Goal: Task Accomplishment & Management: Manage account settings

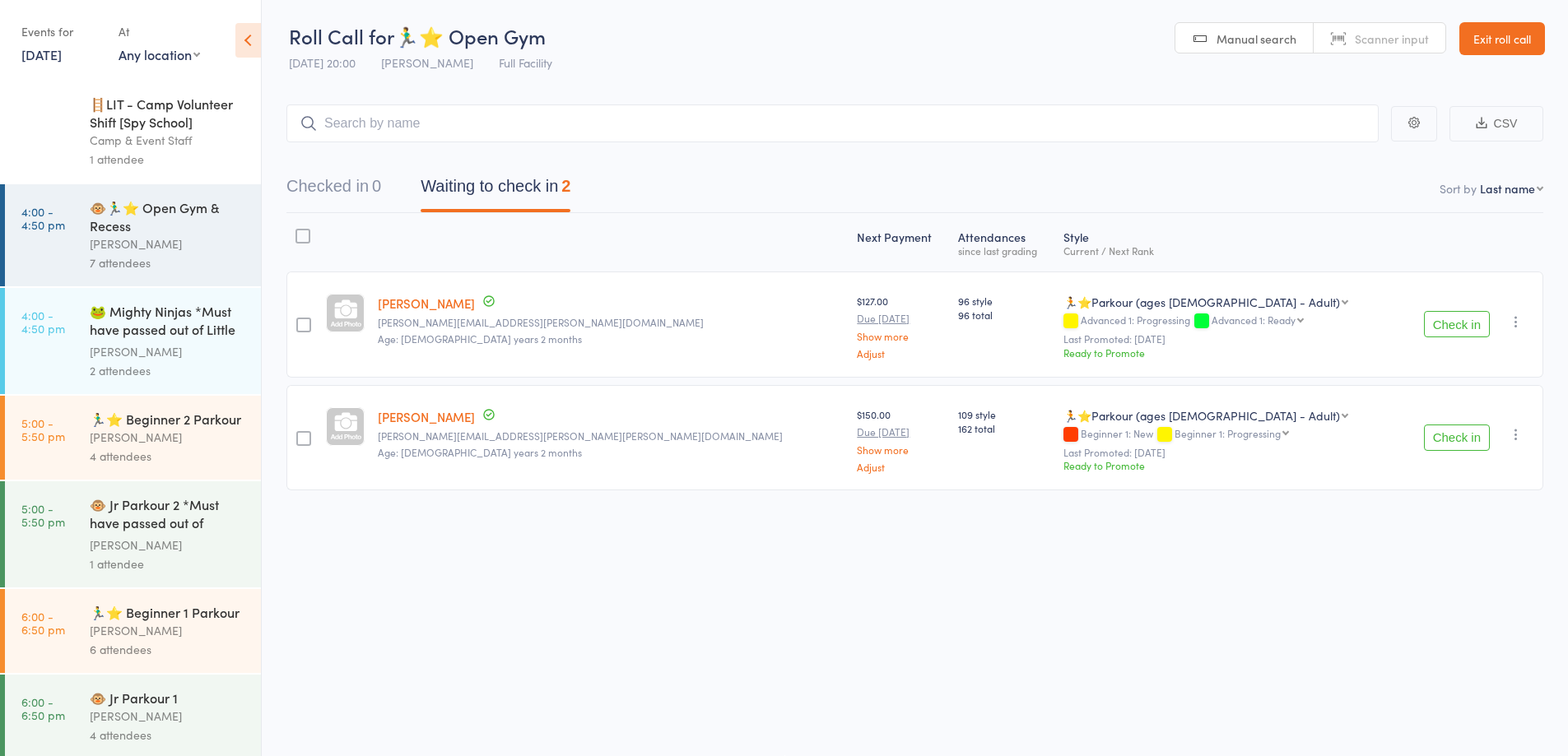
scroll to position [230, 0]
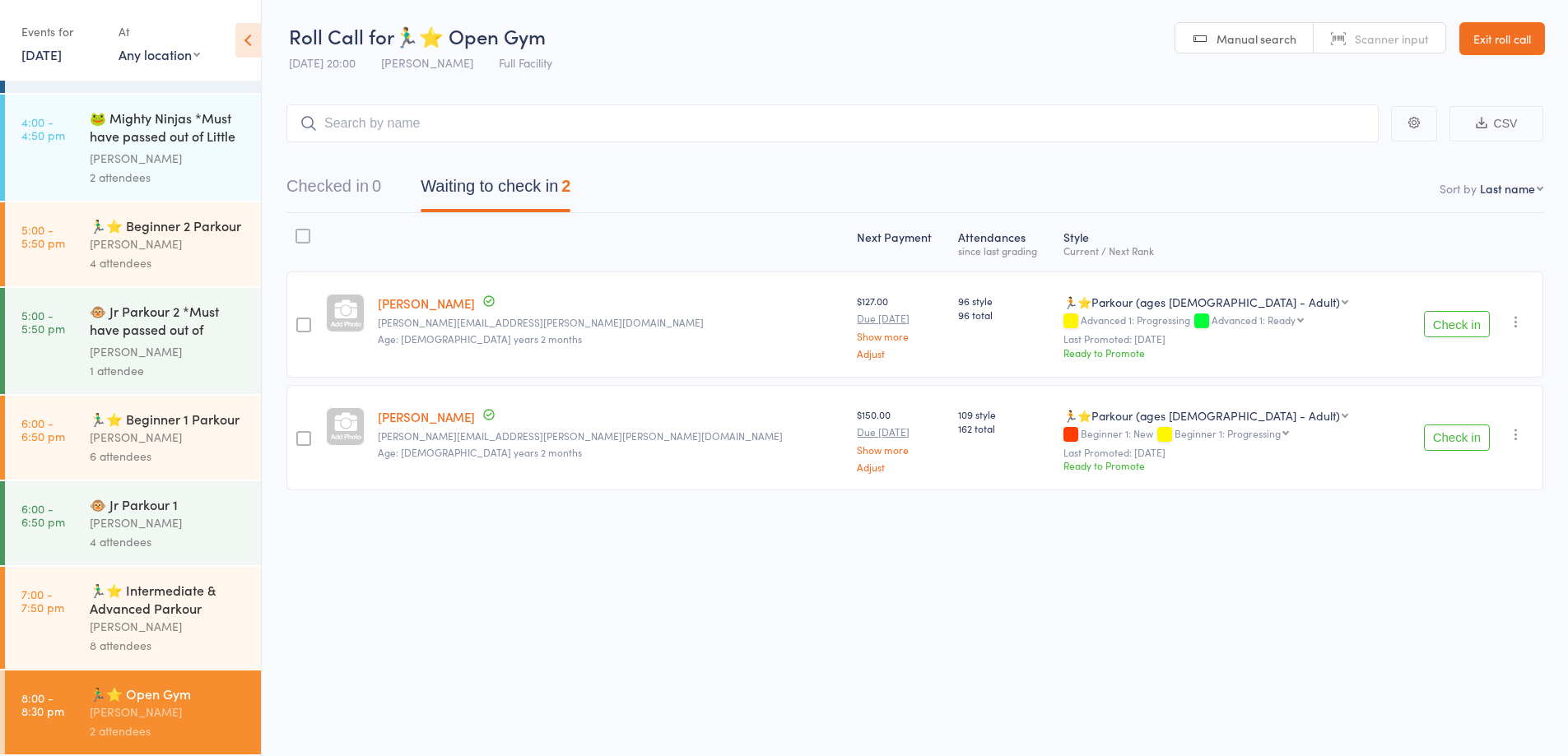
click at [1495, 37] on link "Exit roll call" at bounding box center [1502, 38] width 86 height 33
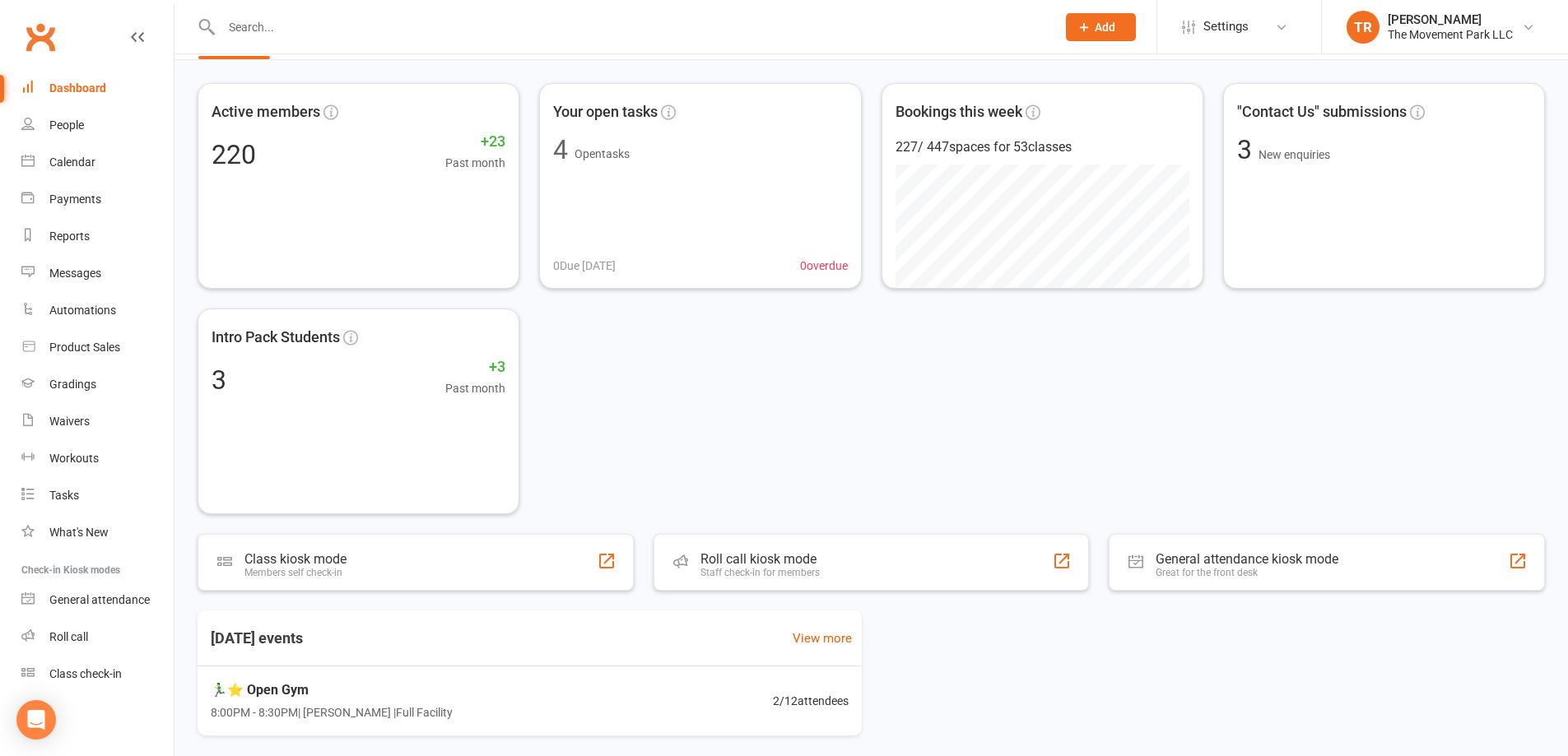
scroll to position [118, 0]
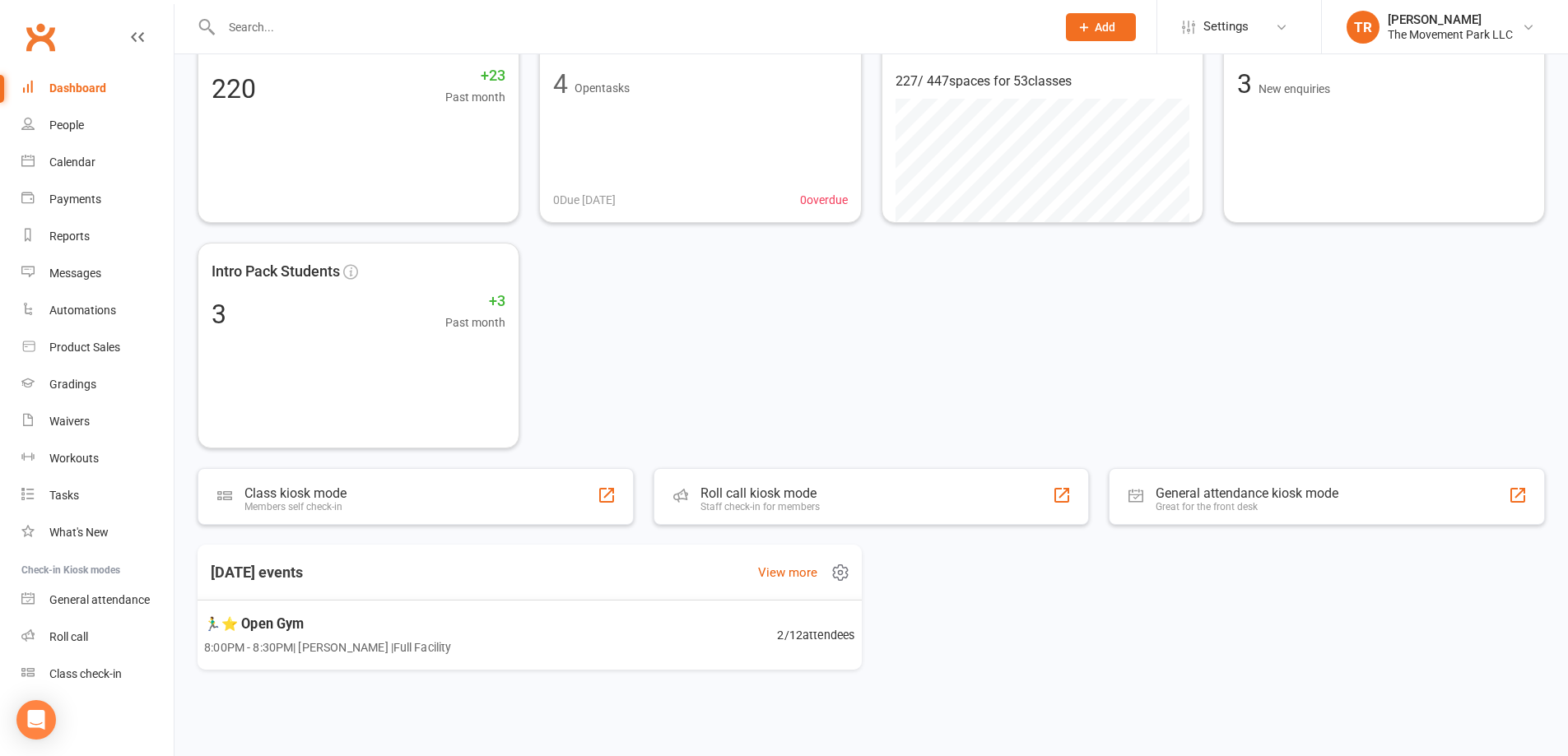
click at [535, 627] on div "🏃‍♂️⭐ Open Gym 8:00PM - 8:30PM | [PERSON_NAME] | Full Facility 2 / 12 attendees" at bounding box center [529, 635] width 691 height 71
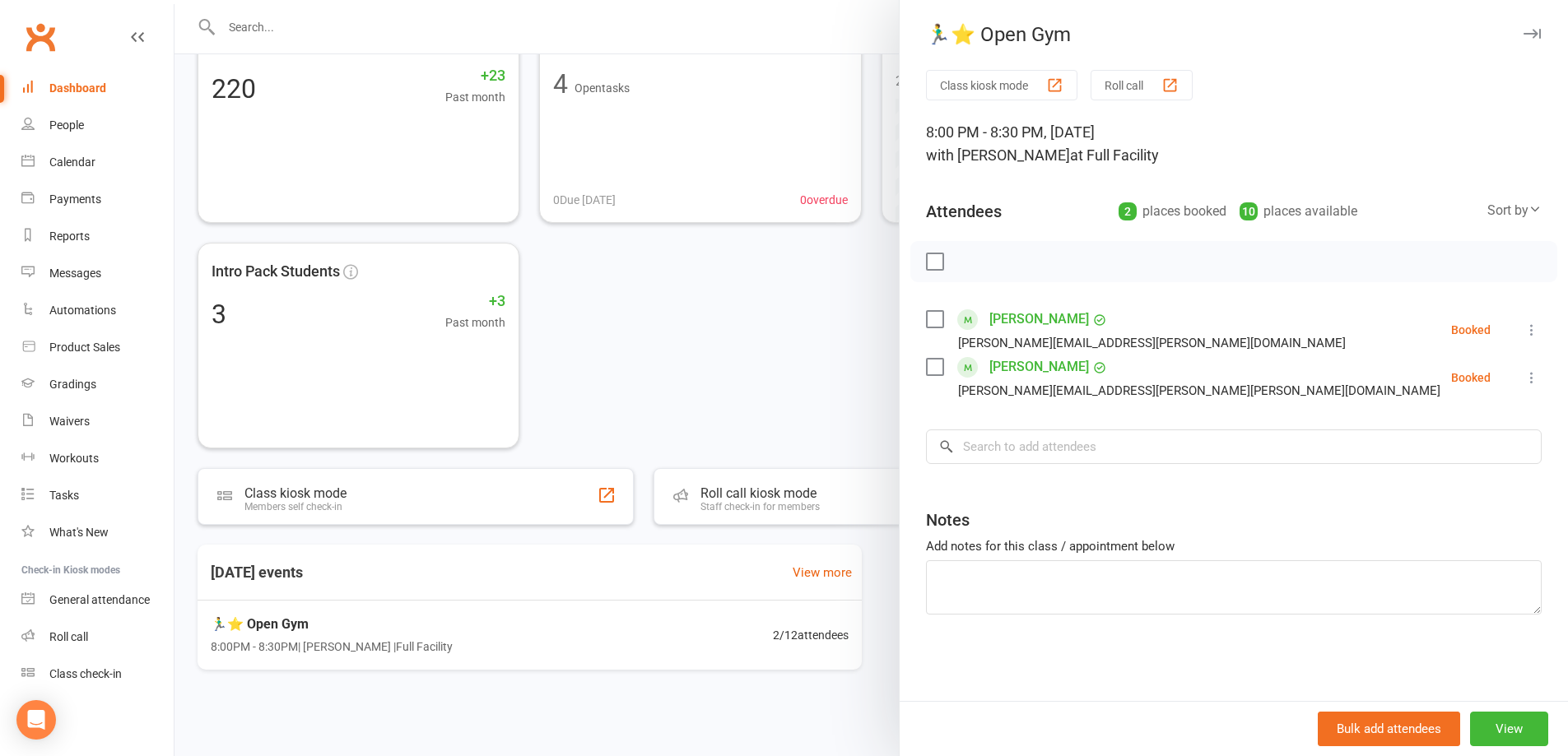
click at [808, 571] on div at bounding box center [871, 378] width 1394 height 756
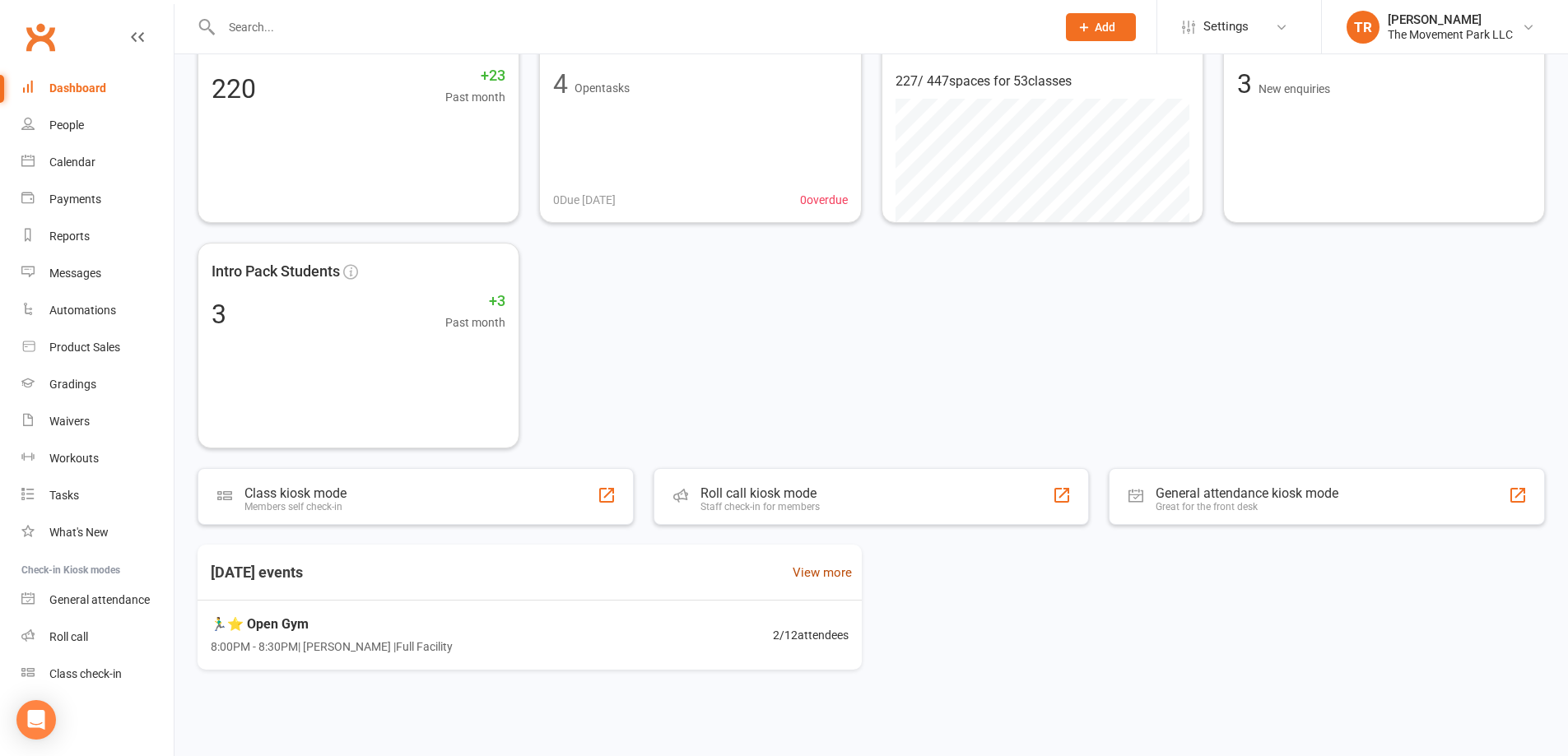
click at [808, 571] on link "View more" at bounding box center [822, 572] width 59 height 19
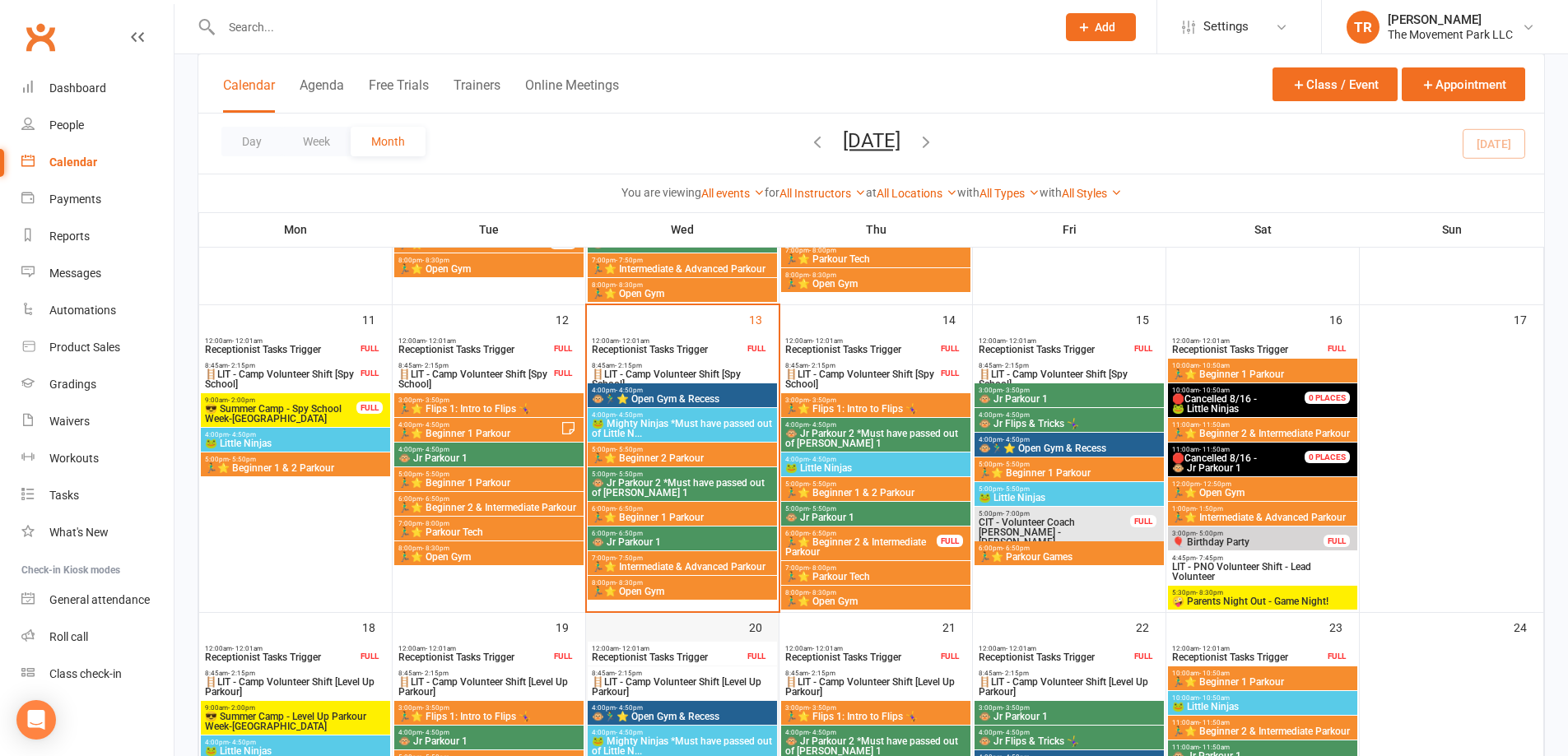
scroll to position [675, 0]
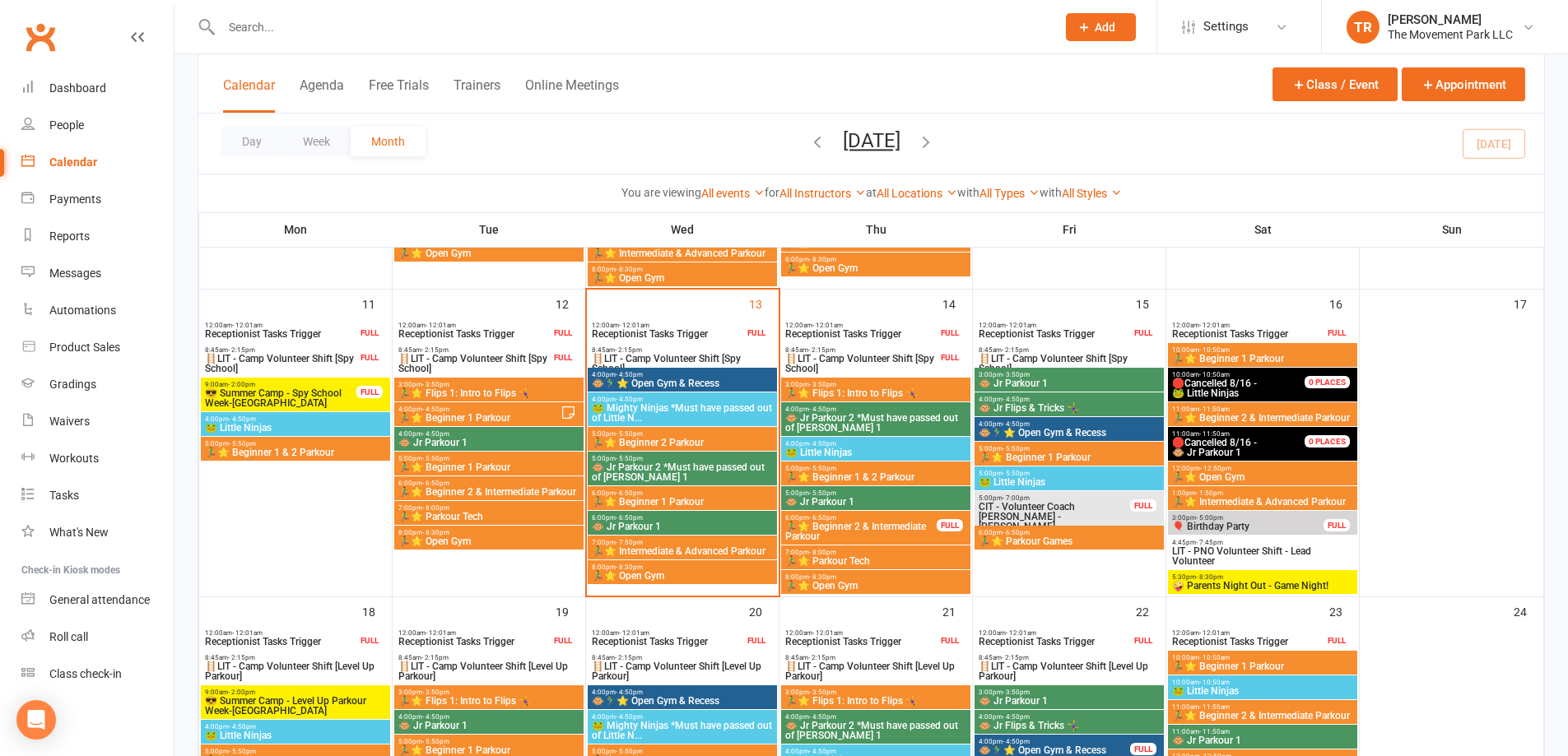
click at [716, 549] on span "🏃‍♂️⭐ Intermediate & Advanced Parkour" at bounding box center [682, 552] width 183 height 10
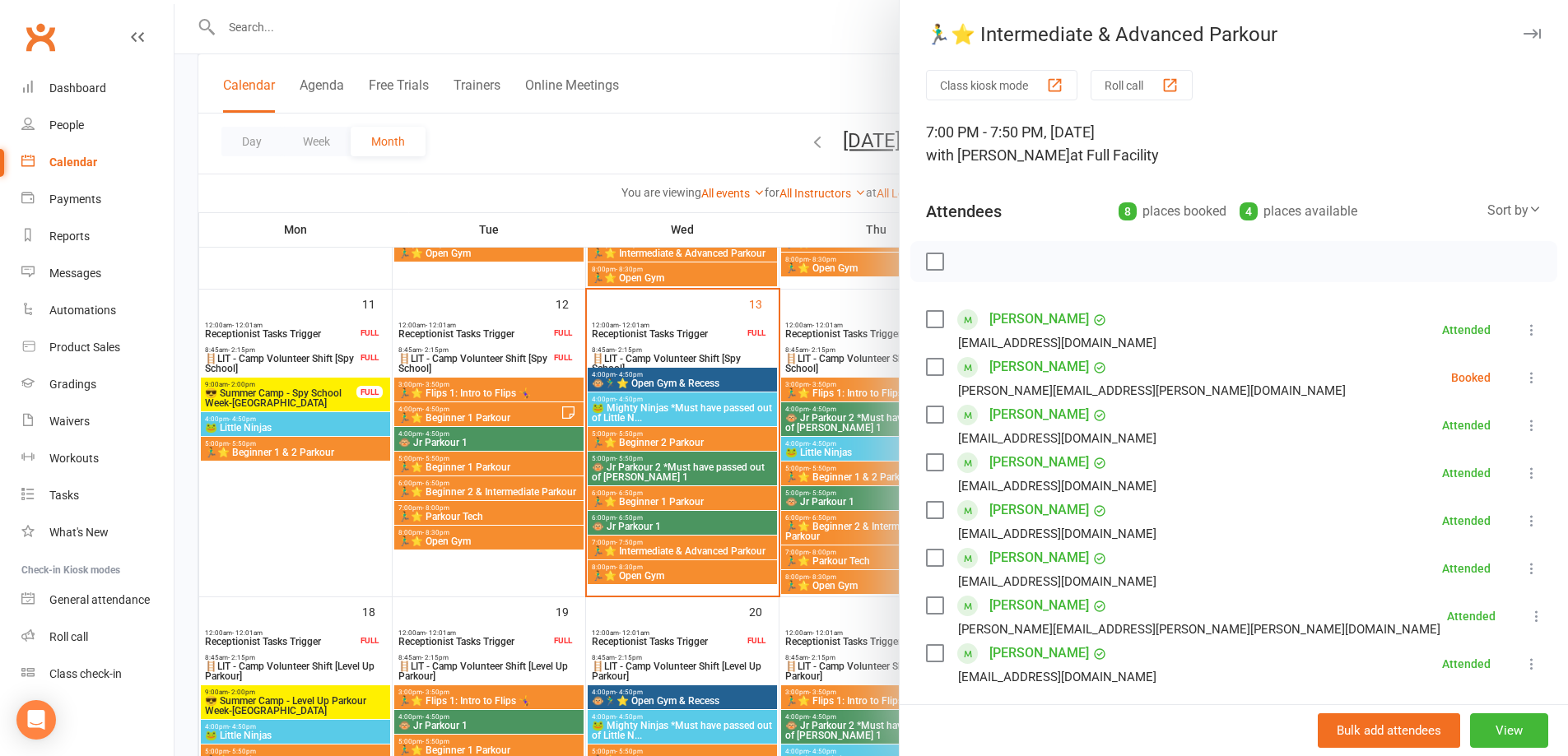
click at [1524, 377] on icon at bounding box center [1533, 378] width 17 height 17
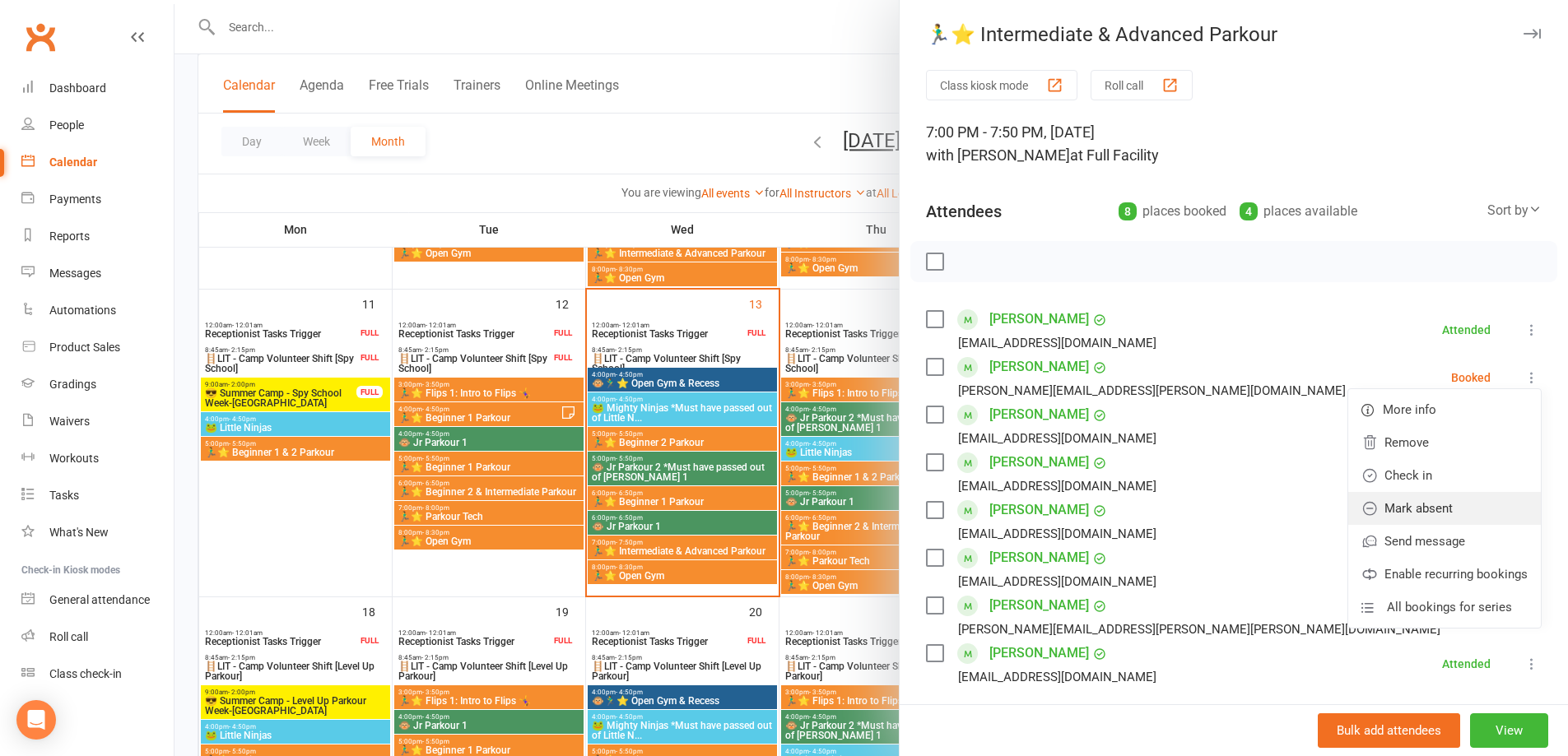
click at [1469, 500] on link "Mark absent" at bounding box center [1444, 508] width 193 height 33
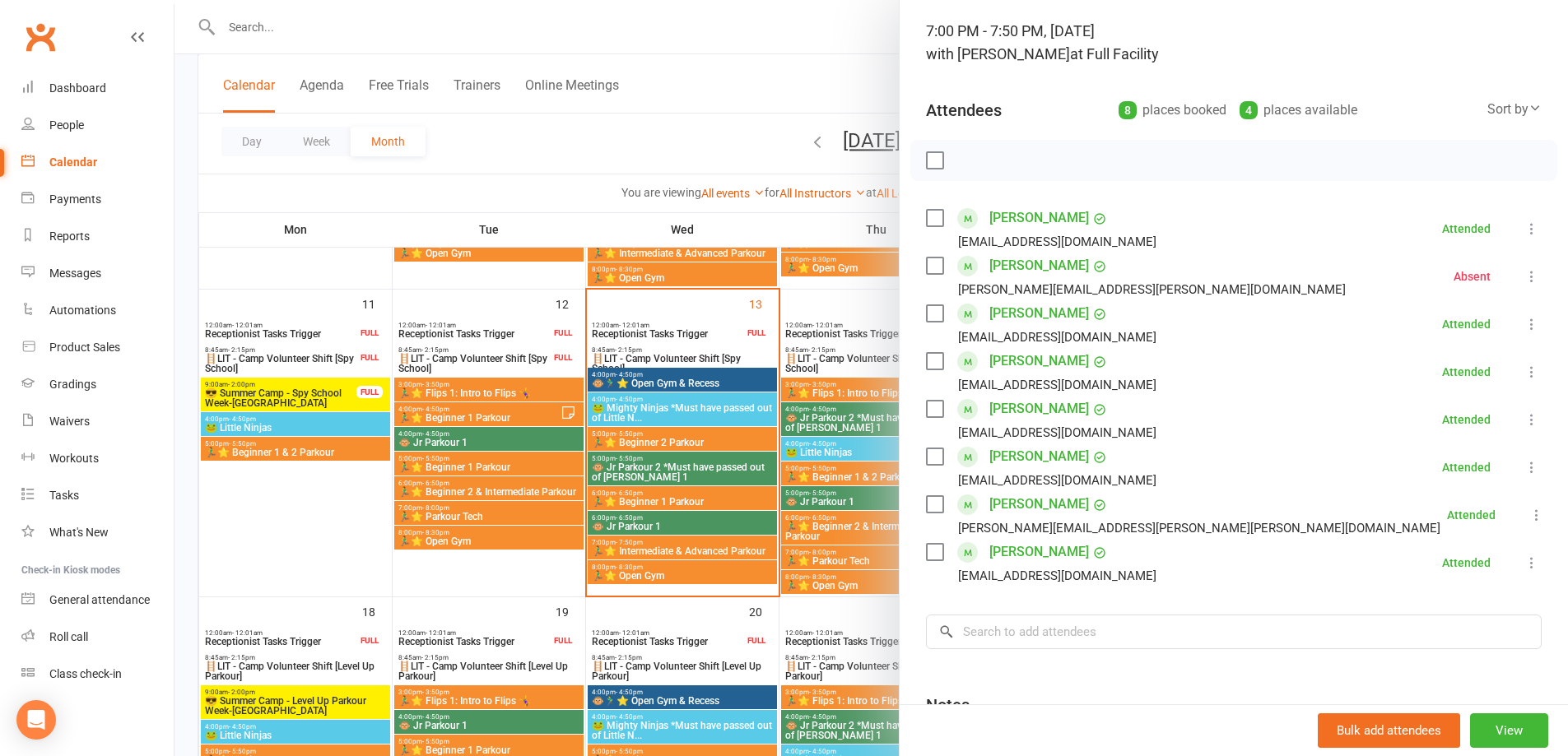
scroll to position [279, 0]
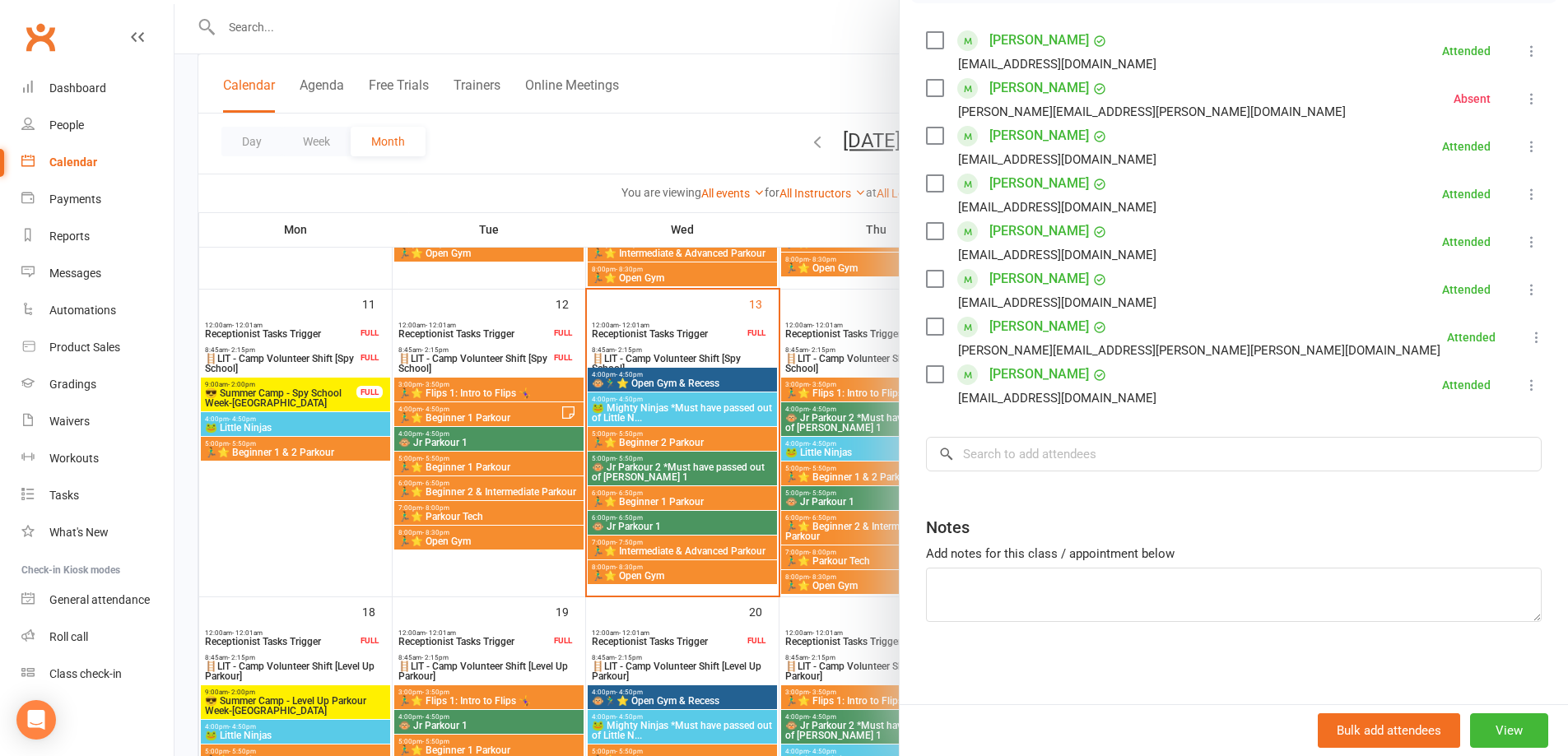
click at [660, 570] on div at bounding box center [871, 378] width 1394 height 756
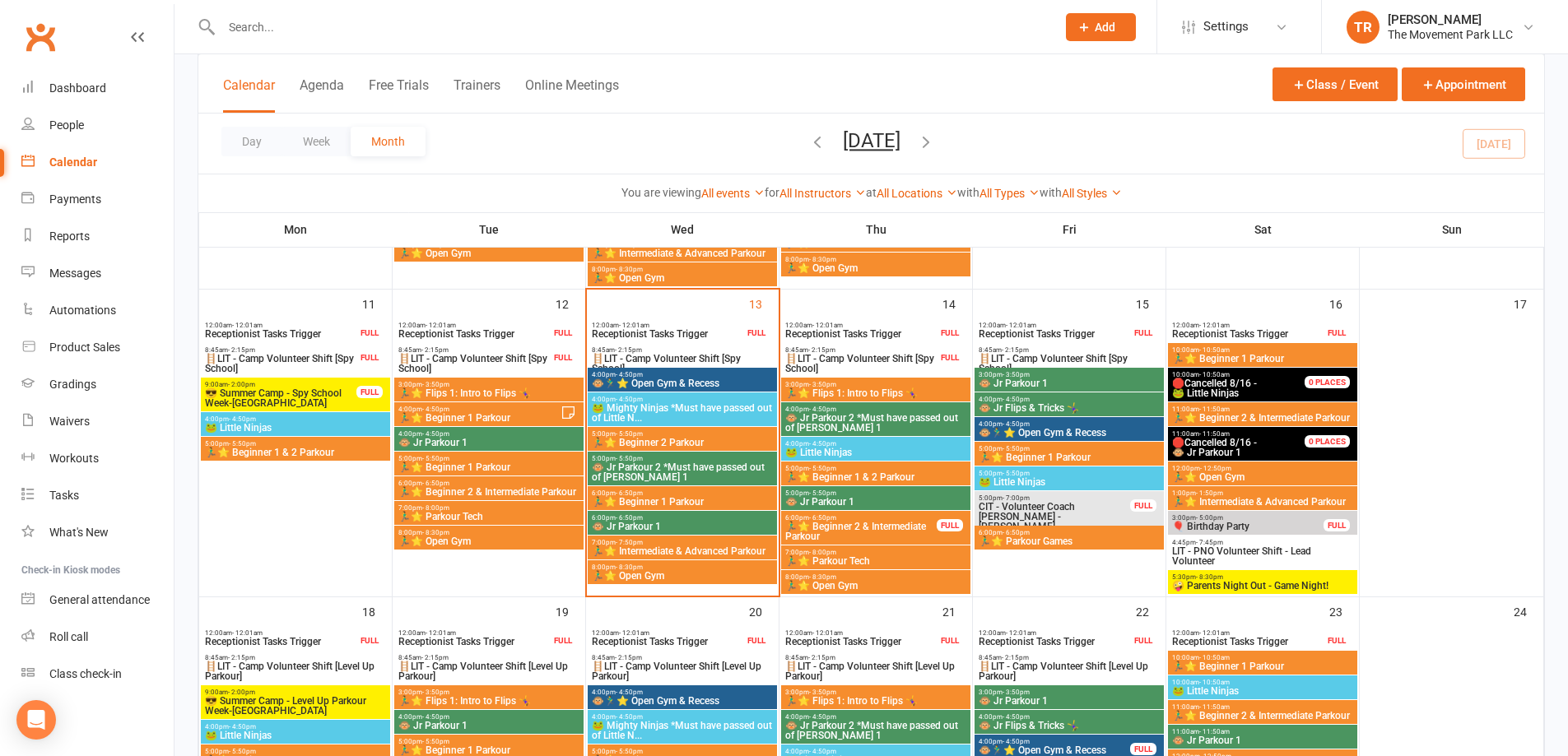
click at [660, 571] on span "🏃‍♂️⭐ Open Gym" at bounding box center [682, 576] width 183 height 10
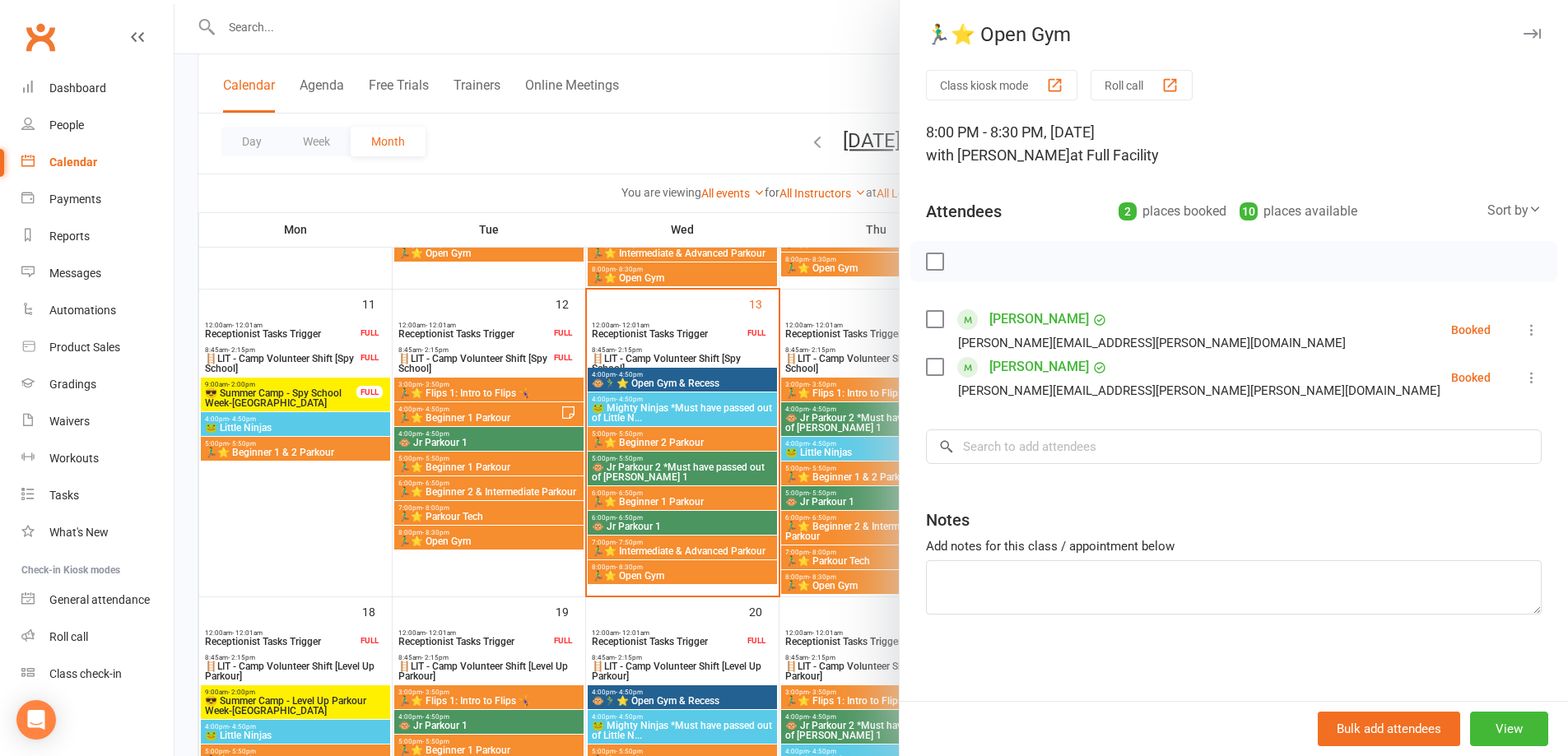
click at [1524, 328] on icon at bounding box center [1533, 330] width 17 height 17
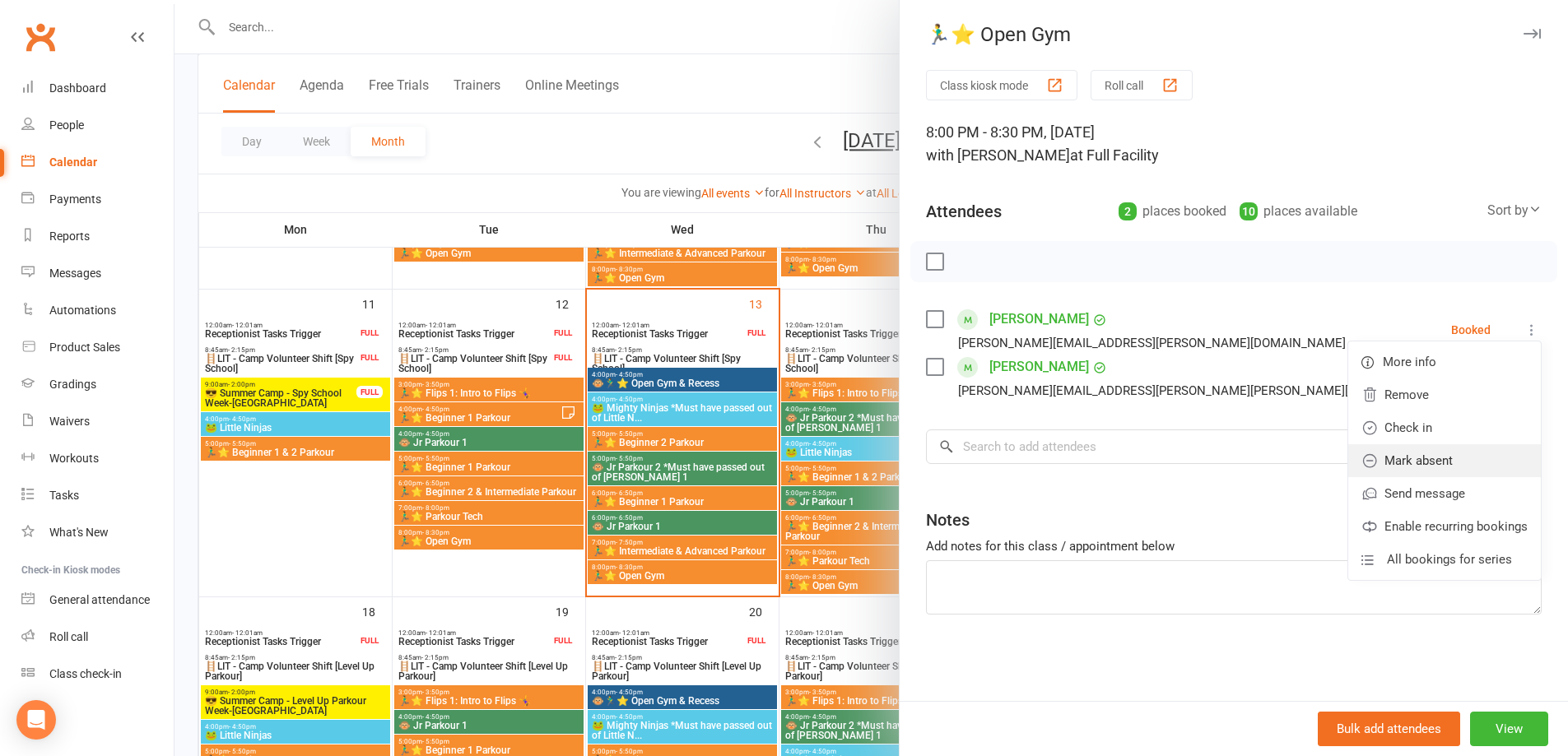
click at [1489, 454] on link "Mark absent" at bounding box center [1444, 460] width 193 height 33
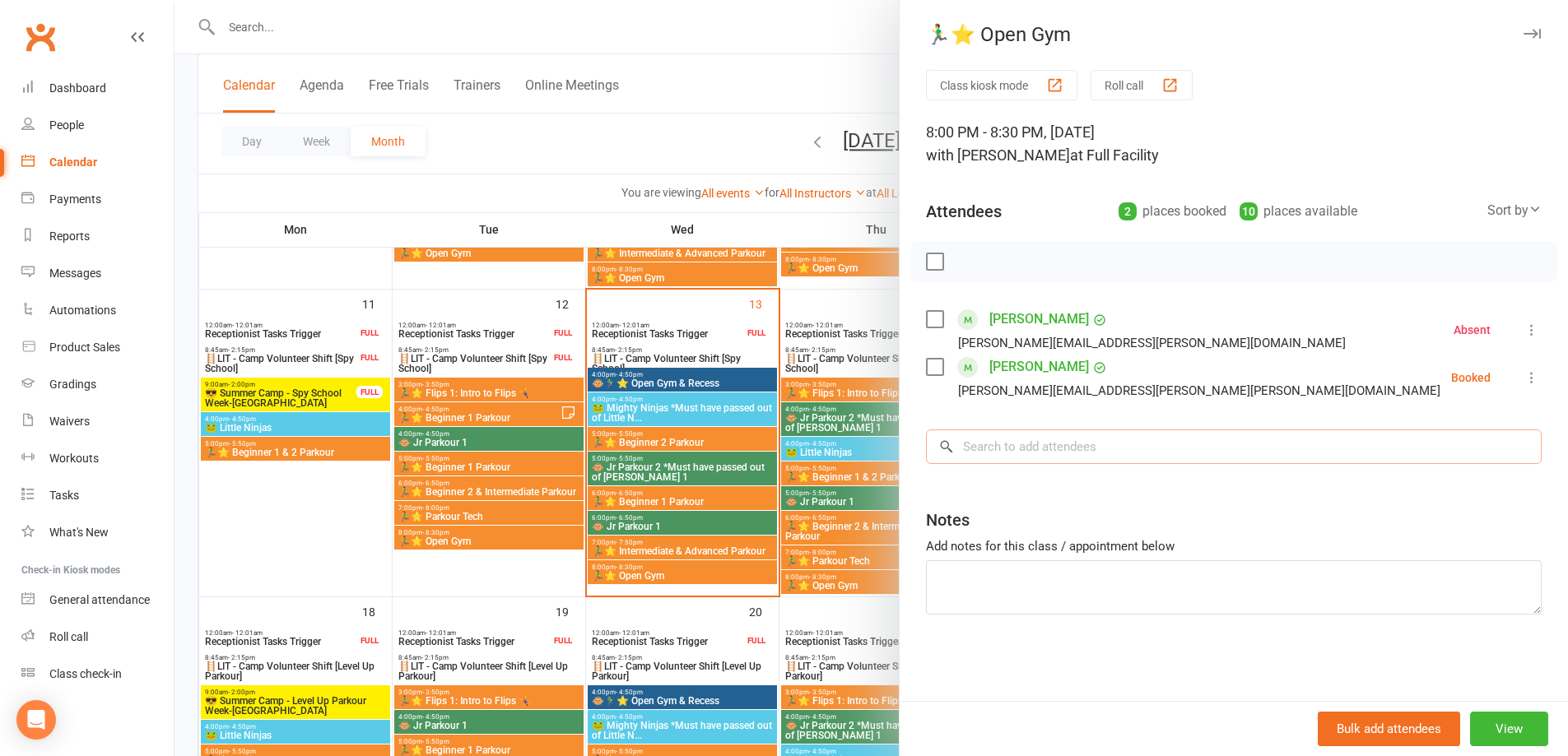
click at [1153, 450] on input "search" at bounding box center [1234, 447] width 616 height 34
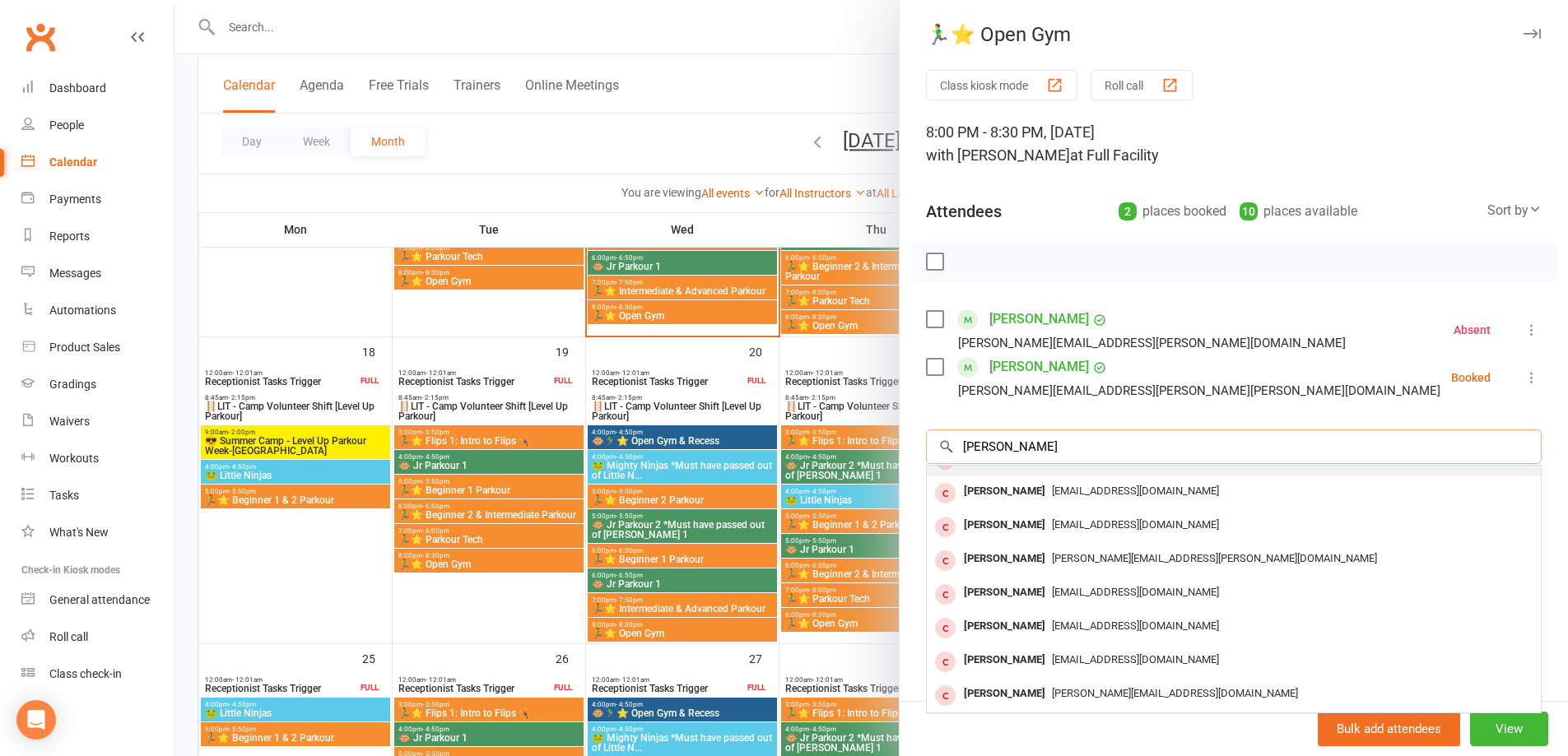
scroll to position [757, 0]
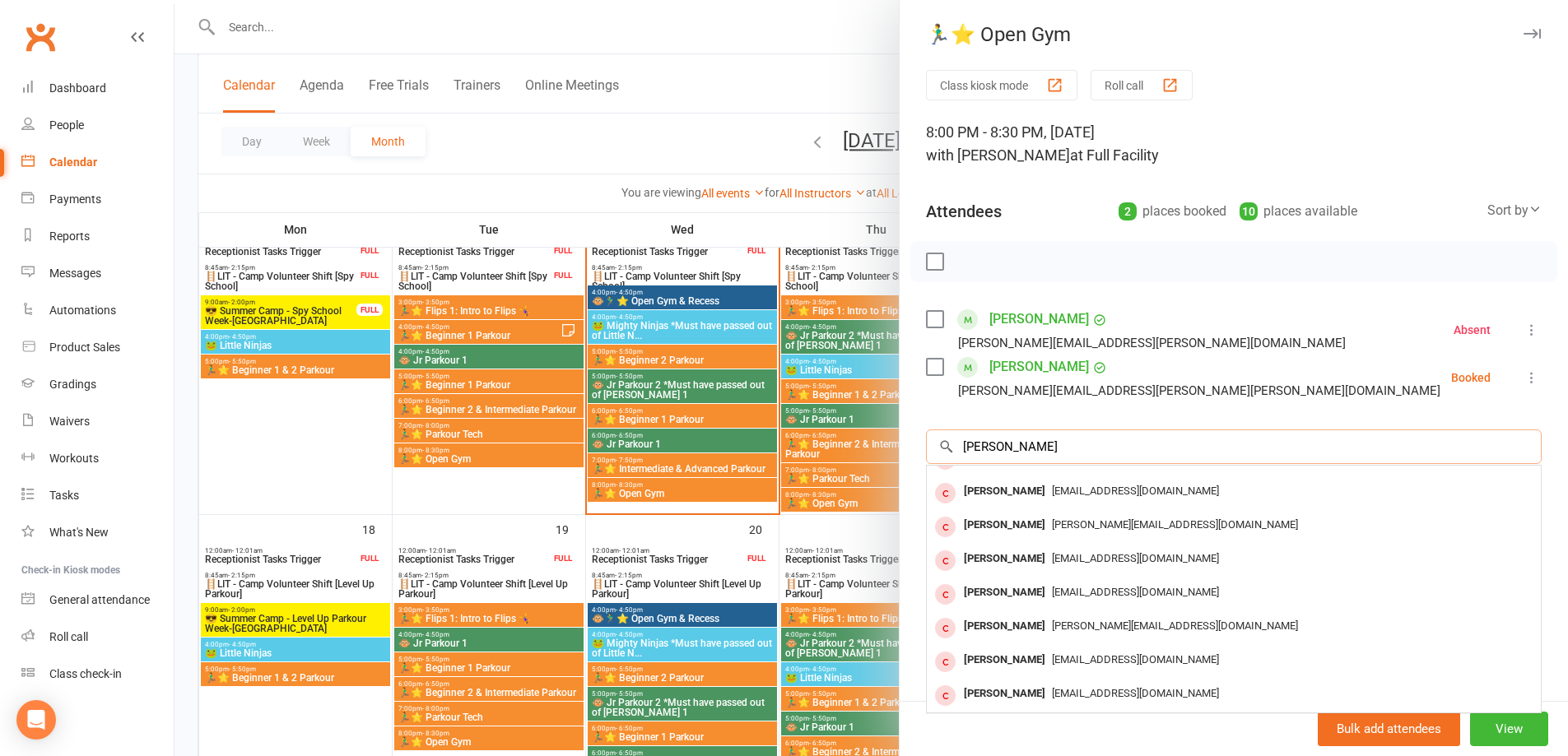
type input "andrew"
click at [767, 86] on div at bounding box center [871, 378] width 1394 height 756
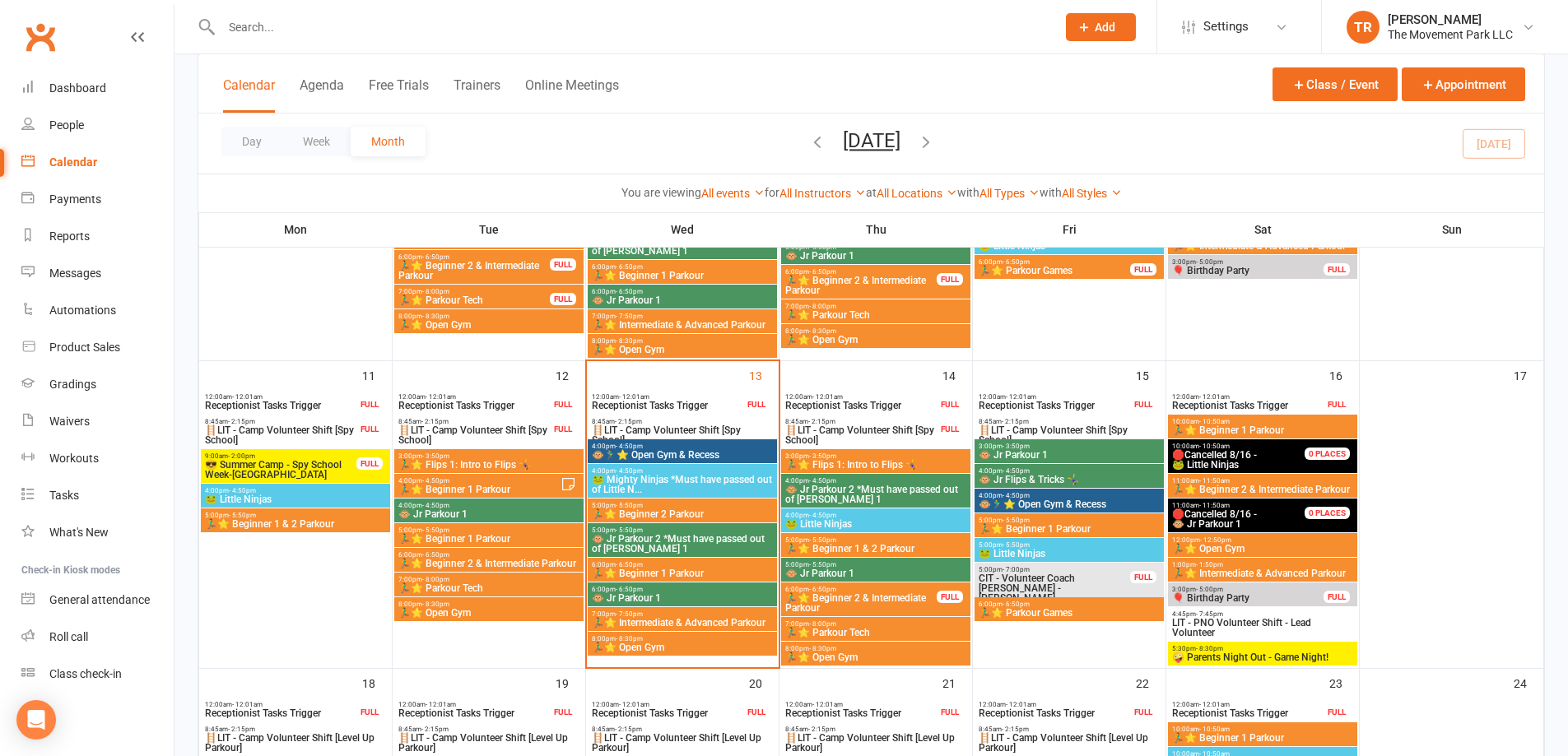
scroll to position [675, 0]
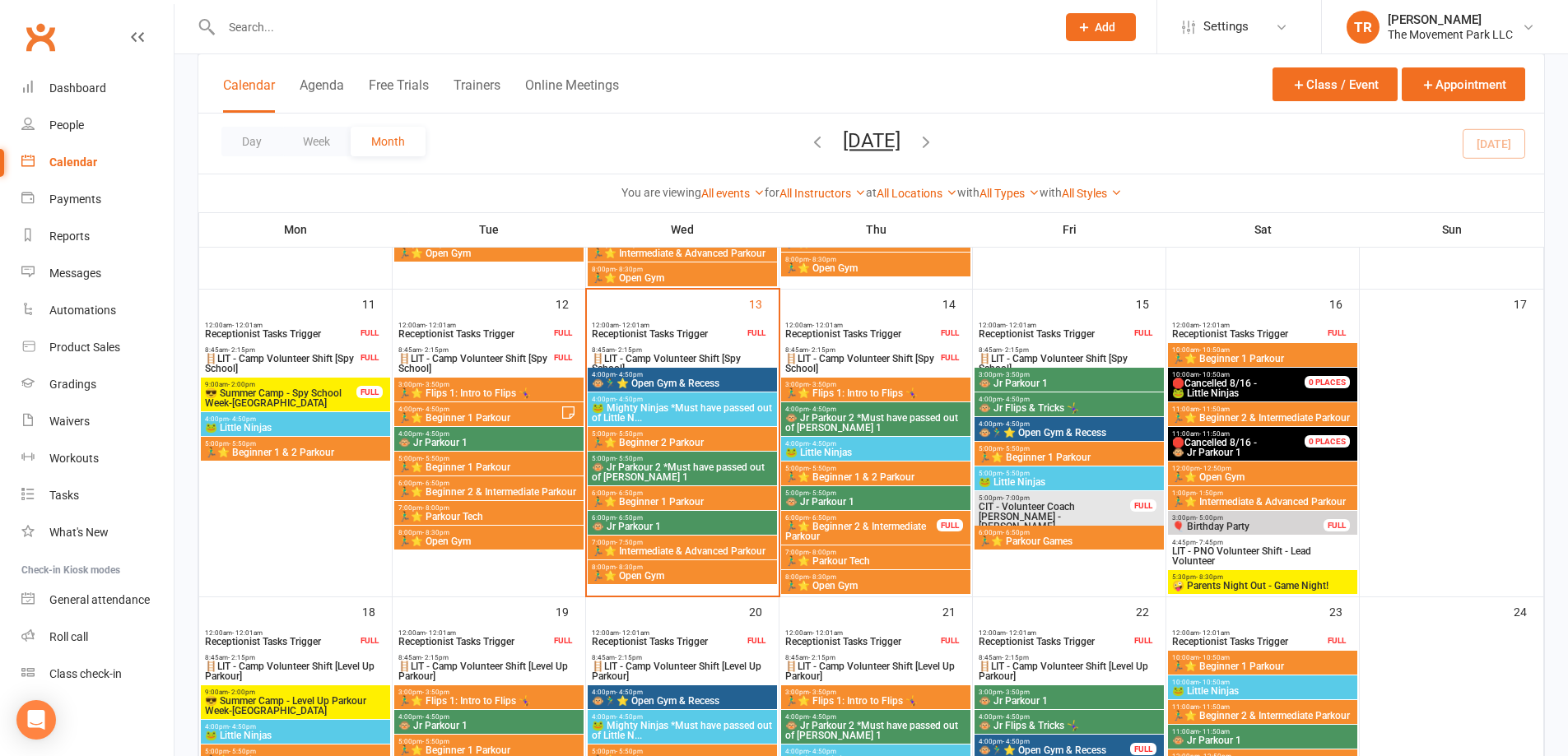
click at [711, 566] on span "8:00pm - 8:30pm" at bounding box center [682, 567] width 183 height 8
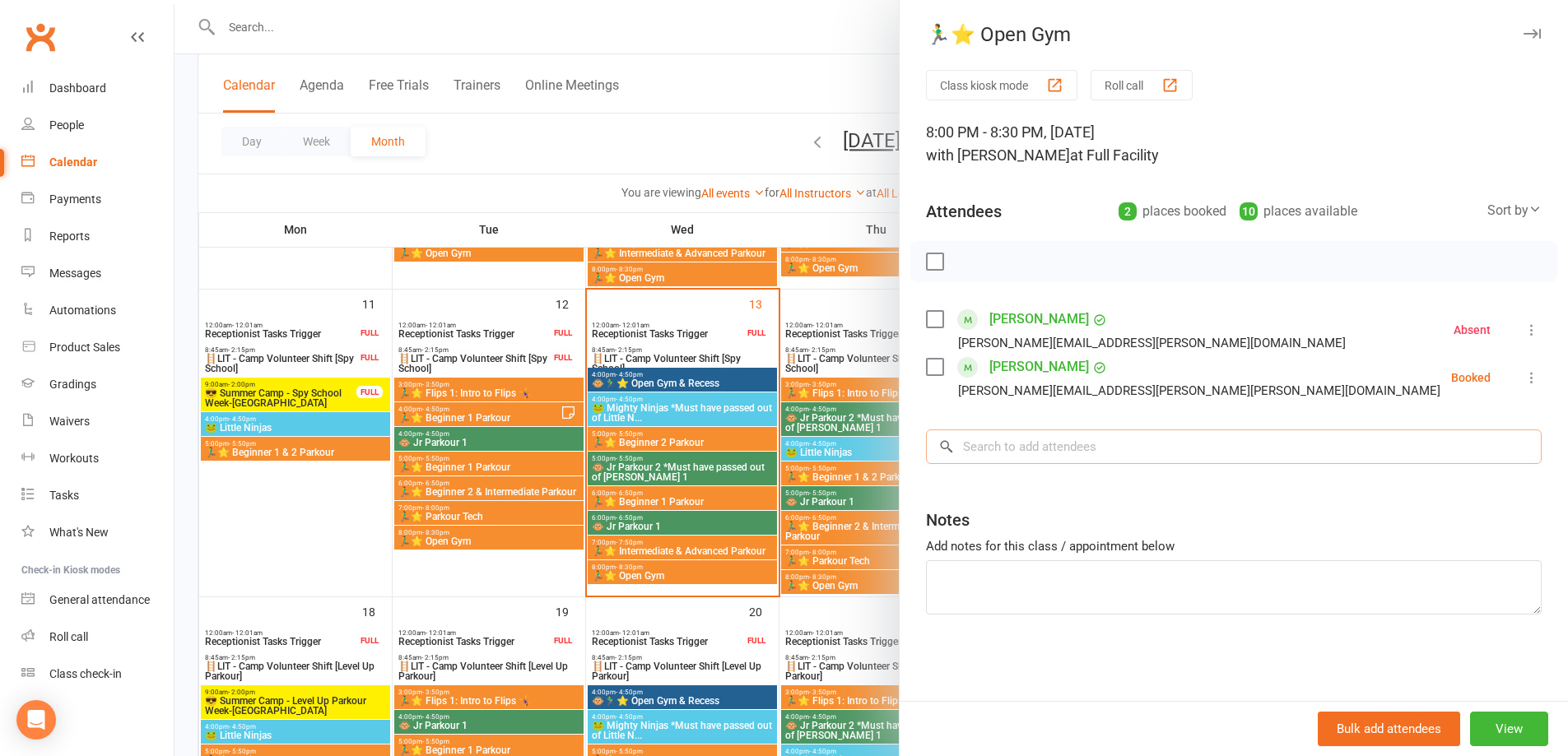
click at [1030, 447] on input "search" at bounding box center [1234, 447] width 616 height 34
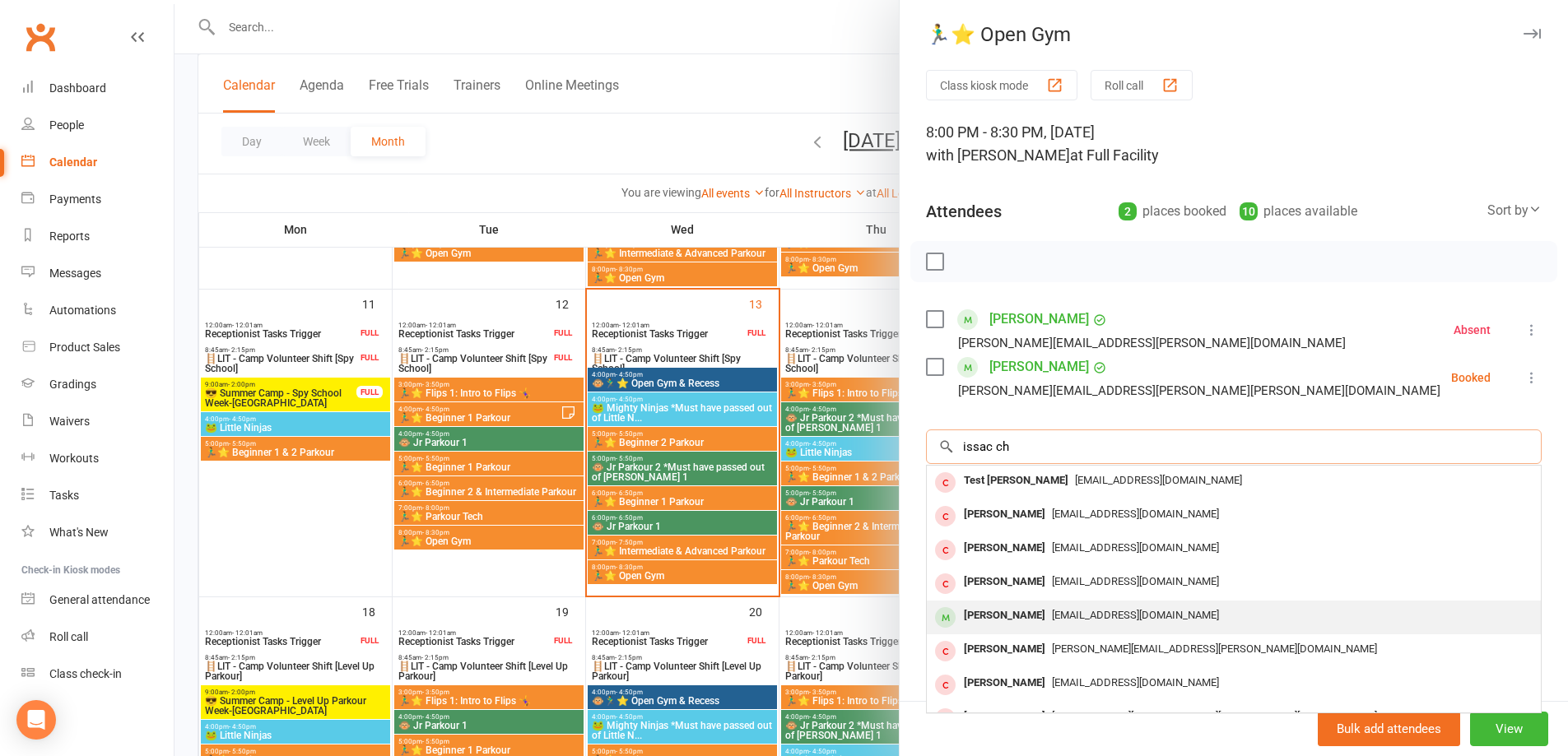
type input "issac ch"
click at [1066, 617] on span "lmk1411@hotmail.com" at bounding box center [1136, 615] width 167 height 13
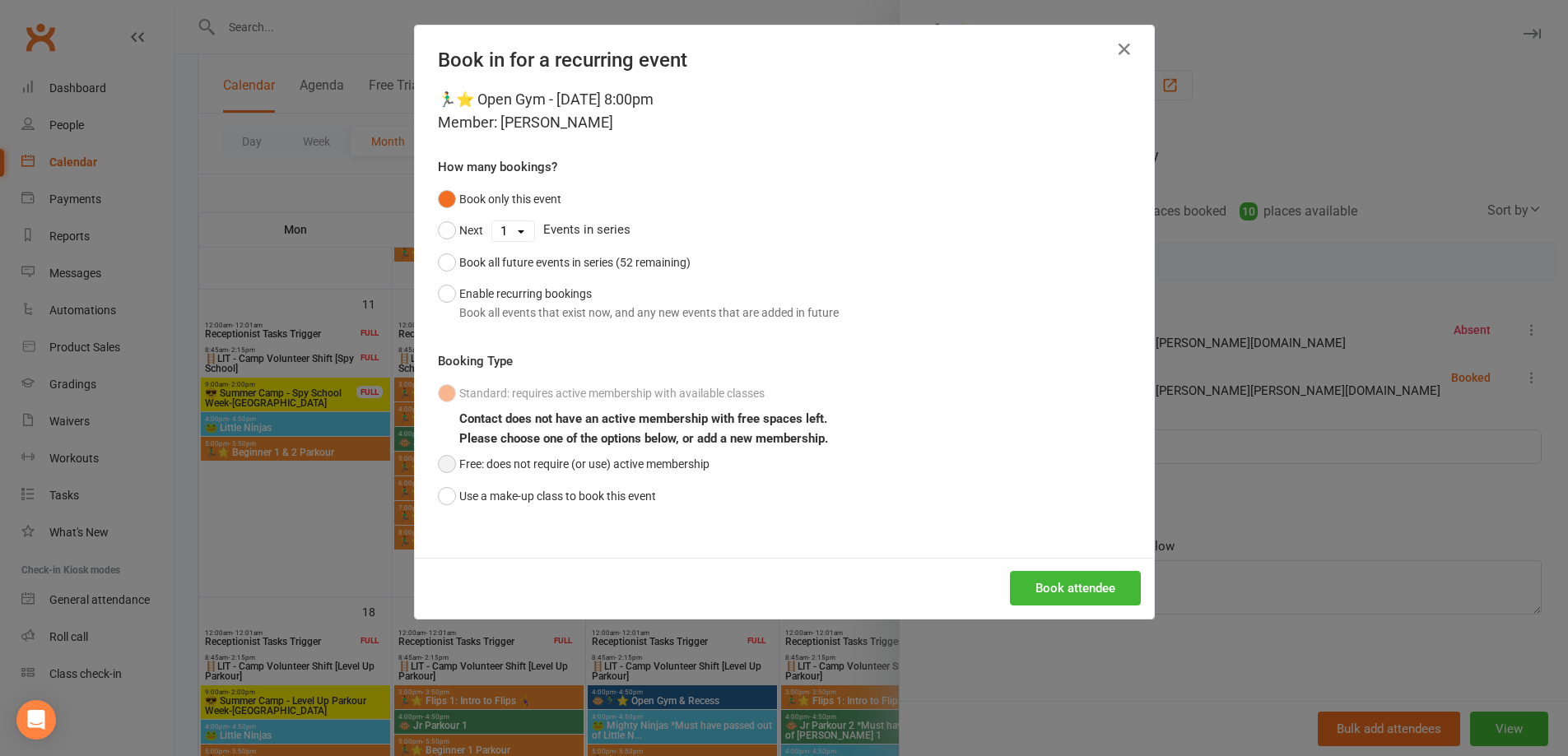
click at [438, 459] on button "Free: does not require (or use) active membership" at bounding box center [574, 463] width 272 height 31
click at [1037, 579] on button "Book attendee" at bounding box center [1076, 588] width 131 height 34
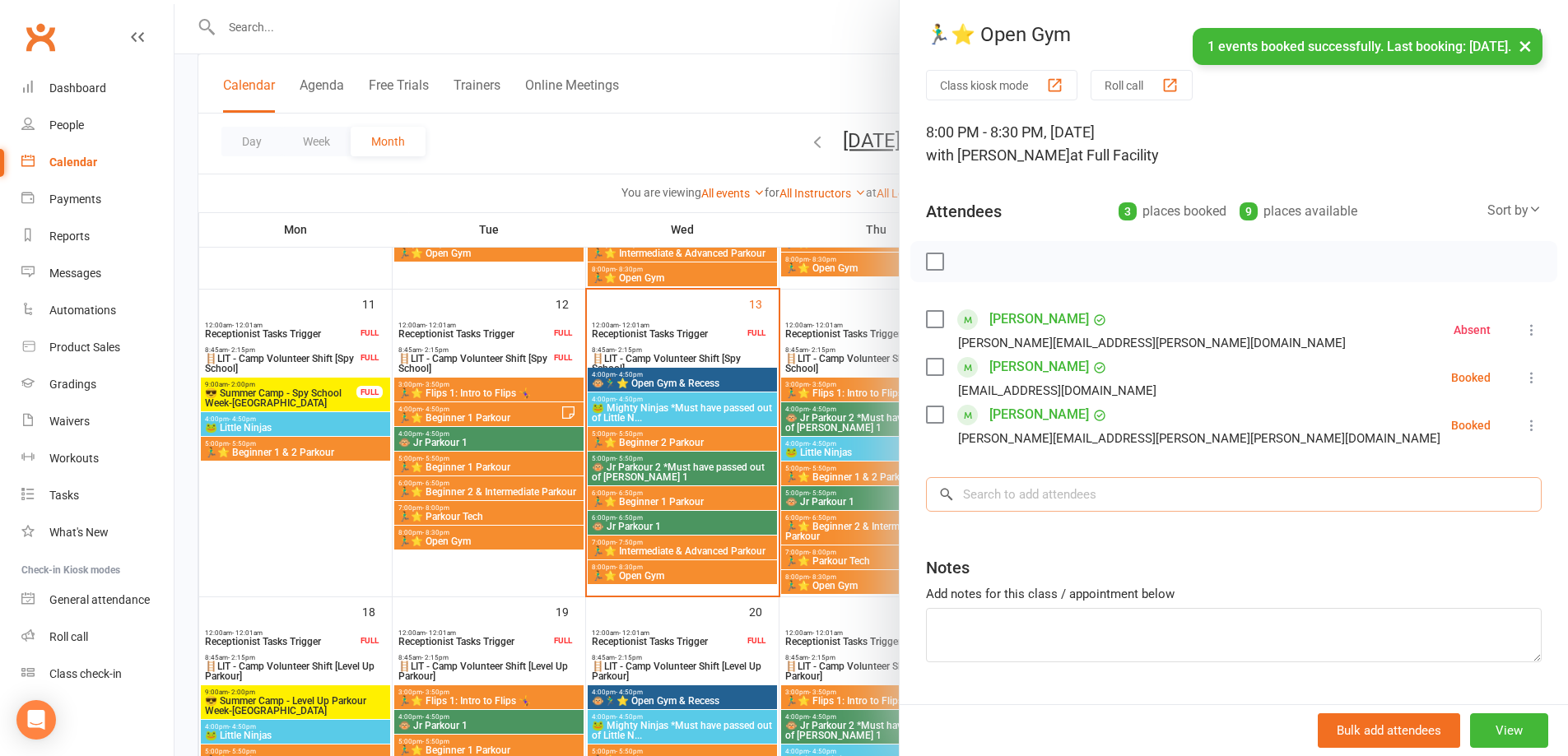
click at [1035, 489] on input "search" at bounding box center [1234, 494] width 616 height 34
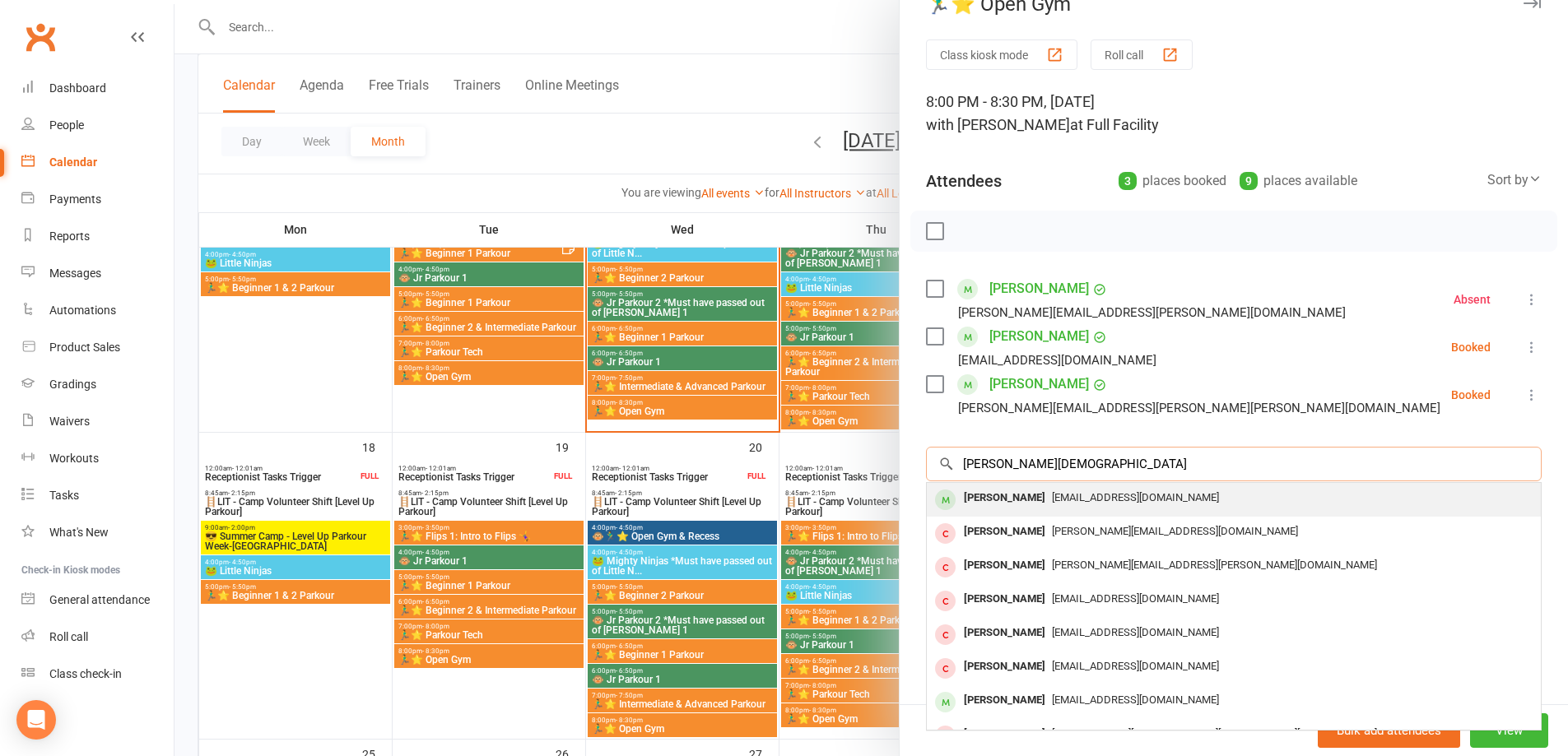
scroll to position [0, 0]
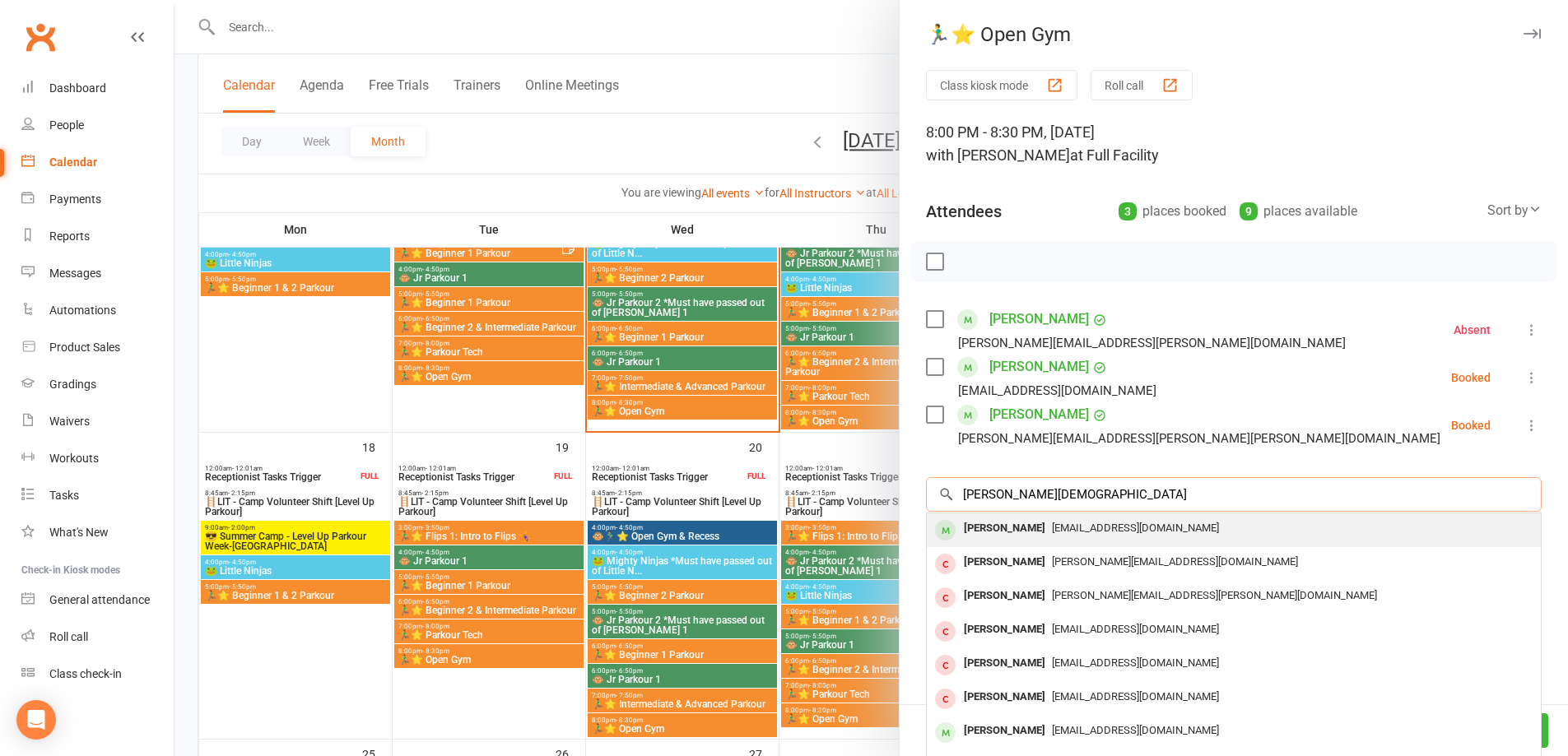
type input "parker christ"
click at [1098, 518] on div "lmk1411@hotmail.com" at bounding box center [1234, 529] width 601 height 24
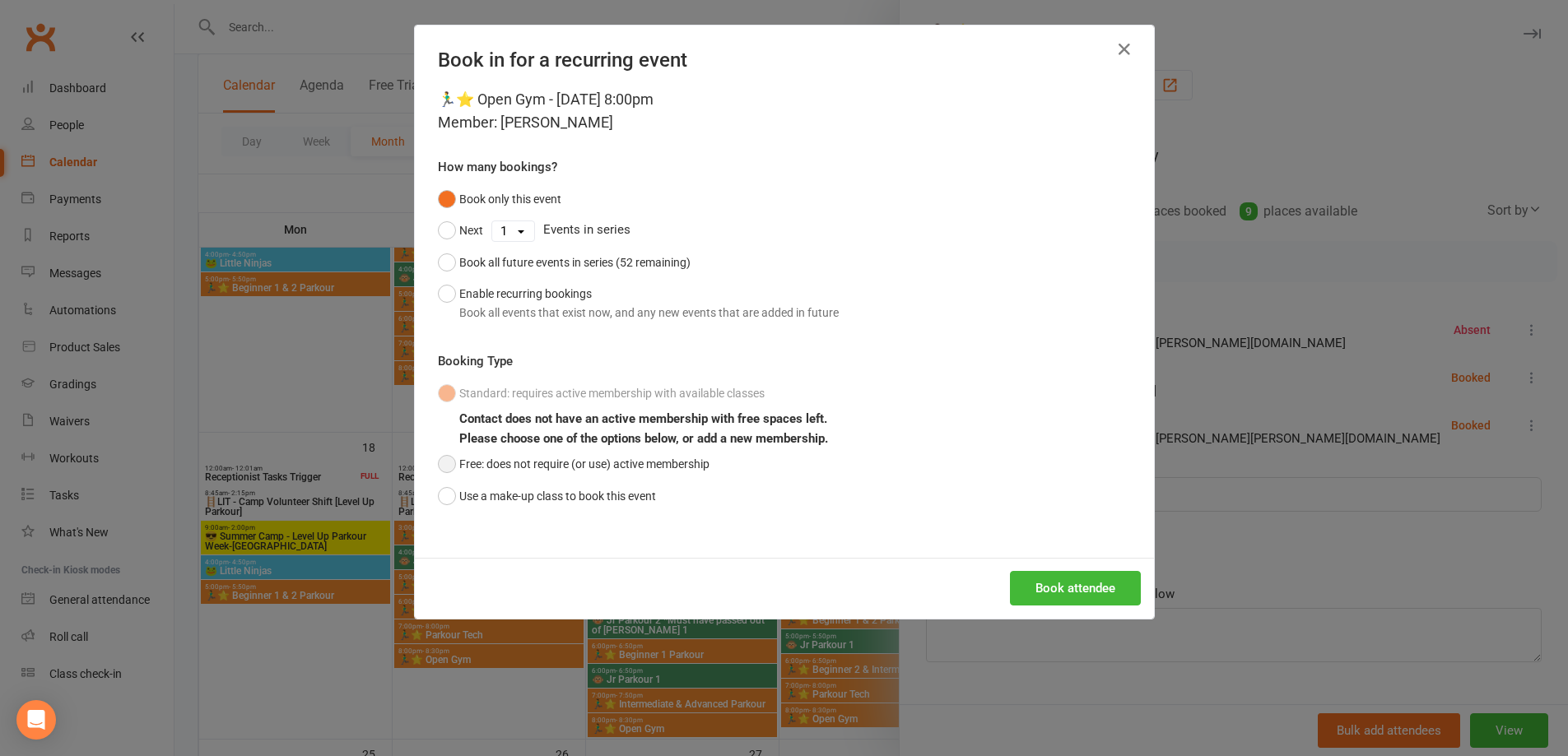
click at [453, 463] on button "Free: does not require (or use) active membership" at bounding box center [574, 463] width 272 height 31
click at [1013, 592] on button "Book attendee" at bounding box center [1076, 588] width 131 height 34
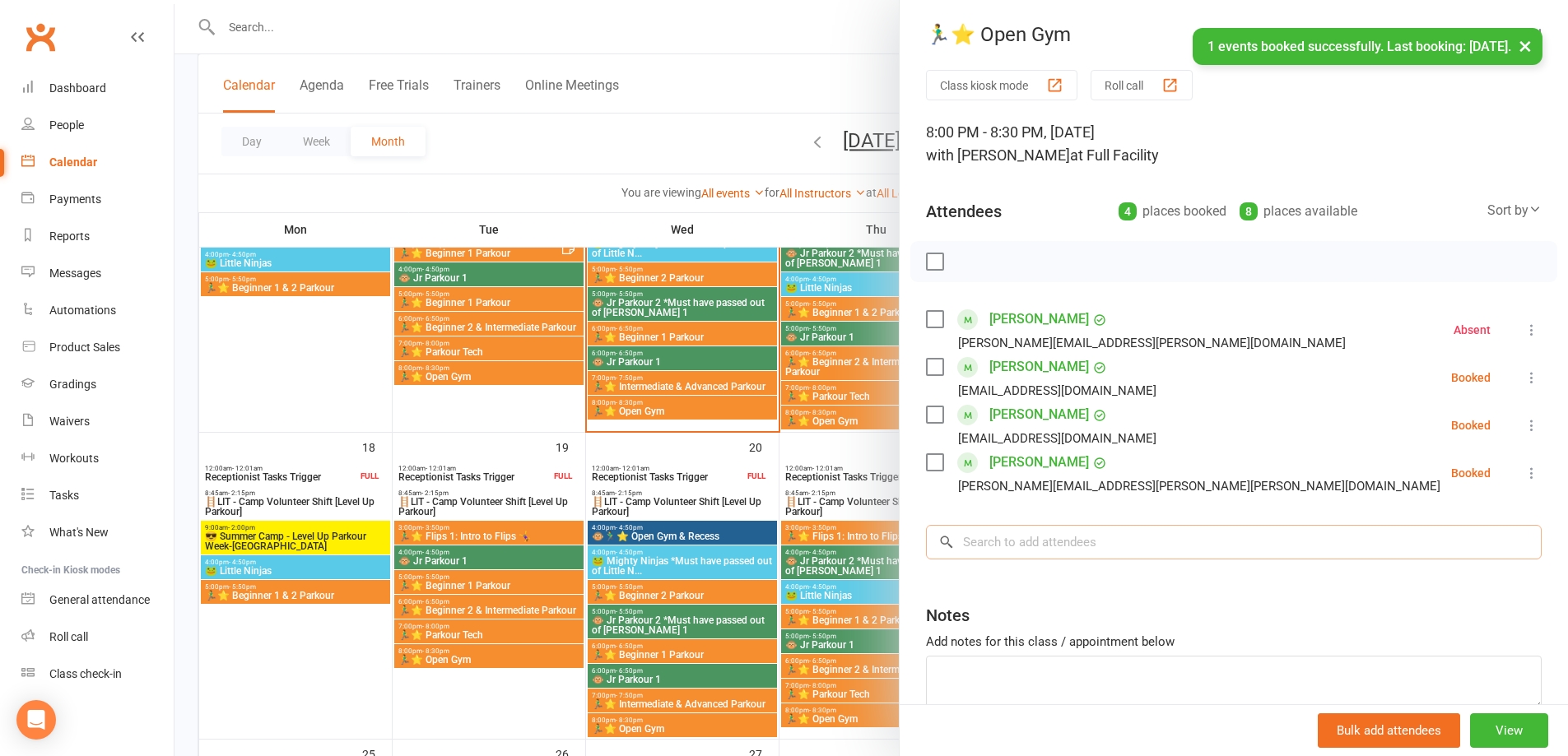
click at [1060, 546] on input "search" at bounding box center [1234, 542] width 616 height 34
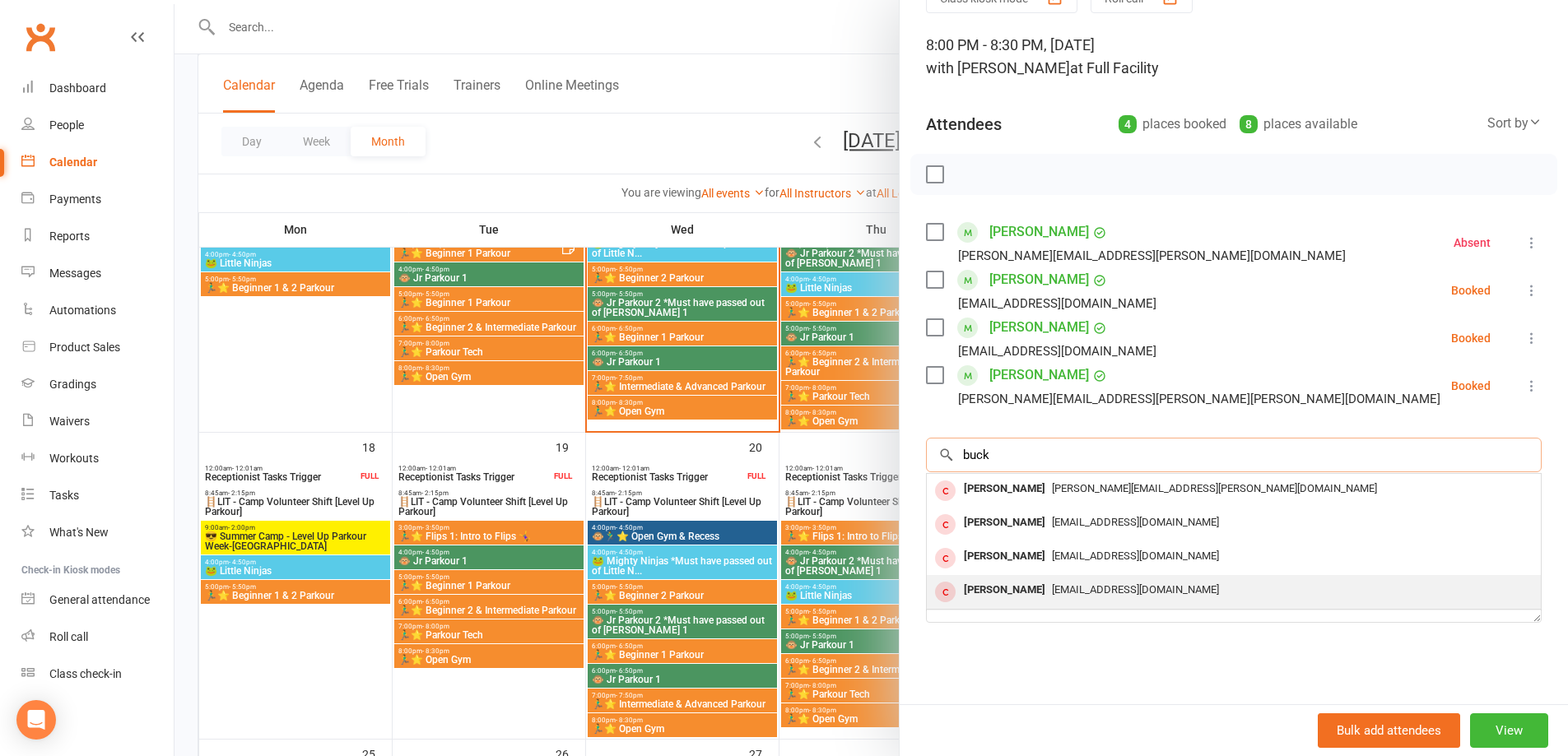
scroll to position [88, 0]
click at [954, 451] on input "buck" at bounding box center [1234, 454] width 616 height 34
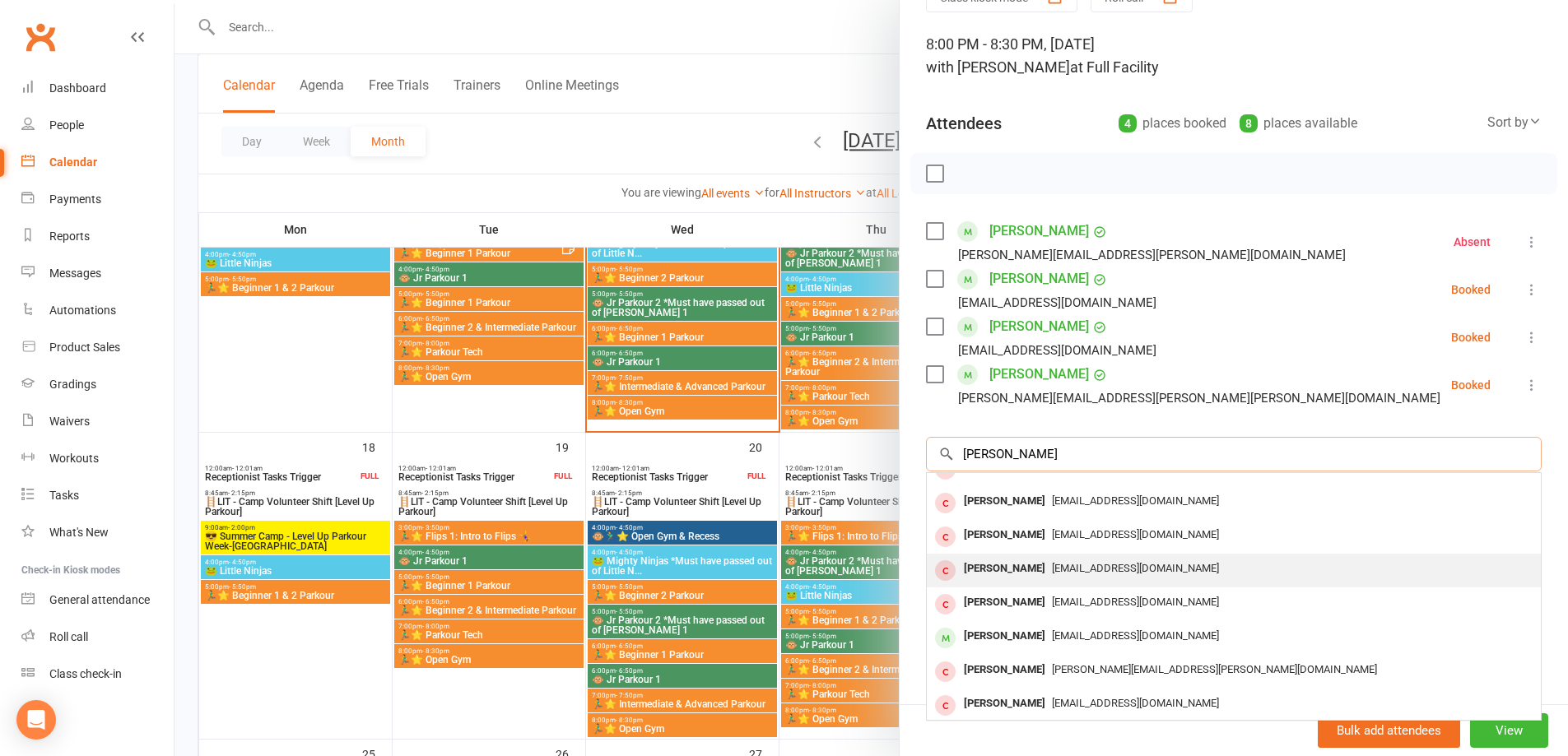
scroll to position [91, 0]
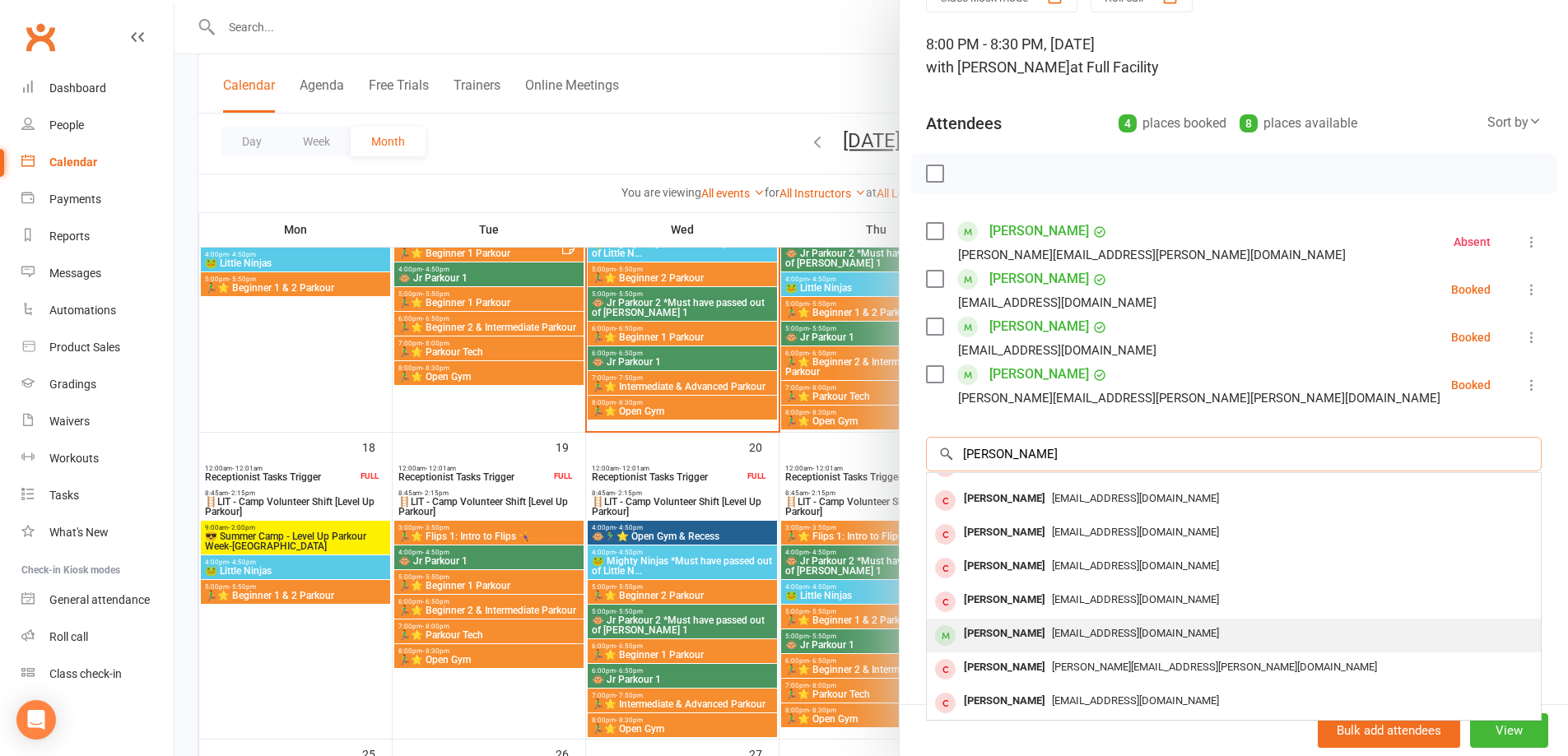
type input "andrew buck"
click at [1099, 630] on span "thepuffysheep@gmail.com" at bounding box center [1136, 633] width 167 height 13
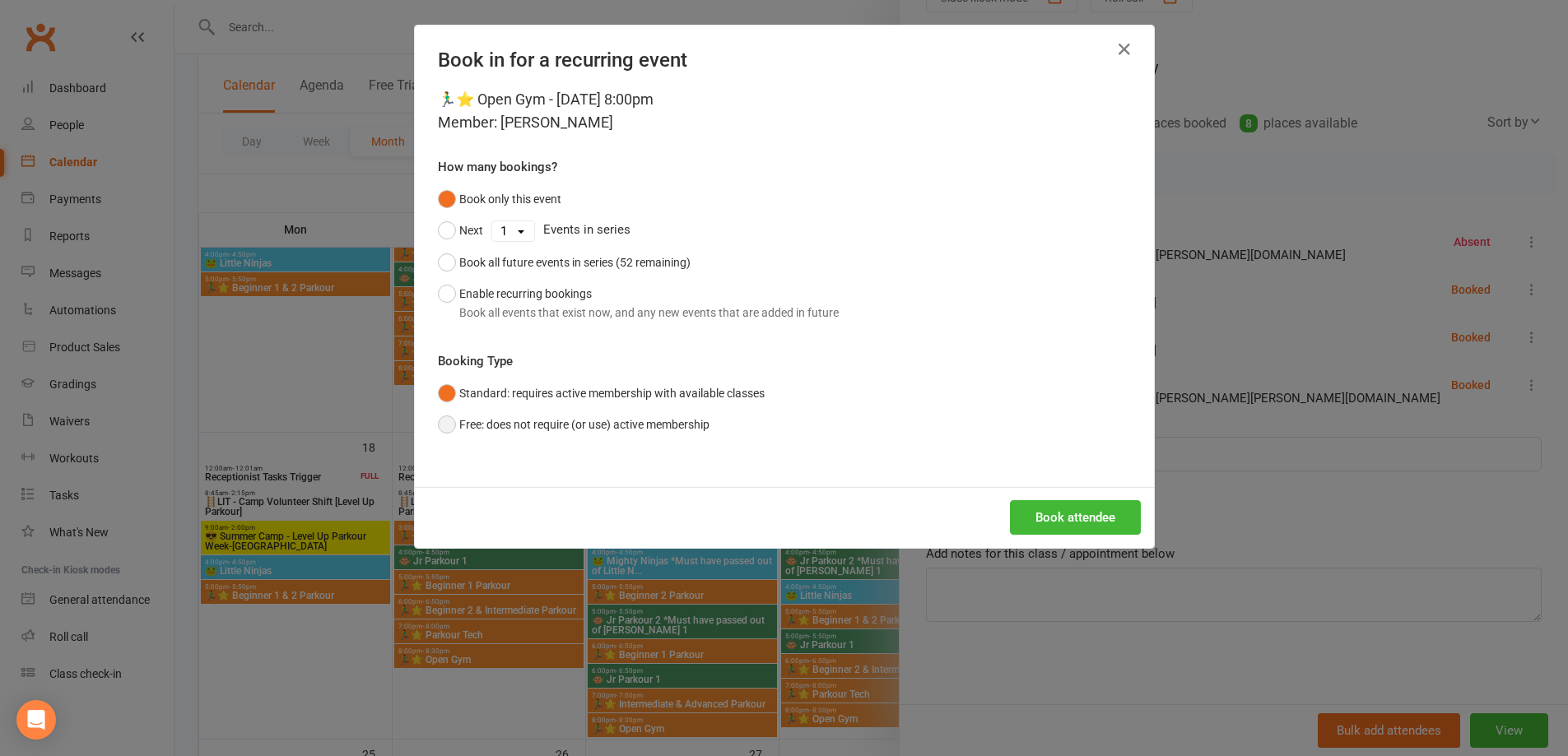
click at [442, 425] on button "Free: does not require (or use) active membership" at bounding box center [574, 424] width 272 height 31
click at [1036, 512] on button "Book attendee" at bounding box center [1076, 517] width 131 height 34
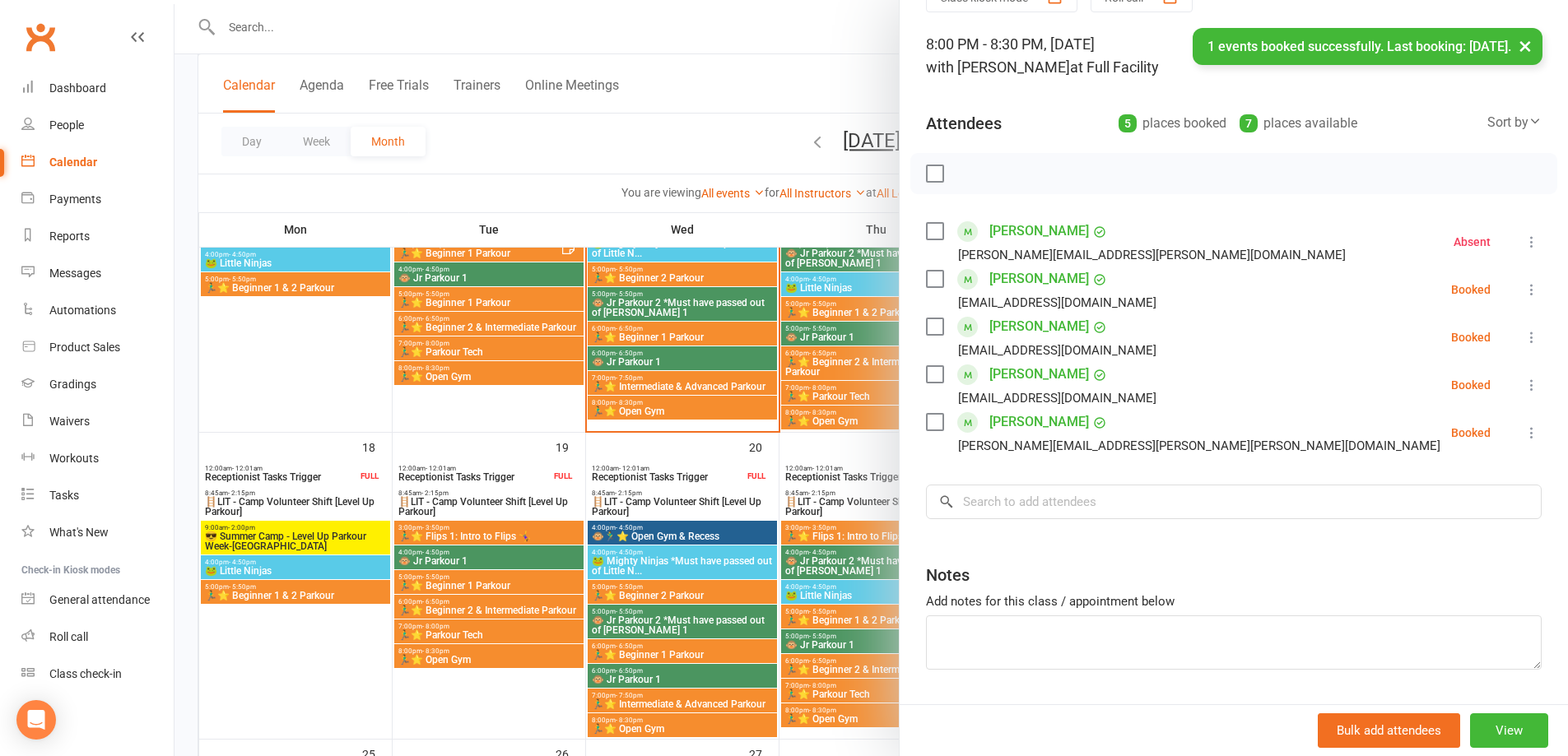
click at [1524, 290] on icon at bounding box center [1533, 290] width 17 height 17
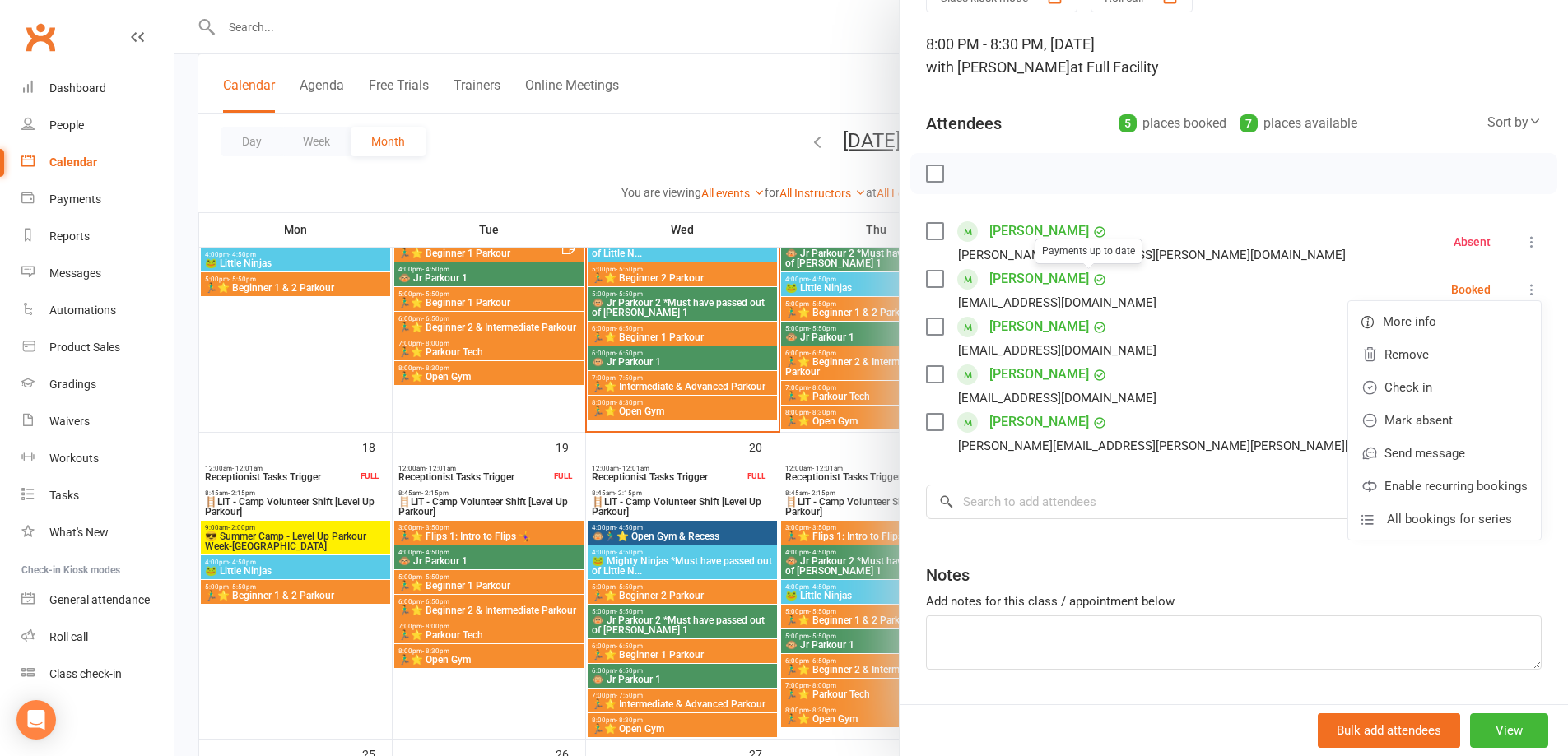
click at [1035, 278] on link "Andrew Brucks" at bounding box center [1039, 278] width 99 height 26
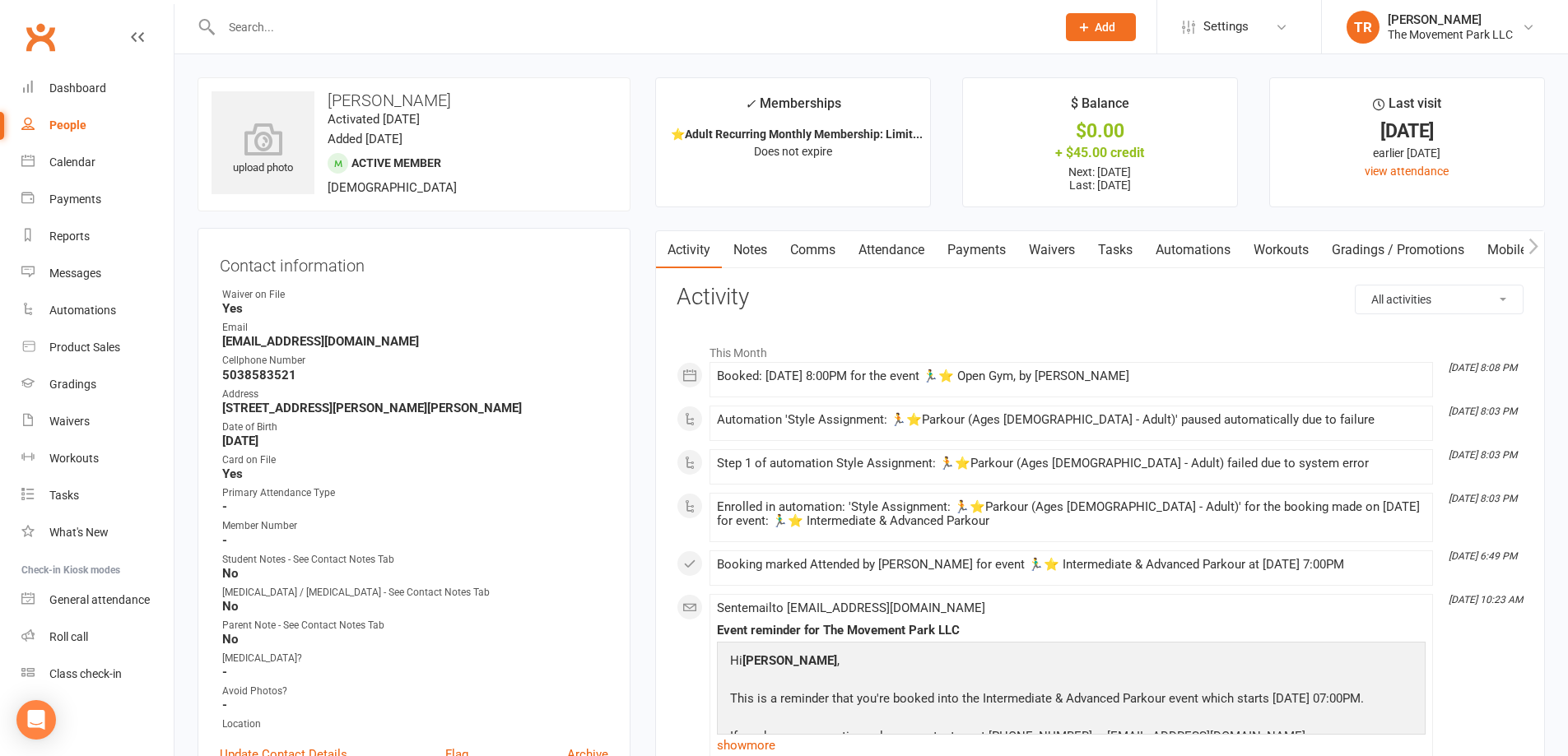
click at [896, 253] on link "Attendance" at bounding box center [892, 250] width 89 height 38
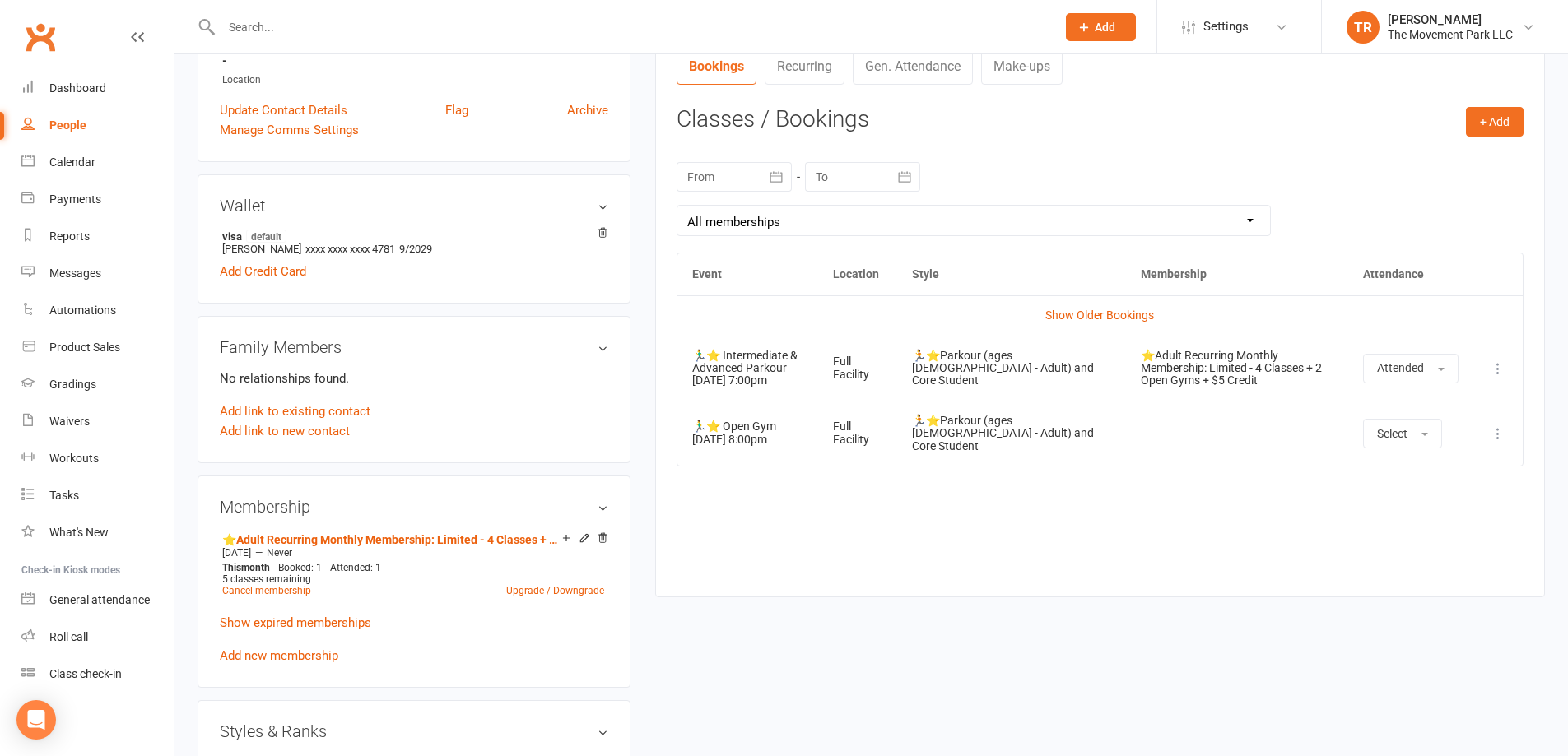
scroll to position [658, 0]
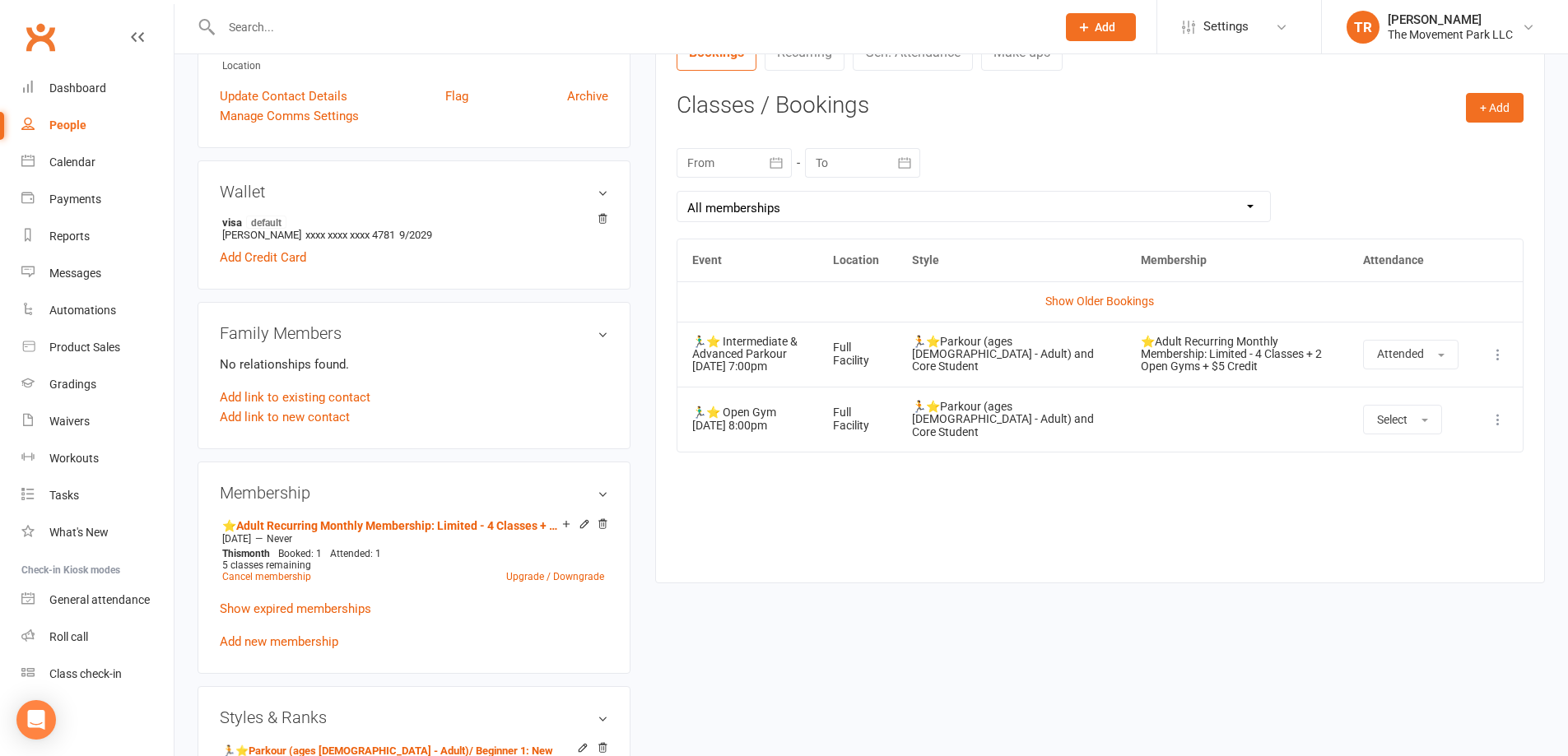
click at [1499, 413] on icon at bounding box center [1498, 420] width 17 height 17
click at [1473, 510] on link "Remove booking" at bounding box center [1426, 517] width 163 height 33
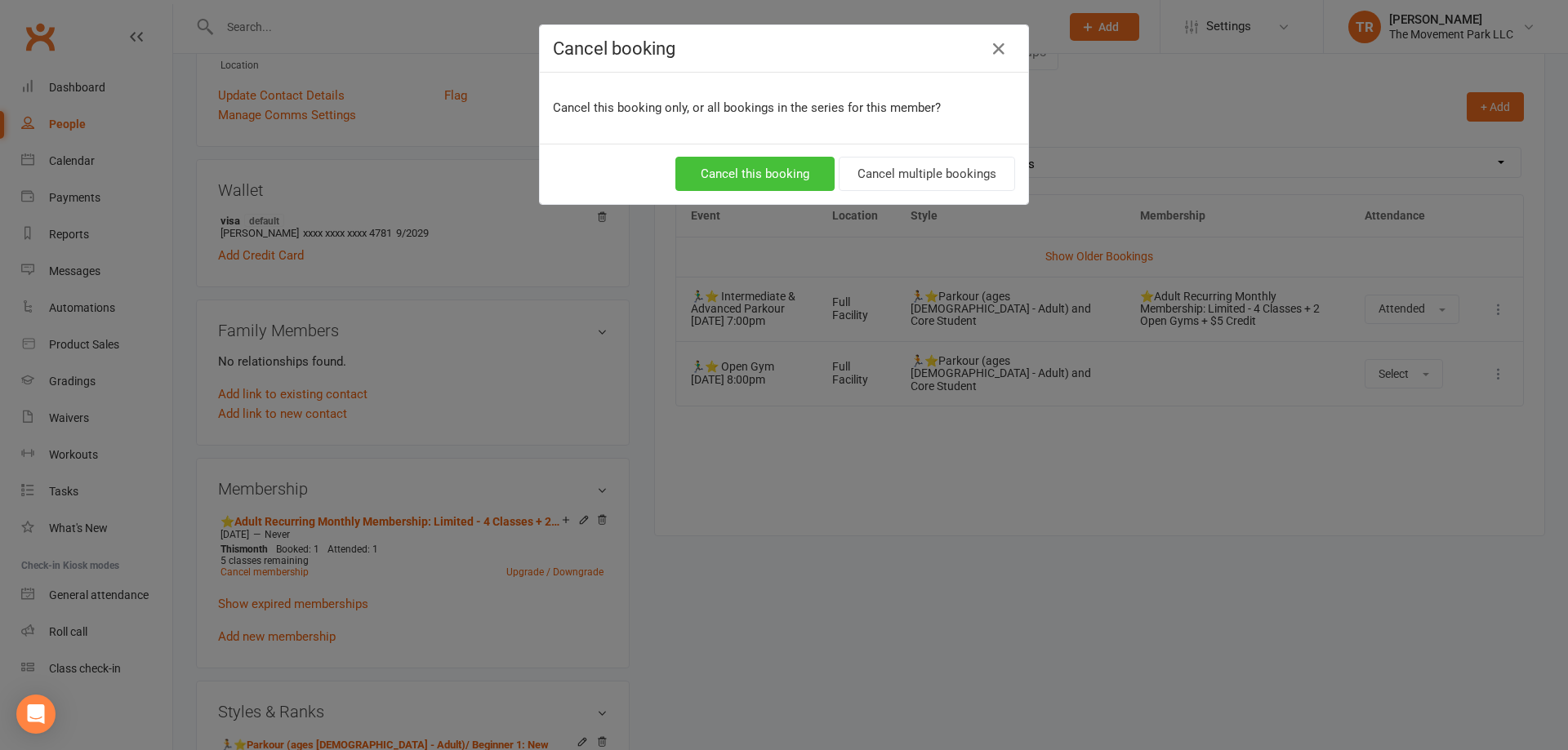
click at [782, 162] on button "Cancel this booking" at bounding box center [754, 174] width 159 height 34
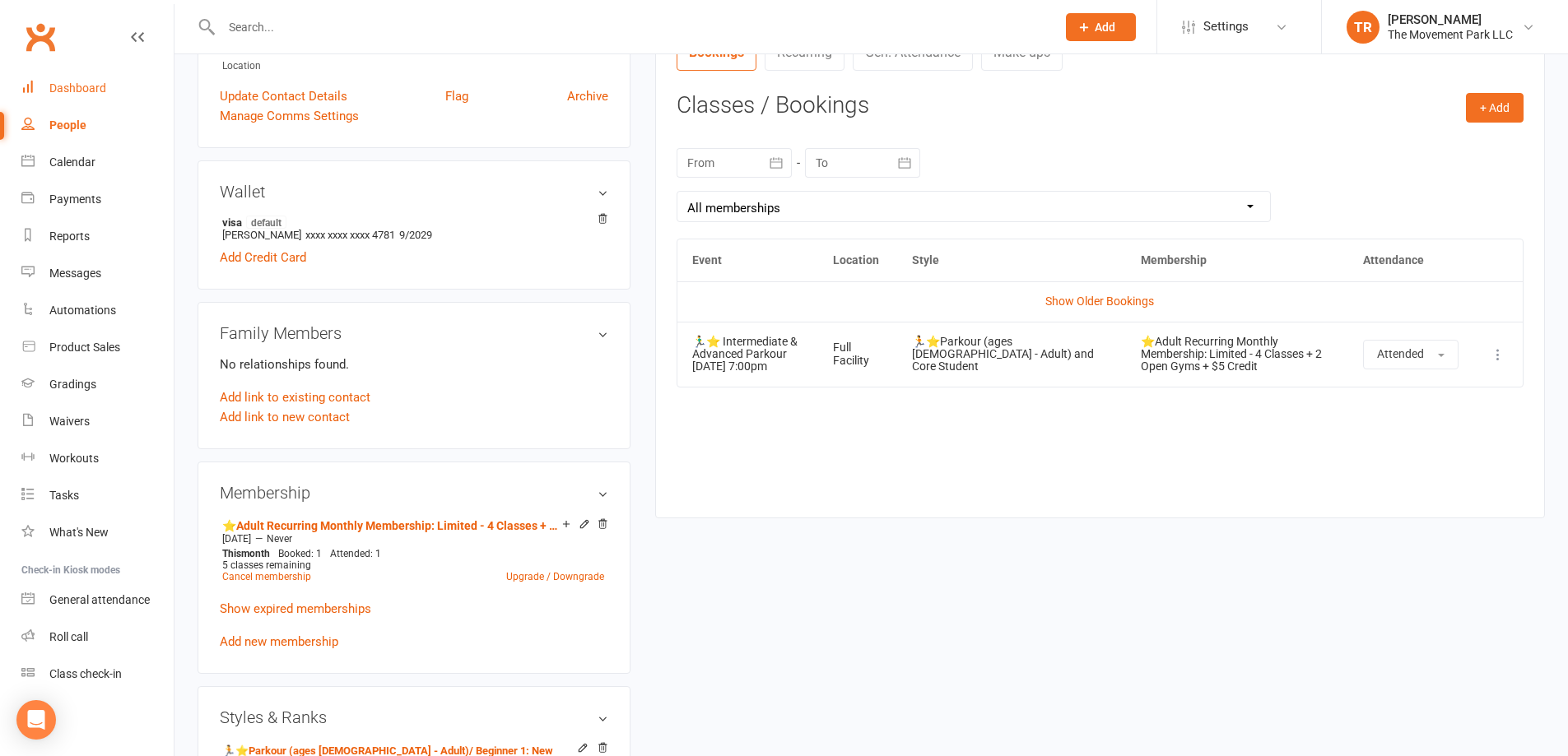
click at [87, 93] on div "Dashboard" at bounding box center [78, 88] width 57 height 13
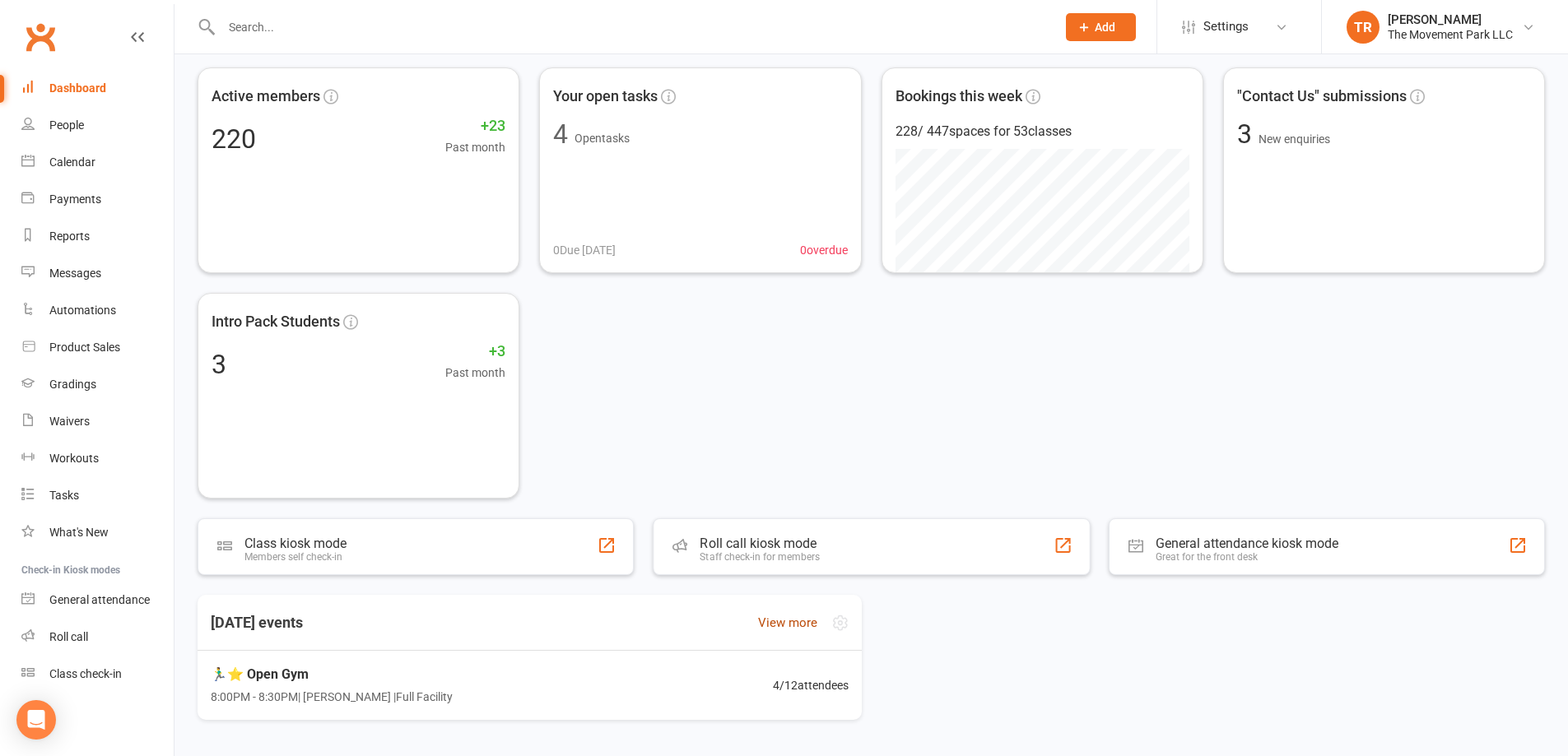
scroll to position [118, 0]
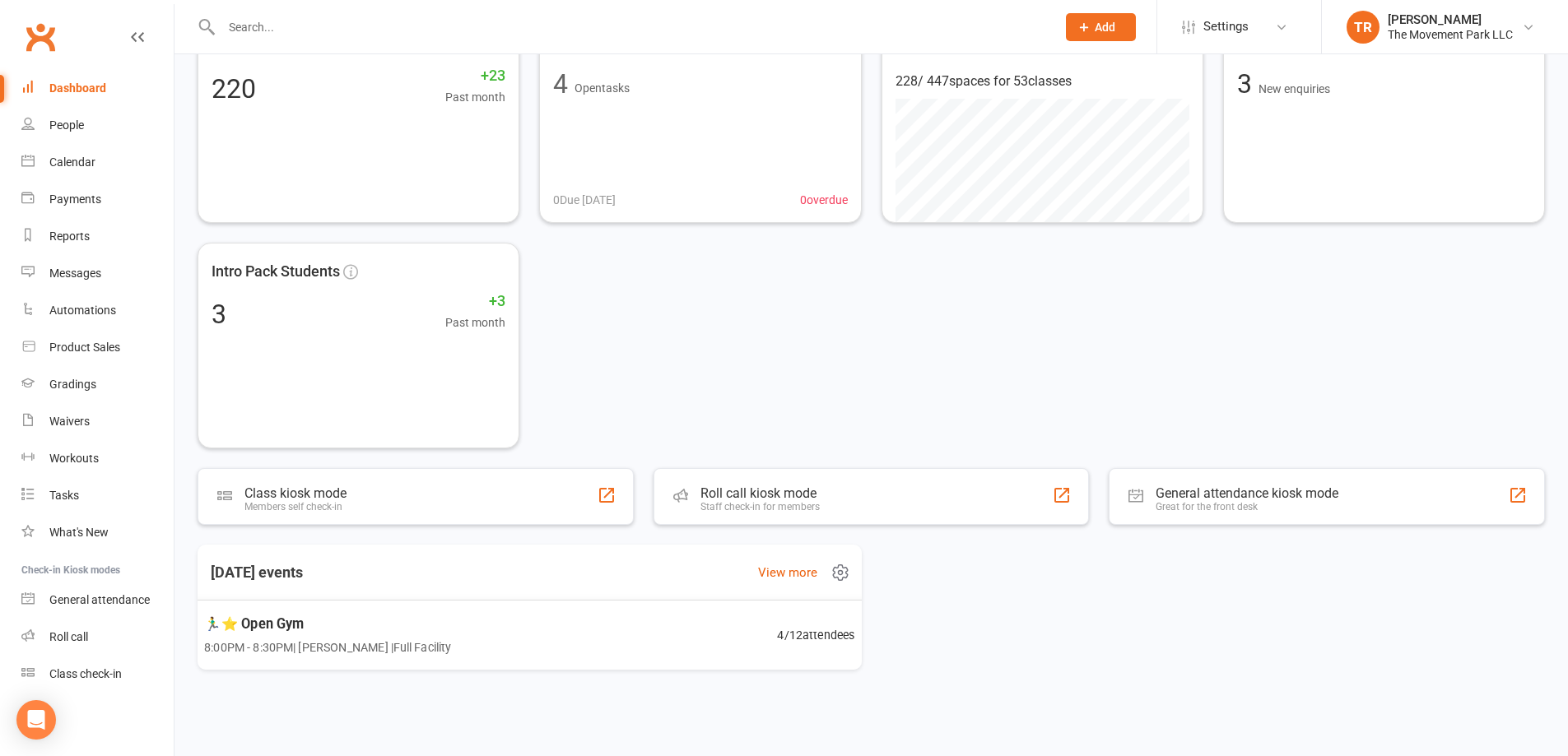
click at [778, 633] on span "4 / 12 attendees" at bounding box center [816, 635] width 77 height 19
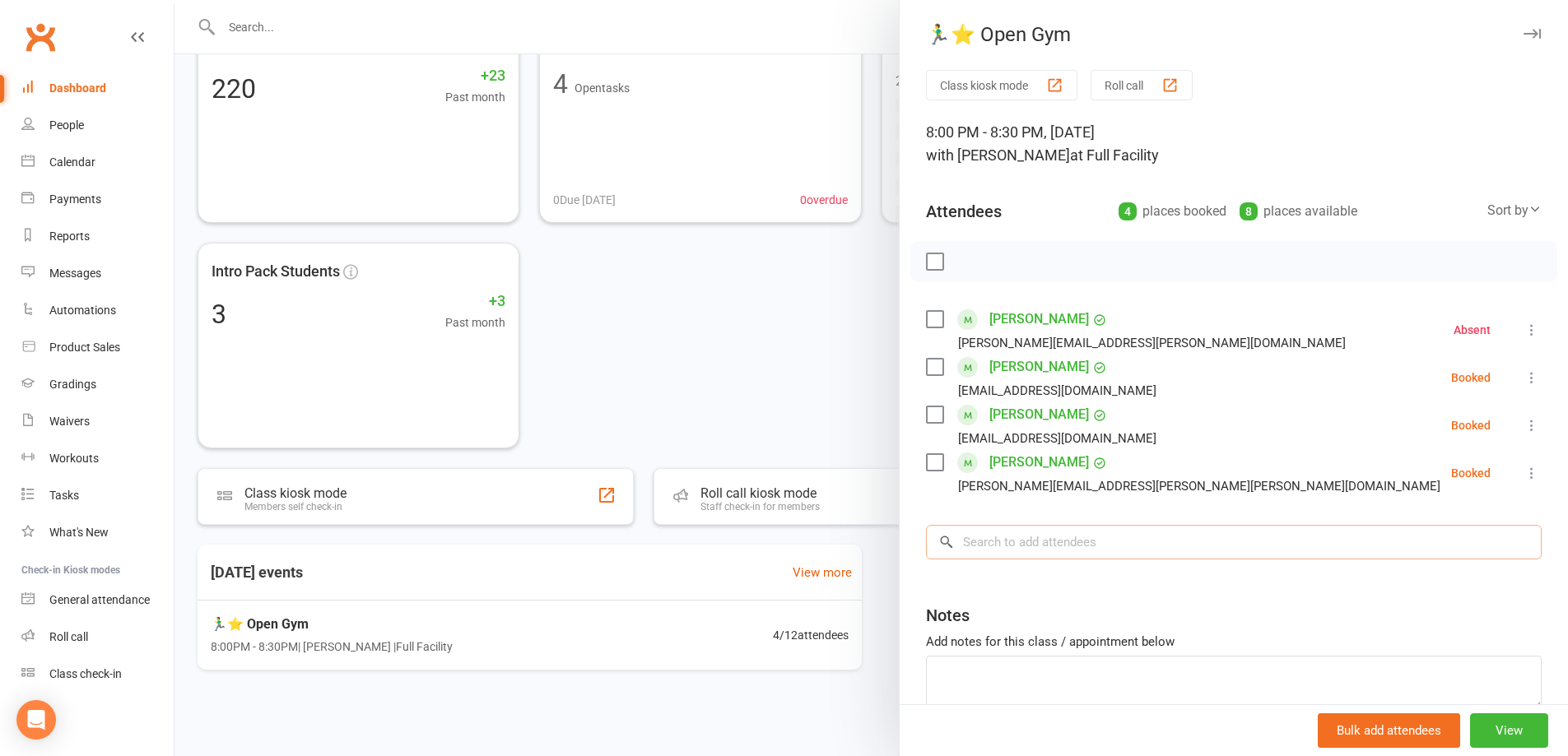
click at [1099, 549] on input "search" at bounding box center [1234, 542] width 616 height 34
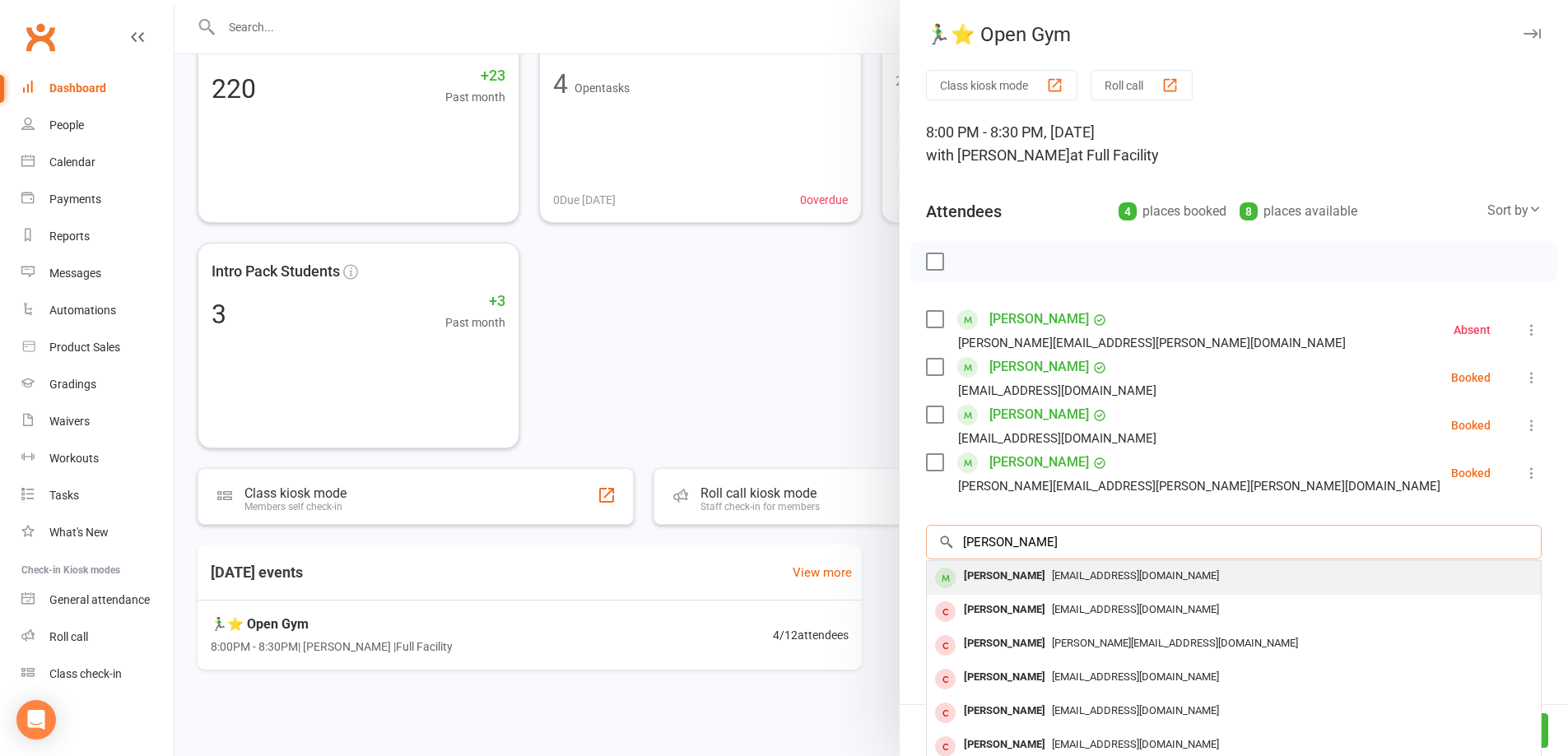
type input "andrew bruck"
click at [1093, 581] on span "thepuffysheep@gmail.com" at bounding box center [1136, 575] width 167 height 13
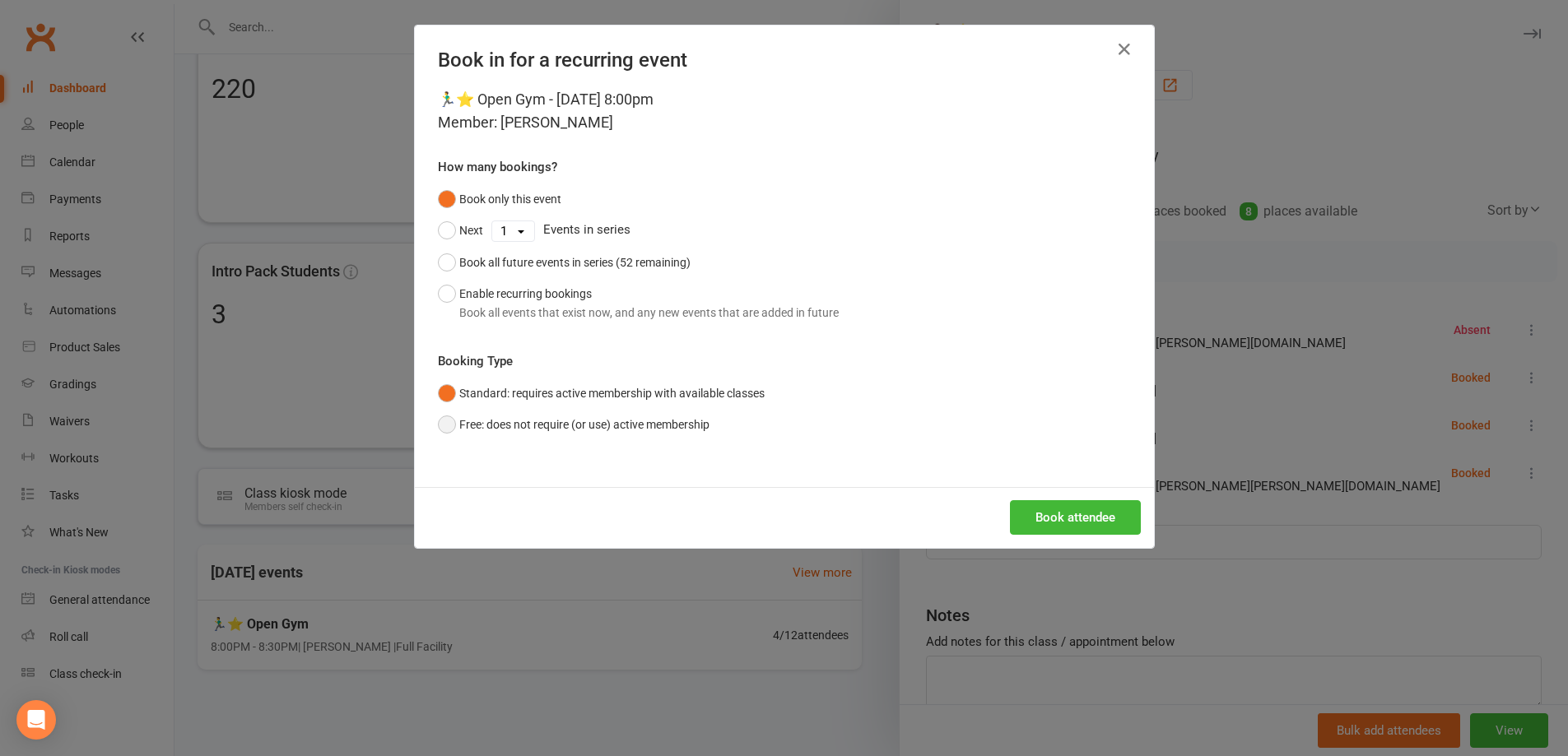
click at [438, 424] on button "Free: does not require (or use) active membership" at bounding box center [574, 424] width 272 height 31
click at [1053, 507] on button "Book attendee" at bounding box center [1076, 517] width 131 height 34
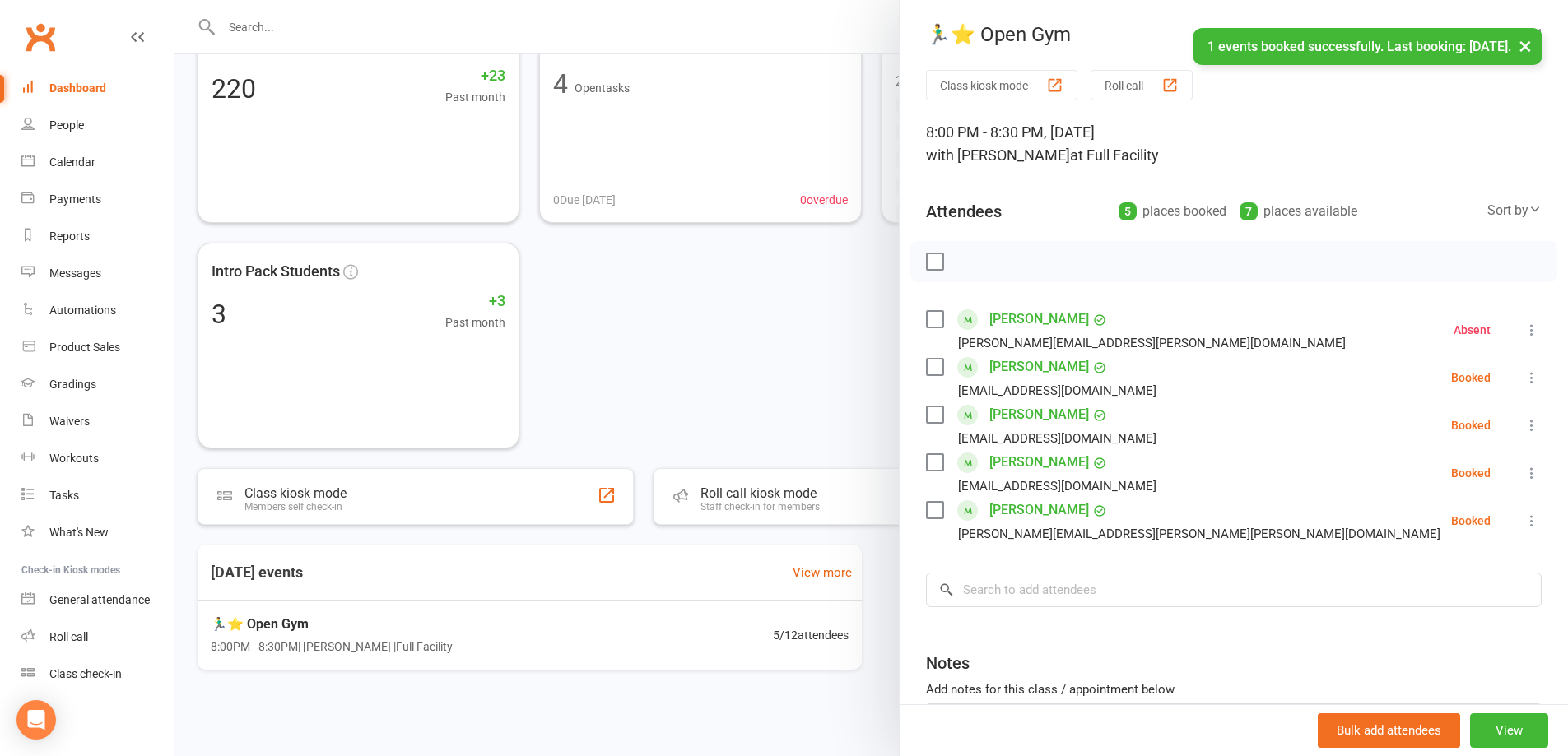
click at [1524, 521] on icon at bounding box center [1533, 521] width 17 height 17
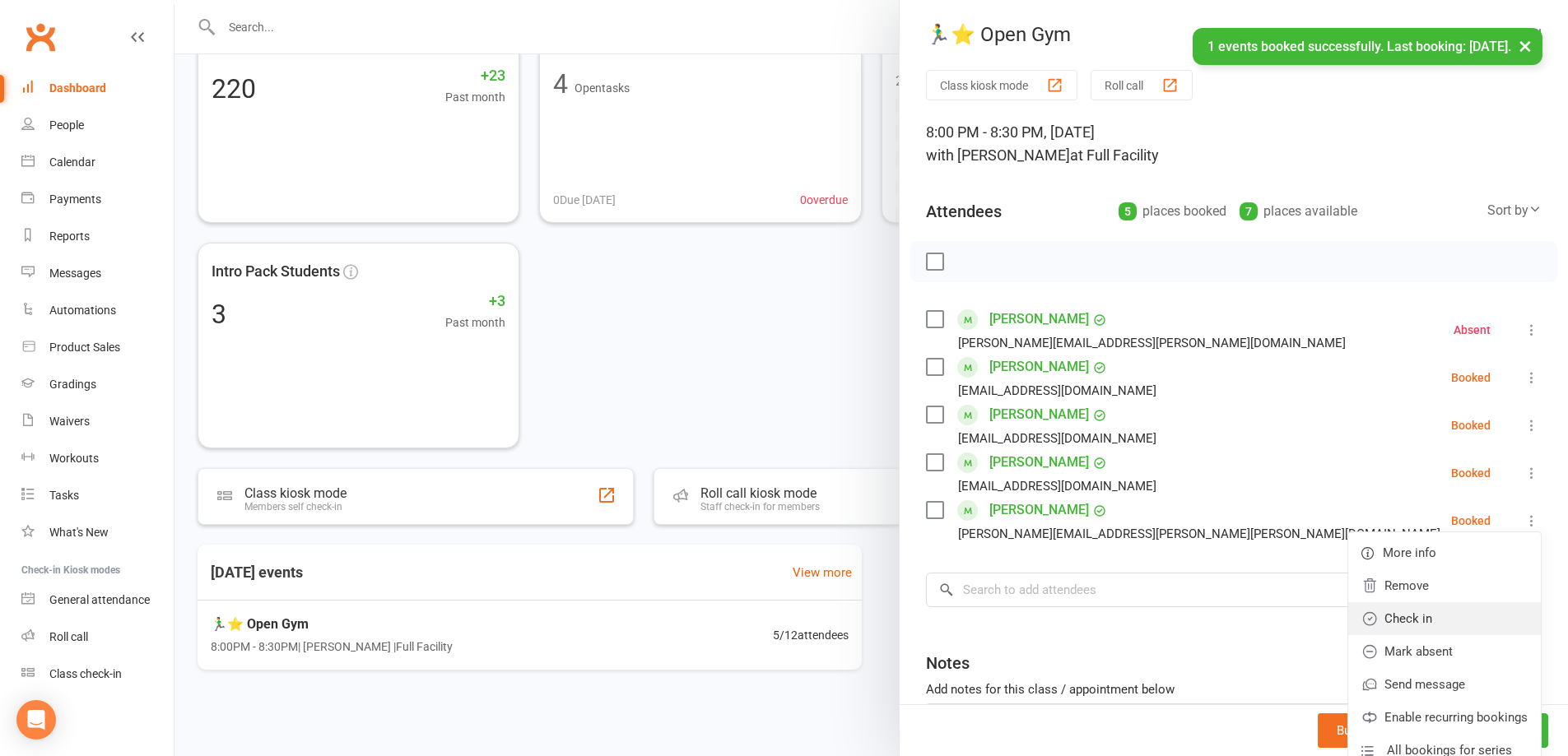
click at [1472, 605] on link "Check in" at bounding box center [1444, 618] width 193 height 33
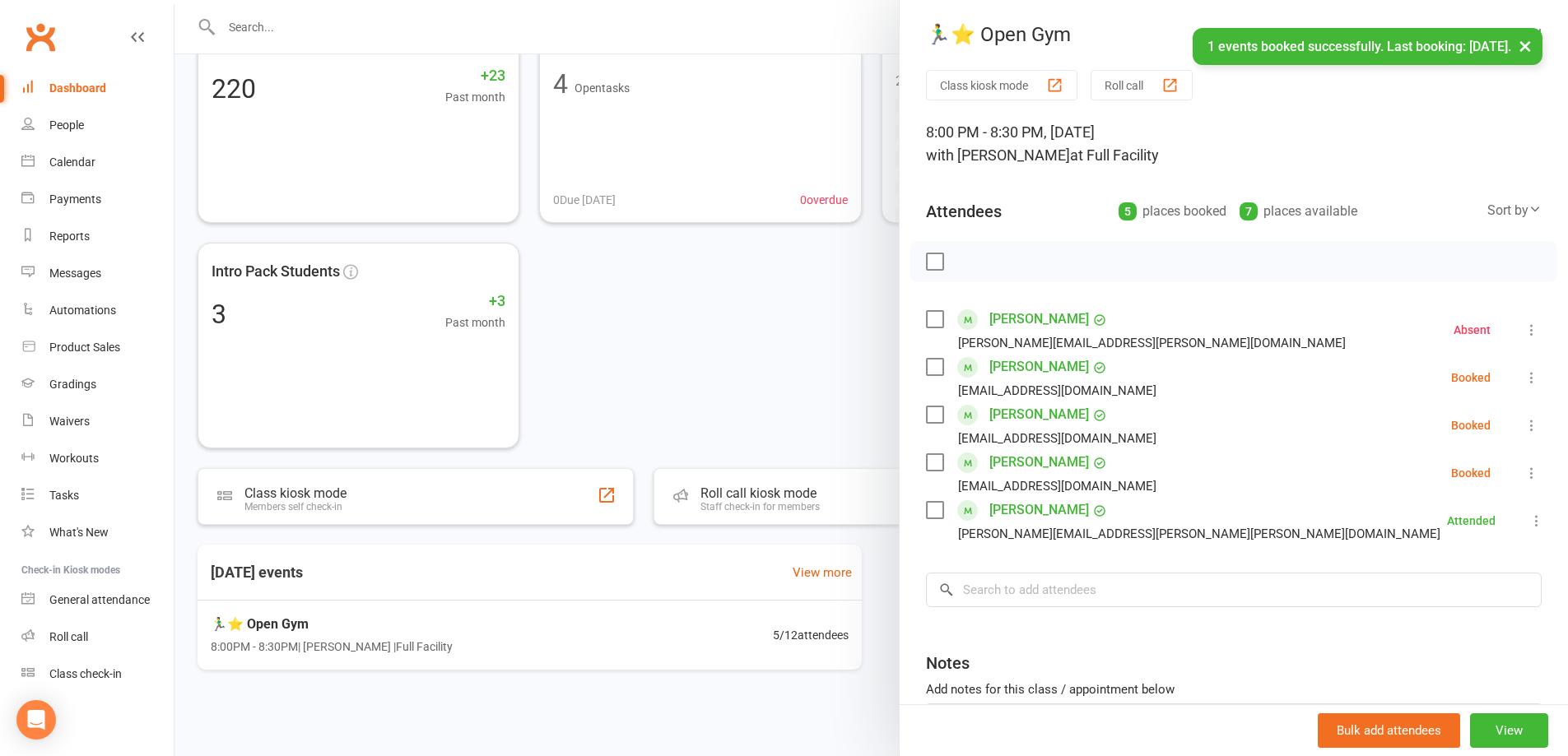
click at [1524, 477] on icon at bounding box center [1533, 473] width 17 height 17
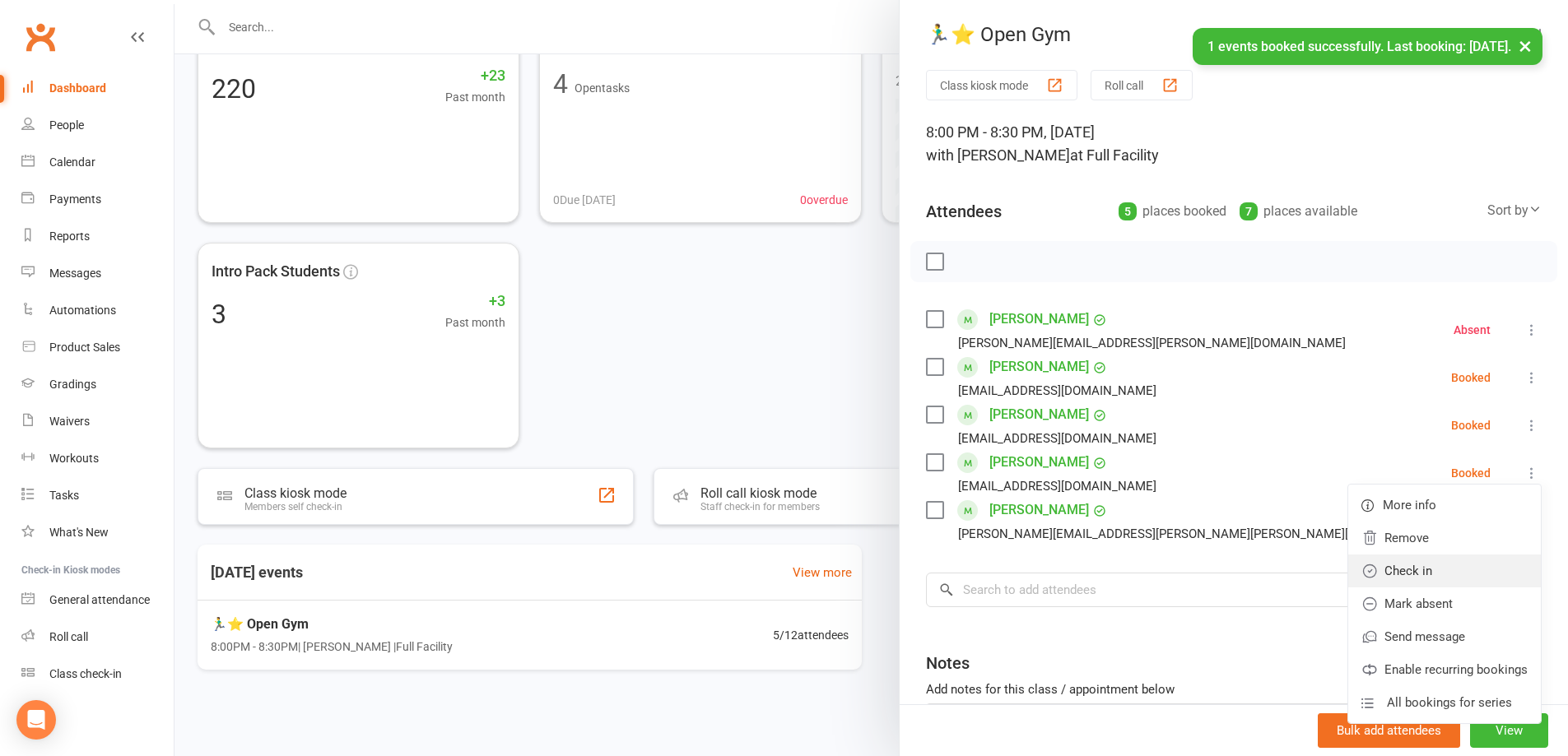
click at [1470, 583] on link "Check in" at bounding box center [1444, 571] width 193 height 33
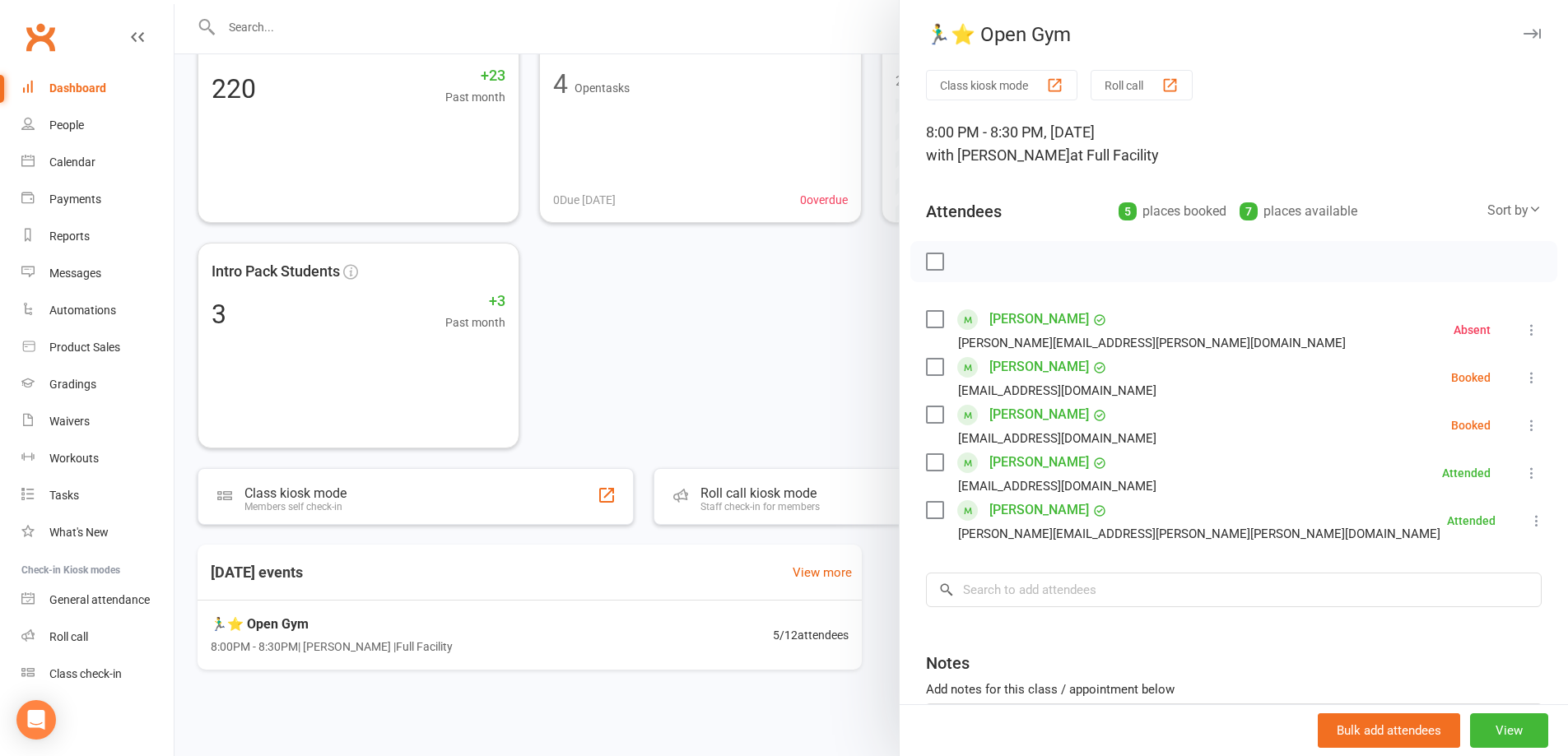
click at [1502, 440] on li "Isaac Christensen lmk1411@hotmail.com Booked More info Remove Check in Mark abs…" at bounding box center [1234, 426] width 616 height 48
click at [1524, 431] on icon at bounding box center [1533, 426] width 17 height 17
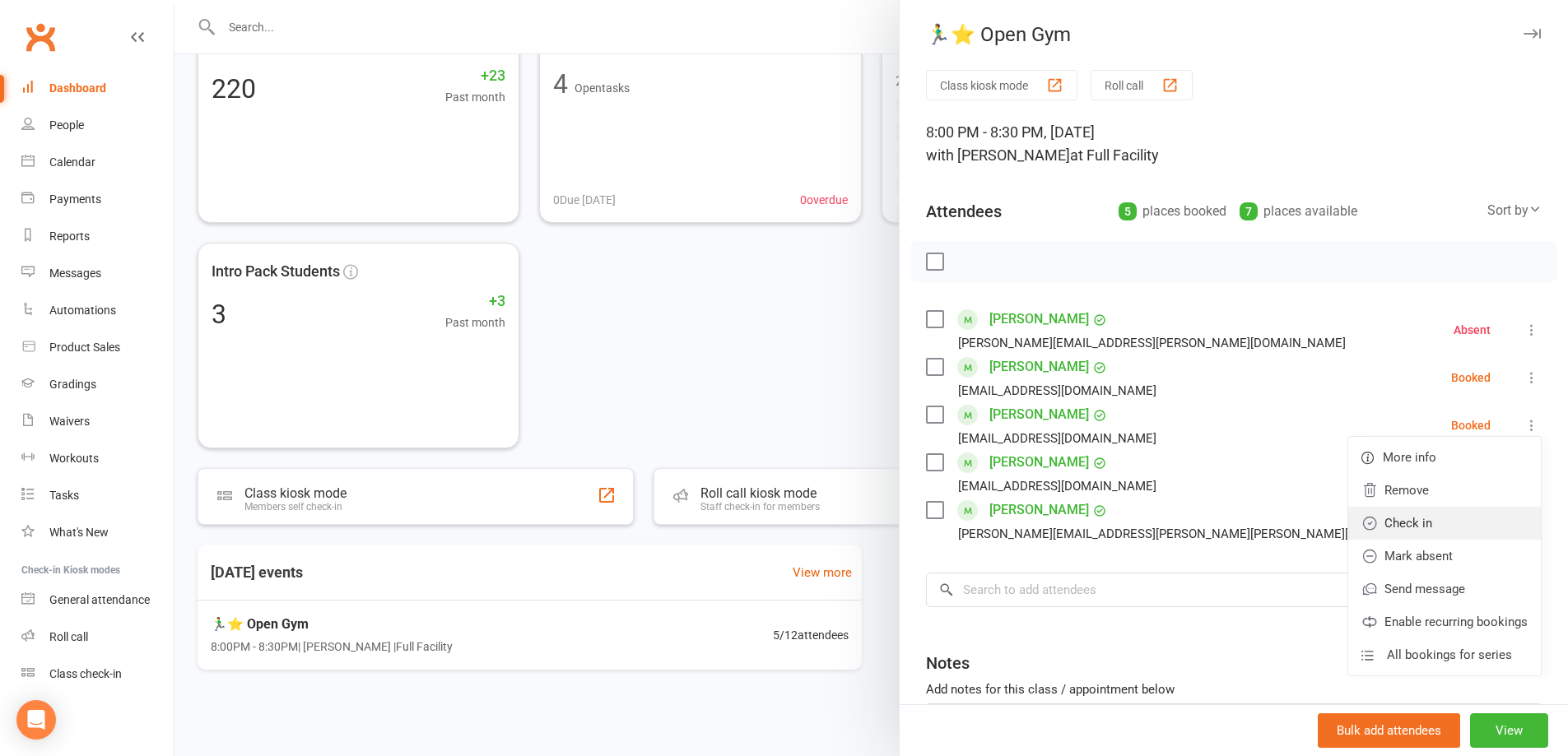
click at [1502, 515] on link "Check in" at bounding box center [1444, 523] width 193 height 33
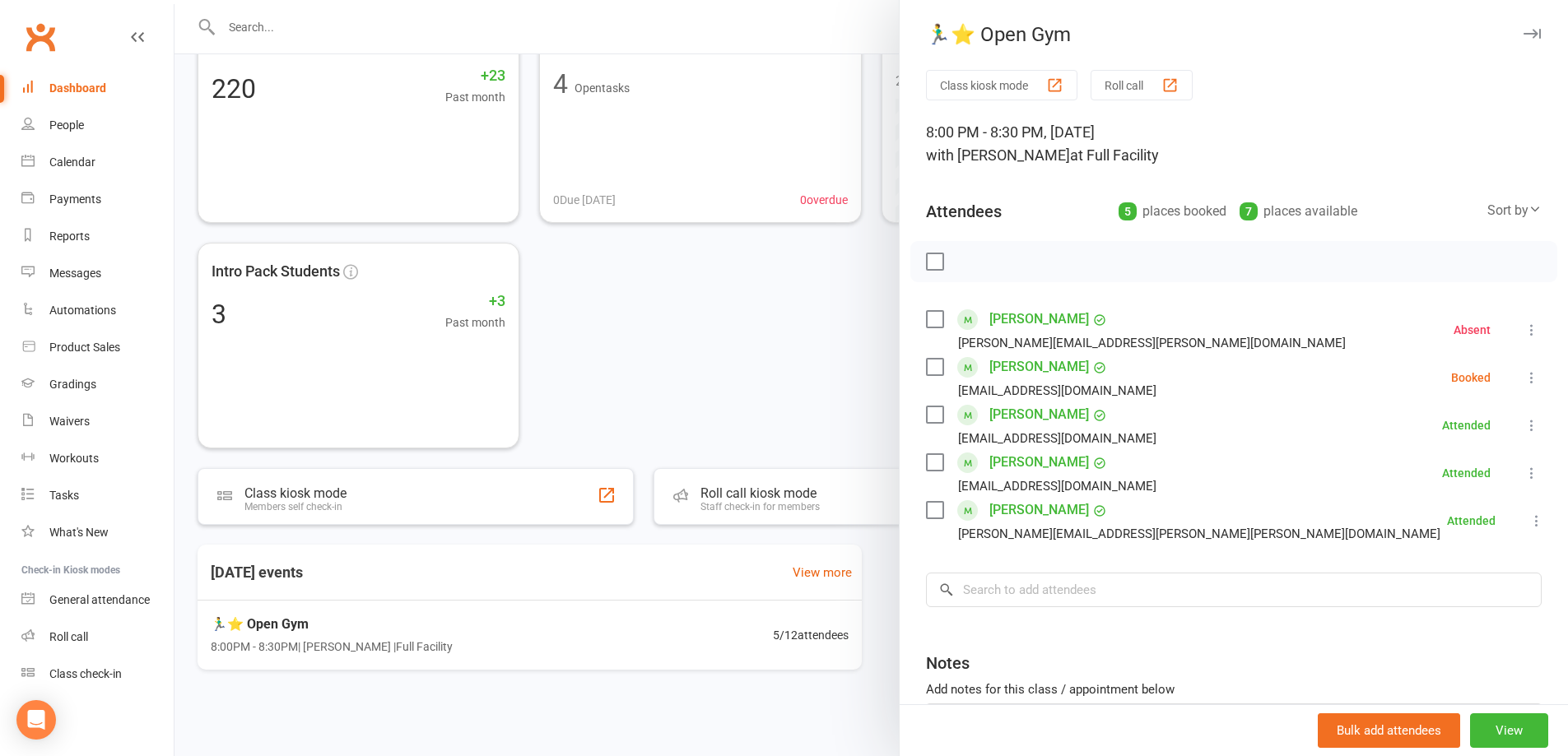
click at [1524, 377] on icon at bounding box center [1533, 378] width 17 height 17
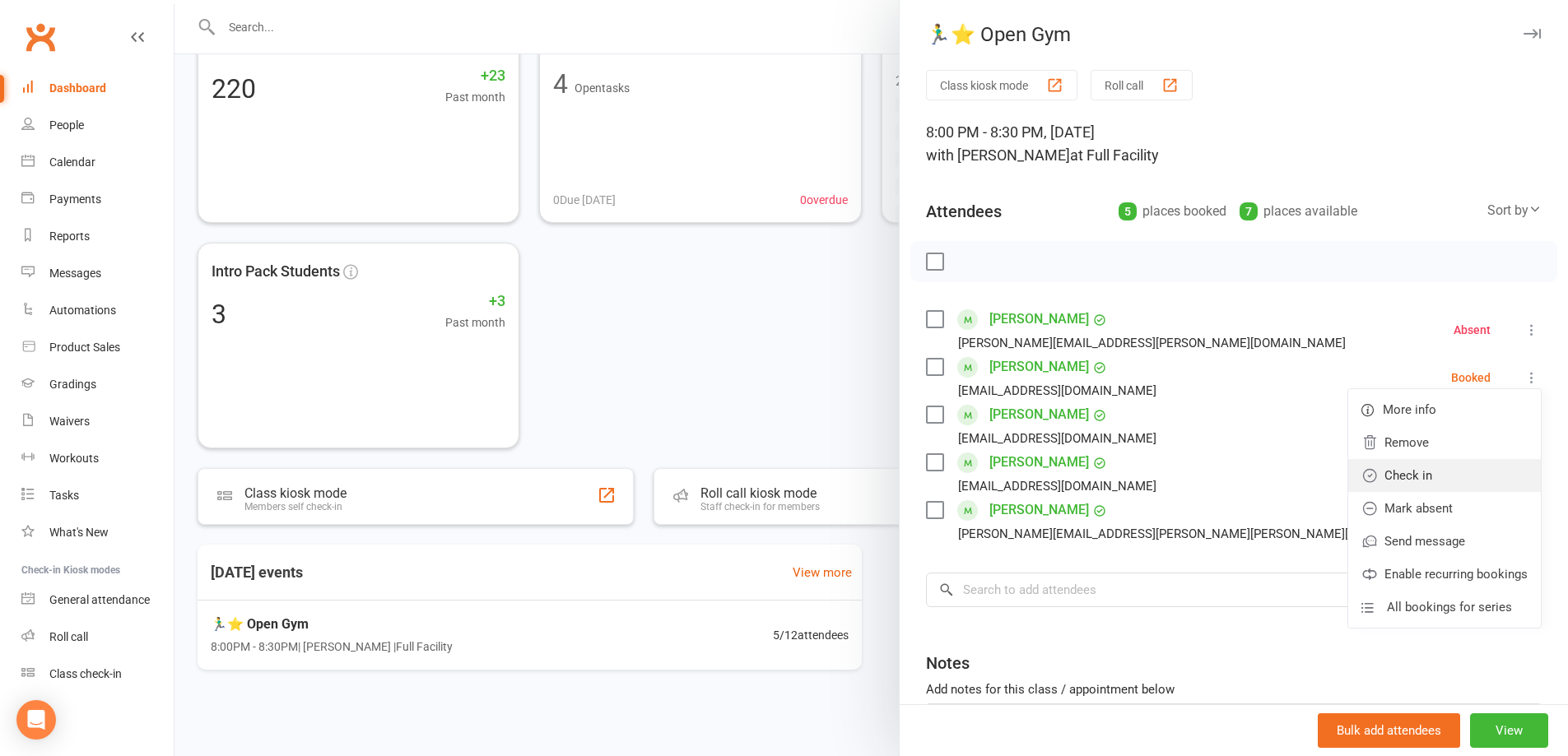
click at [1487, 490] on link "Check in" at bounding box center [1444, 475] width 193 height 33
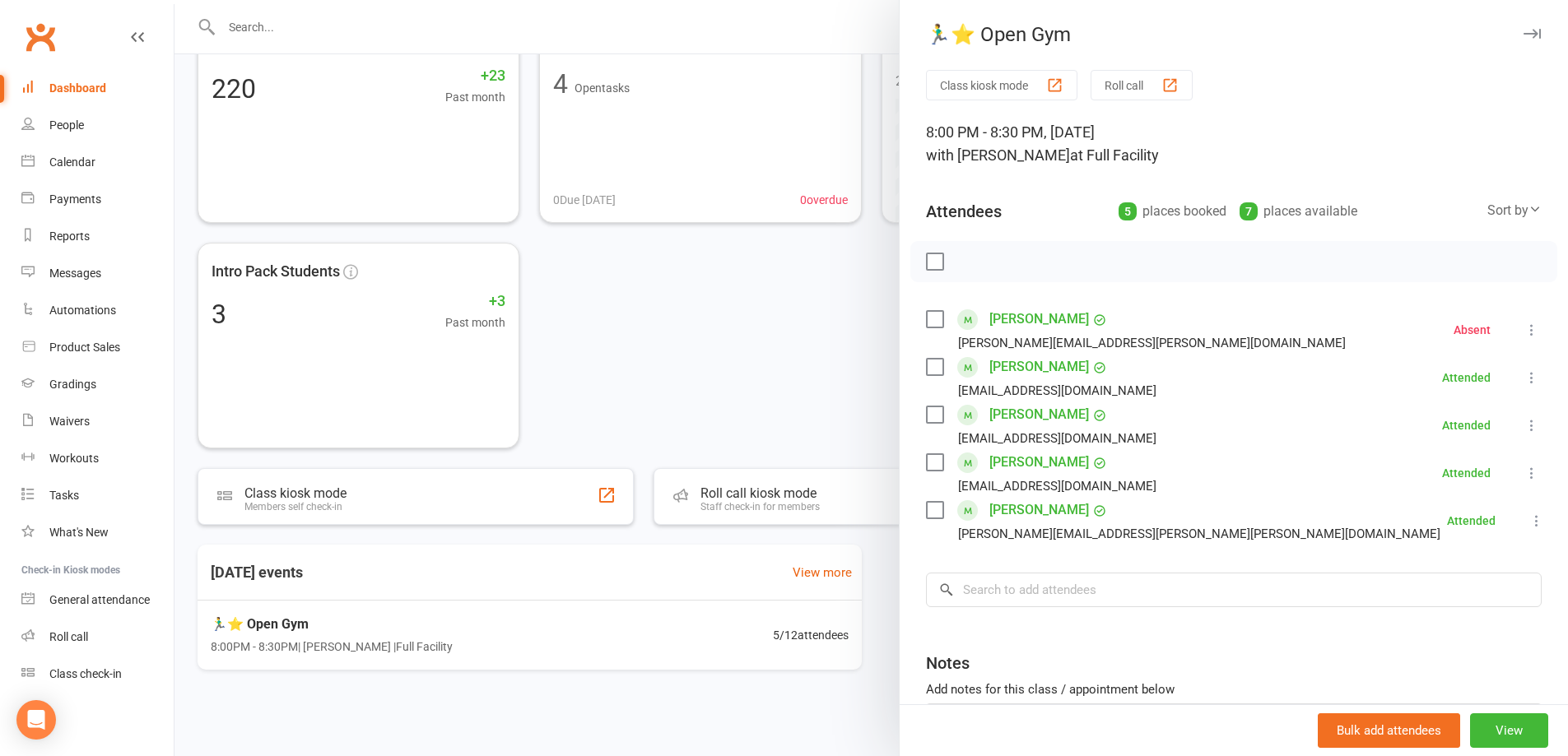
click at [649, 356] on div at bounding box center [871, 378] width 1394 height 756
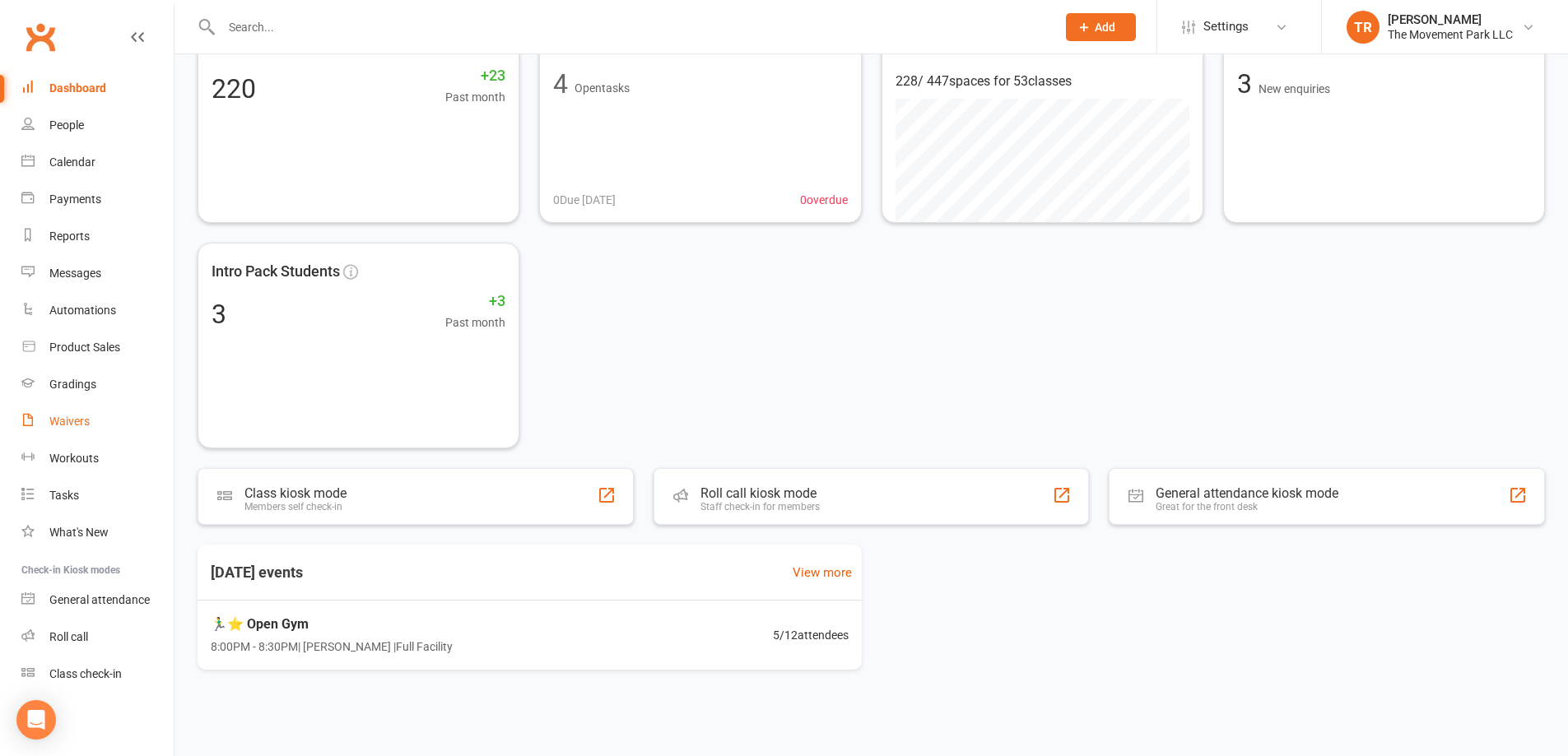
click at [79, 416] on div "Waivers" at bounding box center [70, 421] width 40 height 13
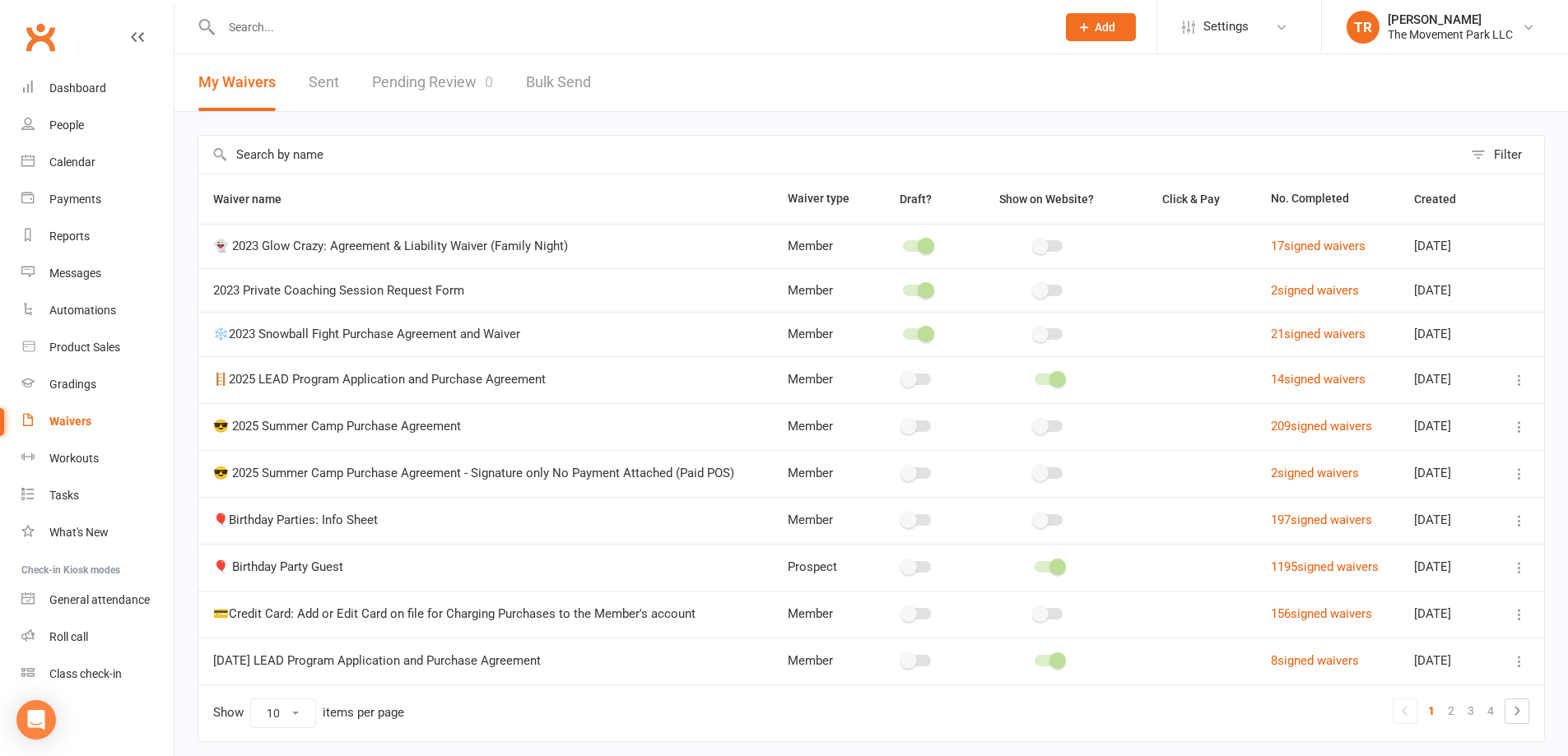
click at [441, 77] on link "Pending Review 0" at bounding box center [432, 83] width 121 height 57
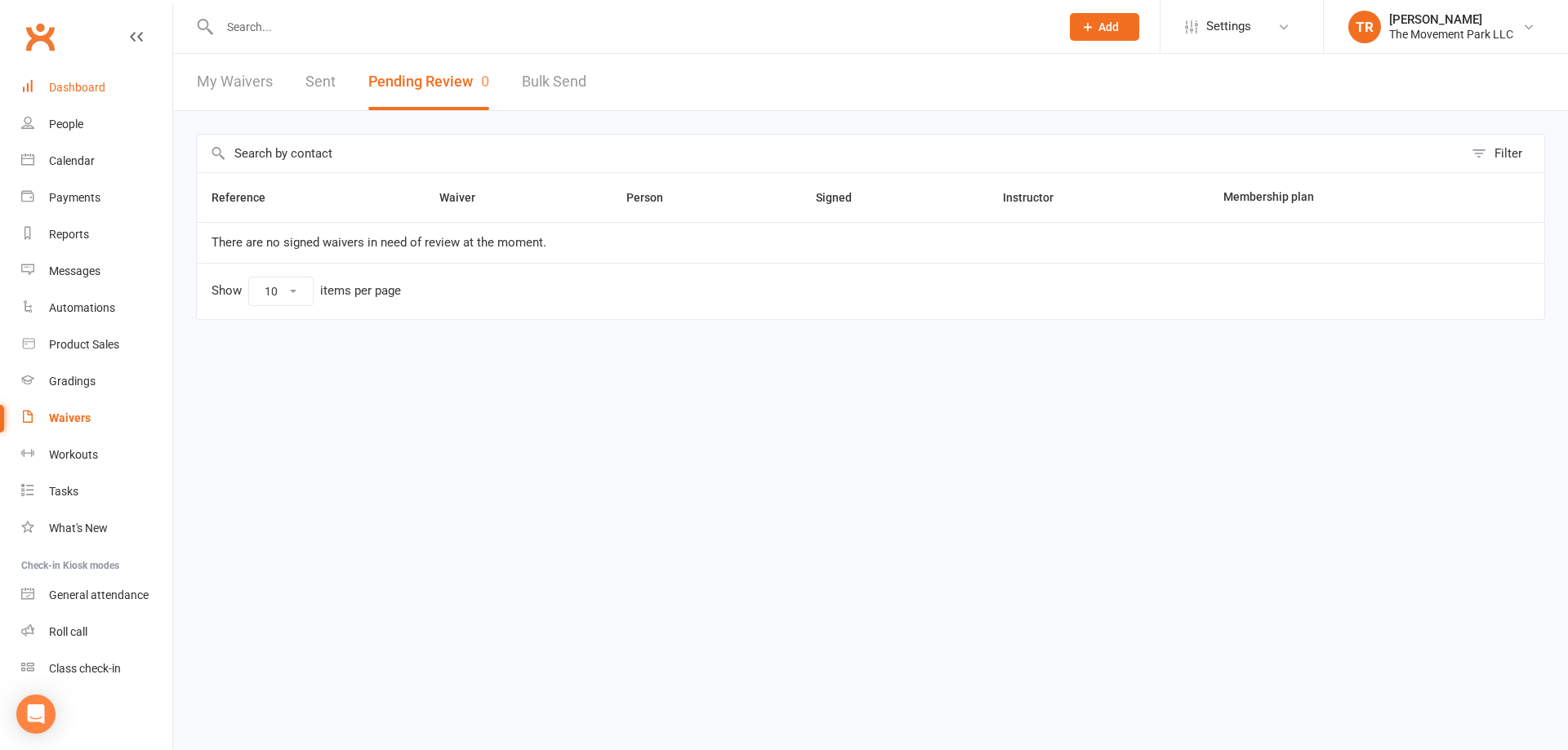
click at [79, 88] on div "Dashboard" at bounding box center [78, 88] width 57 height 13
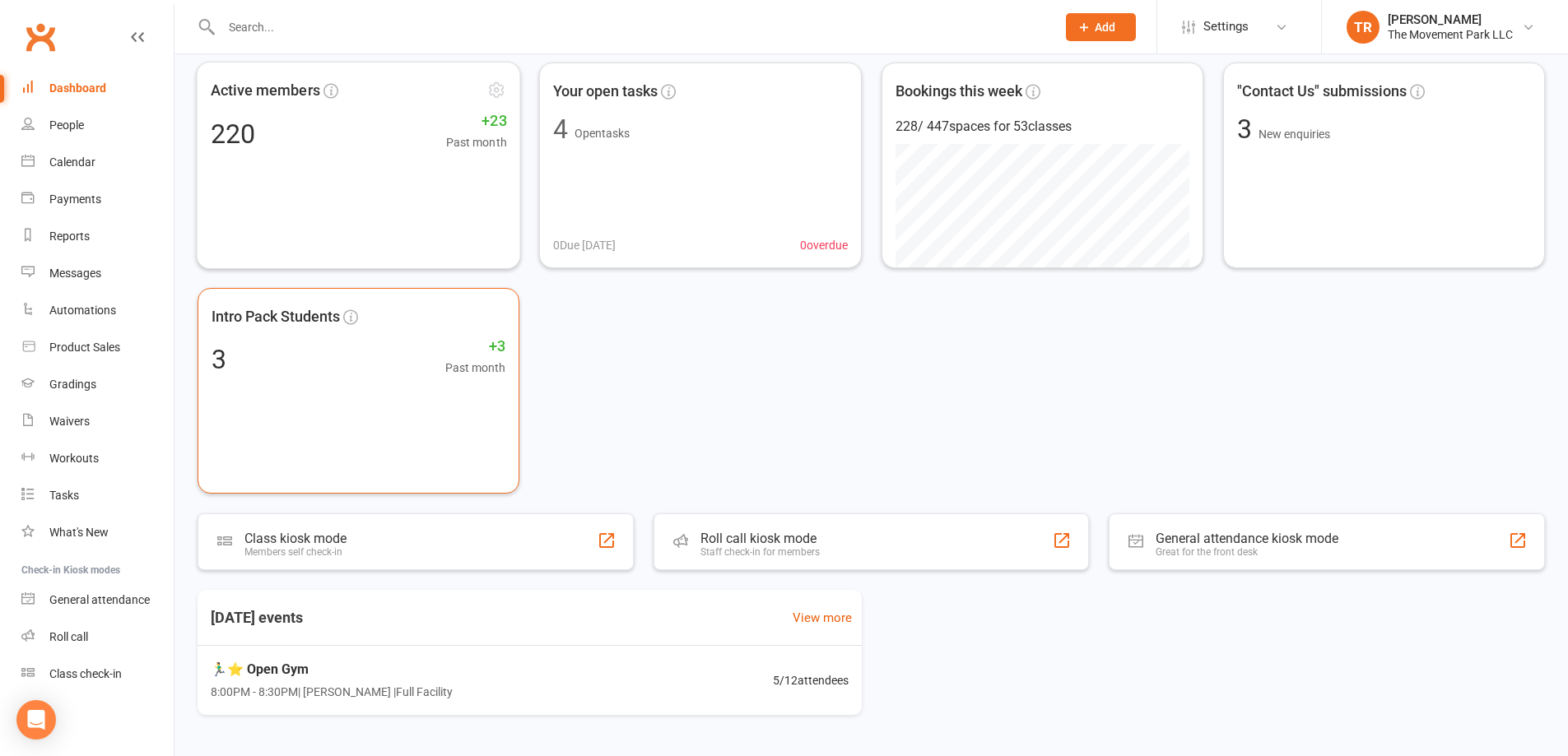
scroll to position [118, 0]
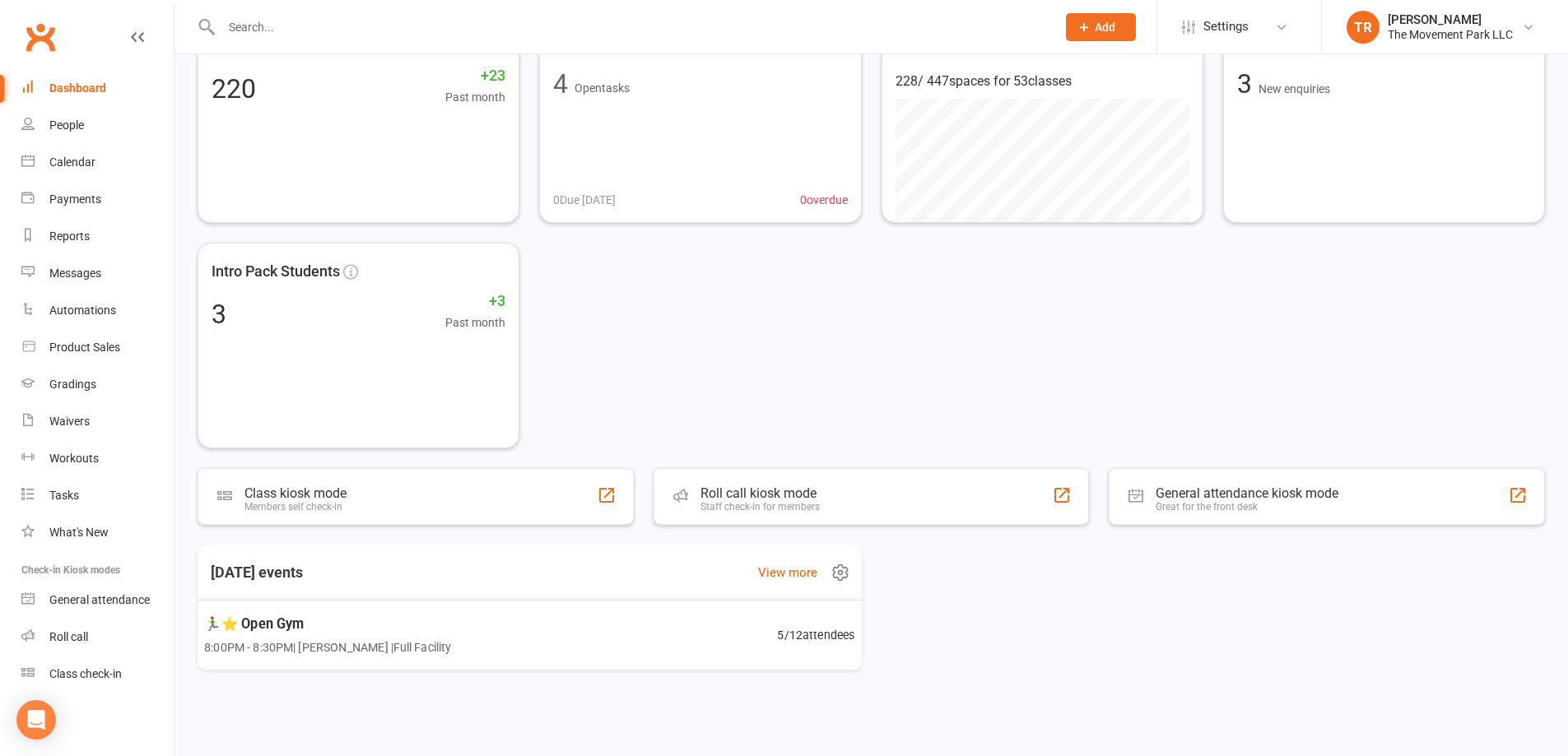
click at [524, 657] on div "🏃‍♂️⭐ Open Gym 8:00PM - 8:30PM | Rick King | Full Facility 5 / 12 attendees" at bounding box center [529, 635] width 691 height 71
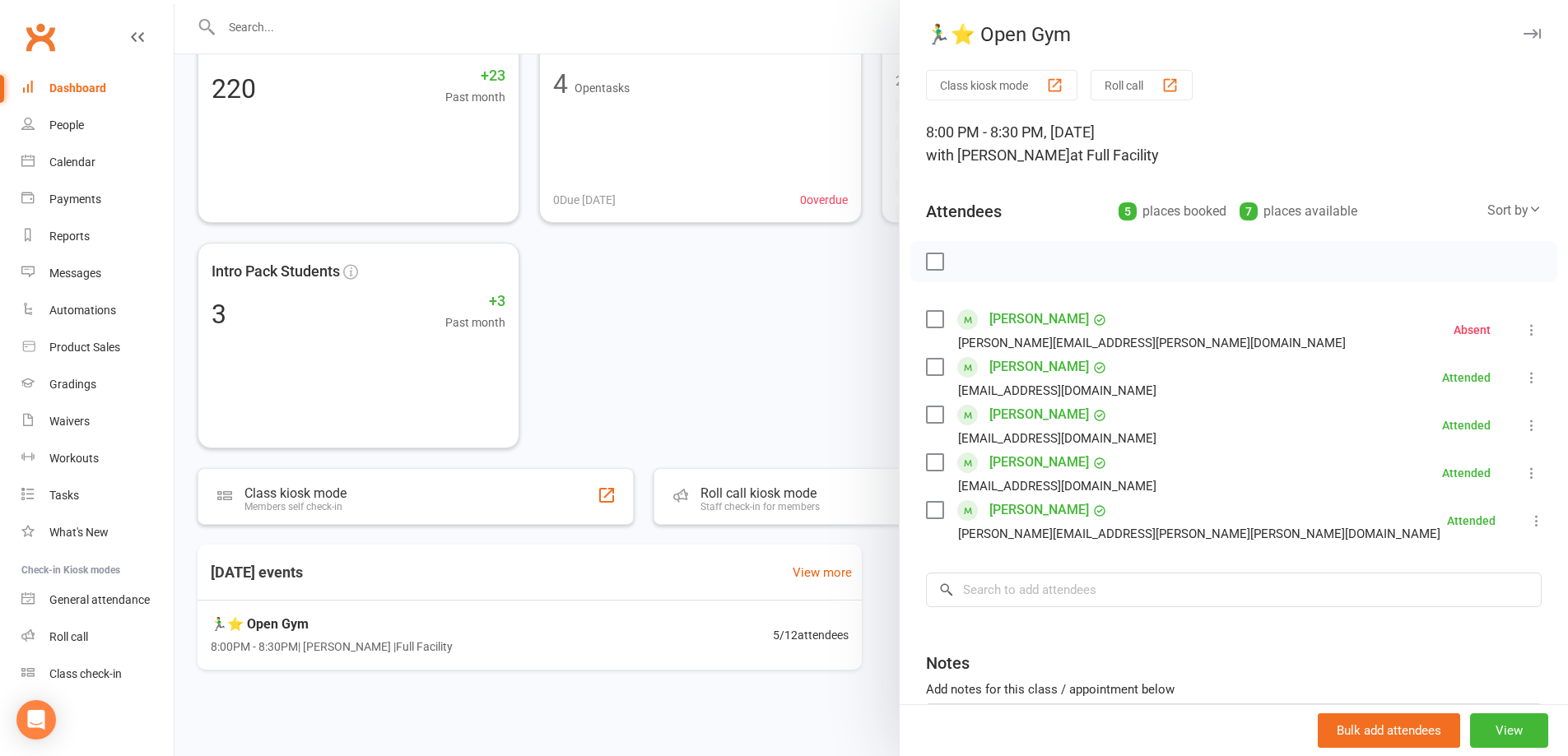
click at [660, 345] on div at bounding box center [871, 378] width 1394 height 756
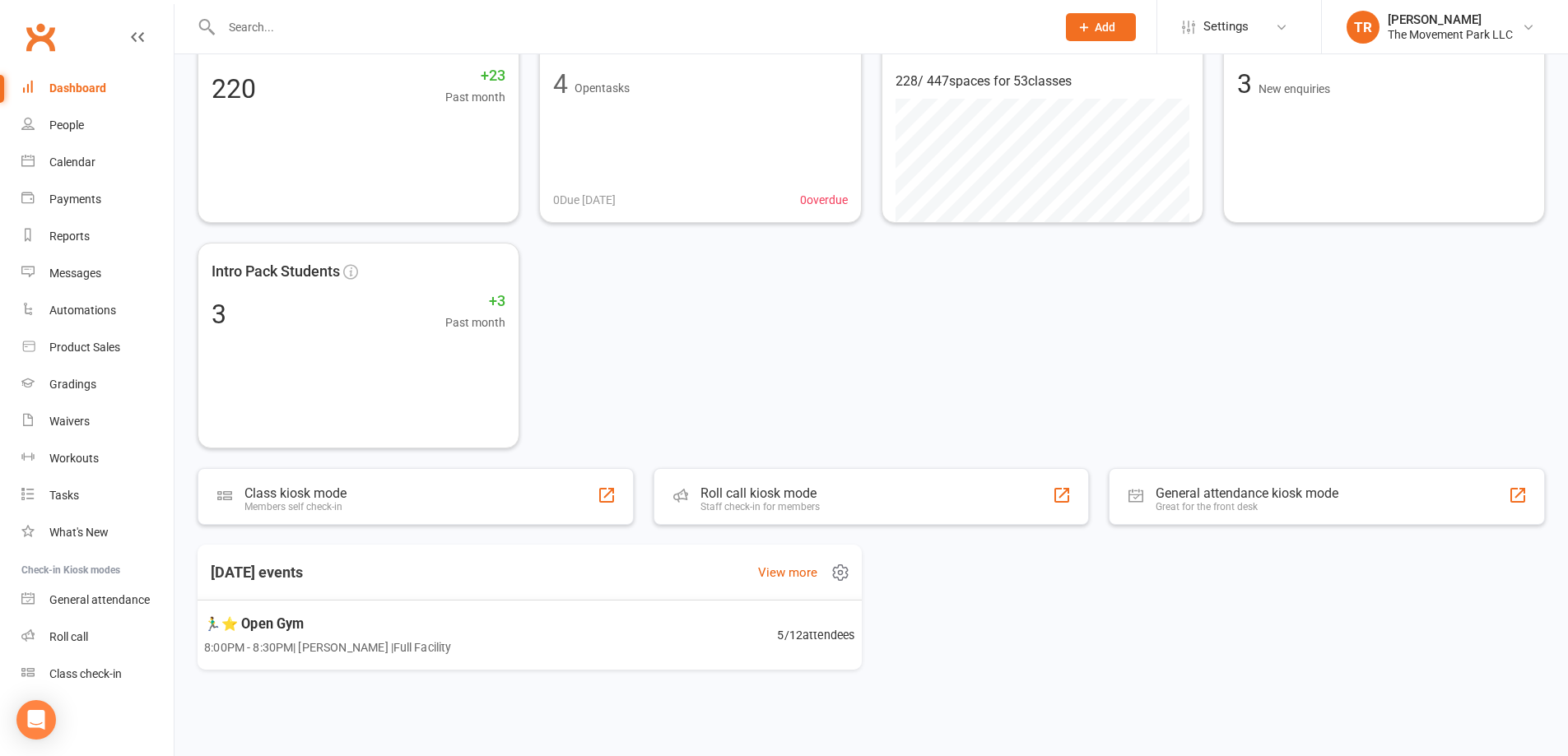
click at [626, 637] on div "🏃‍♂️⭐ Open Gym 8:00PM - 8:30PM | Rick King | Full Facility 5 / 12 attendees" at bounding box center [529, 635] width 691 height 71
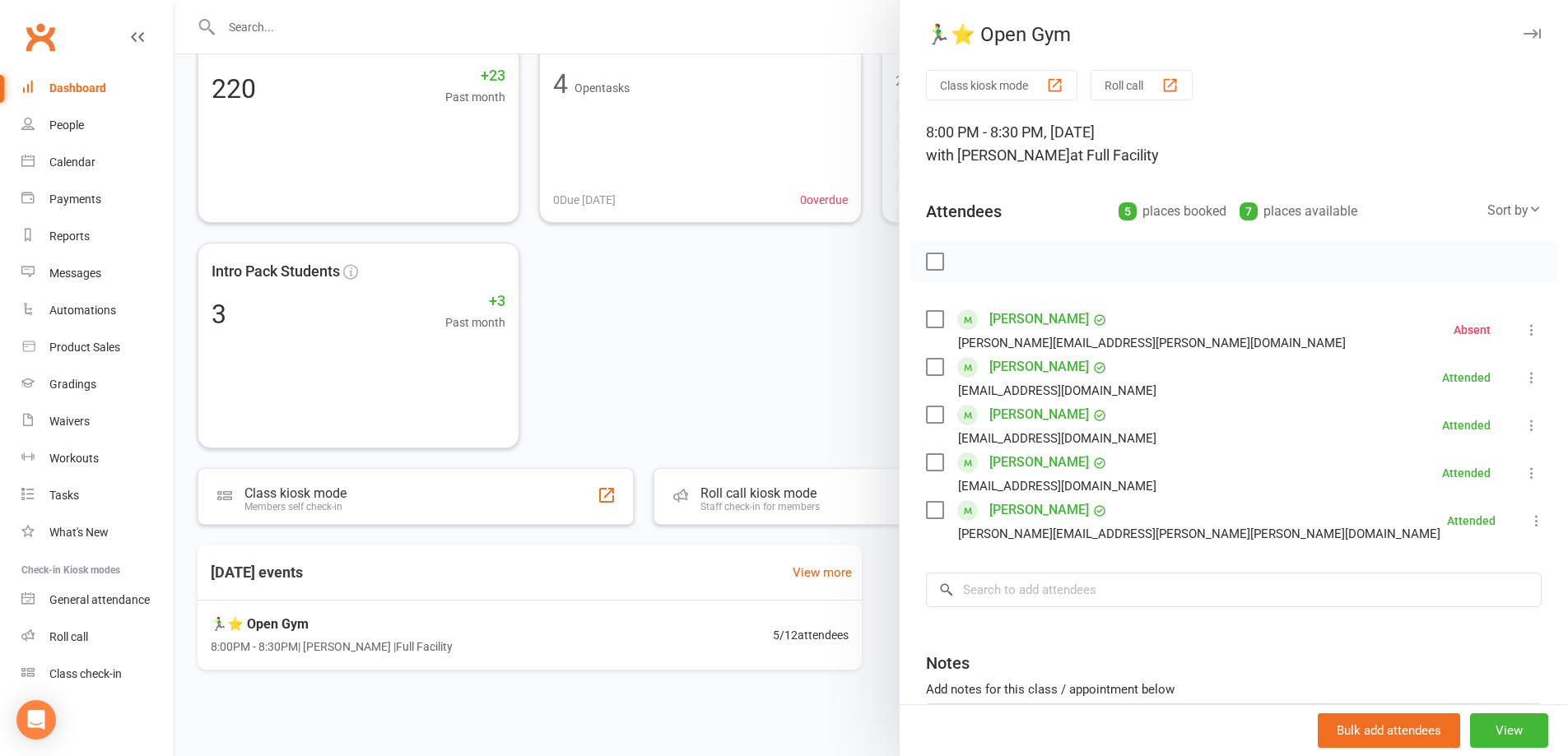
click at [692, 353] on div at bounding box center [871, 378] width 1394 height 756
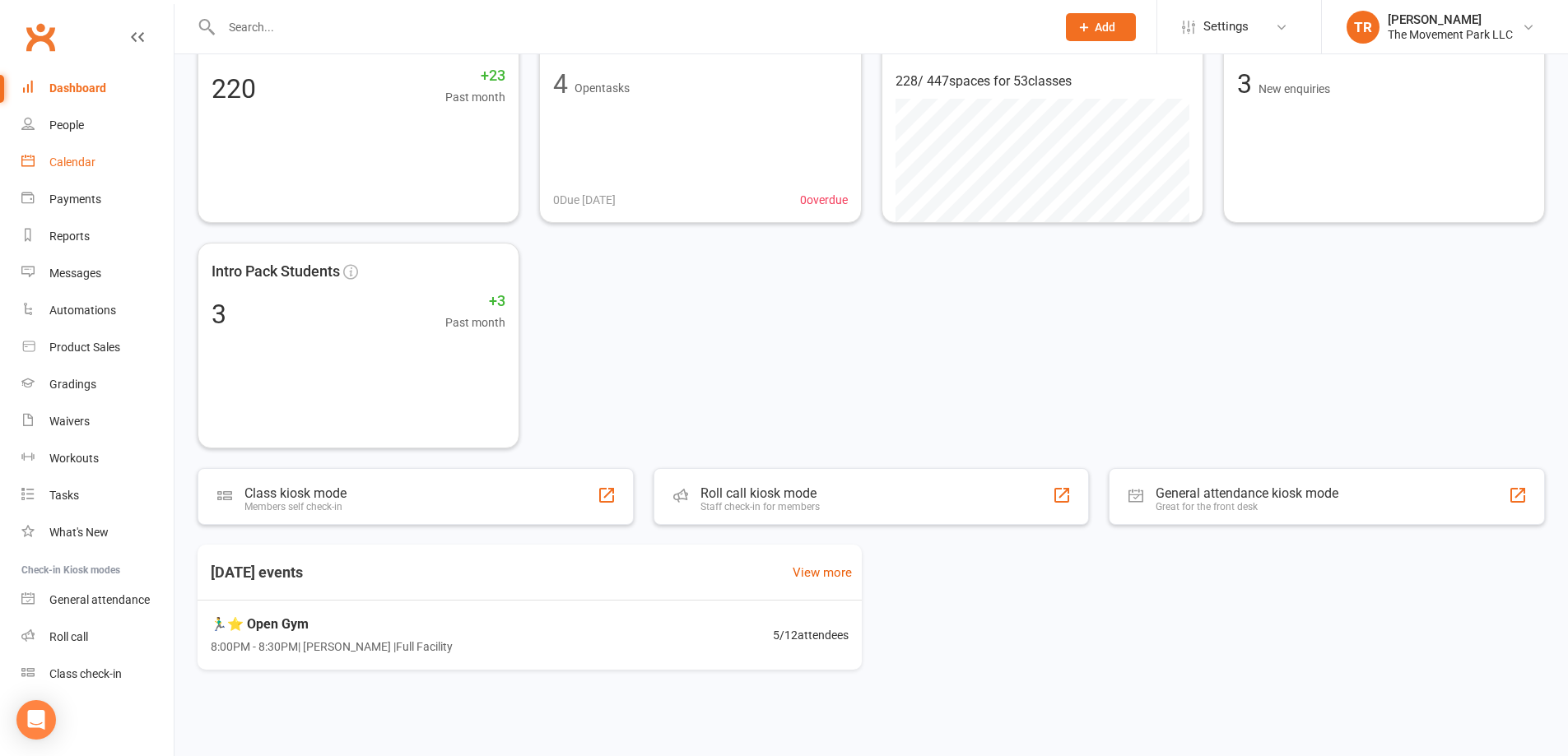
click at [78, 168] on div "Calendar" at bounding box center [72, 162] width 46 height 13
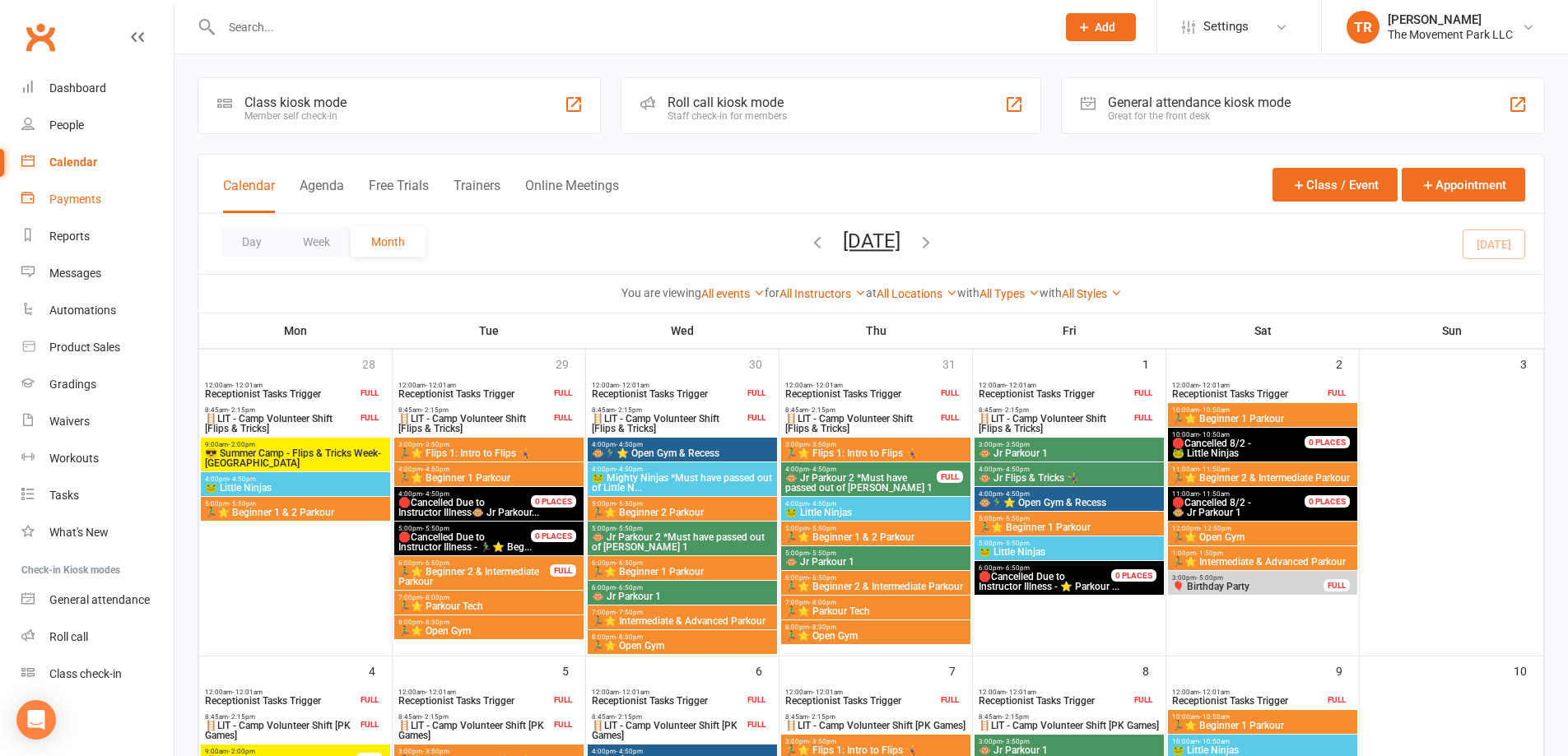
click at [89, 199] on div "Payments" at bounding box center [76, 199] width 52 height 13
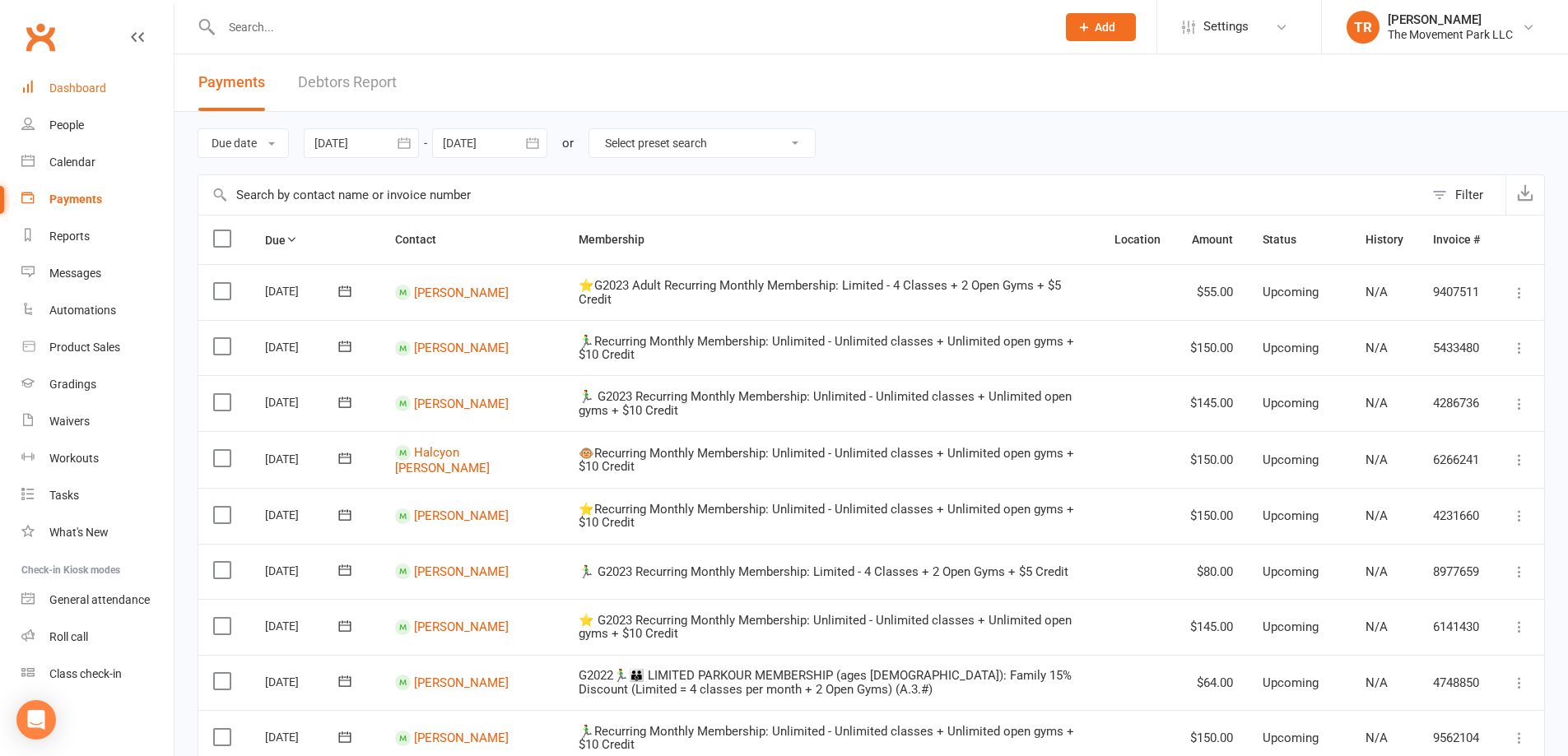
click at [87, 87] on div "Dashboard" at bounding box center [78, 88] width 57 height 13
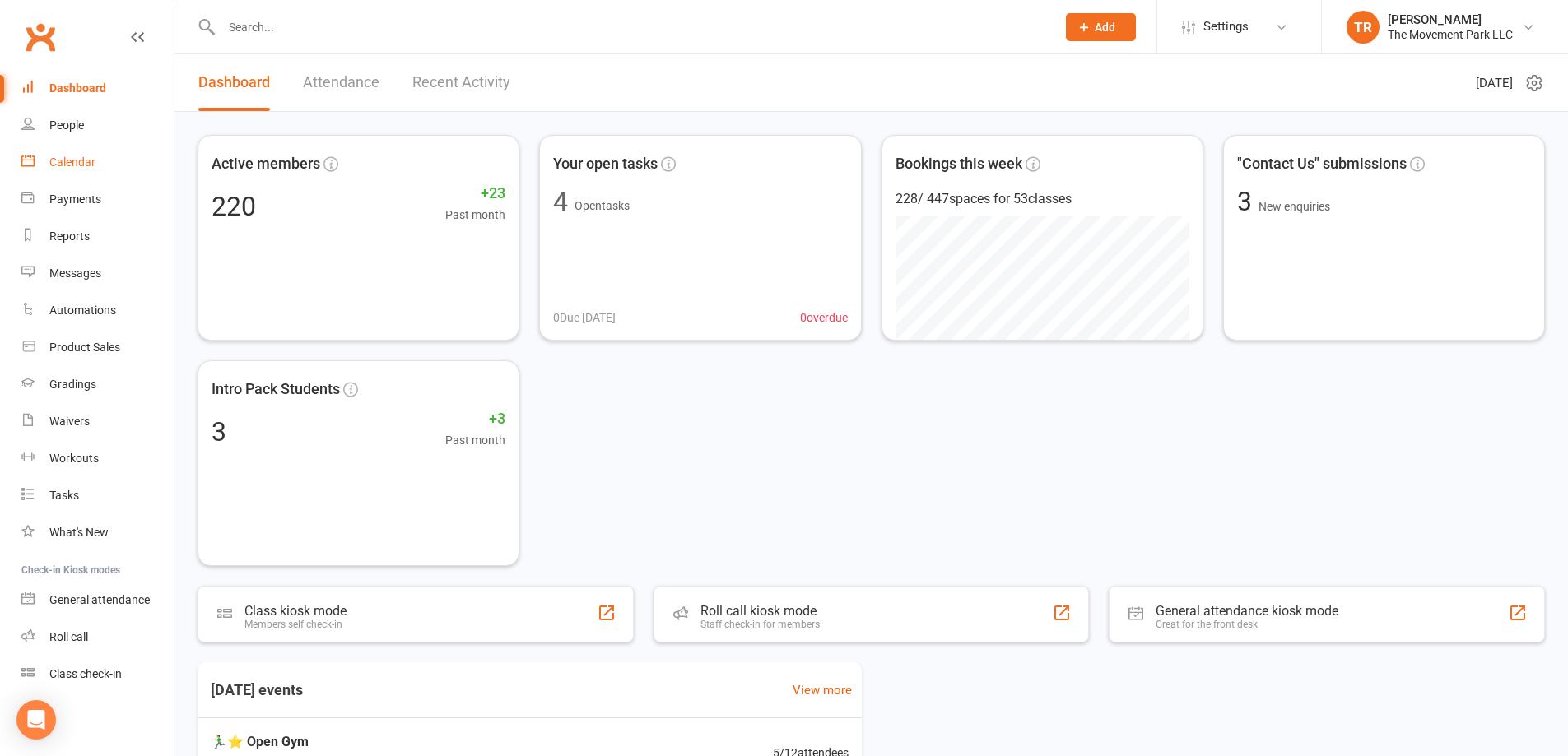
click at [72, 166] on div "Calendar" at bounding box center [72, 162] width 46 height 13
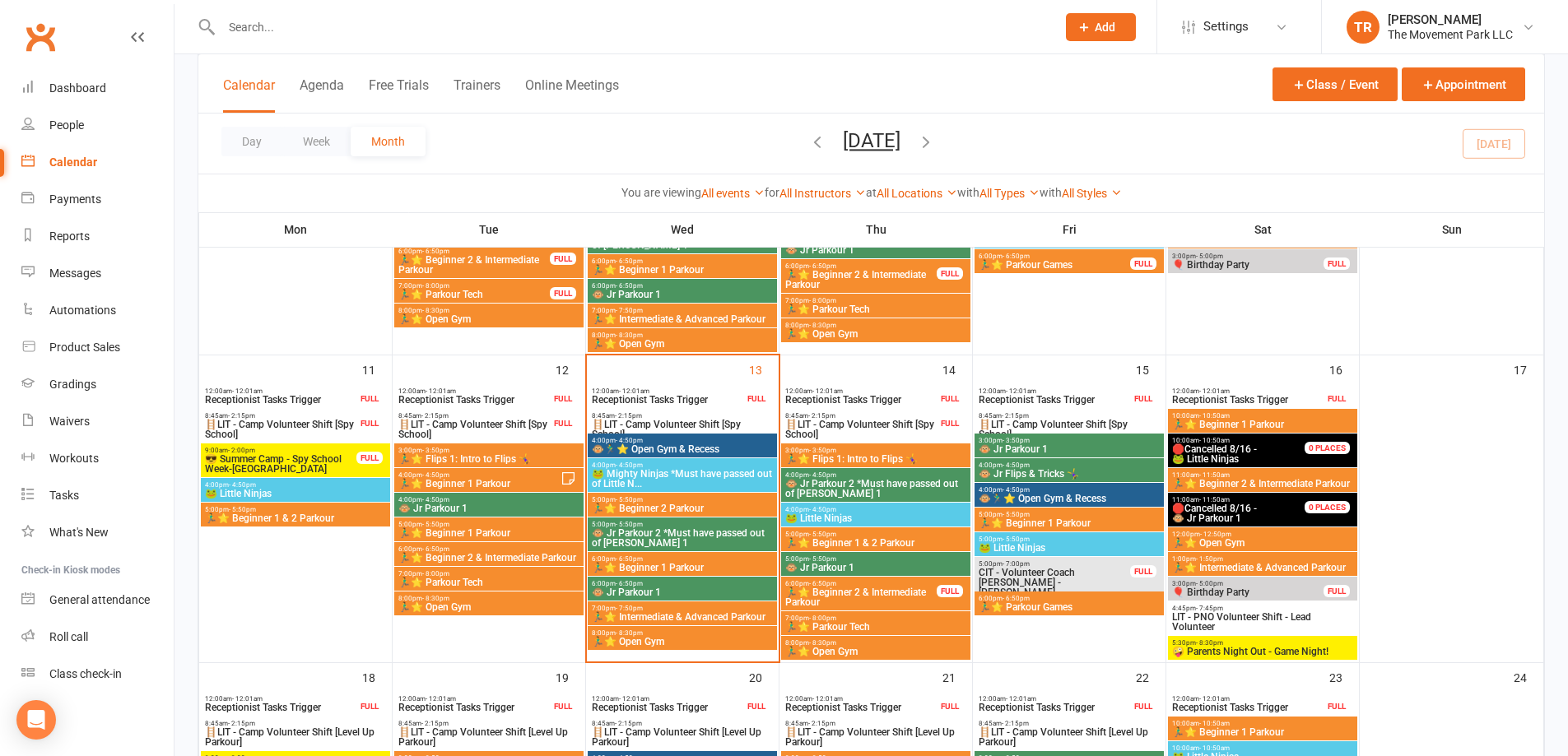
scroll to position [658, 0]
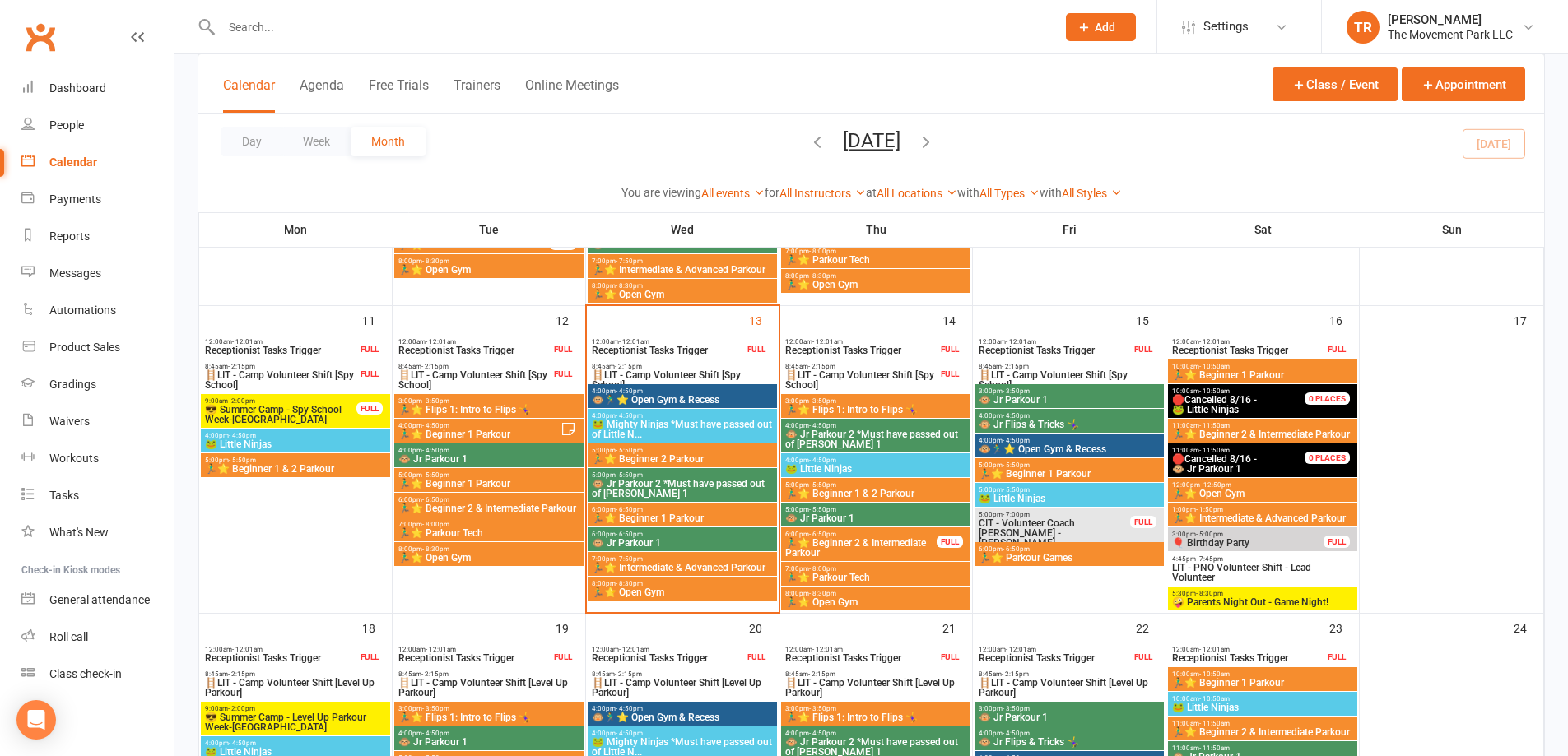
click at [920, 541] on span "🏃‍♂️⭐ Beginner 2 & Intermediate Parkour" at bounding box center [861, 547] width 153 height 19
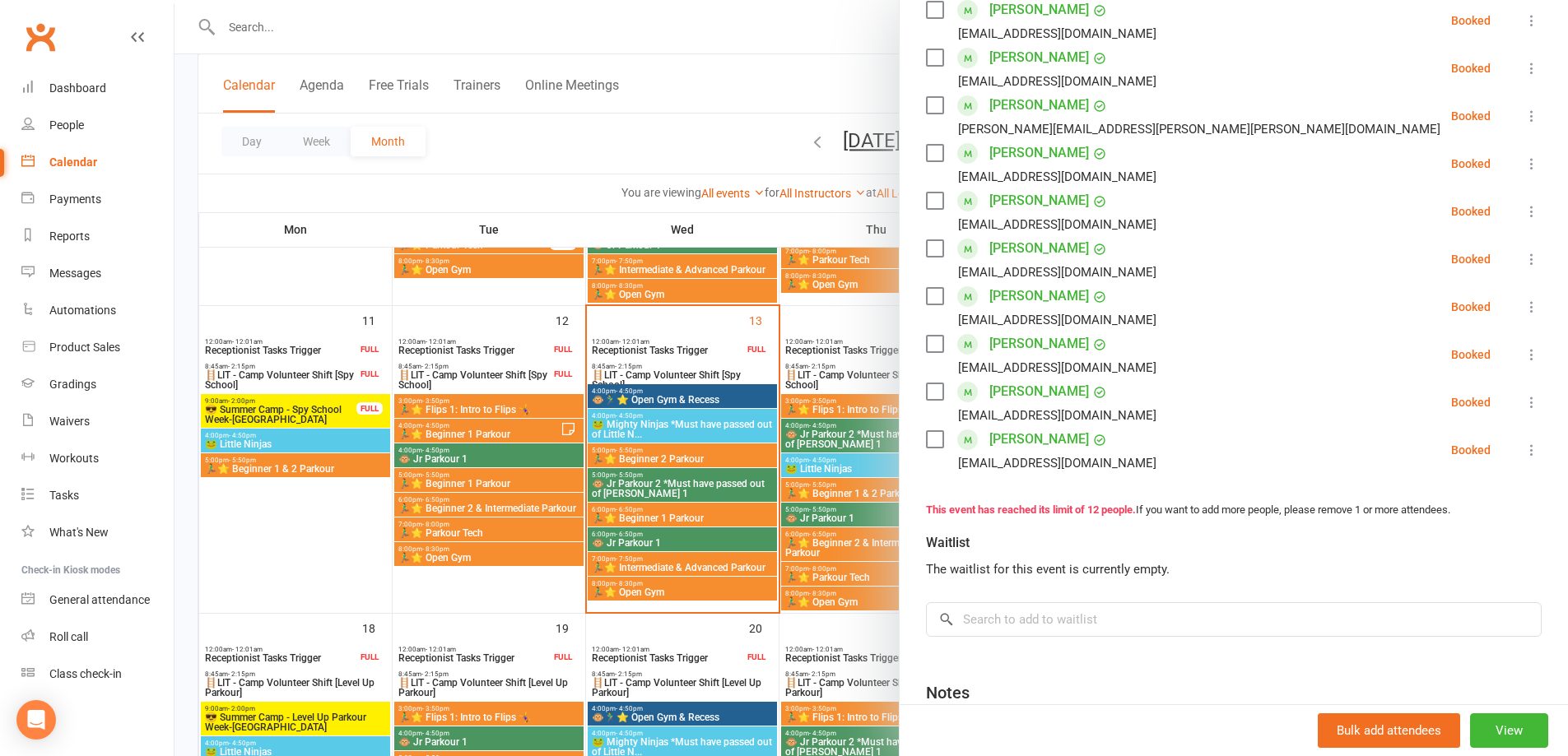
scroll to position [411, 0]
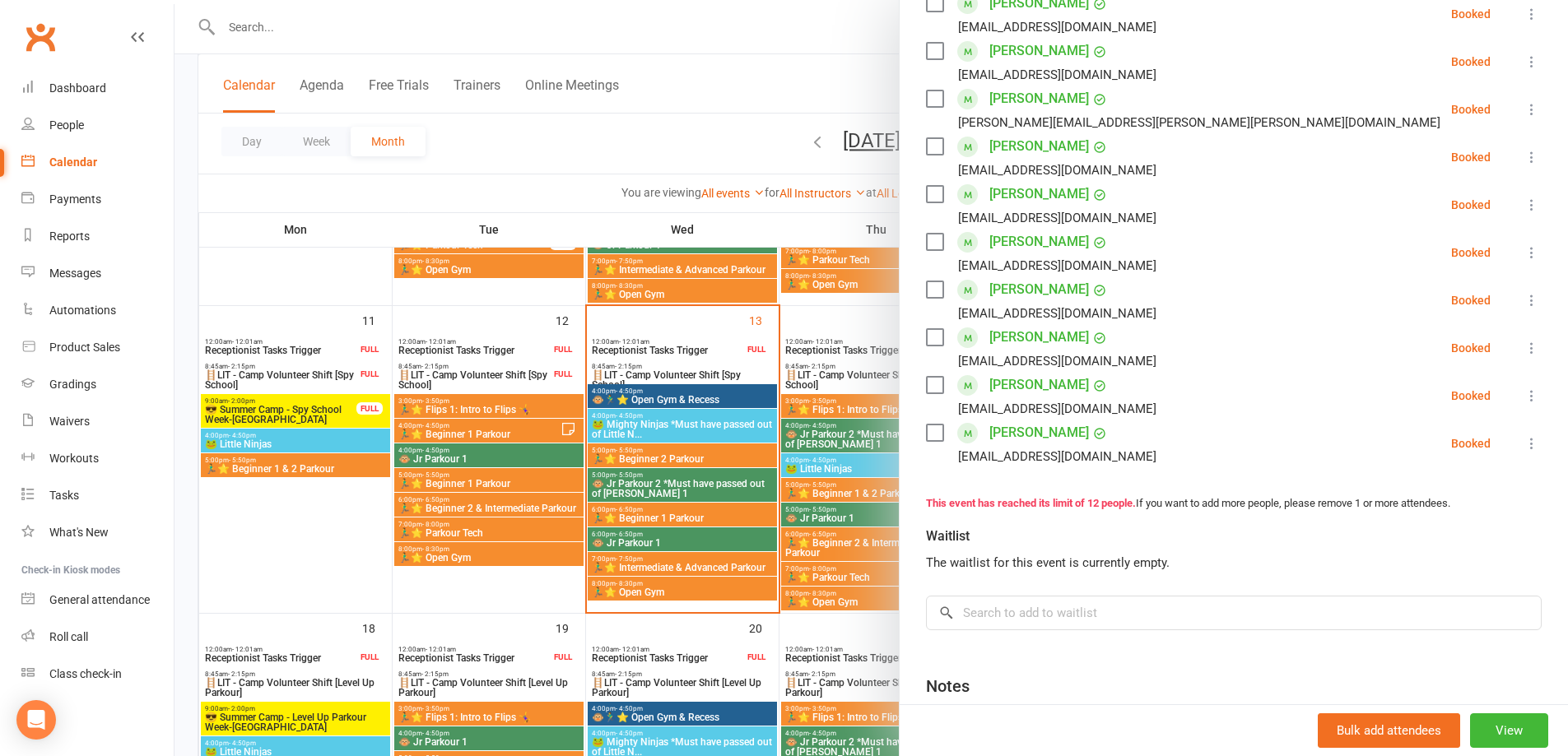
click at [815, 330] on div at bounding box center [871, 378] width 1394 height 756
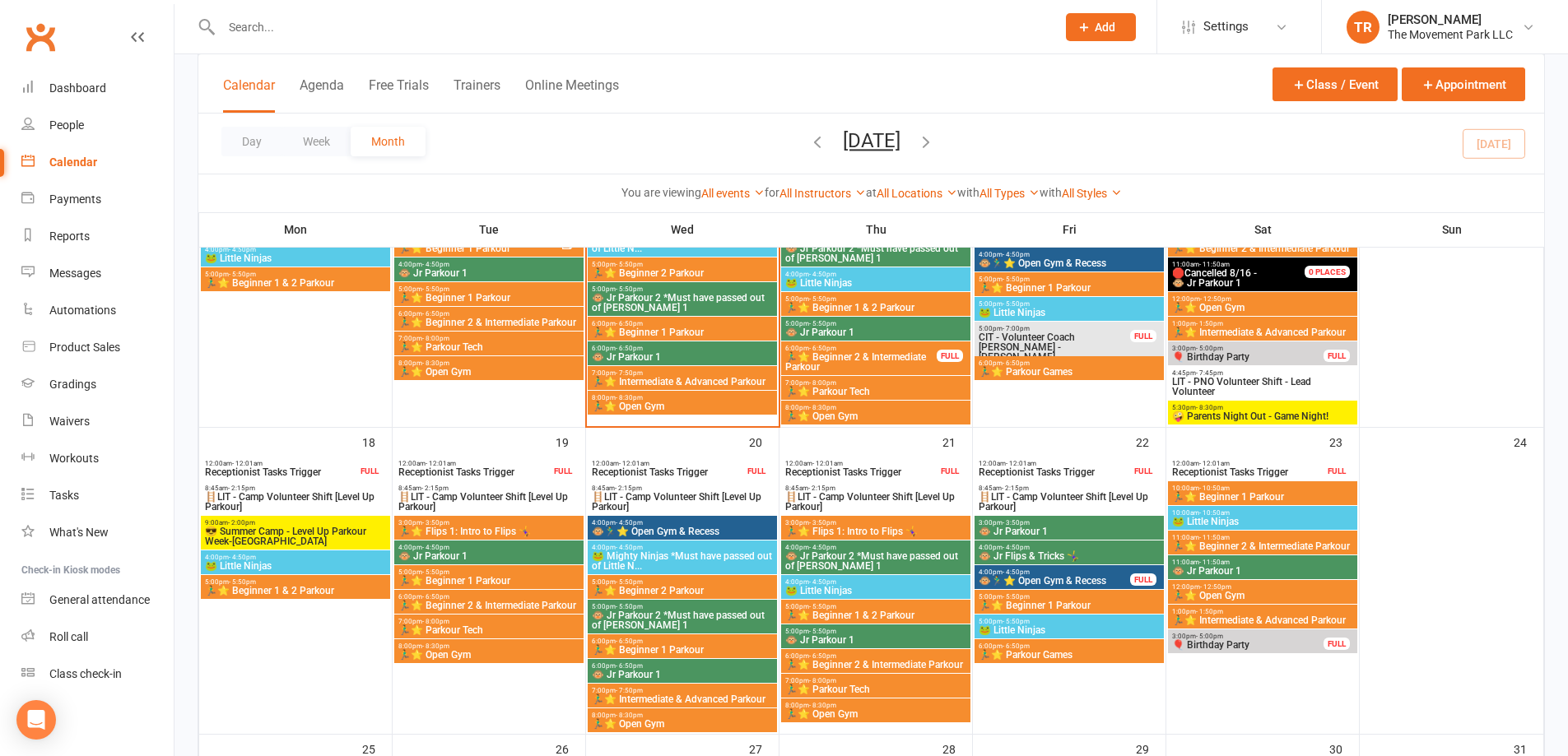
scroll to position [987, 0]
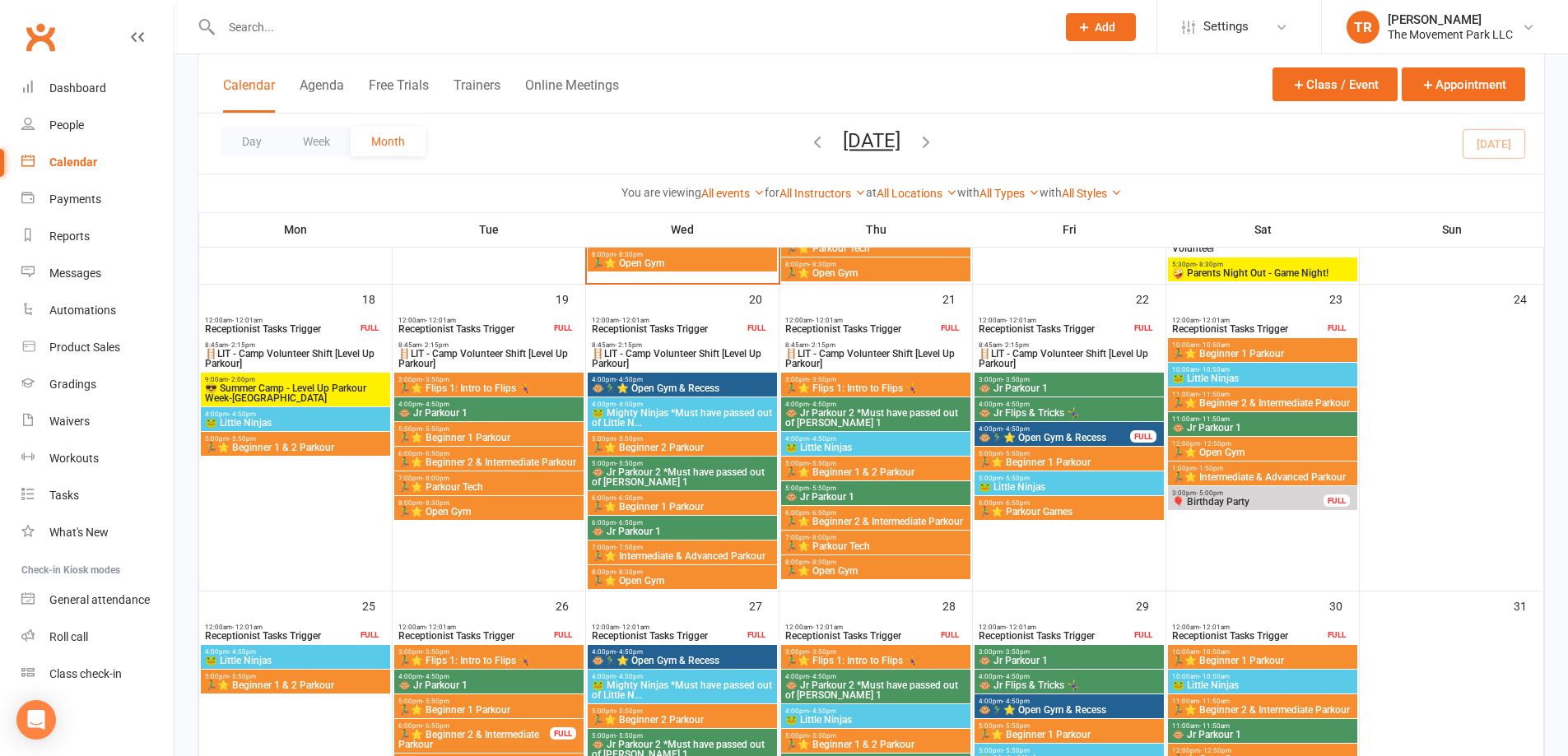
click at [498, 350] on span "🪜LIT - Camp Volunteer Shift [Level Up Parkour]" at bounding box center [489, 358] width 183 height 19
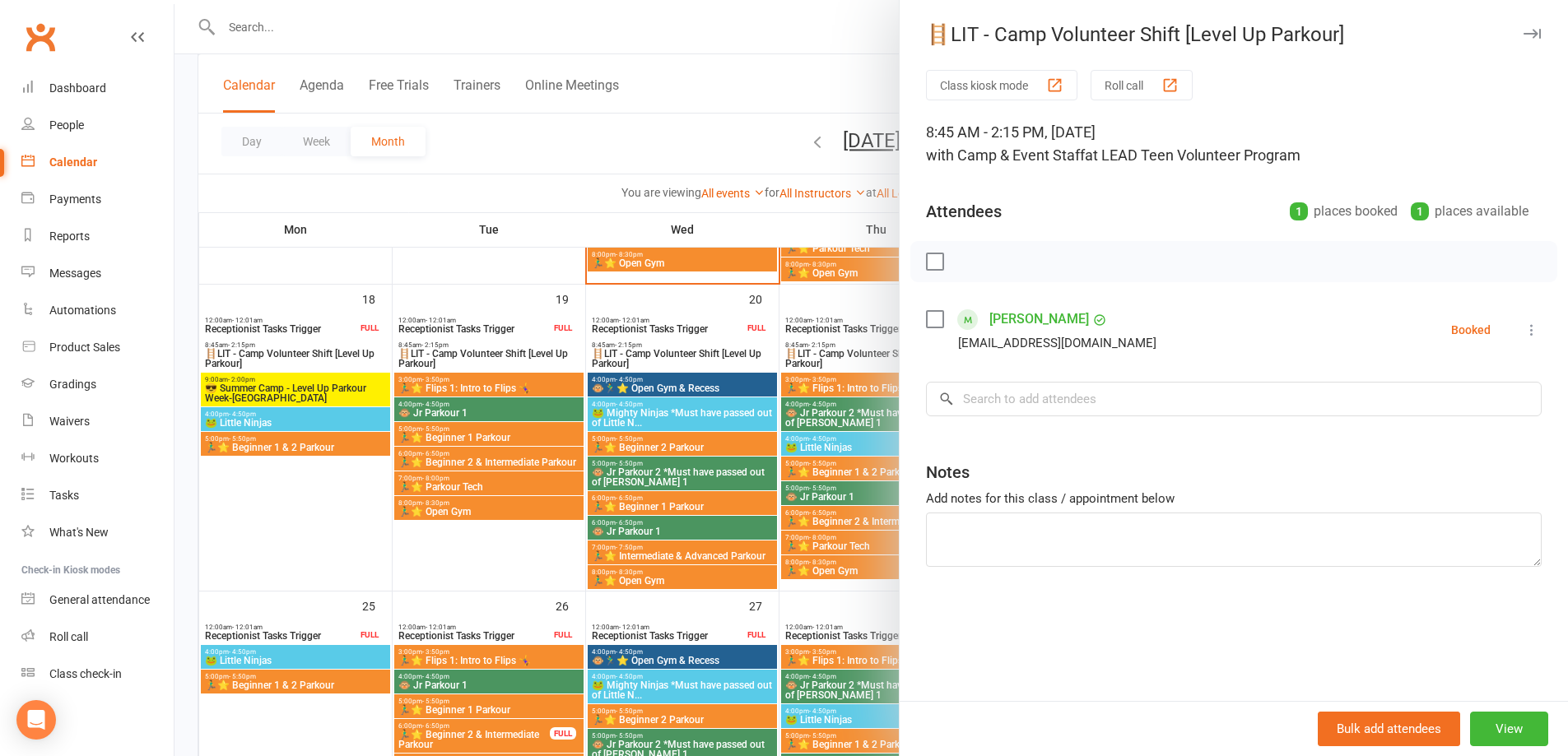
click at [629, 355] on div at bounding box center [871, 378] width 1394 height 756
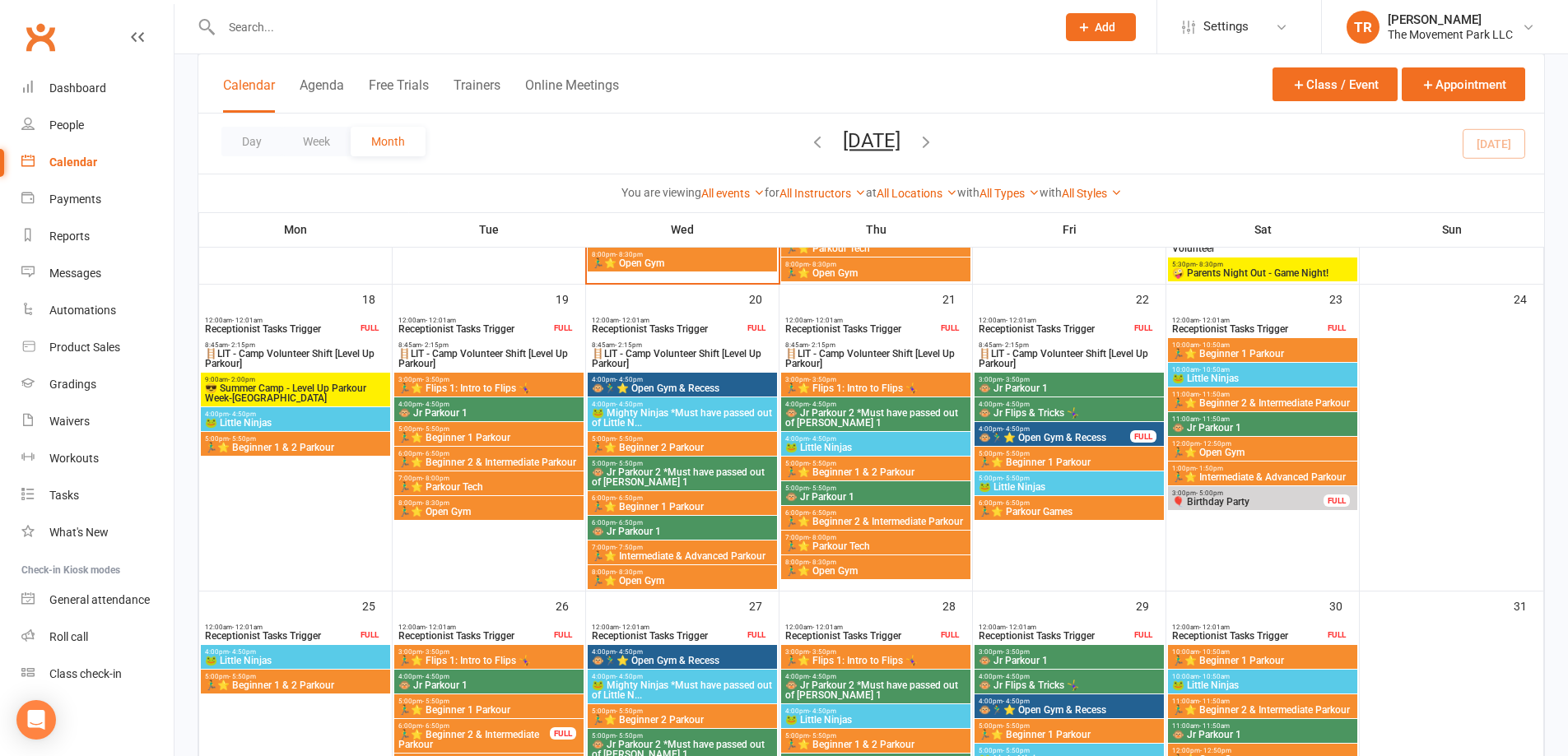
click at [629, 356] on span "🪜LIT - Camp Volunteer Shift [Level Up Parkour]" at bounding box center [682, 358] width 183 height 19
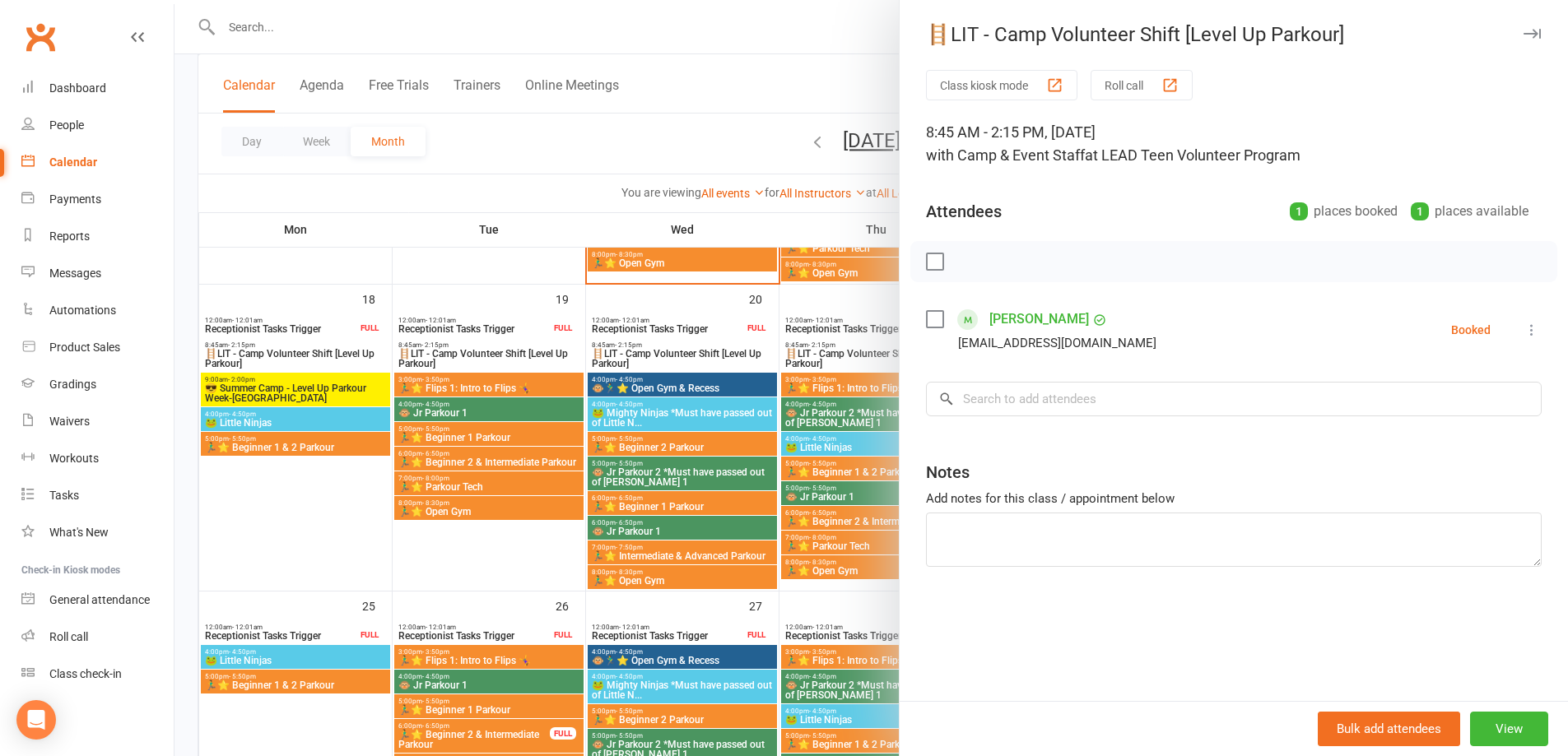
click at [599, 195] on div at bounding box center [871, 378] width 1394 height 756
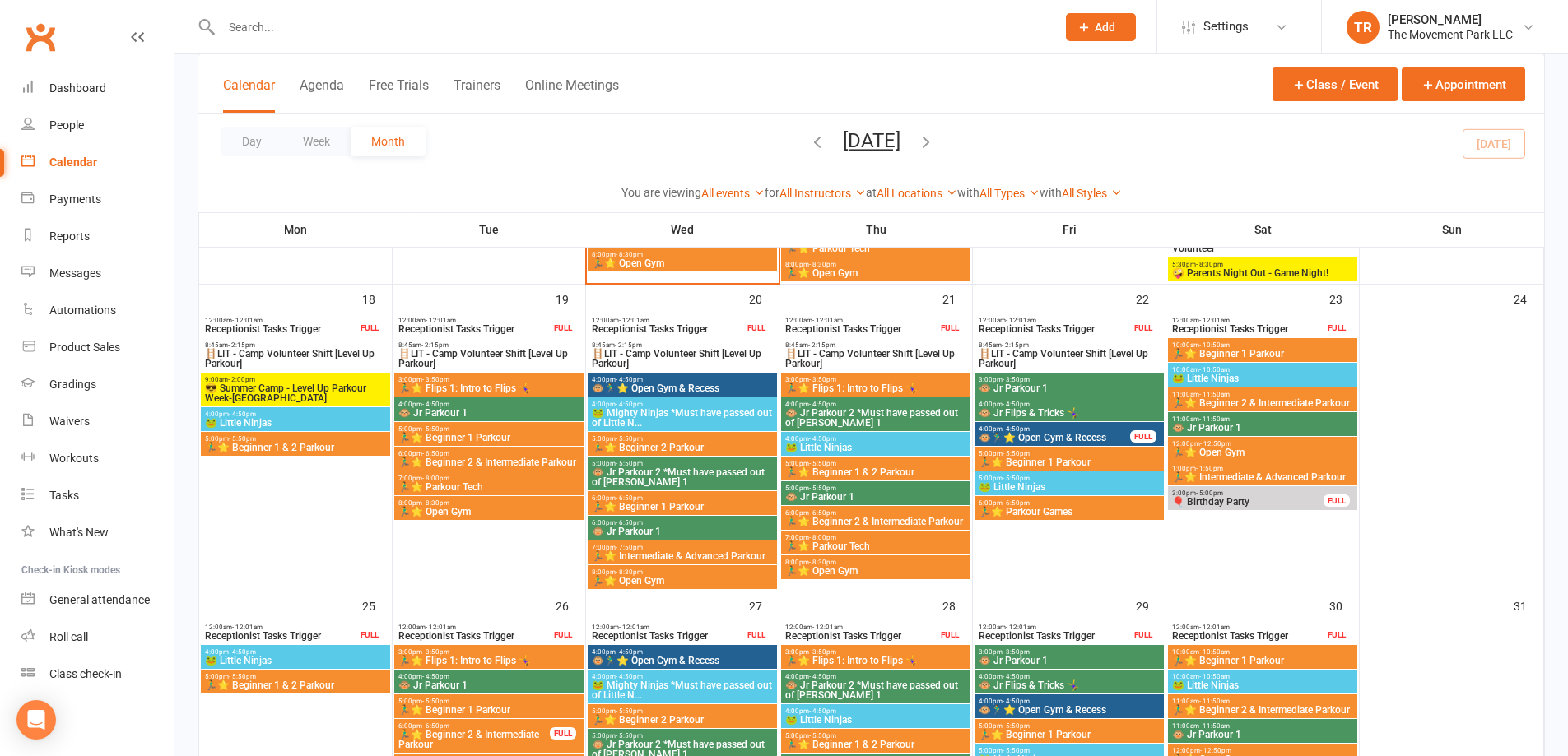
click at [869, 444] on span "🐸 Little Ninjas" at bounding box center [876, 448] width 183 height 10
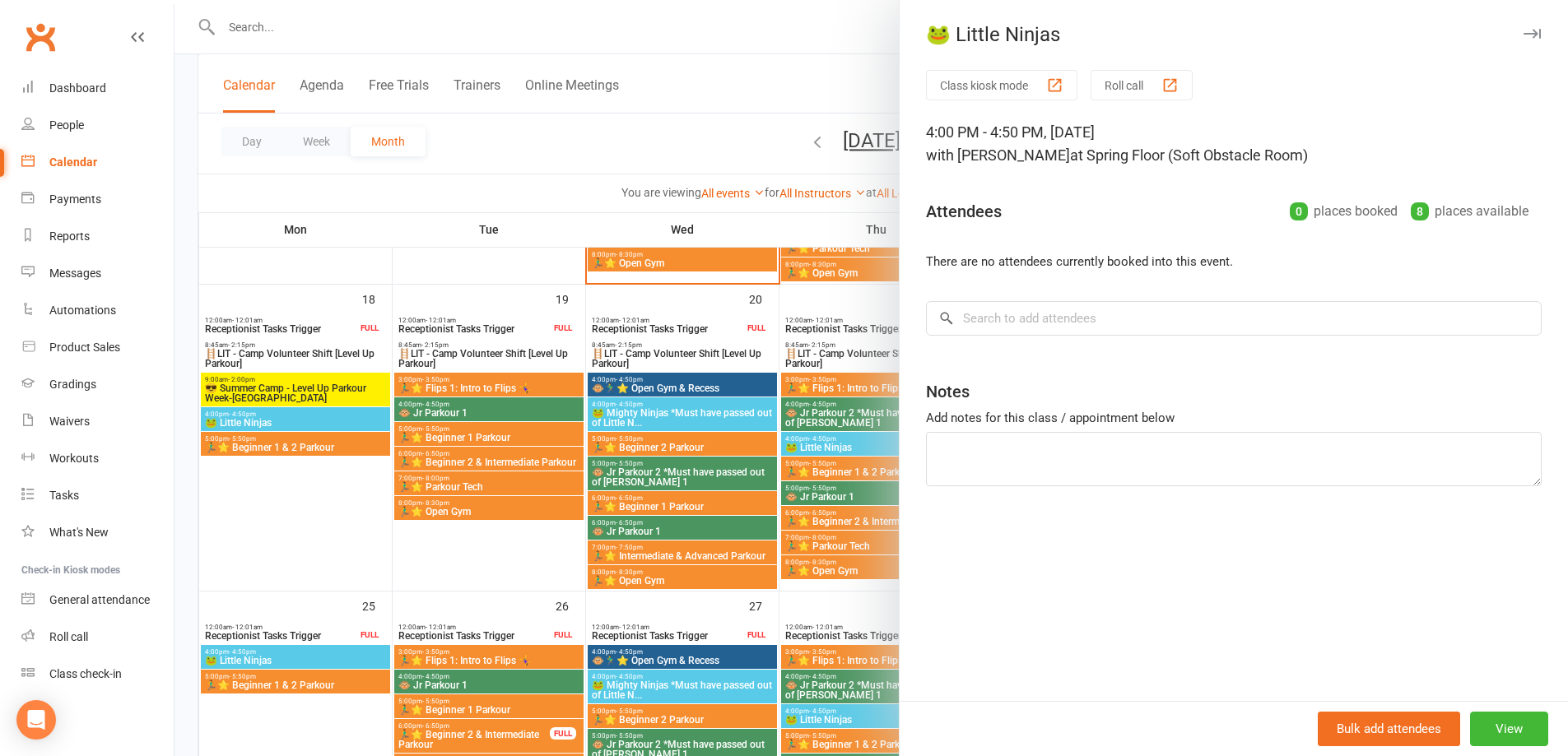
click at [678, 415] on div at bounding box center [871, 378] width 1394 height 756
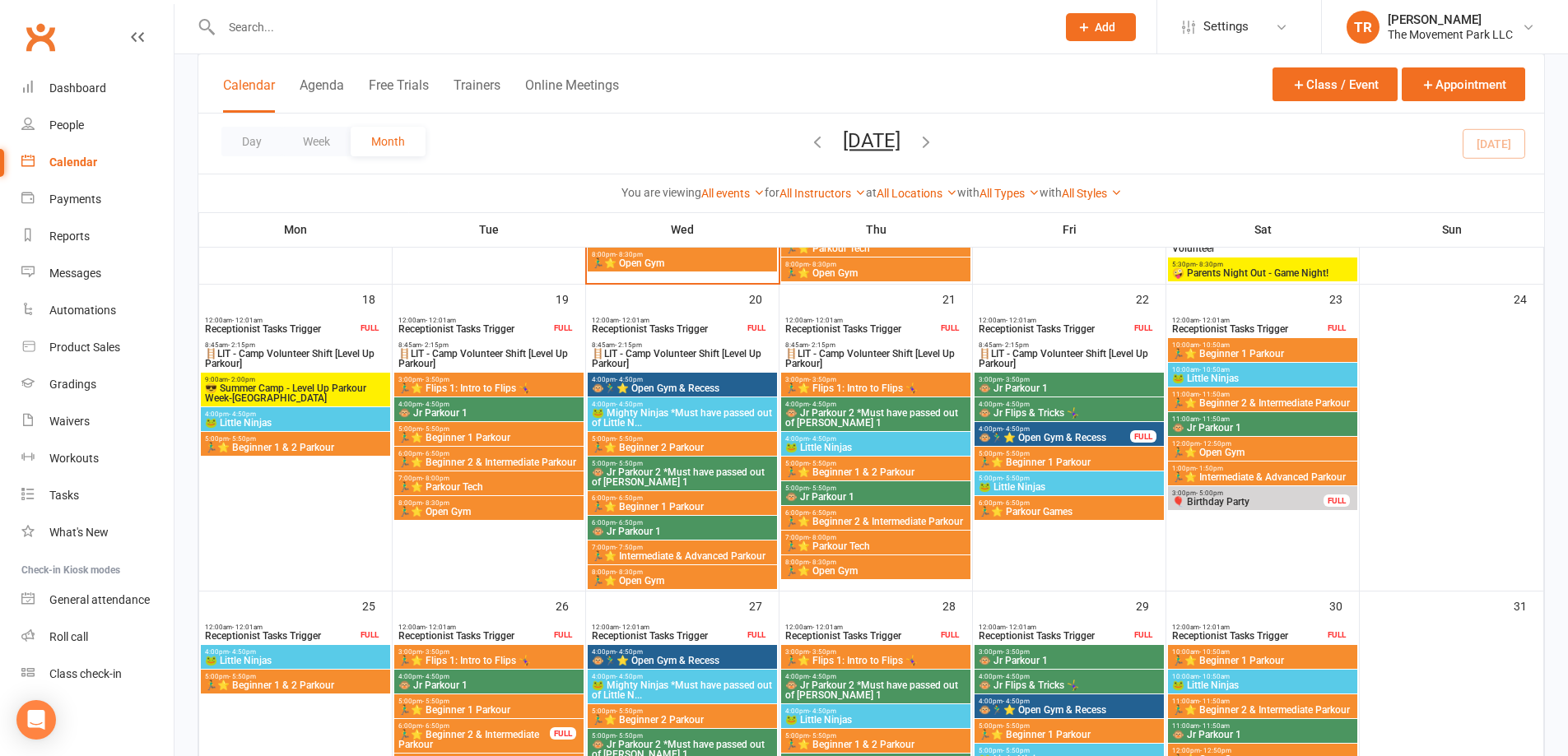
click at [665, 421] on span "🐸 Mighty Ninjas *Must have passed out of Little N..." at bounding box center [682, 417] width 183 height 19
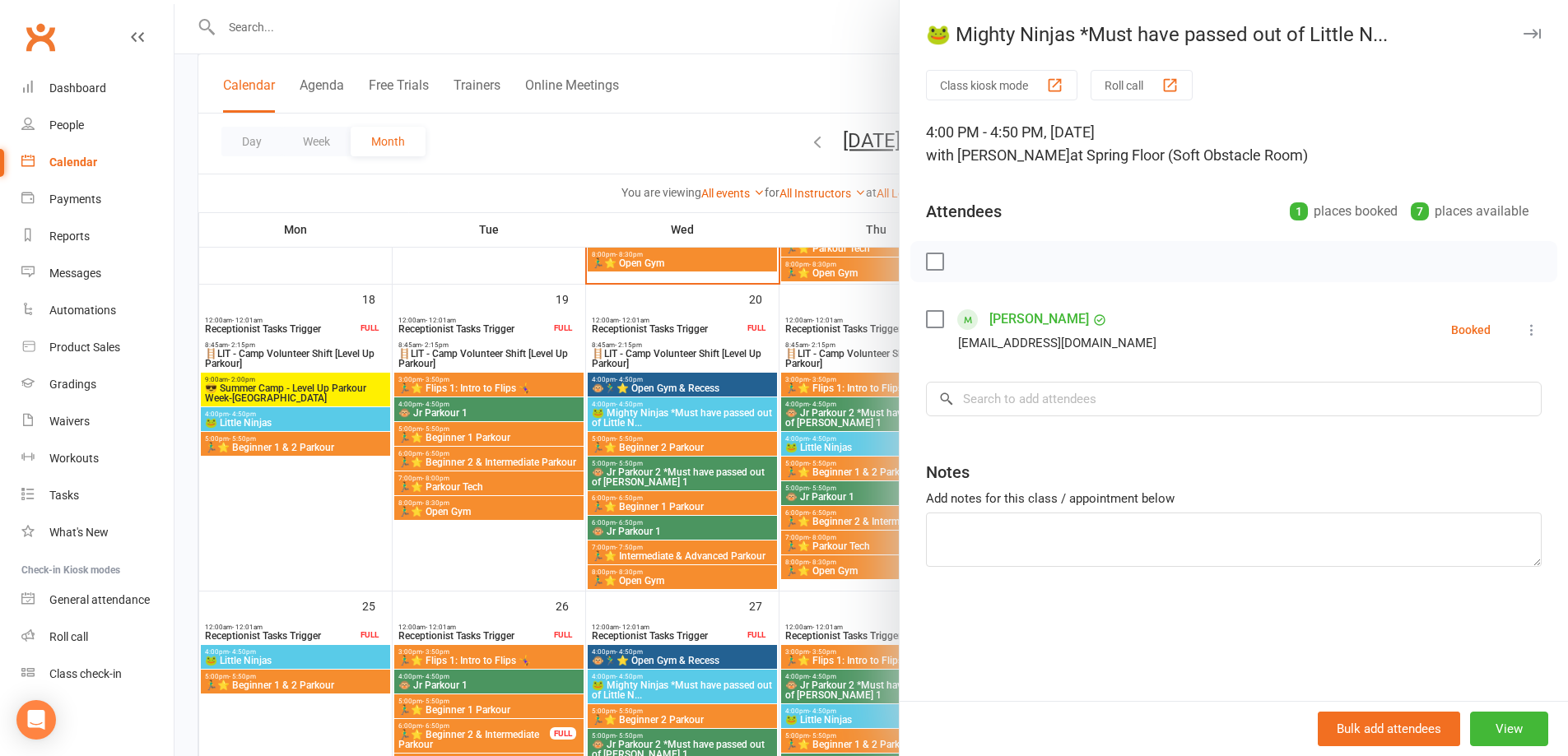
click at [686, 474] on div at bounding box center [871, 378] width 1394 height 756
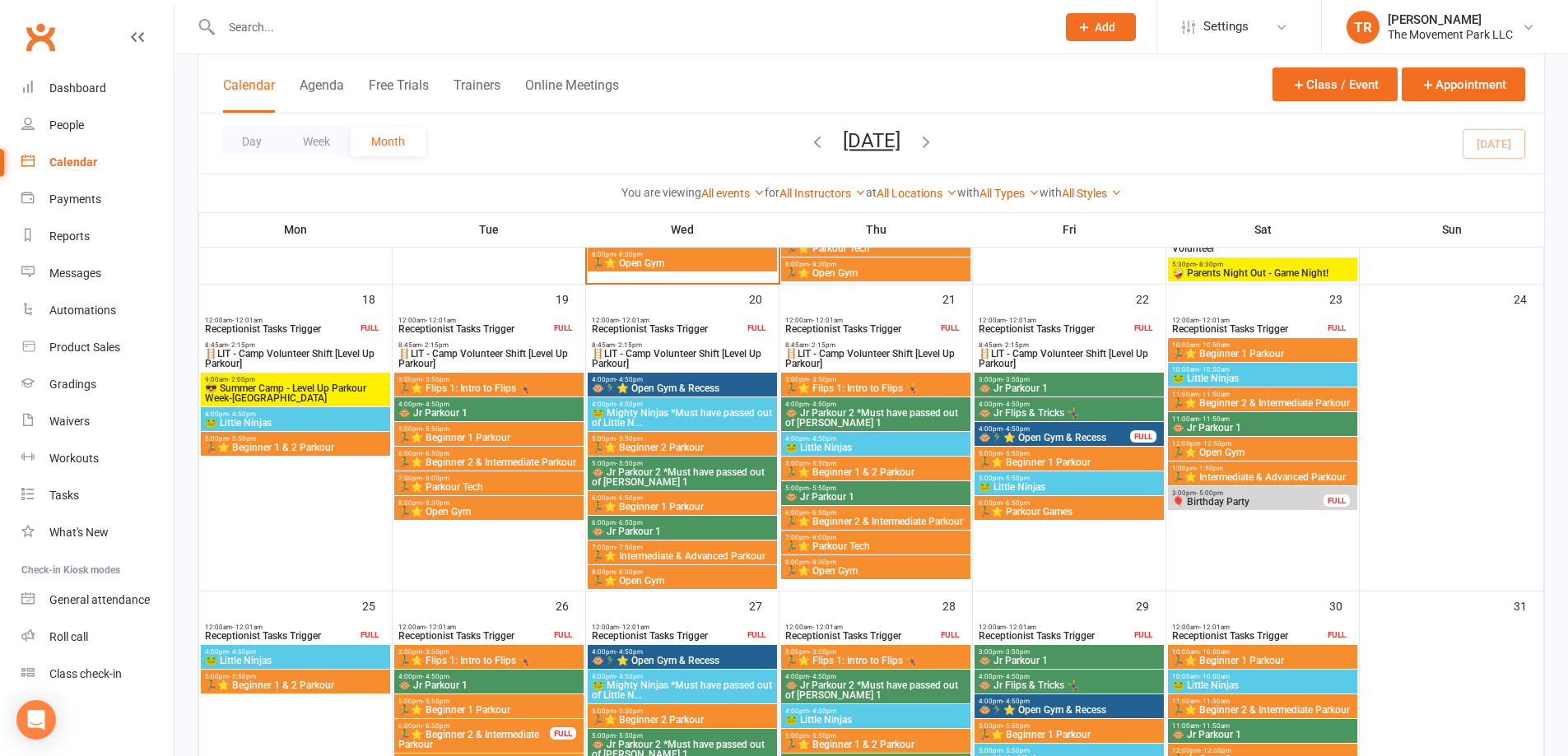
click at [686, 474] on span "🐵 Jr Parkour 2 *Must have passed out of [PERSON_NAME] 1" at bounding box center [682, 477] width 183 height 19
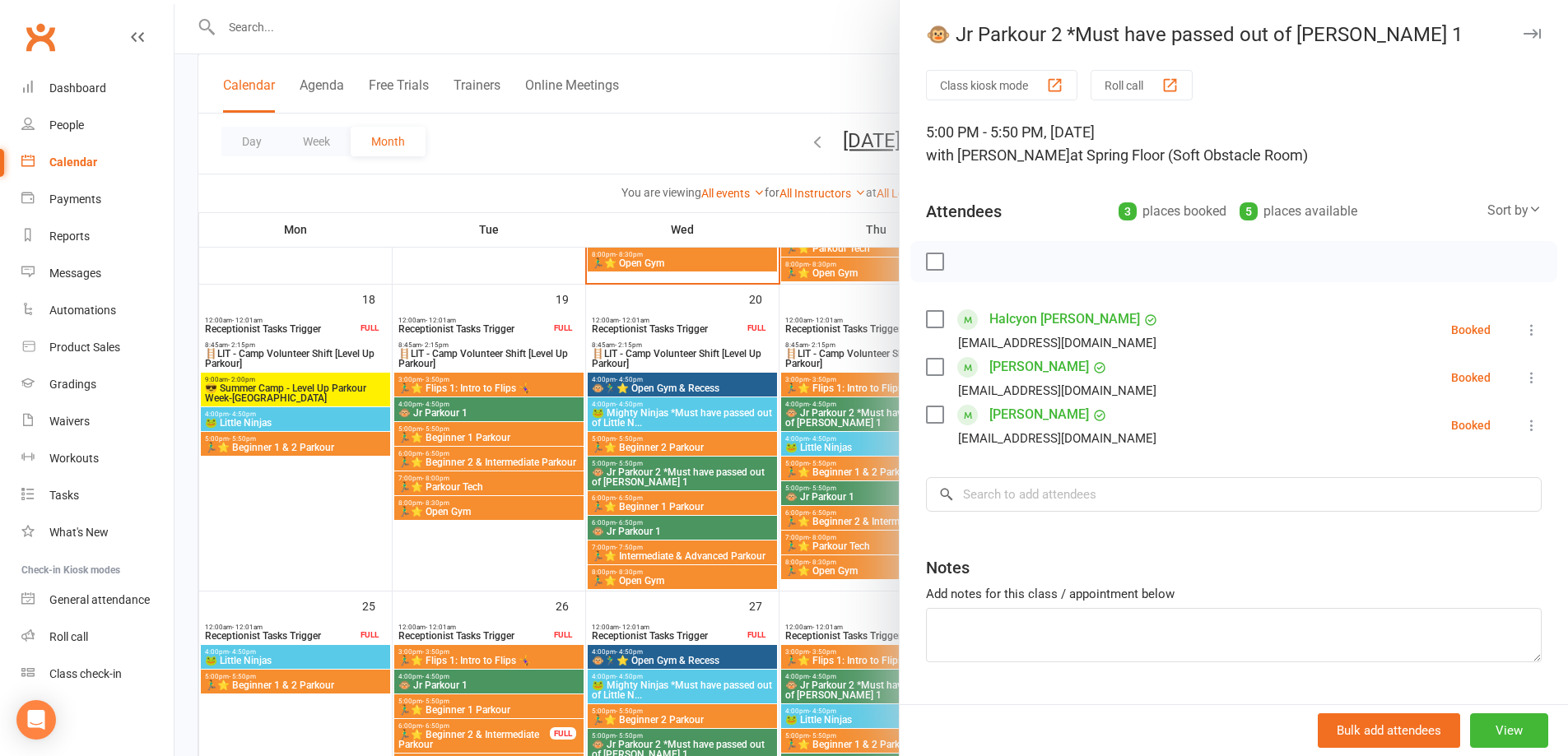
click at [696, 123] on div at bounding box center [871, 378] width 1394 height 756
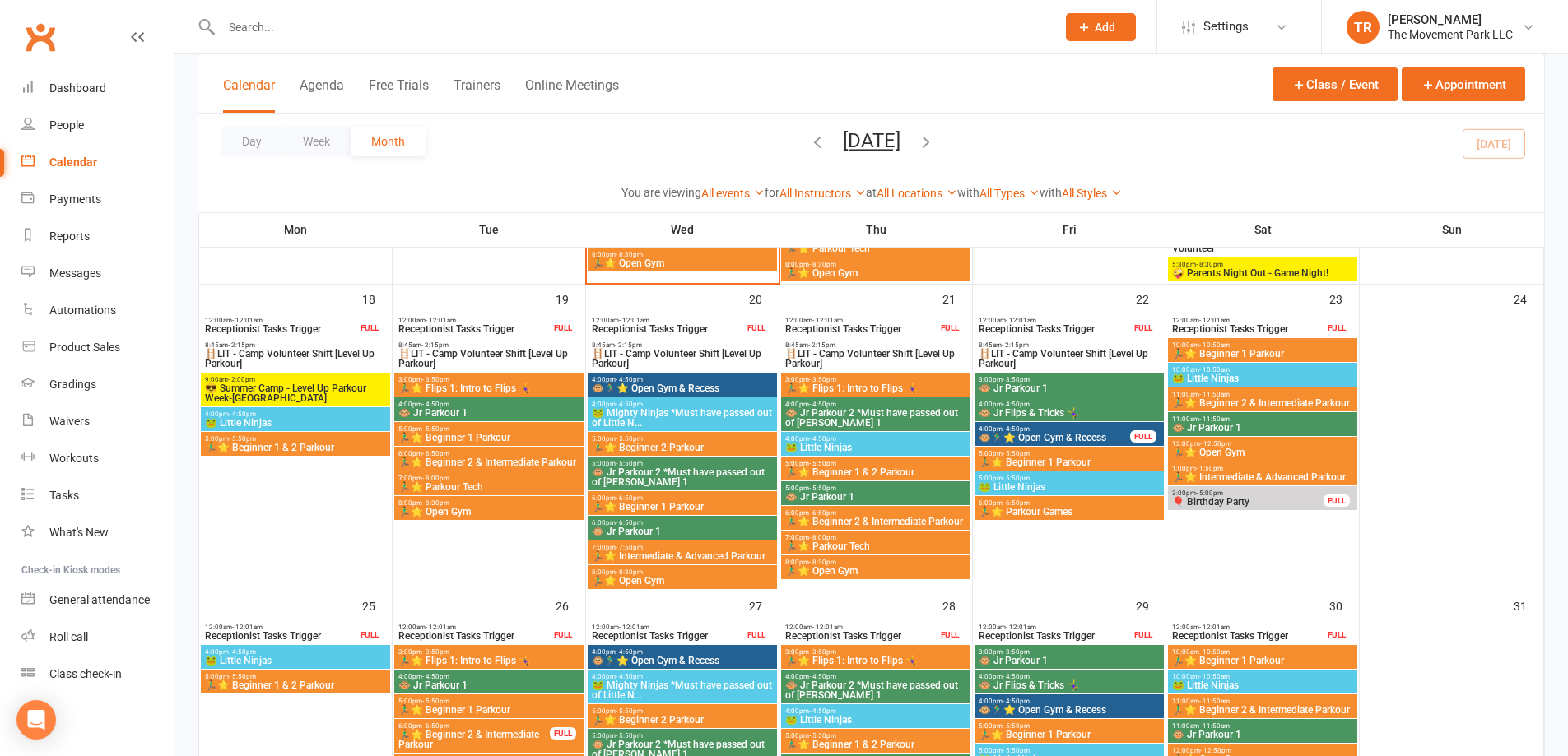
click at [718, 525] on span "6:00pm - 6:50pm" at bounding box center [682, 523] width 183 height 8
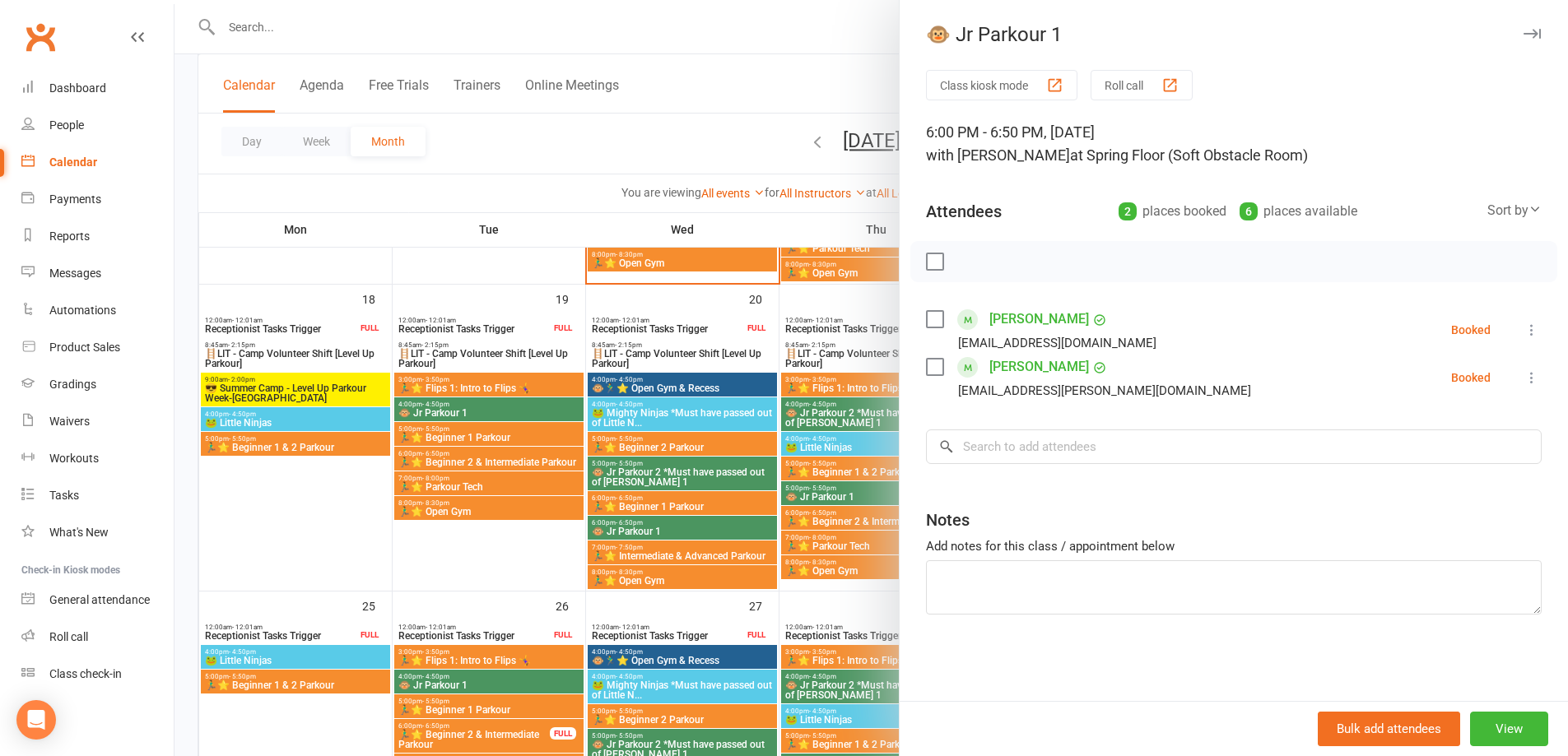
click at [629, 154] on div at bounding box center [871, 378] width 1394 height 756
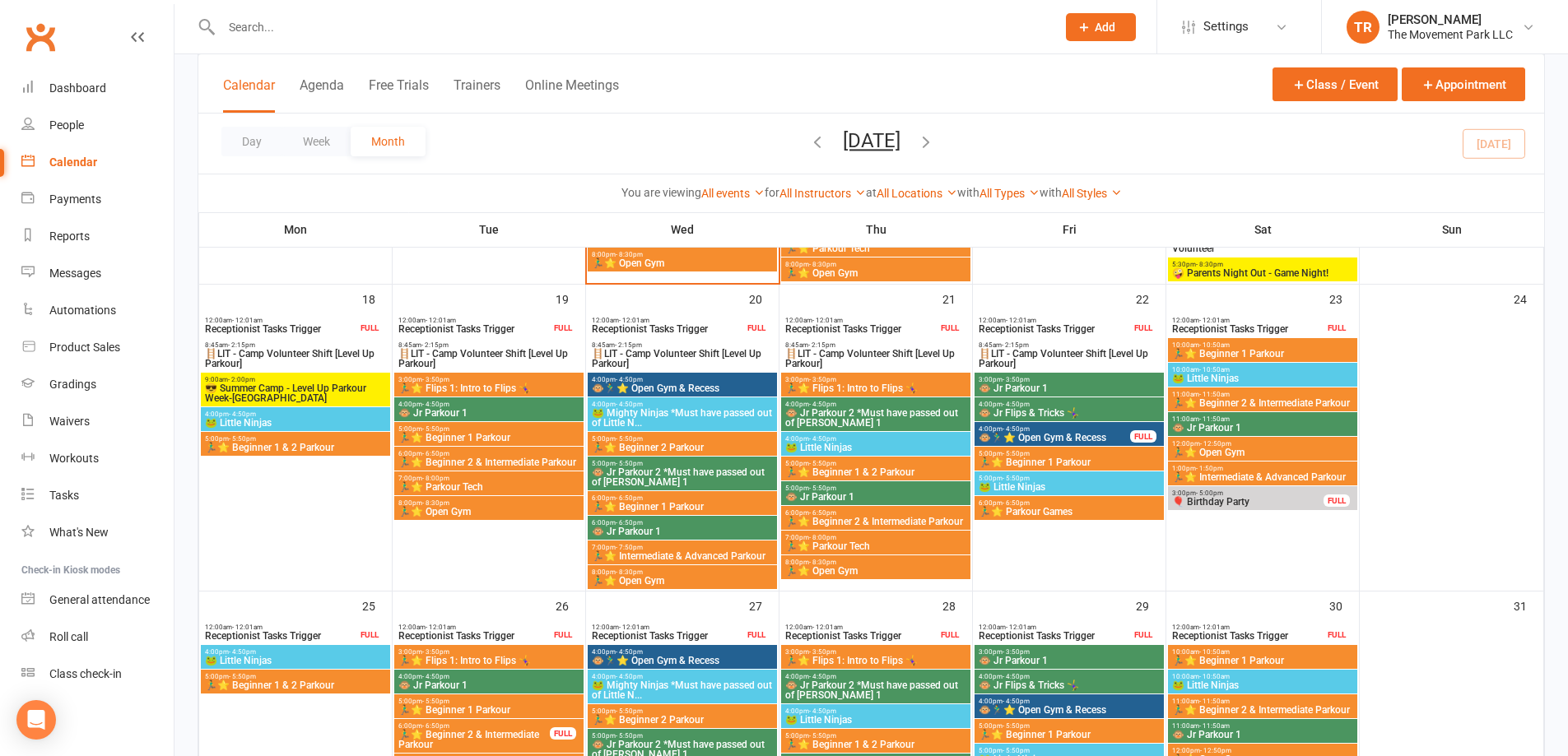
click at [1102, 379] on span "3:00pm - 3:50pm" at bounding box center [1069, 379] width 183 height 8
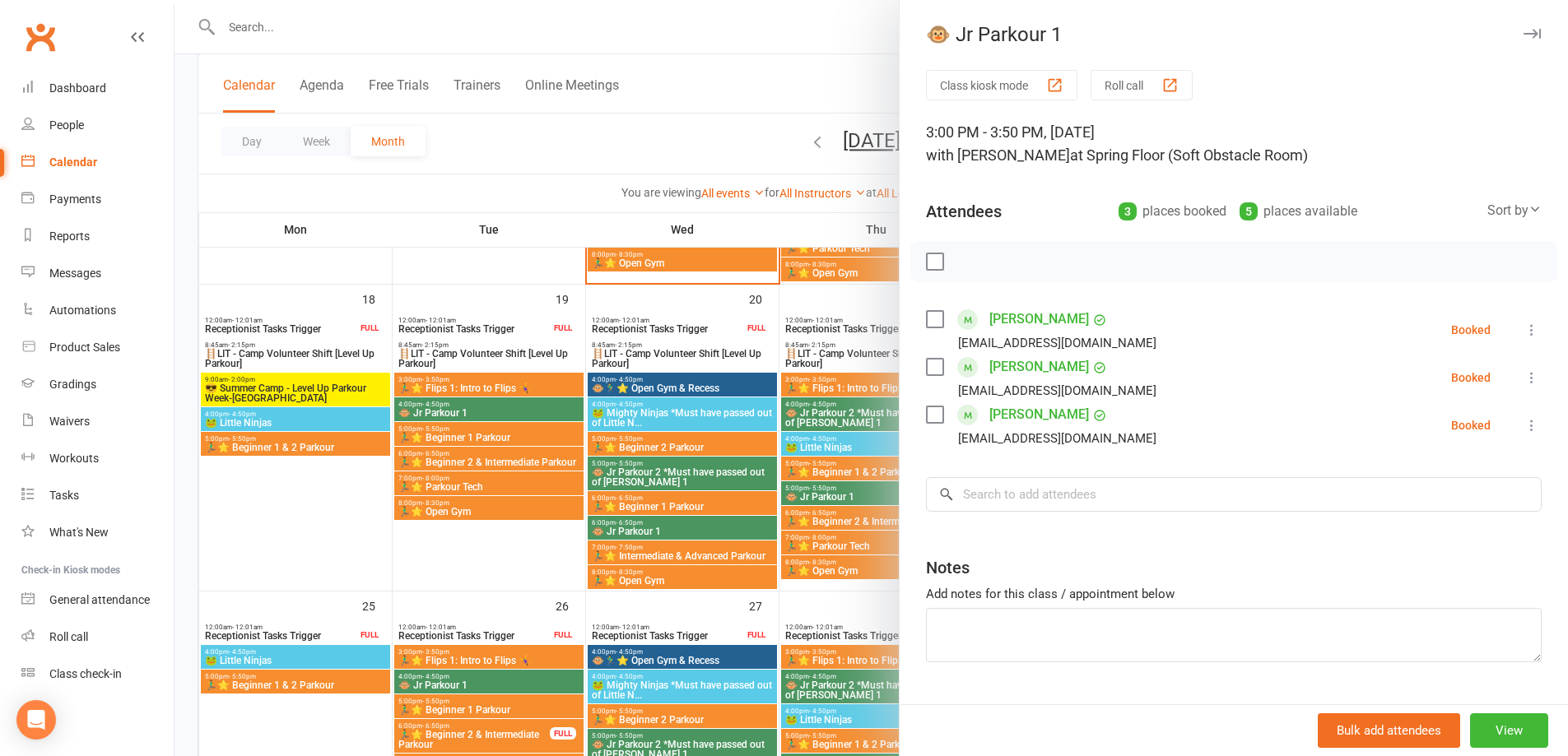
click at [704, 144] on div at bounding box center [871, 378] width 1394 height 756
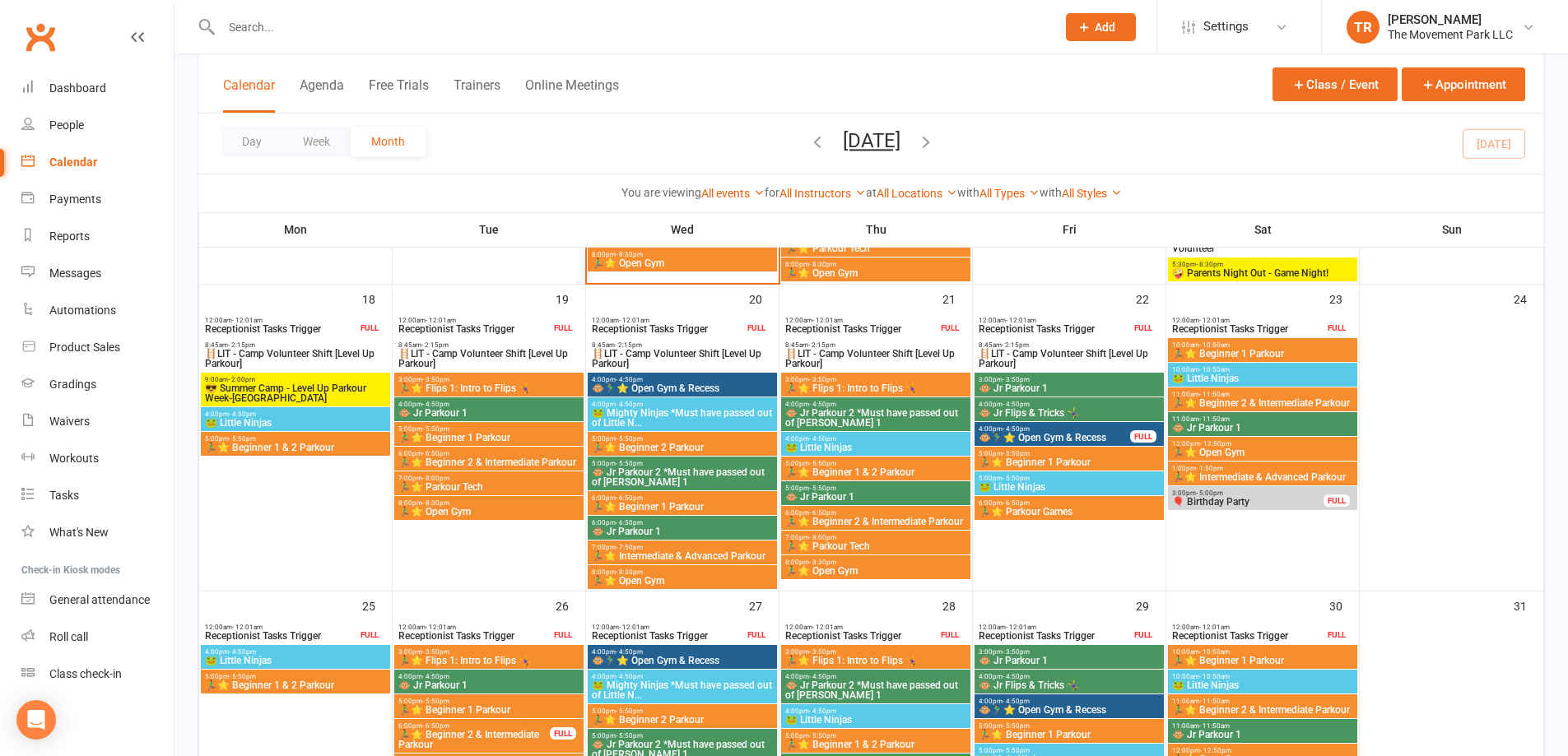
click at [531, 677] on span "4:00pm - 4:50pm" at bounding box center [489, 677] width 183 height 8
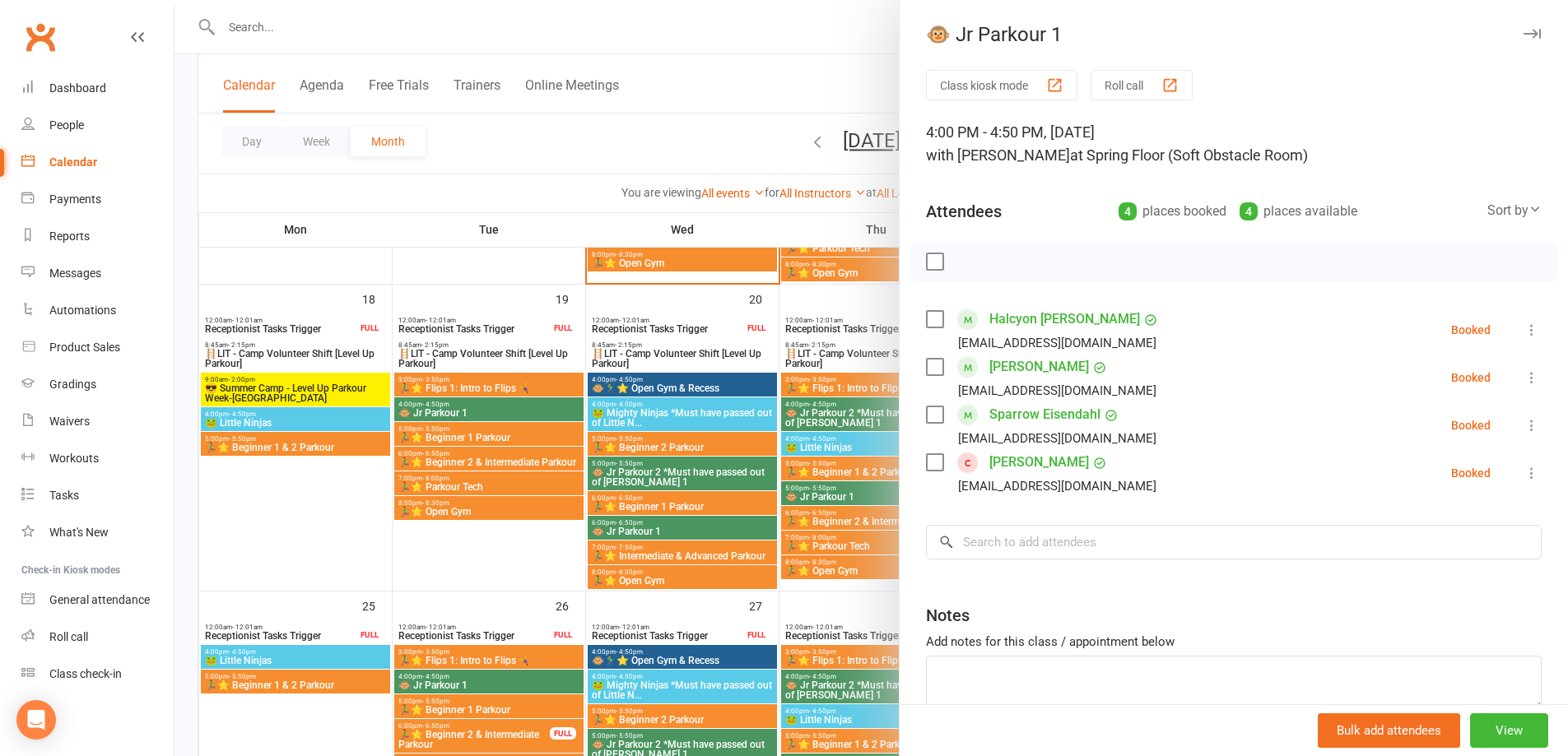
click at [424, 260] on div at bounding box center [871, 378] width 1394 height 756
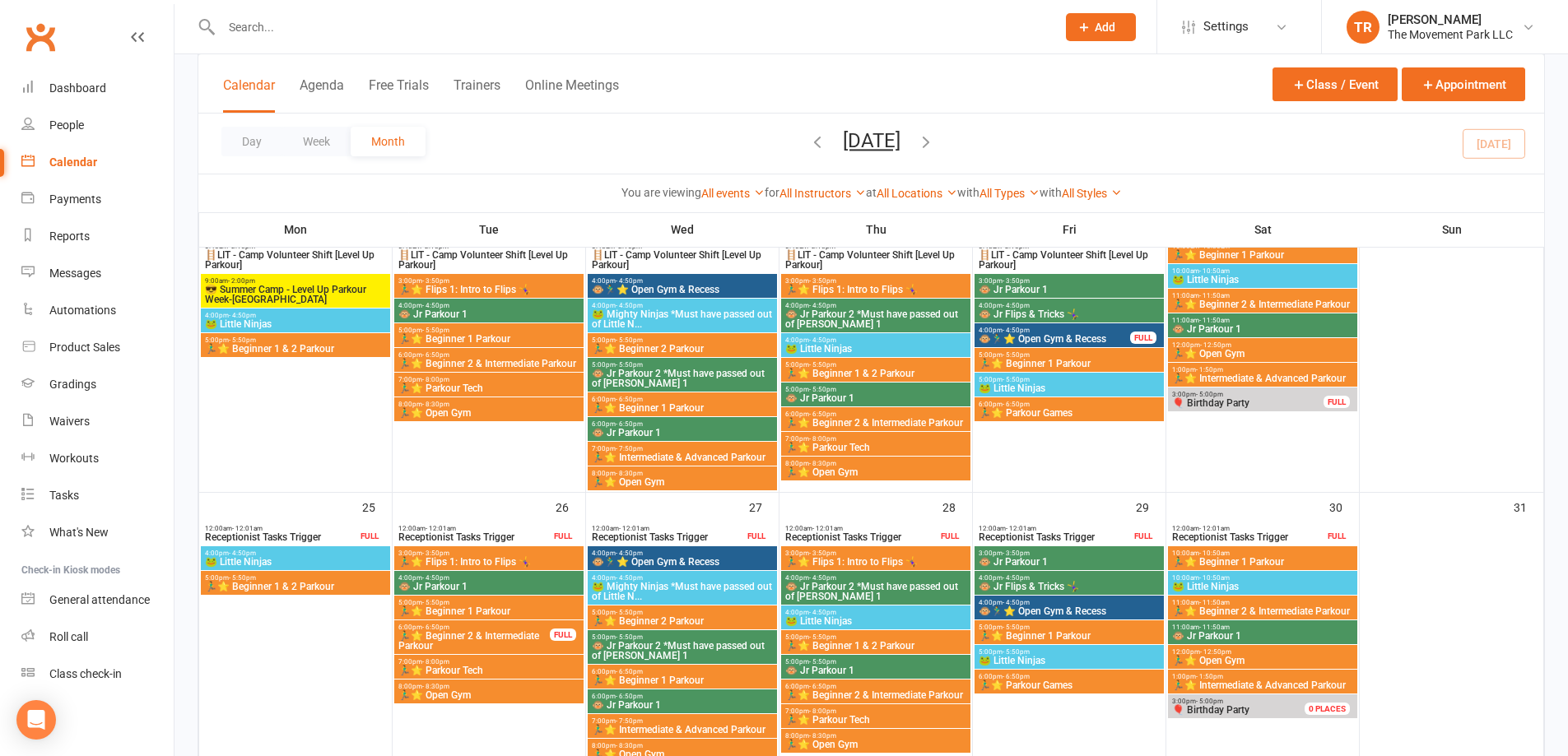
scroll to position [757, 0]
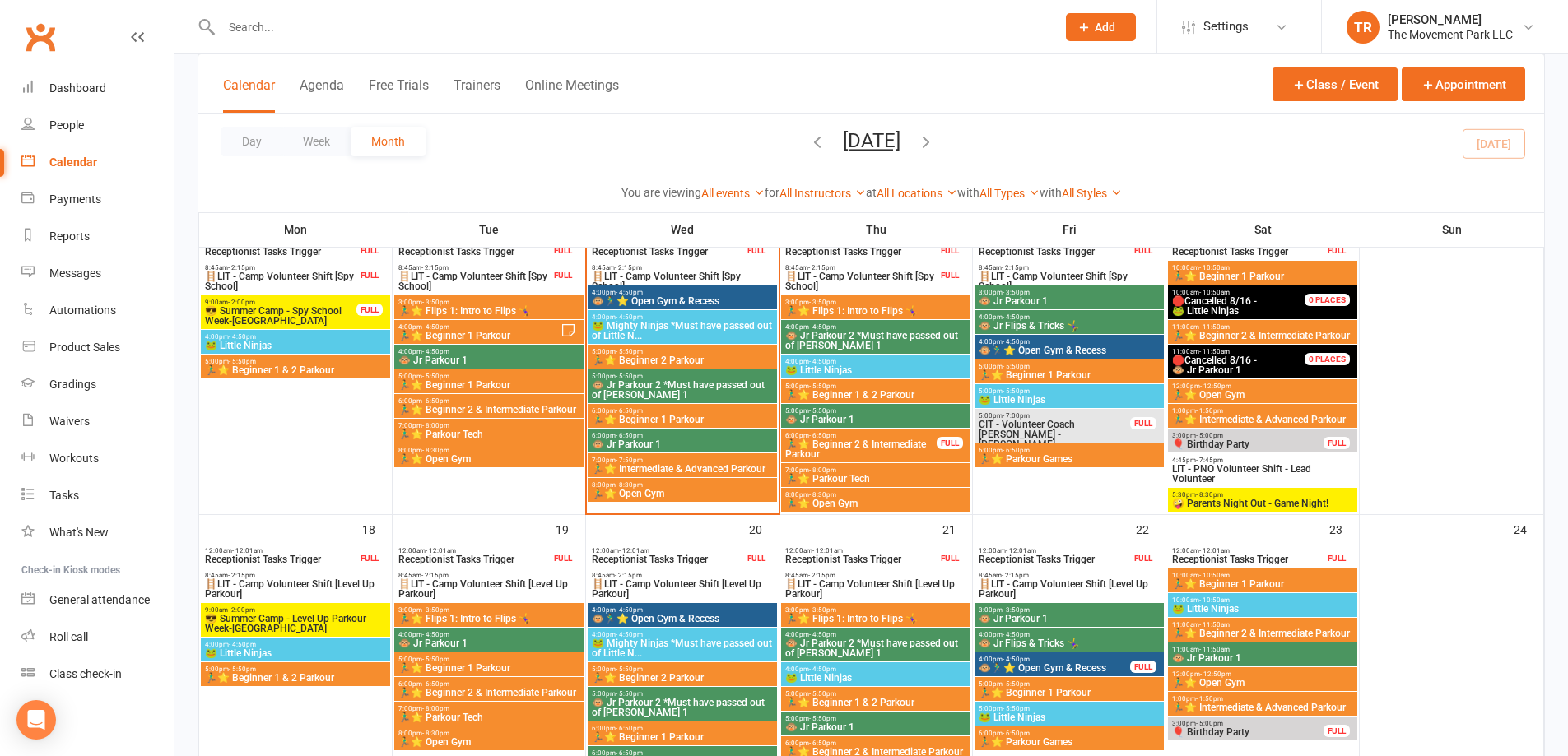
click at [935, 135] on icon "button" at bounding box center [926, 142] width 19 height 19
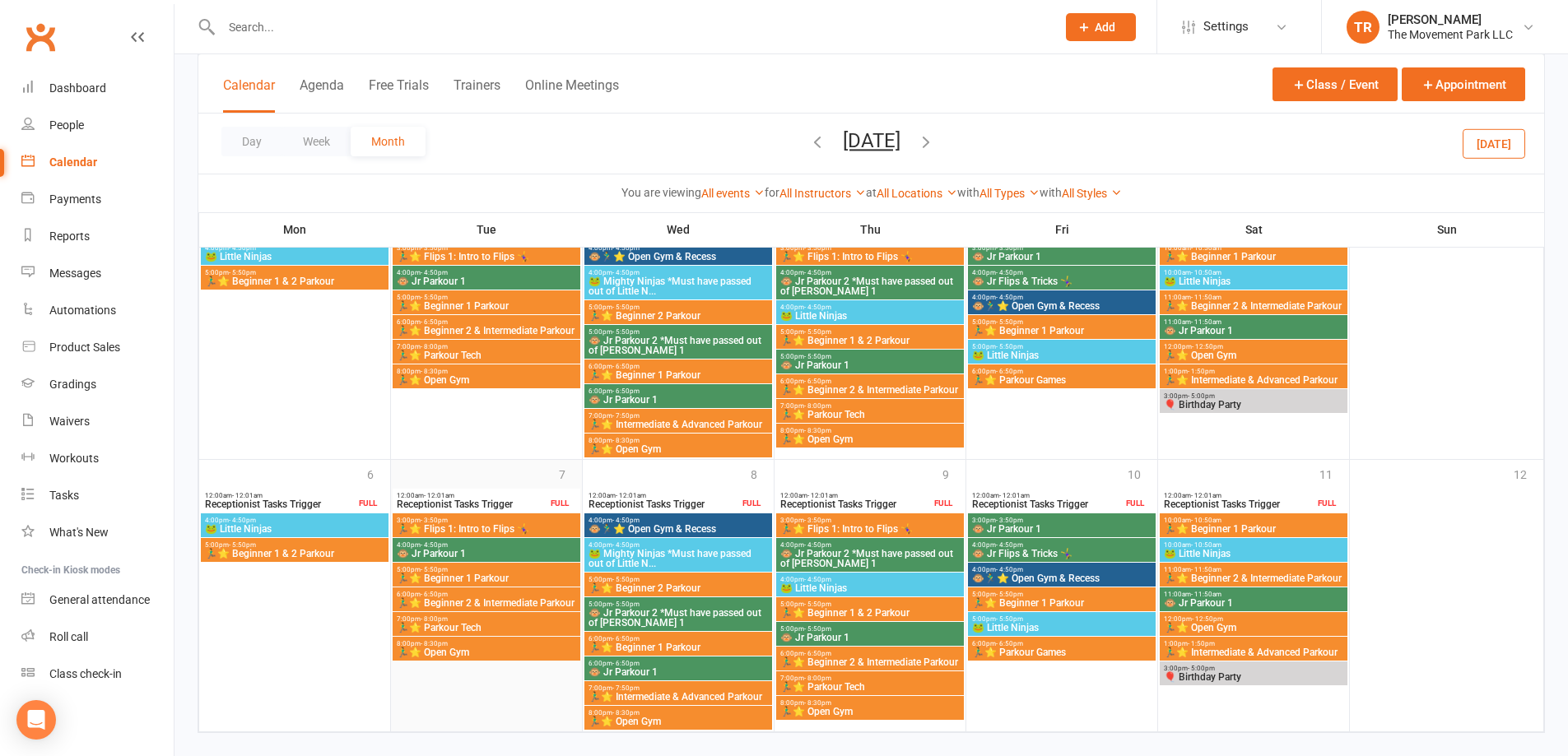
scroll to position [1291, 0]
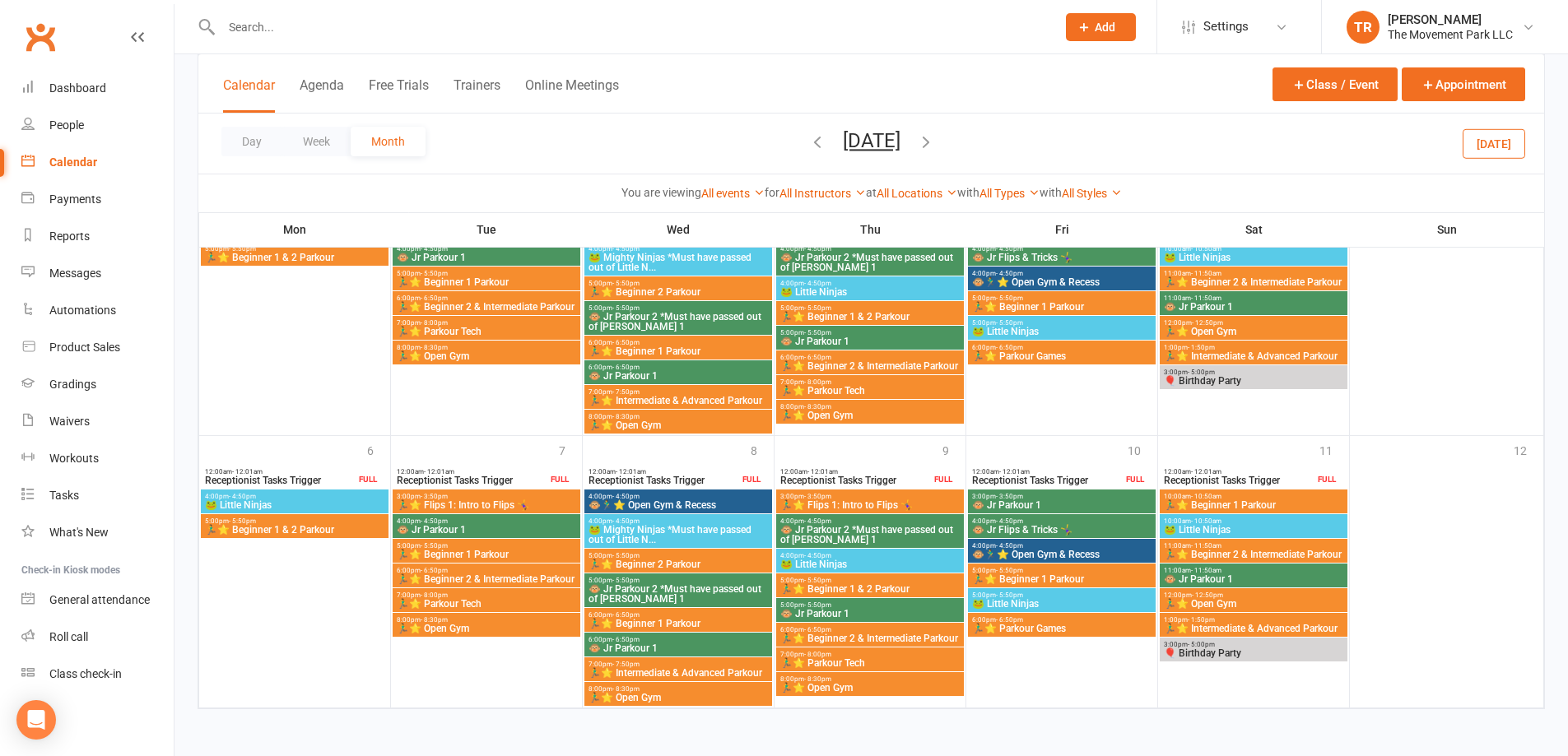
click at [1259, 522] on span "10:00am - 10:50am" at bounding box center [1253, 521] width 181 height 8
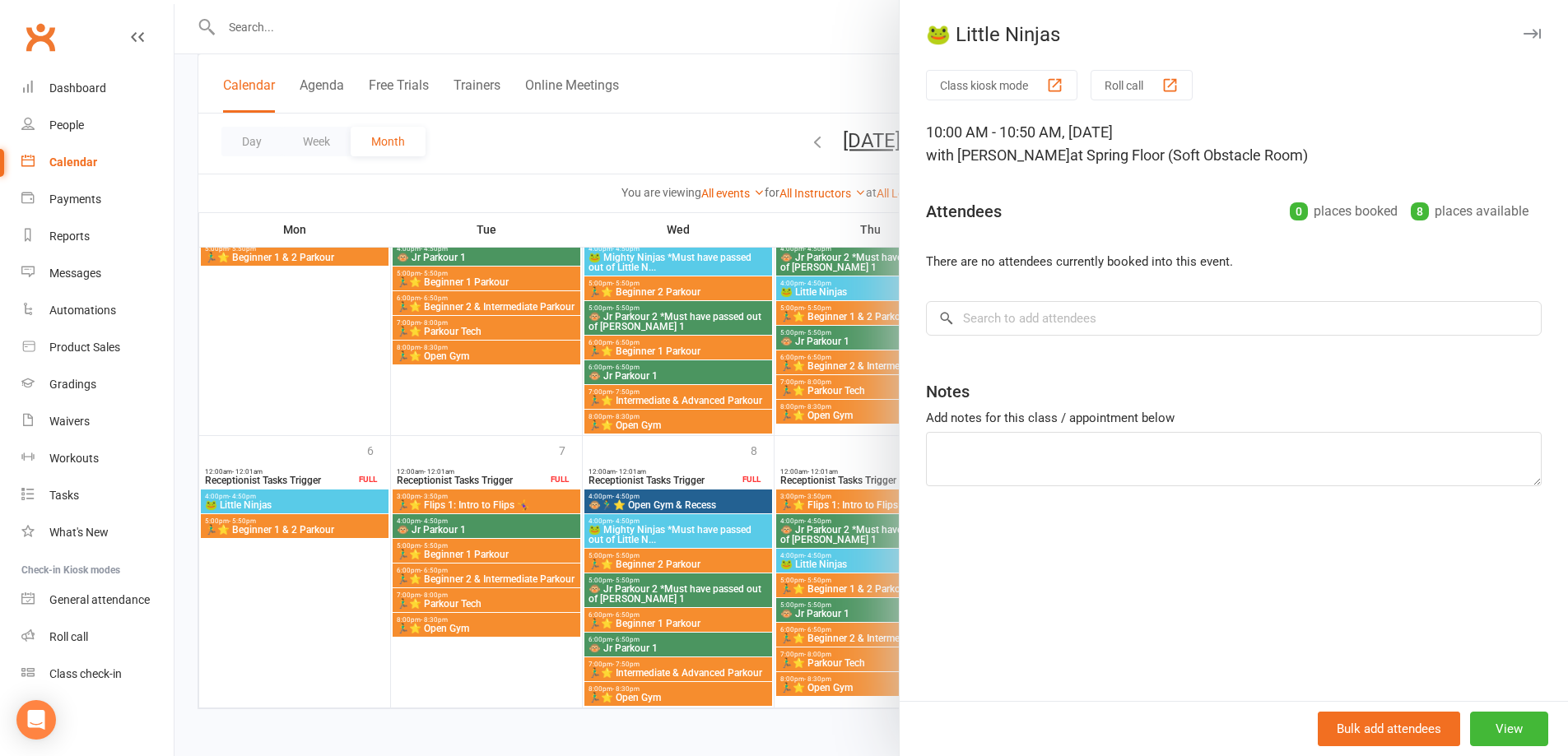
click at [800, 73] on div at bounding box center [871, 378] width 1394 height 756
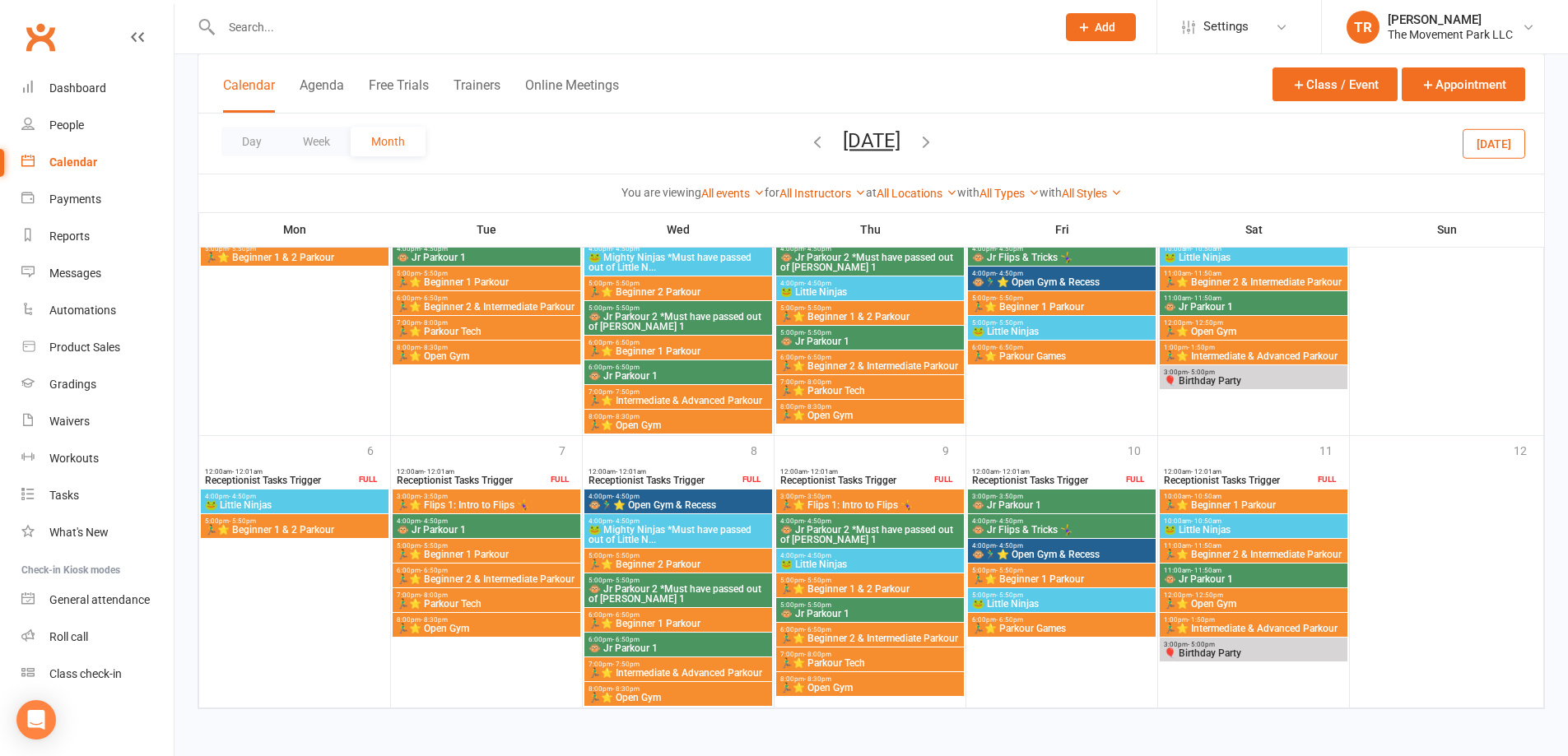
click at [887, 534] on span "🐵 Jr Parkour 2 *Must have passed out of [PERSON_NAME] 1" at bounding box center [870, 534] width 181 height 19
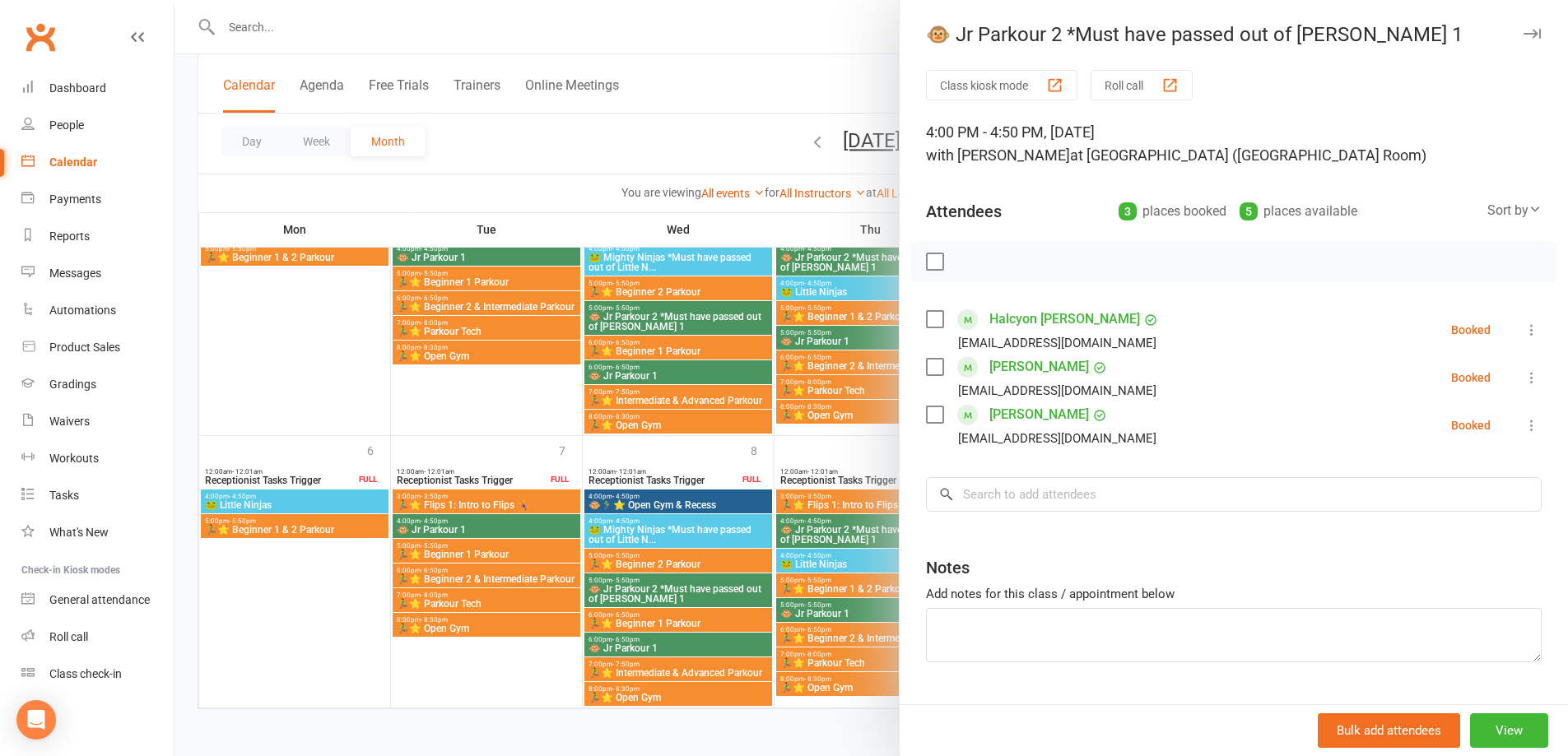
click at [738, 133] on div at bounding box center [871, 378] width 1394 height 756
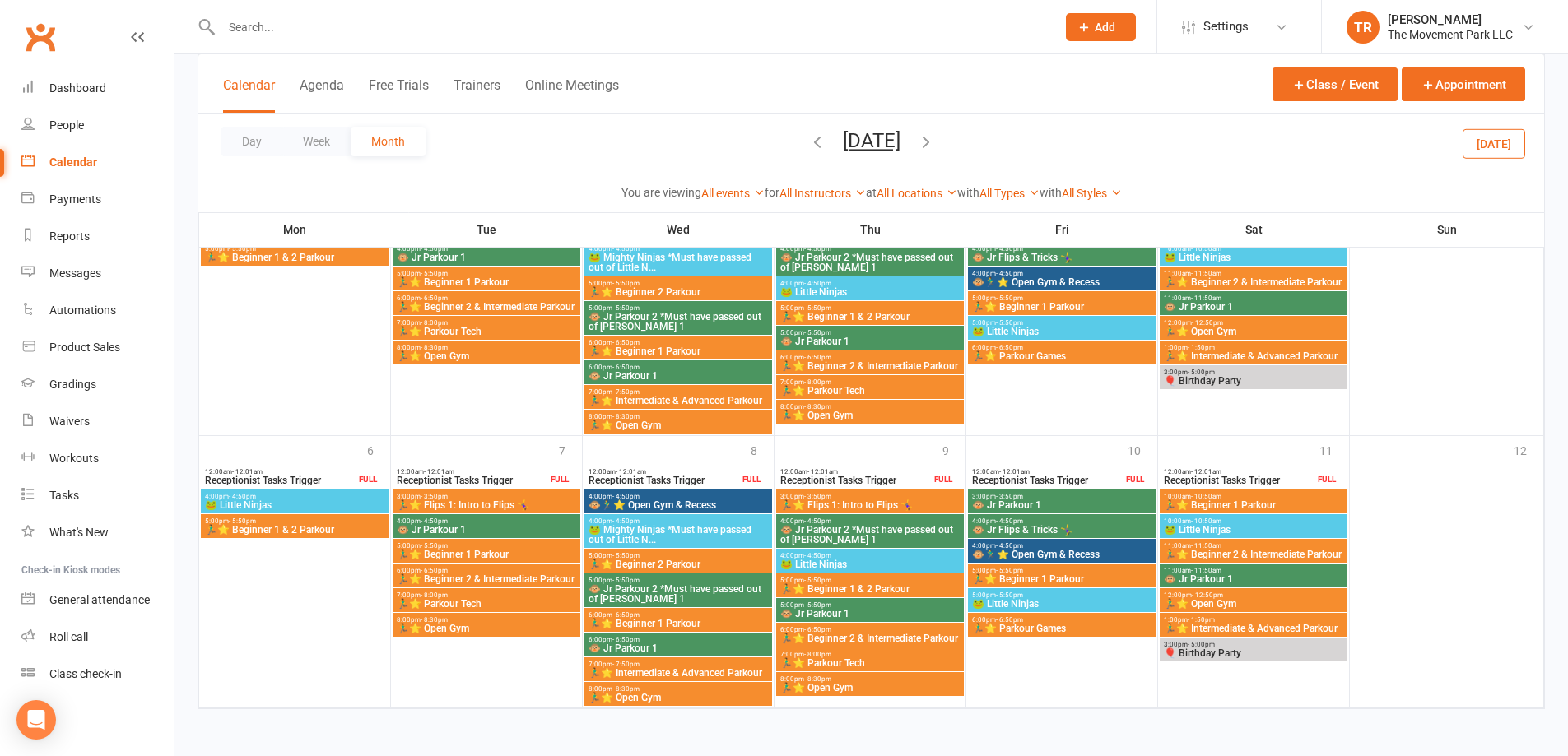
click at [704, 531] on span "🐸 Mighty Ninjas *Must have passed out of Little N..." at bounding box center [678, 534] width 181 height 19
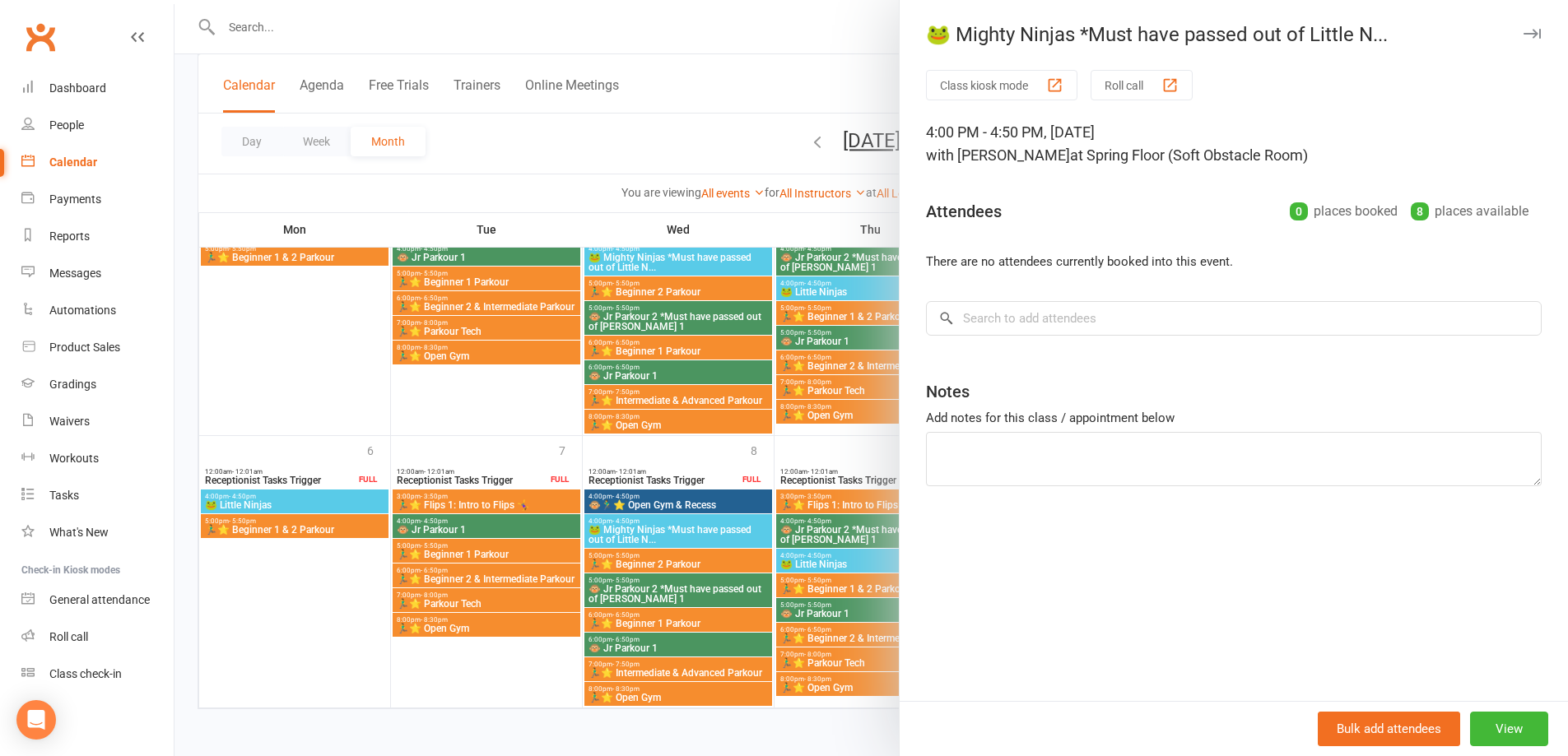
click at [686, 173] on div at bounding box center [871, 378] width 1394 height 756
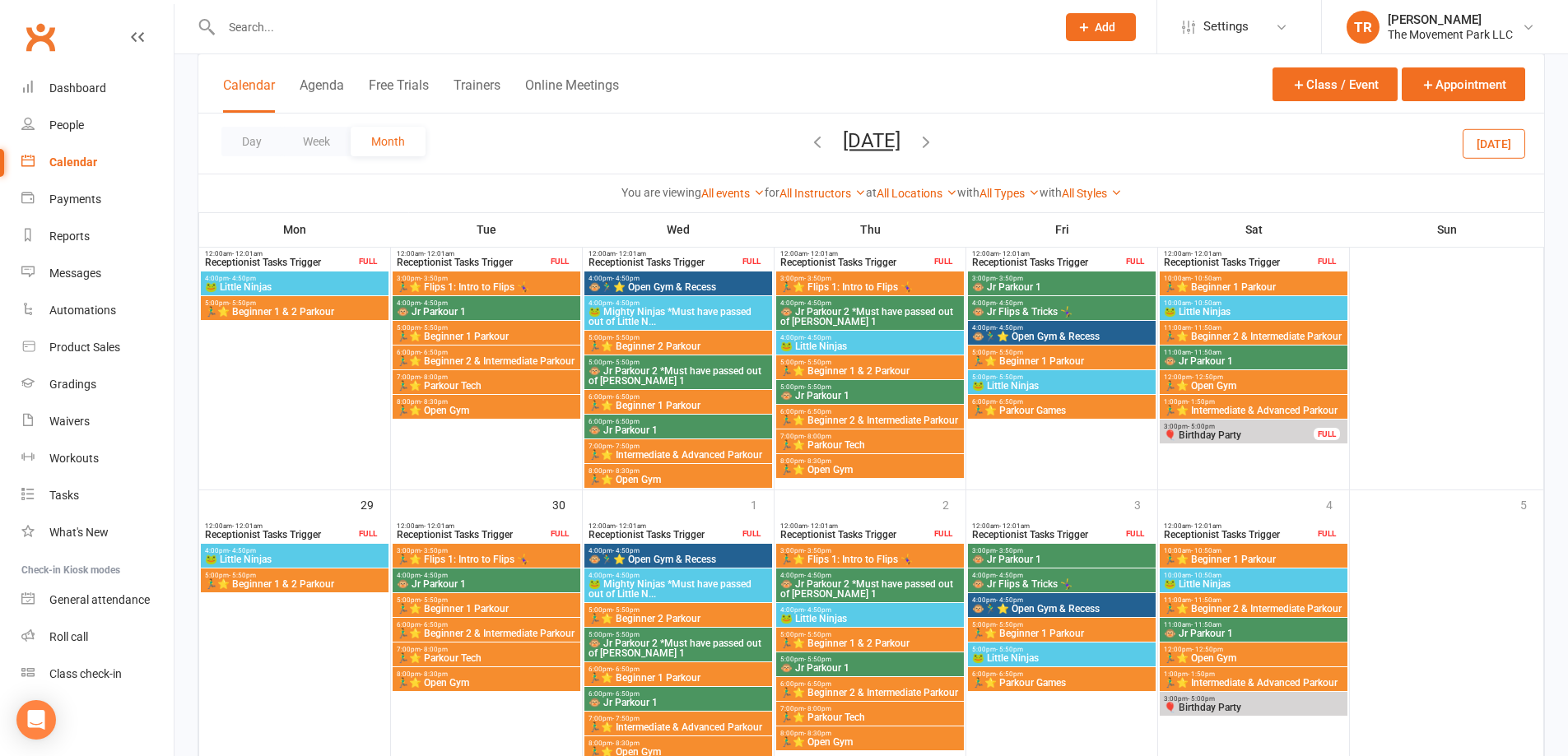
scroll to position [961, 0]
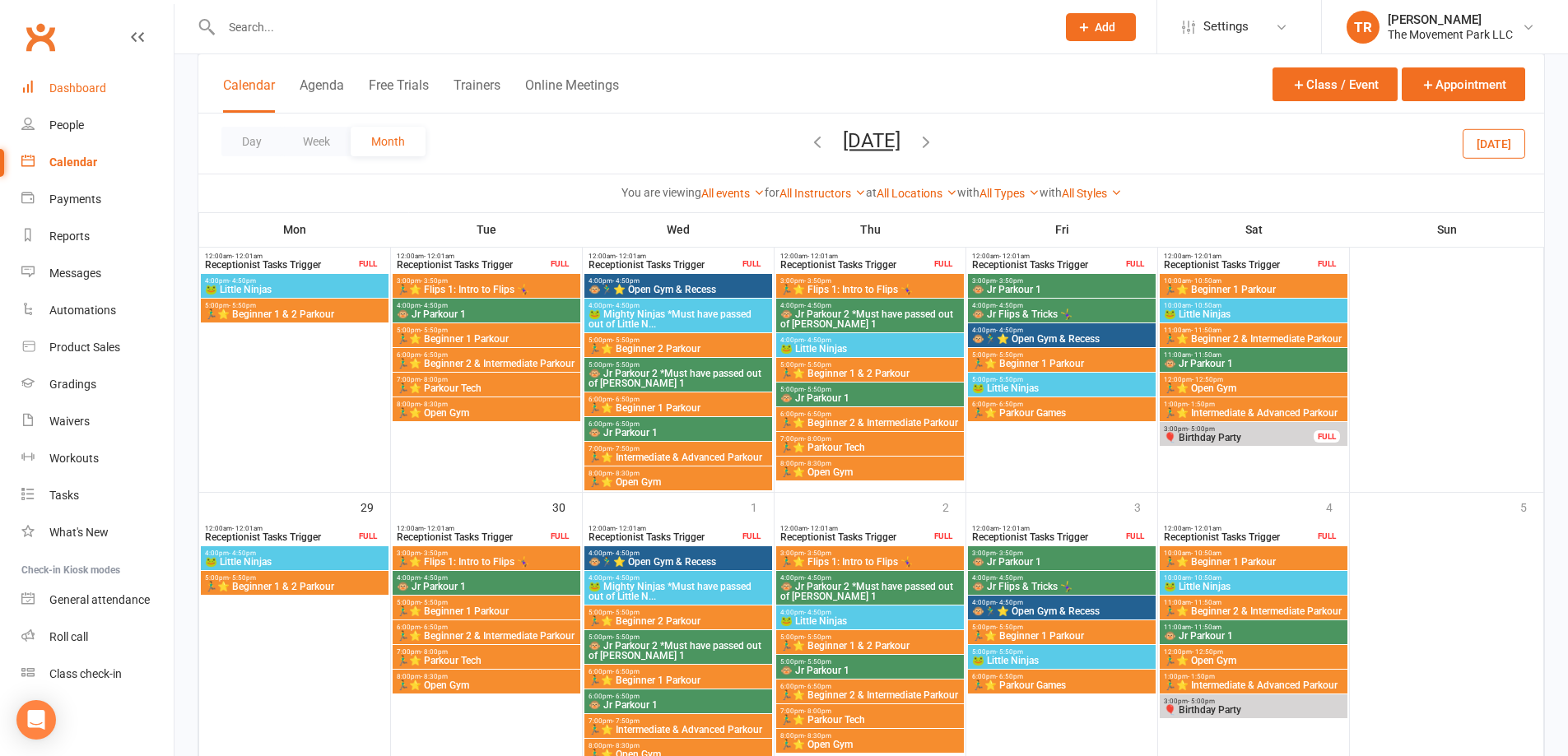
click at [61, 80] on link "Dashboard" at bounding box center [97, 88] width 152 height 37
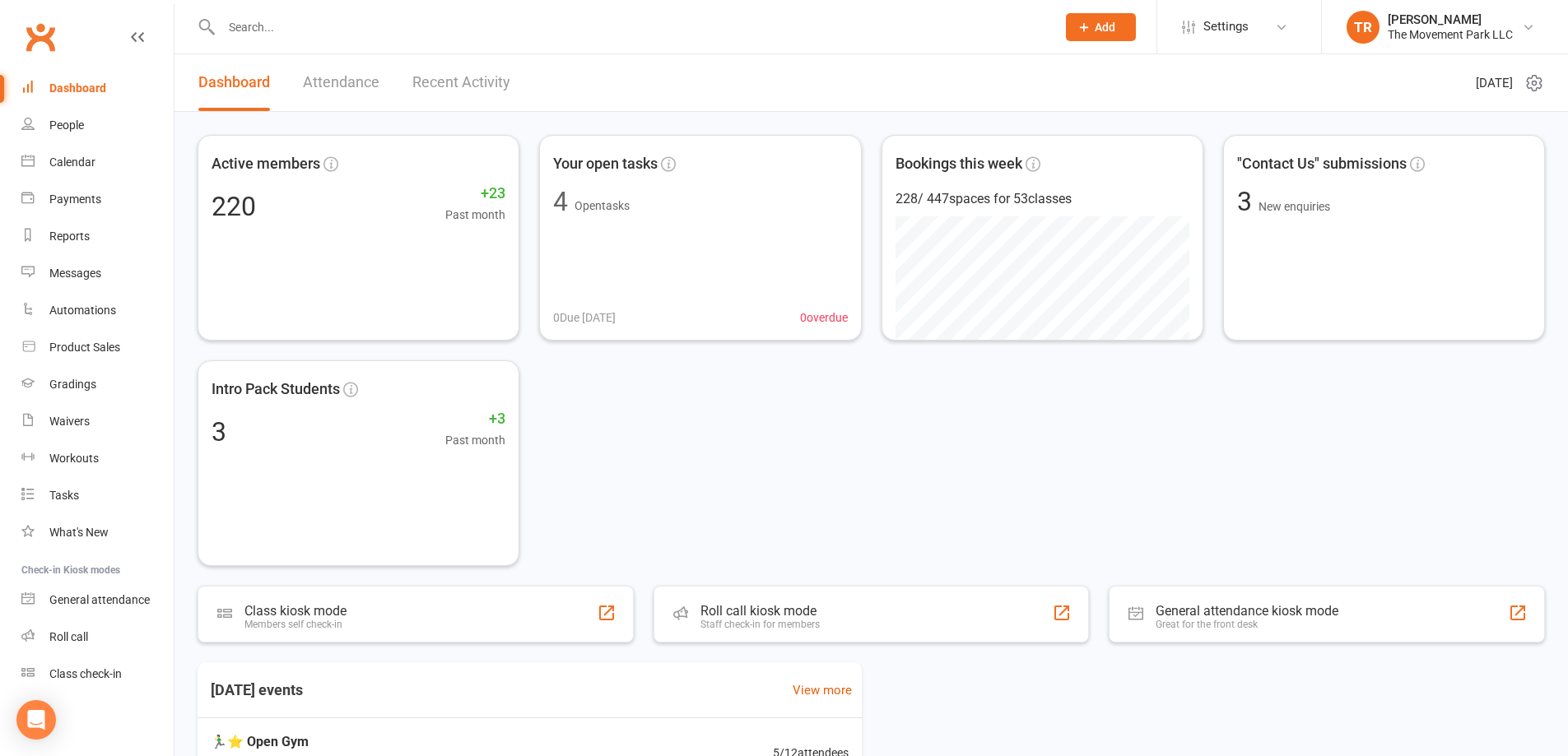
click at [360, 84] on link "Attendance" at bounding box center [341, 83] width 77 height 57
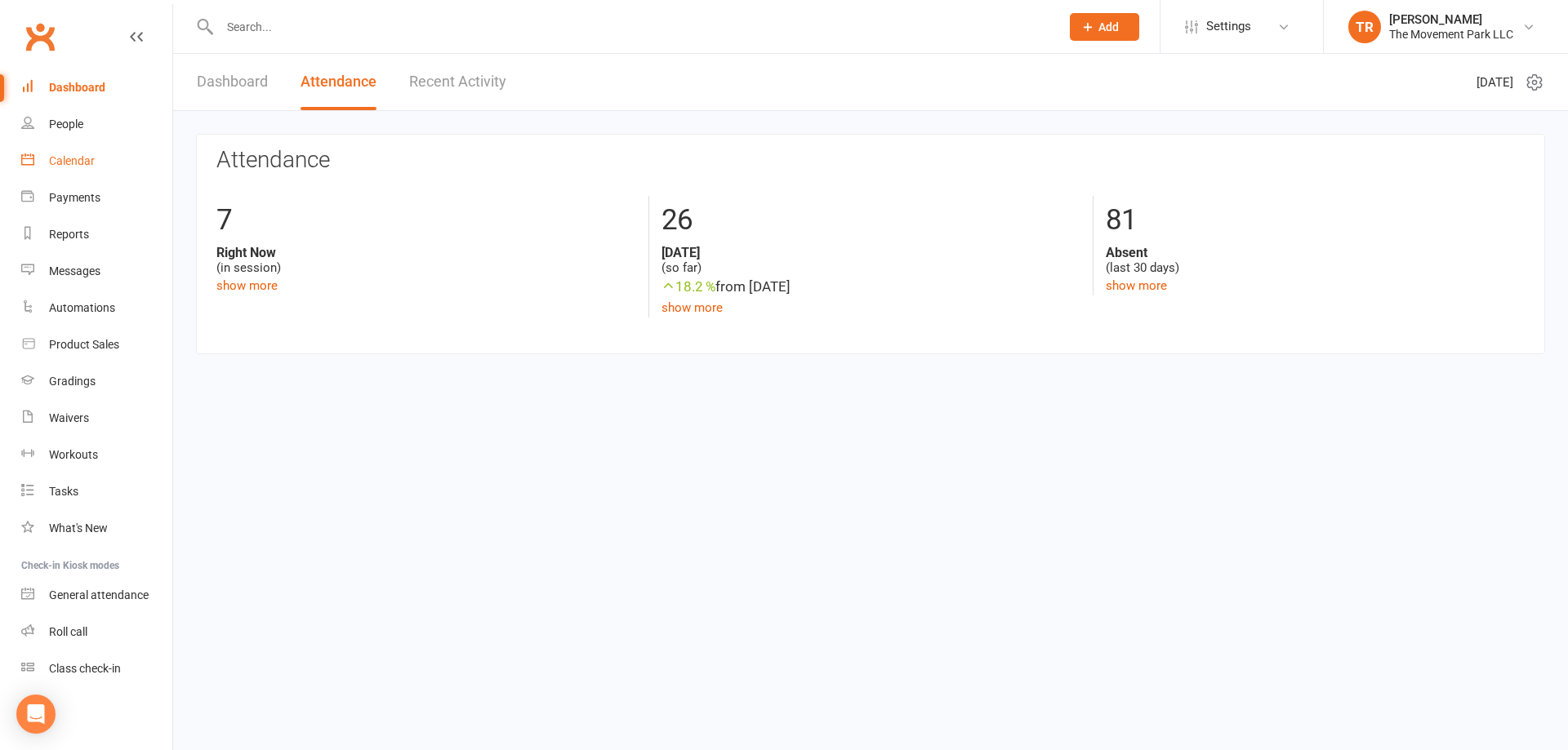
click at [62, 160] on div "Calendar" at bounding box center [72, 161] width 46 height 13
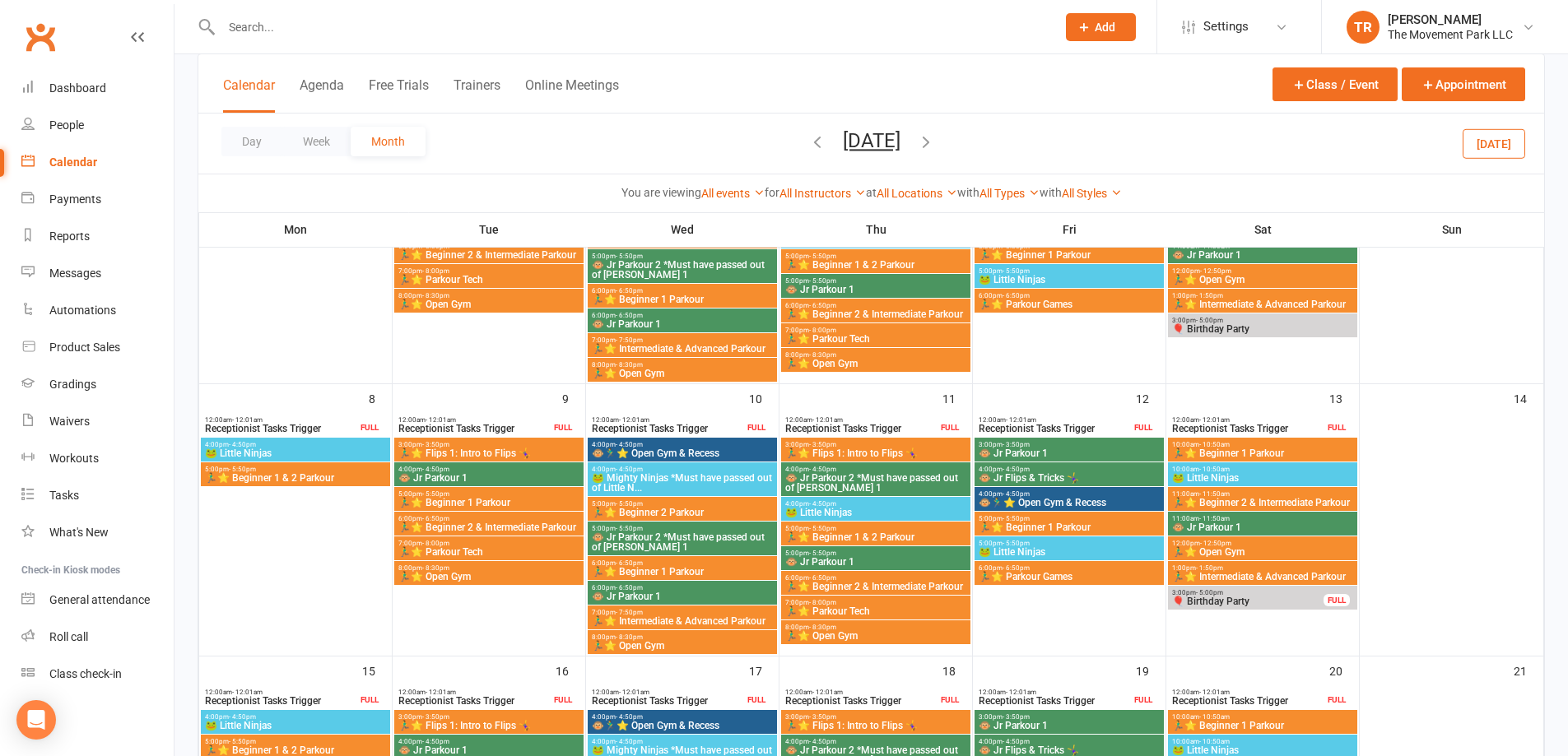
scroll to position [247, 0]
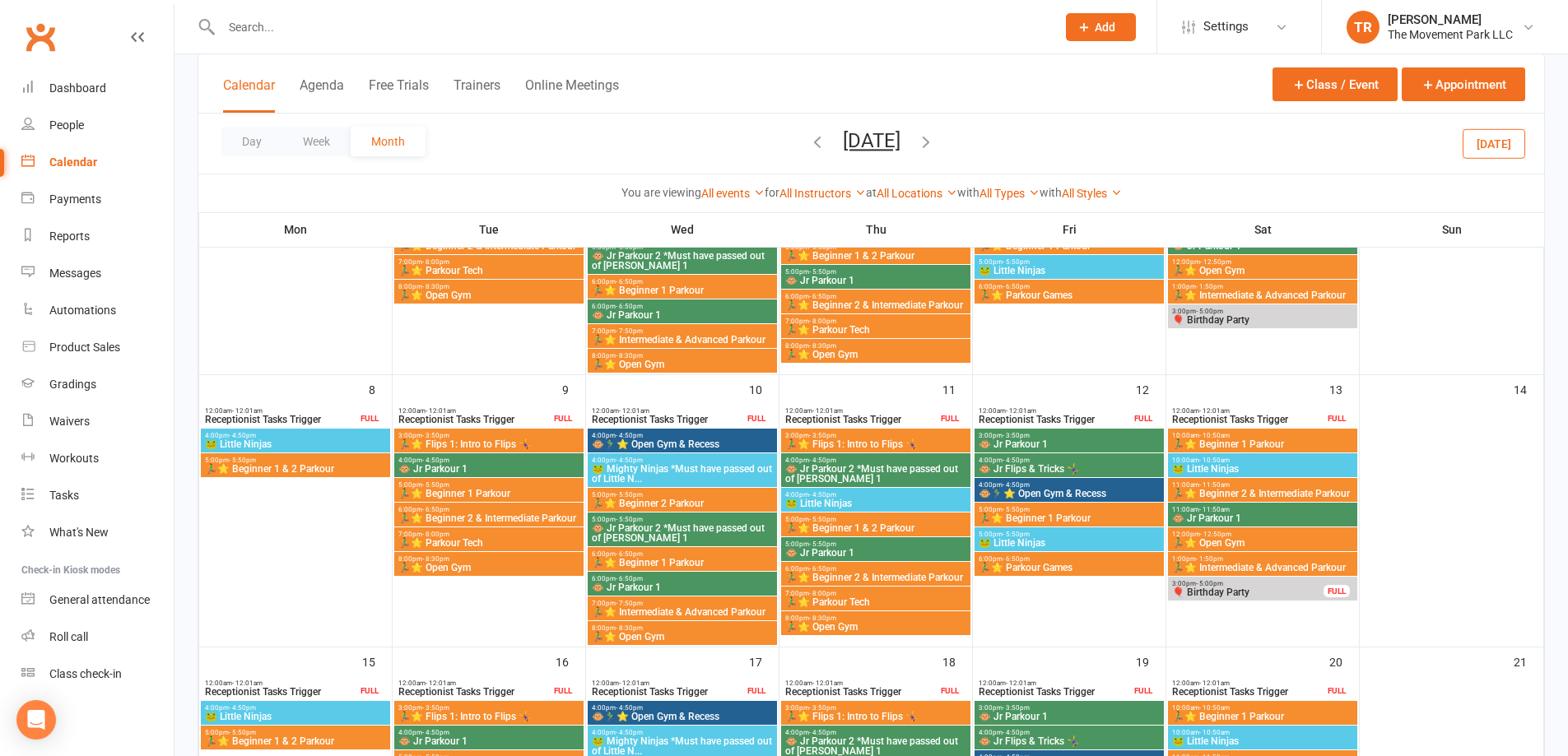
click at [843, 135] on button "September 2025" at bounding box center [871, 140] width 58 height 23
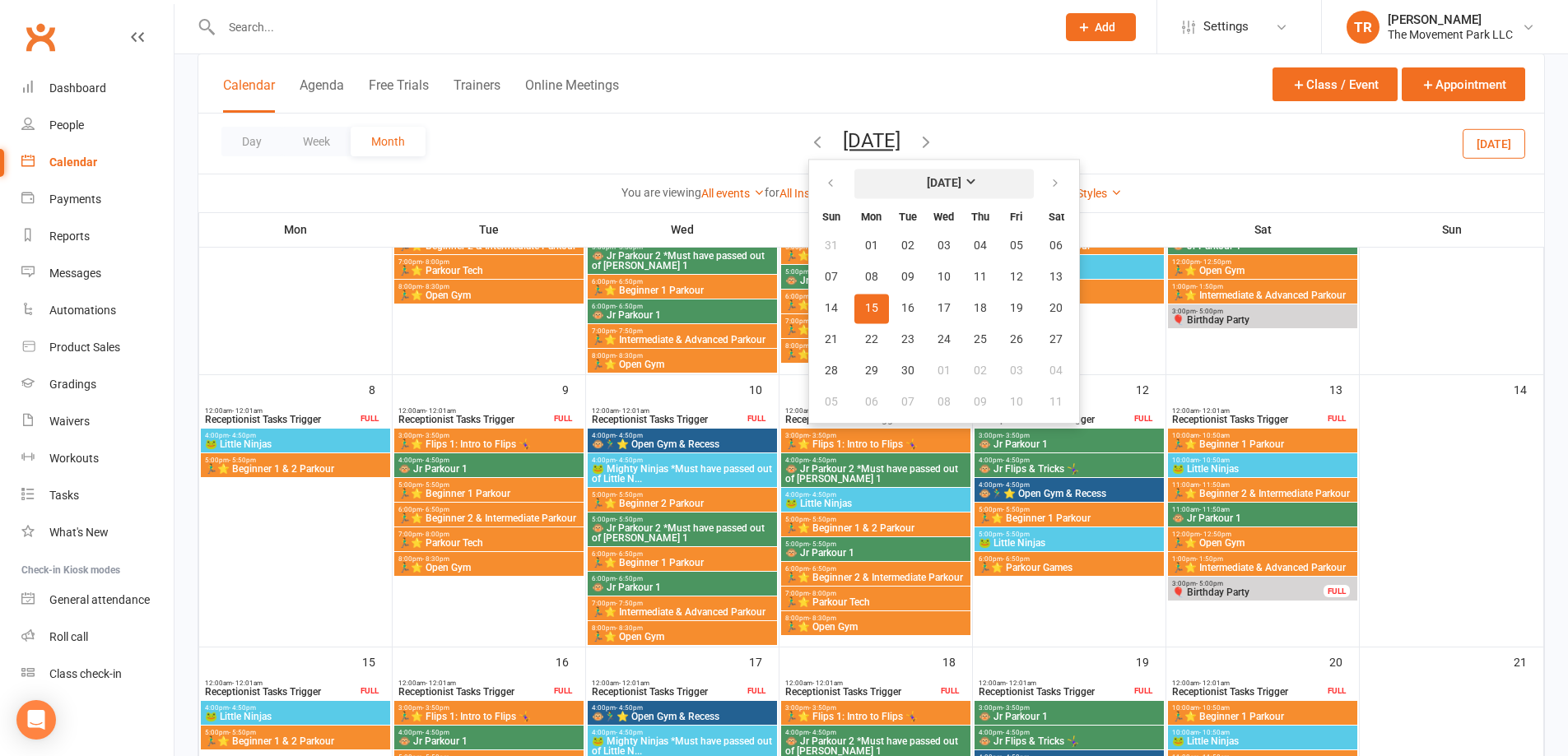
click at [927, 181] on strong "September 2025" at bounding box center [944, 183] width 34 height 13
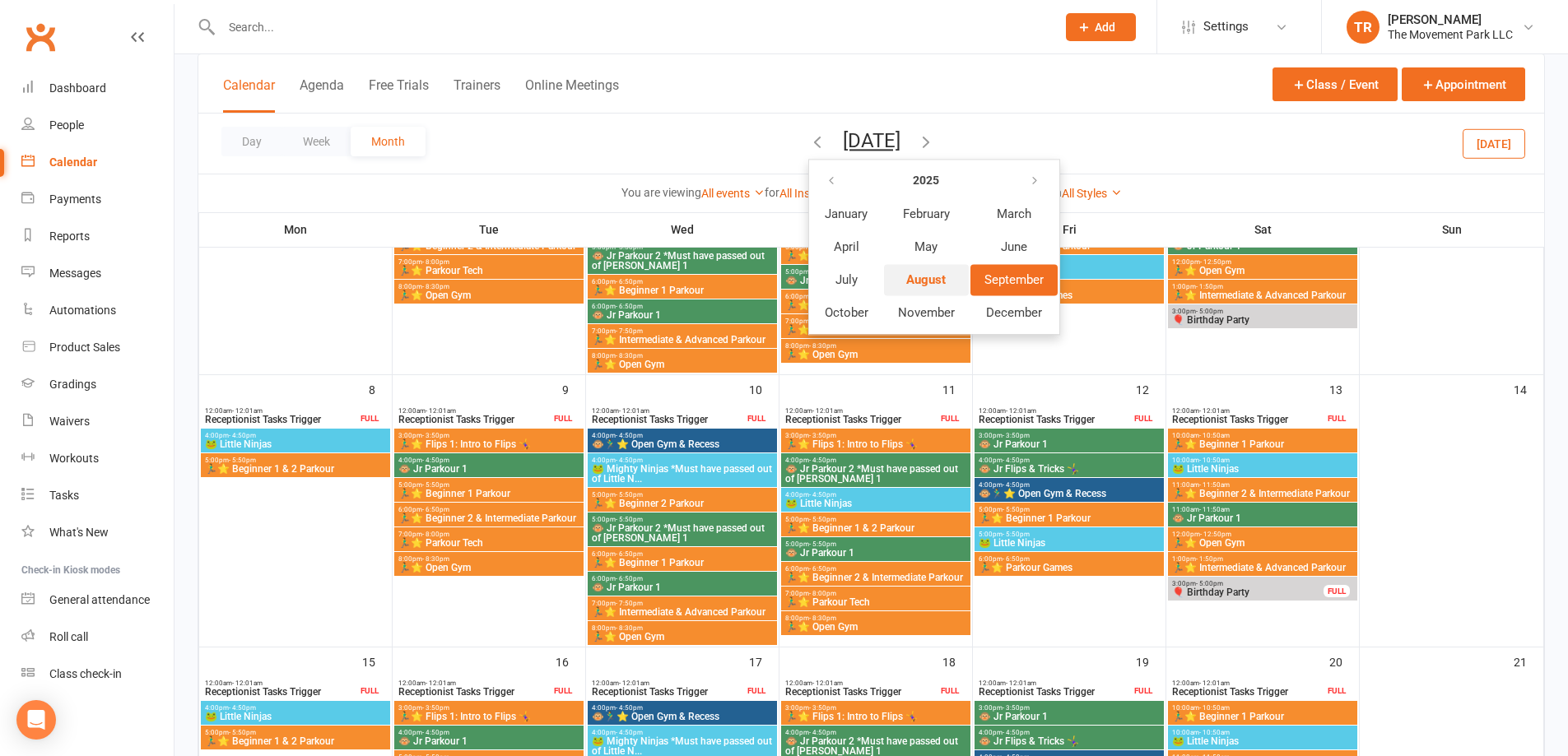
click at [907, 277] on span "August" at bounding box center [926, 280] width 40 height 15
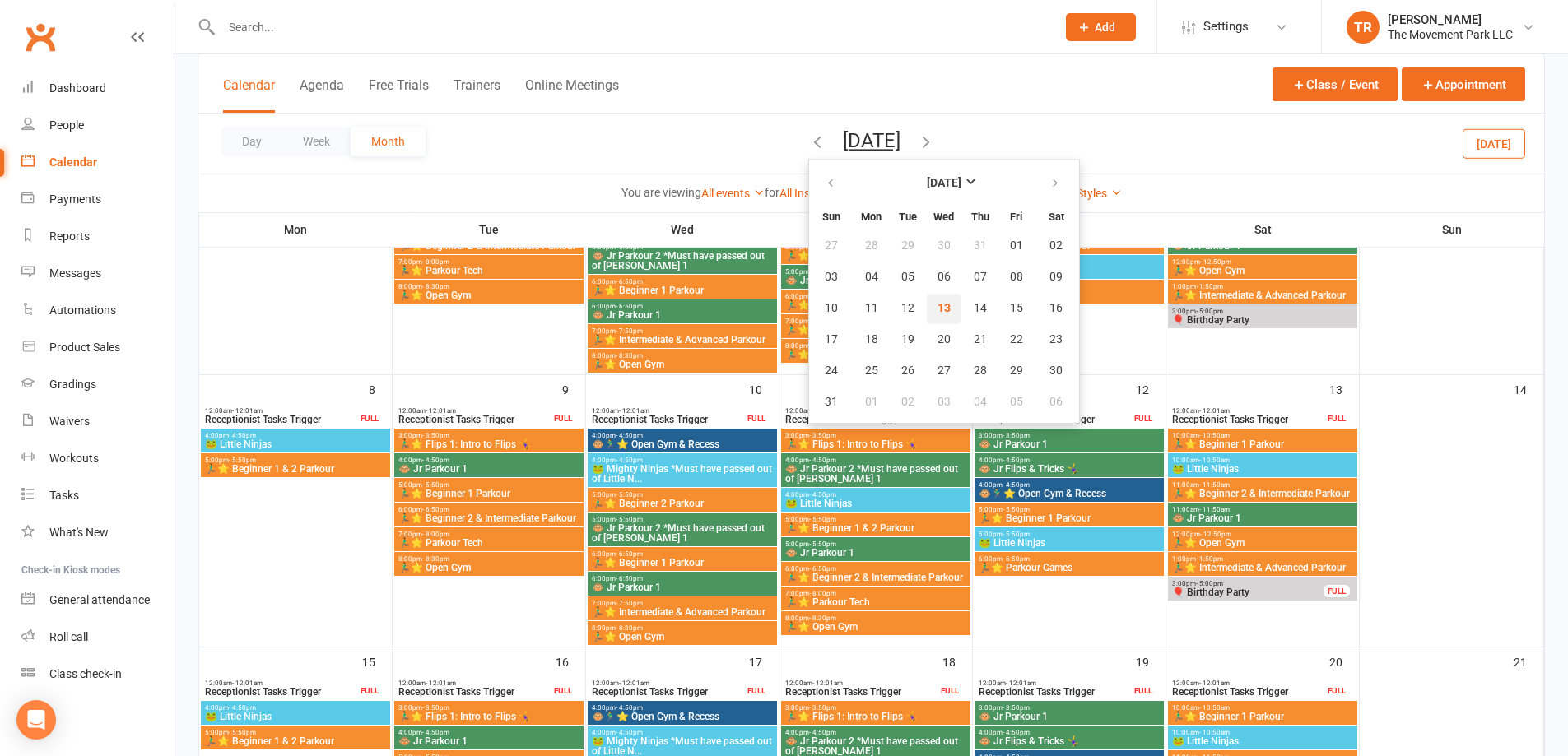
click at [927, 306] on button "13" at bounding box center [944, 308] width 34 height 29
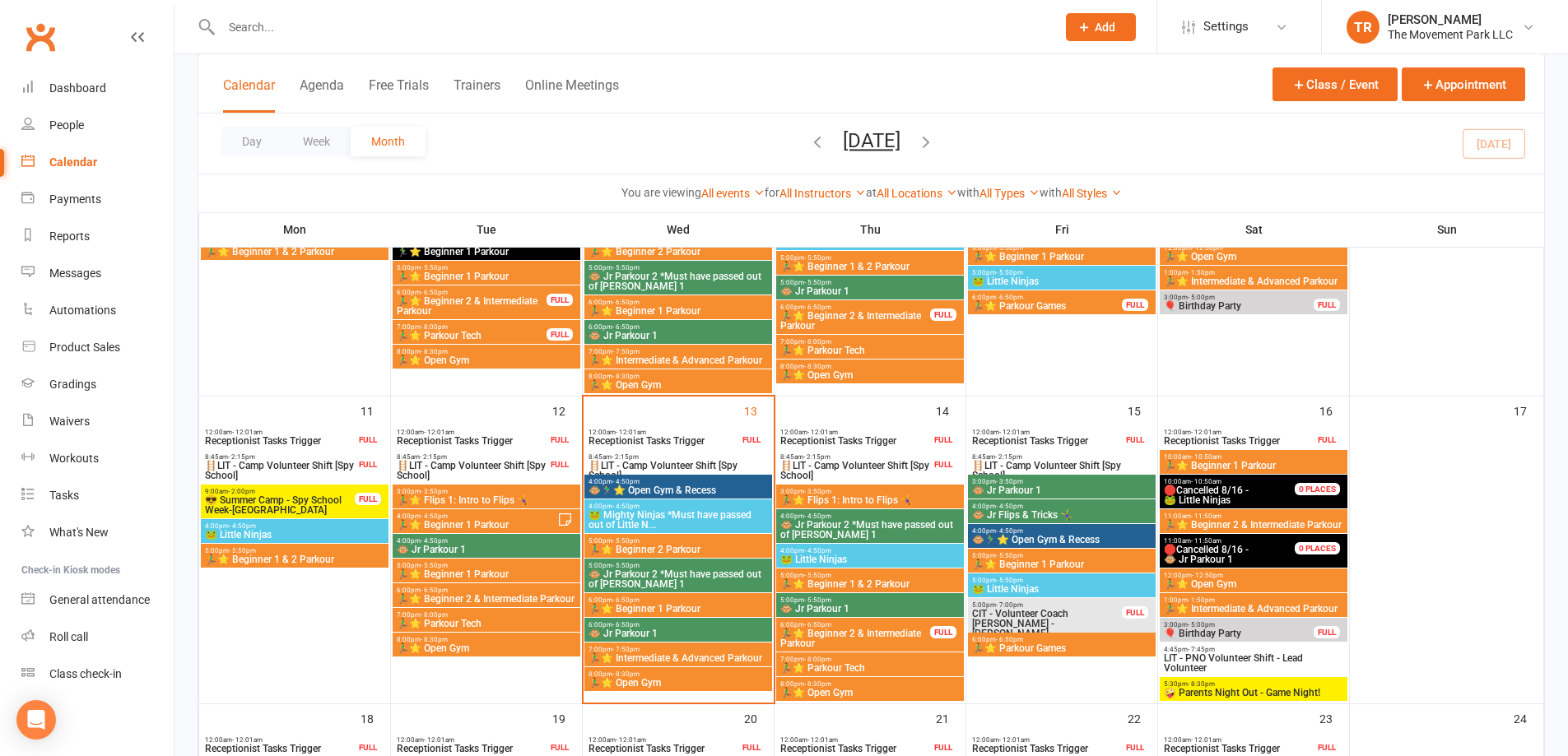
scroll to position [576, 0]
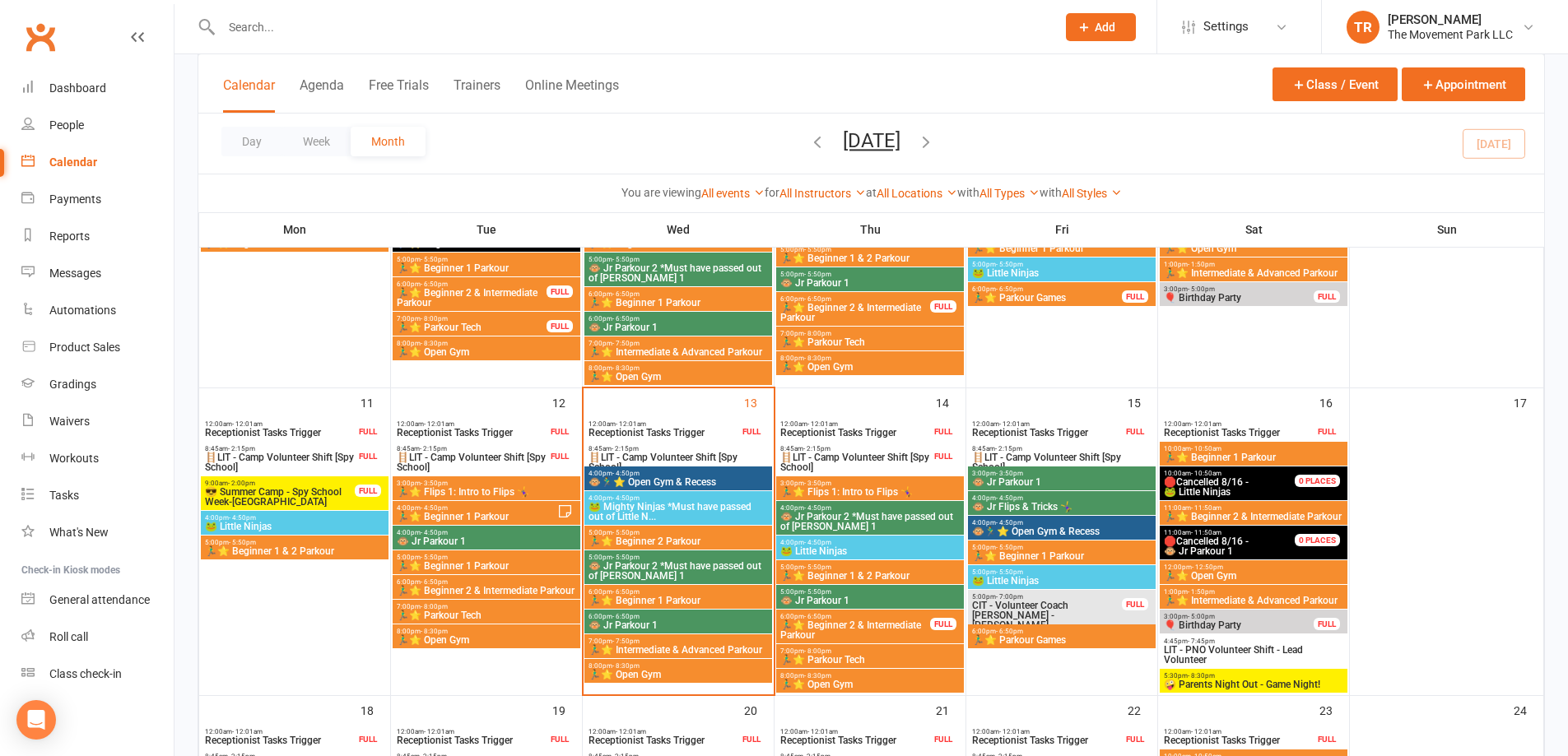
click at [702, 623] on span "🐵 Jr Parkour 1" at bounding box center [678, 626] width 181 height 10
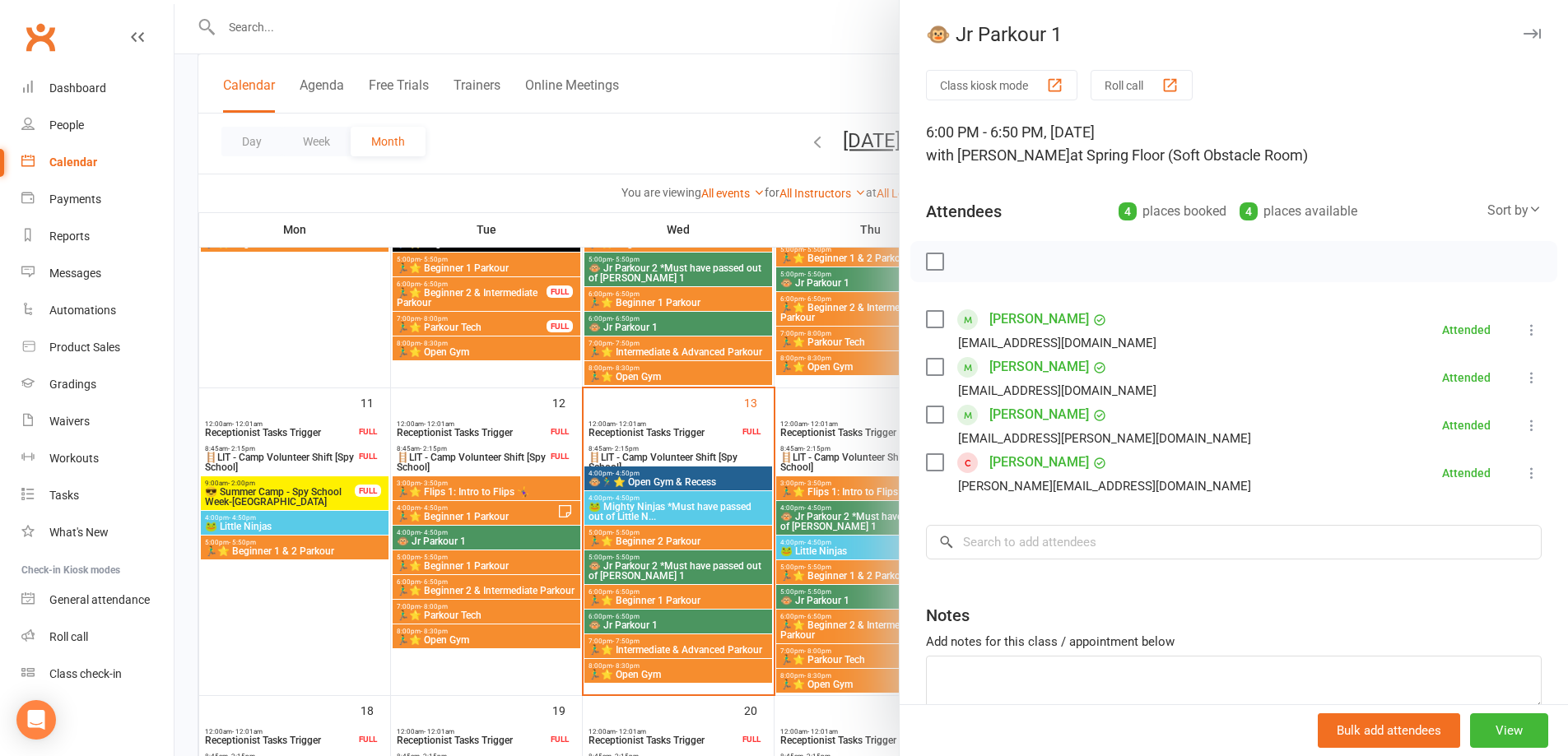
click at [703, 535] on div at bounding box center [871, 378] width 1394 height 756
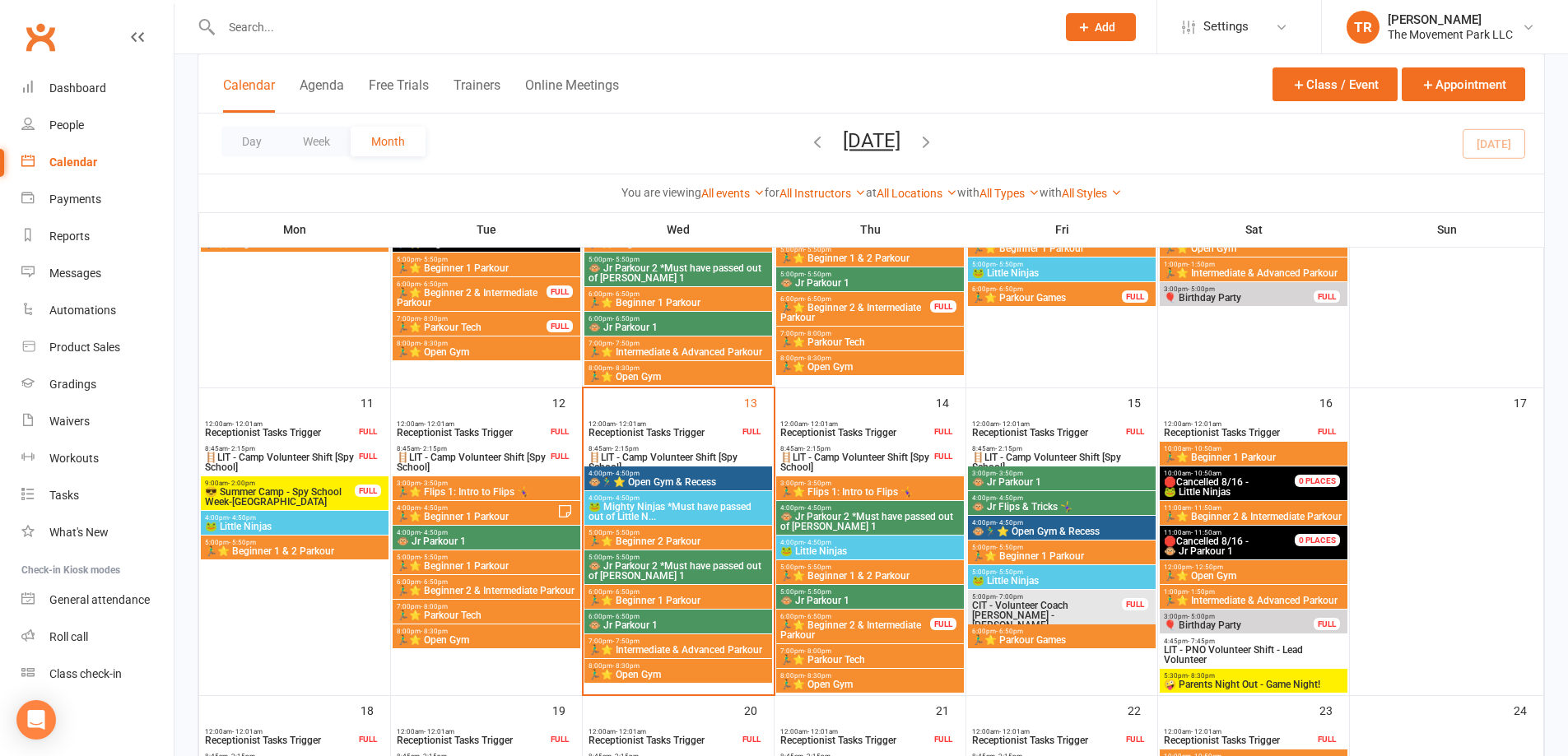
click at [703, 537] on span "🏃‍♂️⭐ Beginner 2 Parkour" at bounding box center [678, 542] width 181 height 10
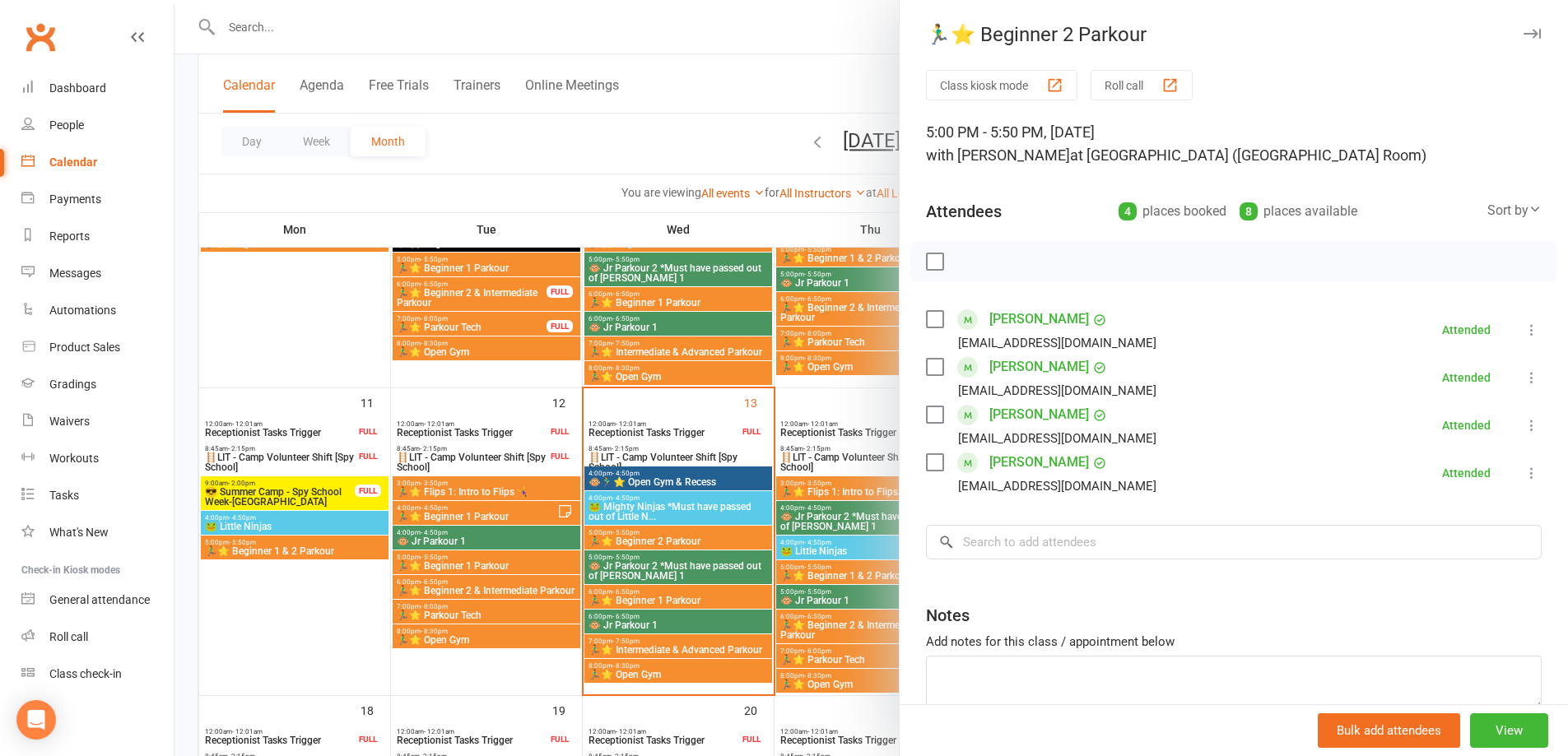
click at [707, 510] on div at bounding box center [871, 378] width 1394 height 756
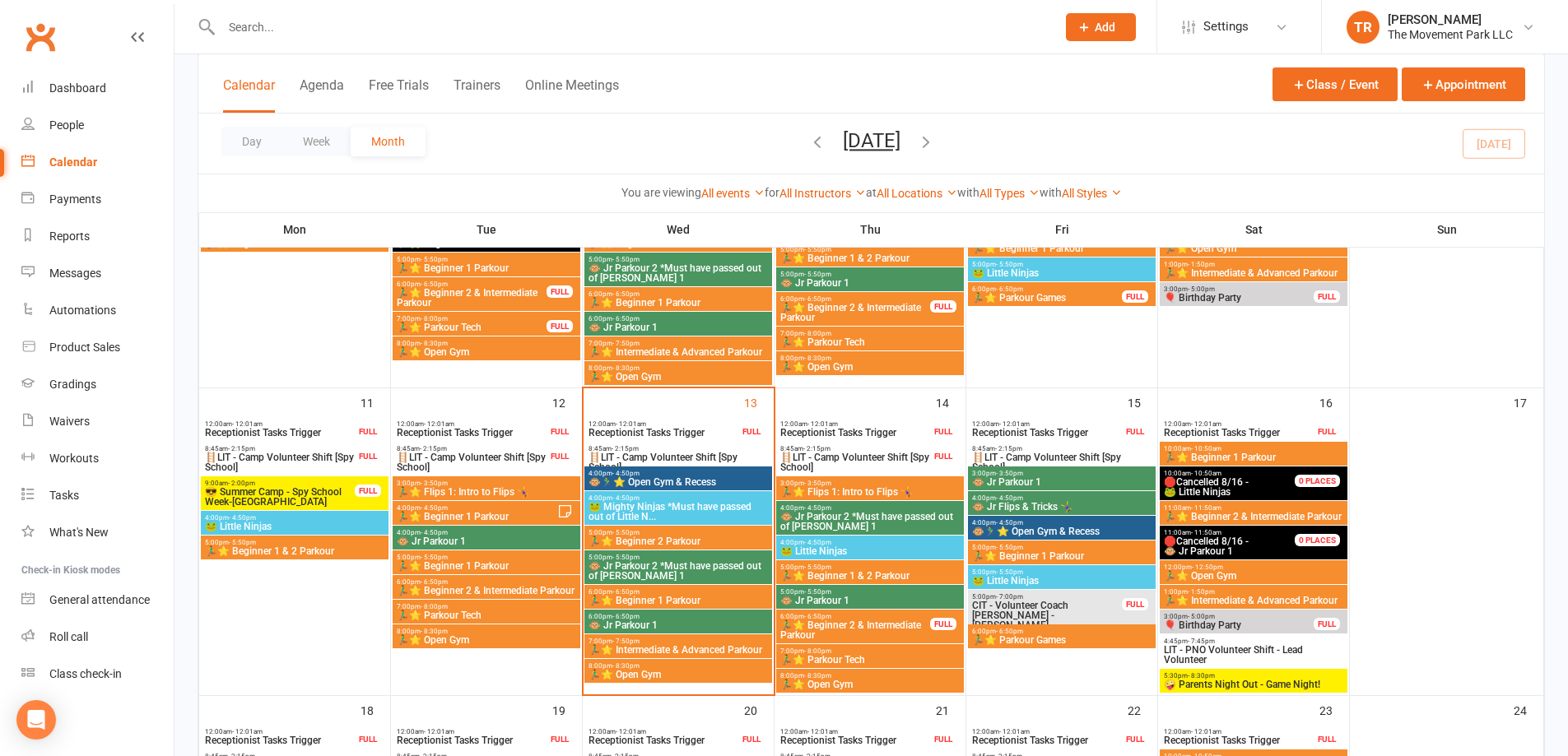
click at [707, 510] on span "🐸 Mighty Ninjas *Must have passed out of Little N..." at bounding box center [678, 511] width 181 height 19
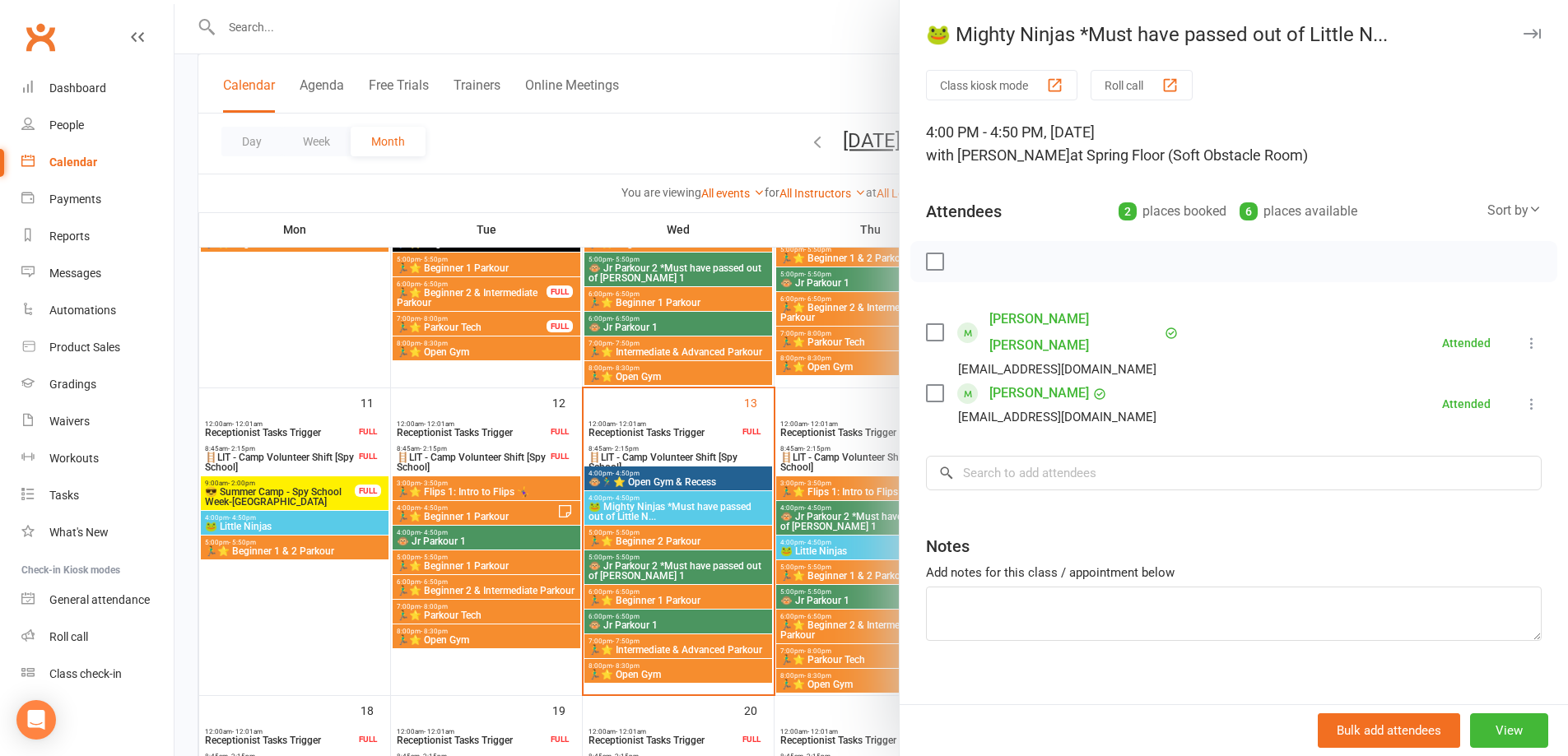
click at [712, 568] on div at bounding box center [871, 378] width 1394 height 756
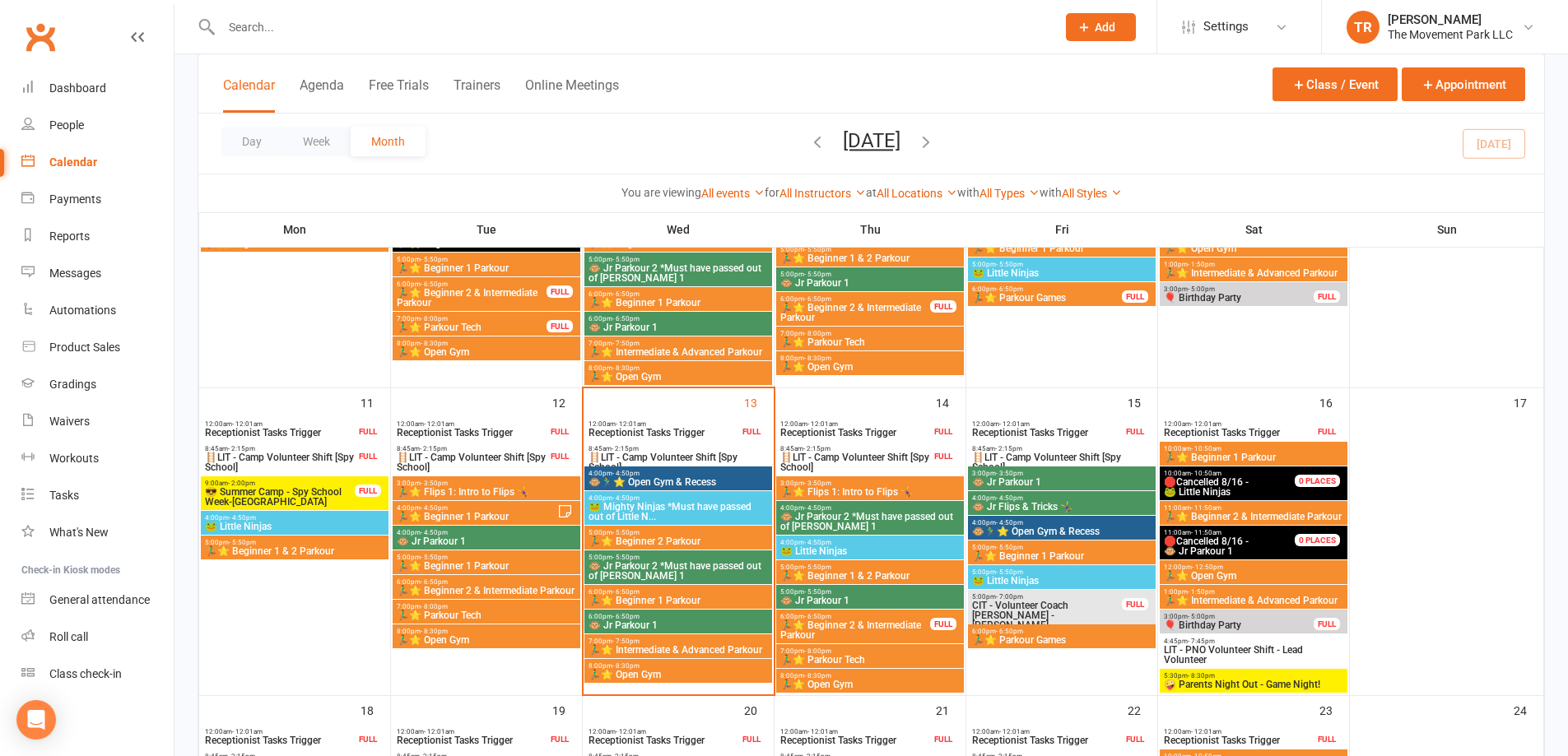
click at [711, 568] on span "🐵 Jr Parkour 2 *Must have passed out of [PERSON_NAME] 1" at bounding box center [678, 570] width 181 height 19
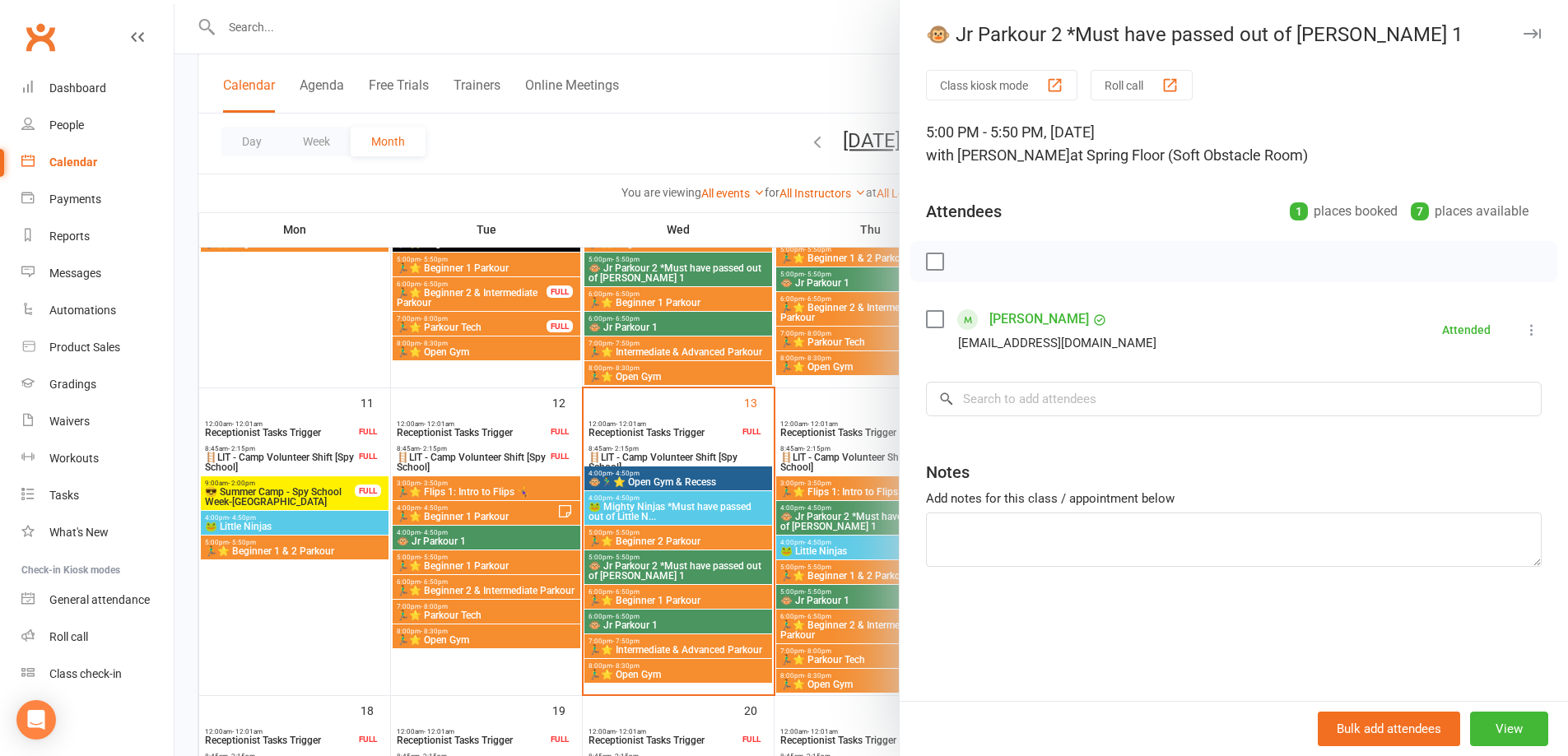
click at [710, 602] on div at bounding box center [871, 378] width 1394 height 756
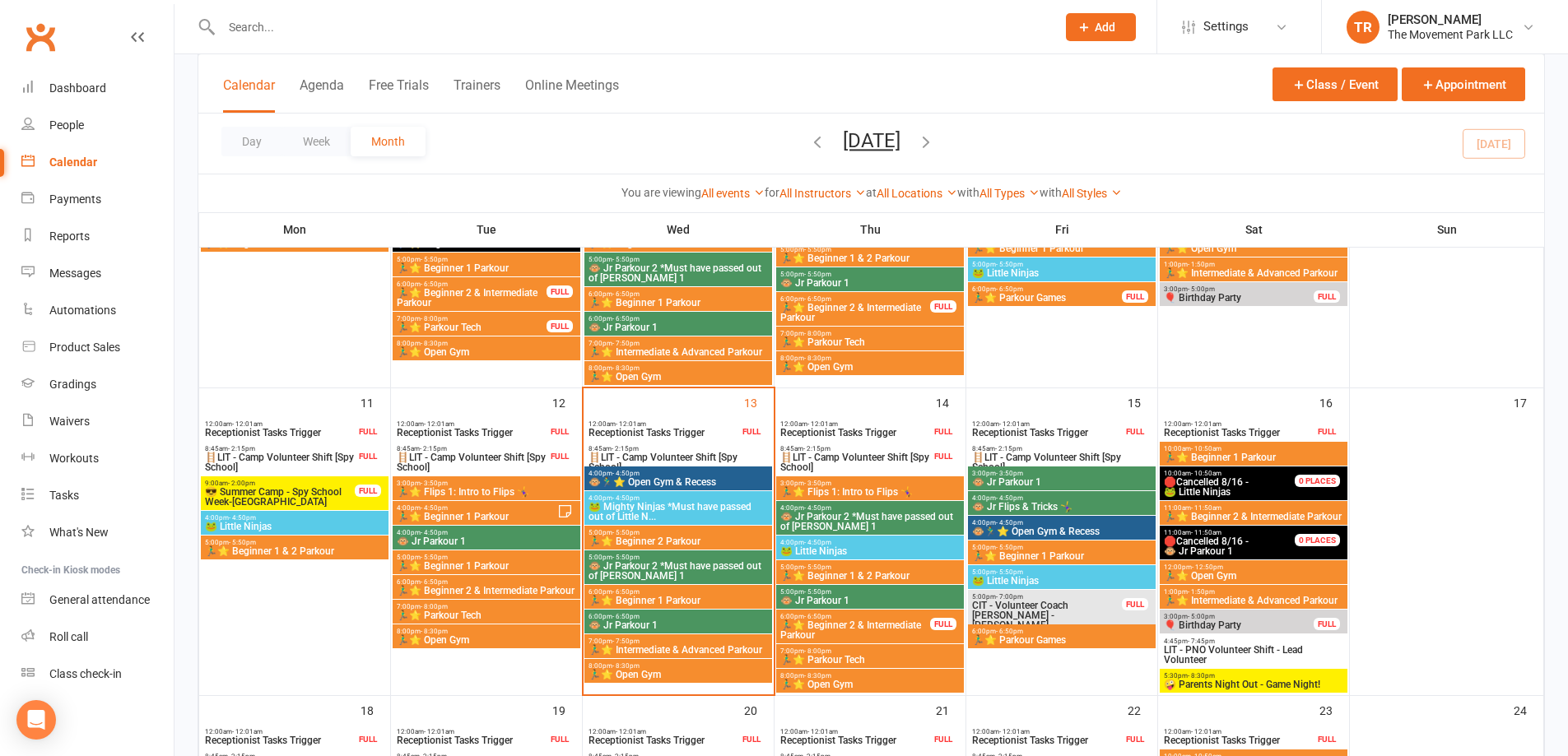
click at [710, 602] on span "🏃‍♂️⭐ Beginner 1 Parkour" at bounding box center [678, 601] width 181 height 10
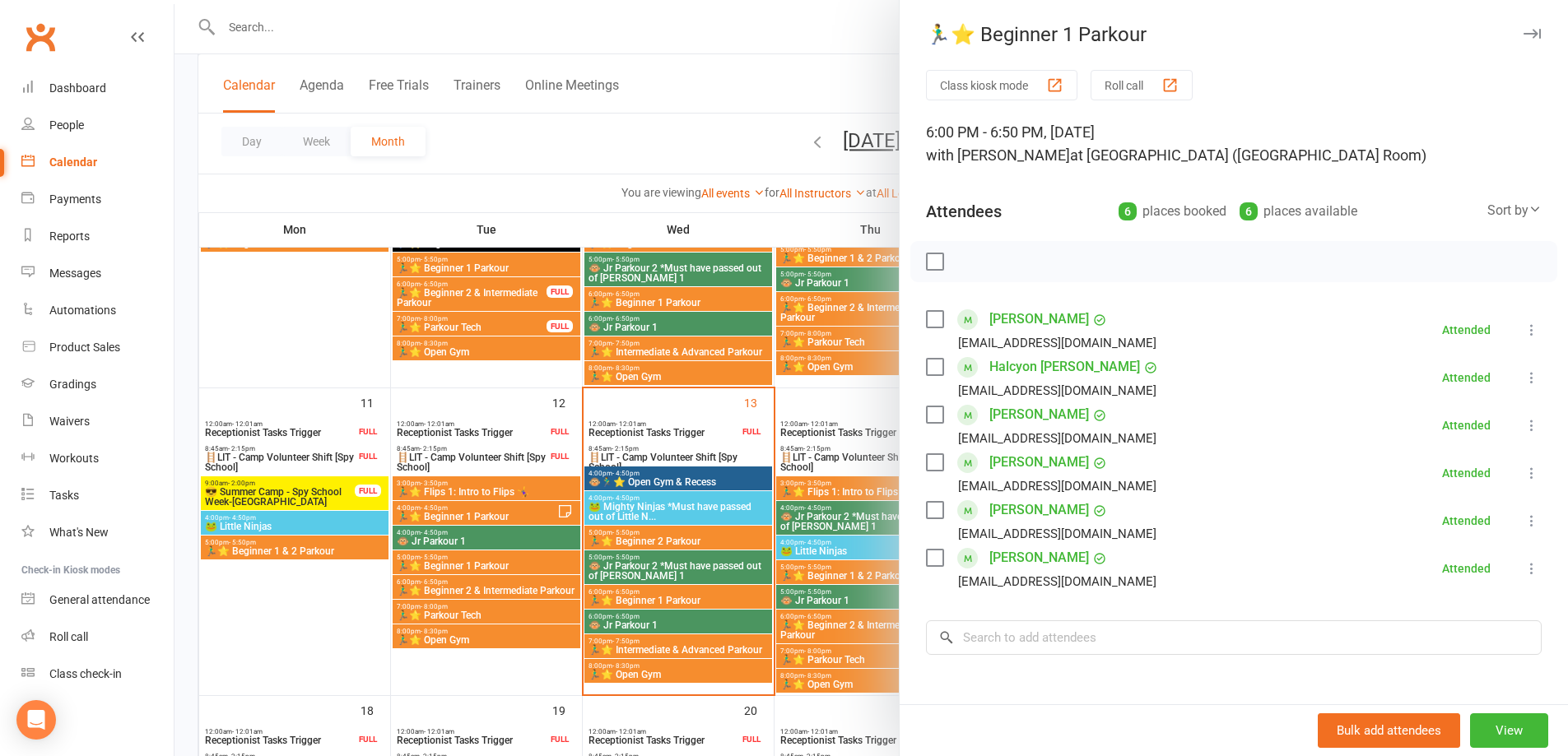
click at [707, 620] on div at bounding box center [871, 378] width 1394 height 756
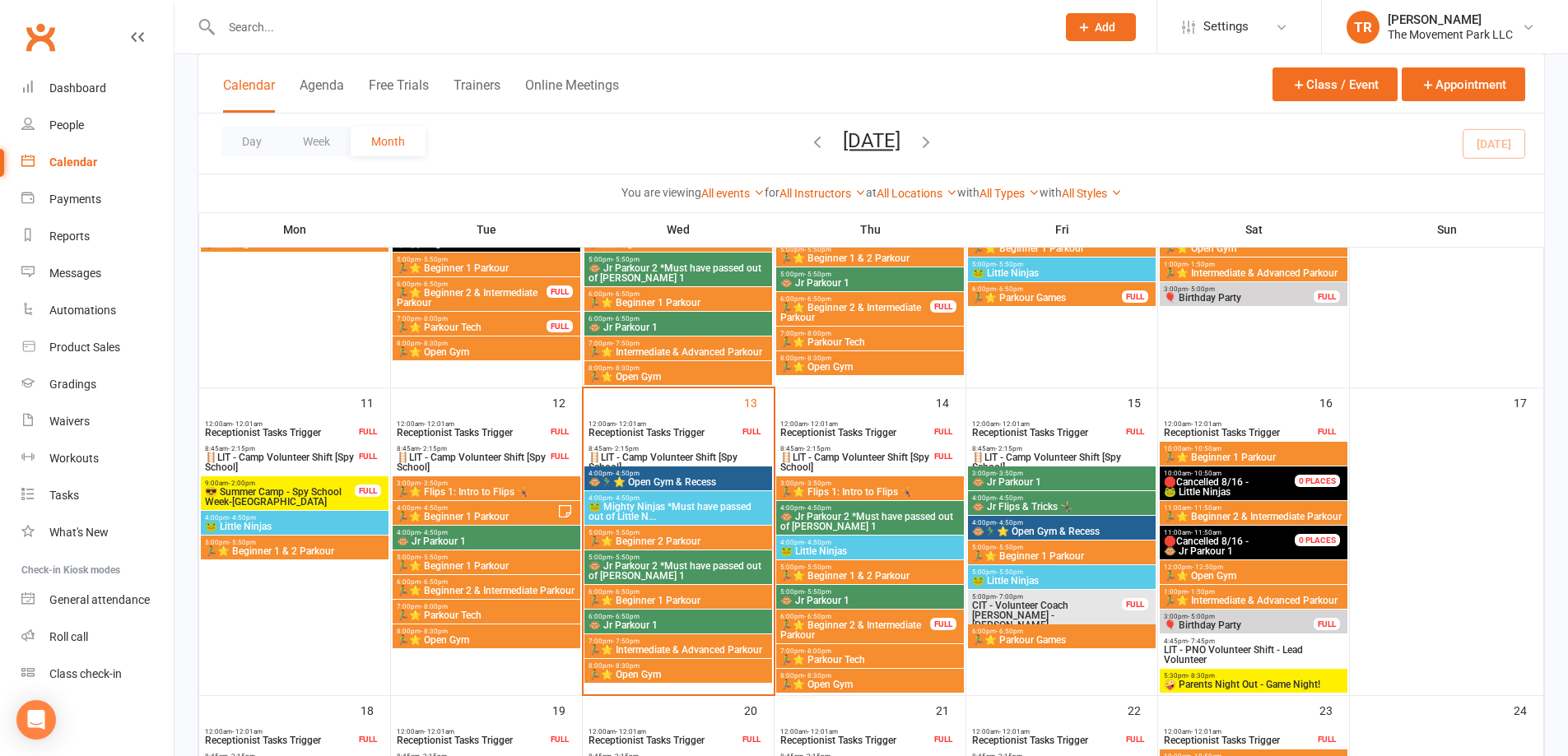
click at [707, 621] on span "🐵 Jr Parkour 1" at bounding box center [678, 626] width 181 height 10
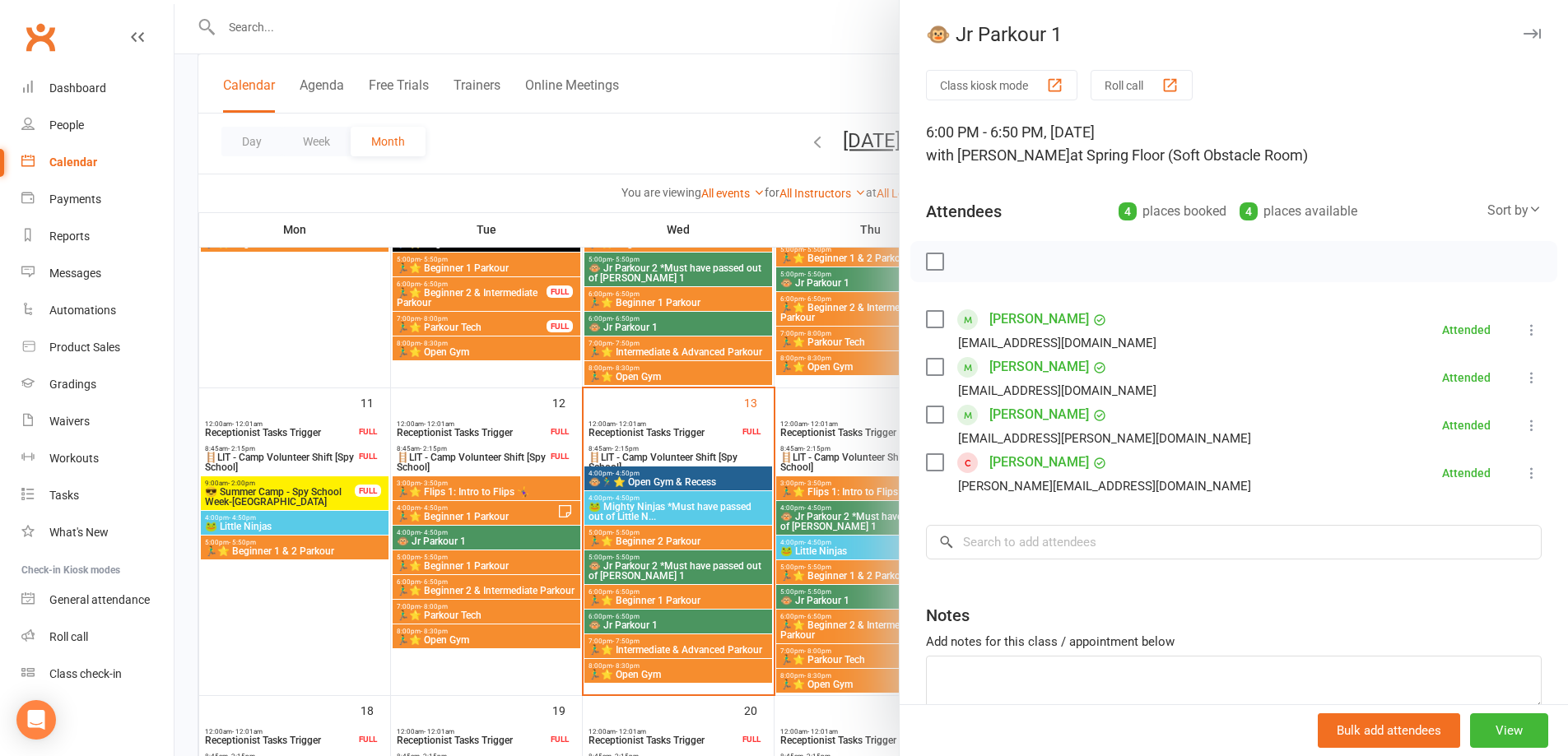
click at [697, 648] on div at bounding box center [871, 378] width 1394 height 756
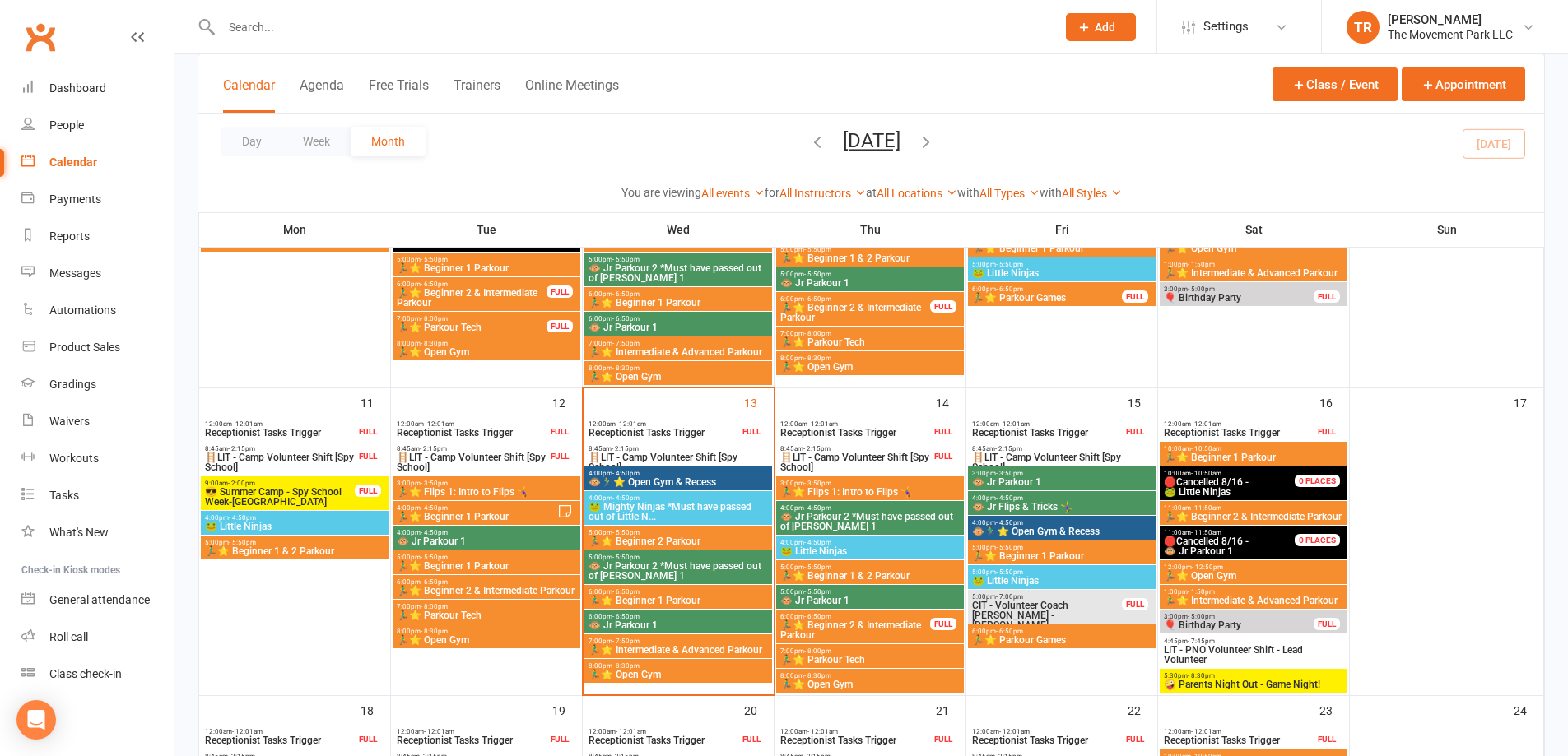
click at [697, 648] on span "🏃‍♂️⭐ Intermediate & Advanced Parkour" at bounding box center [678, 650] width 181 height 10
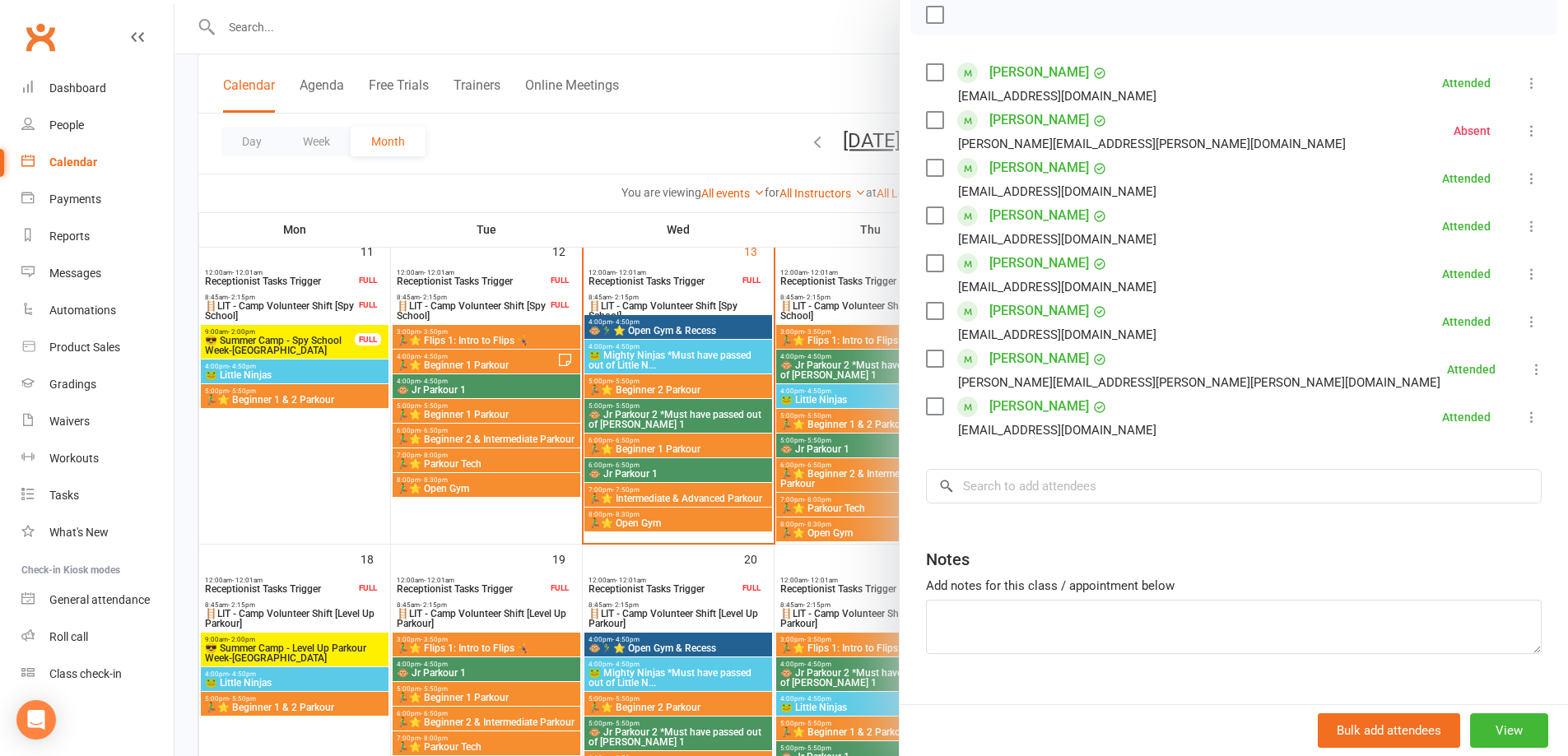
scroll to position [741, 0]
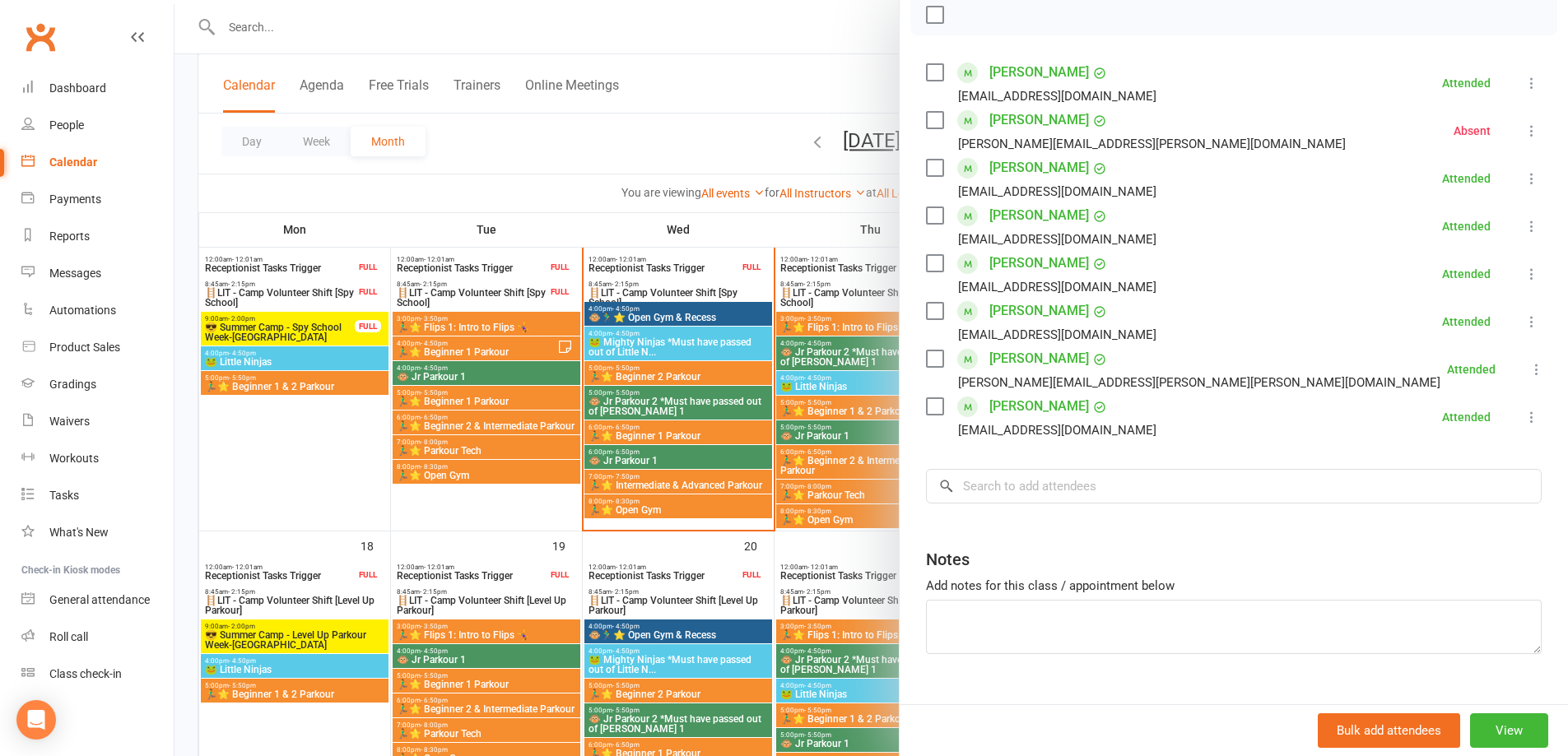
click at [729, 507] on div at bounding box center [871, 378] width 1394 height 756
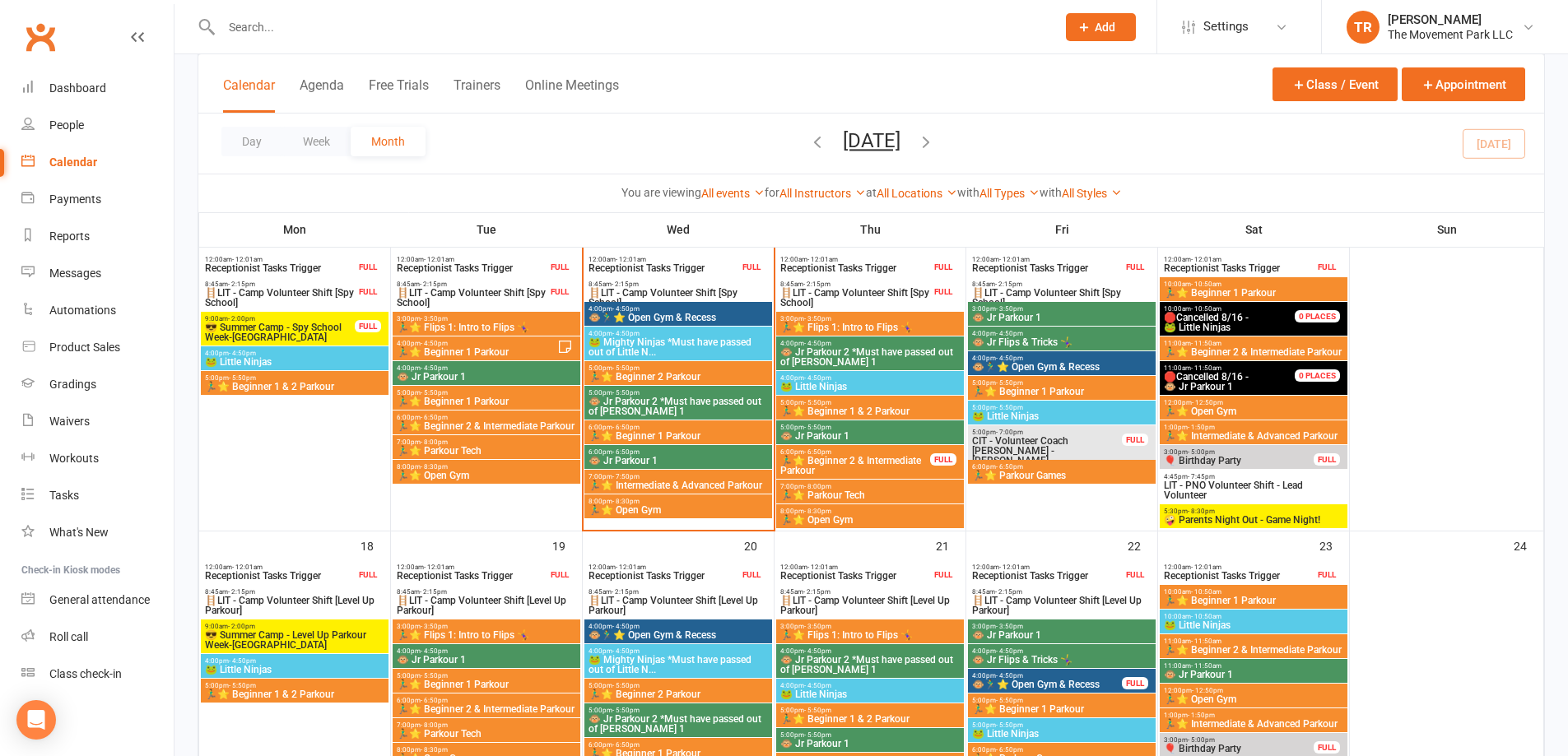
click at [729, 507] on span "🏃‍♂️⭐ Open Gym" at bounding box center [678, 510] width 181 height 10
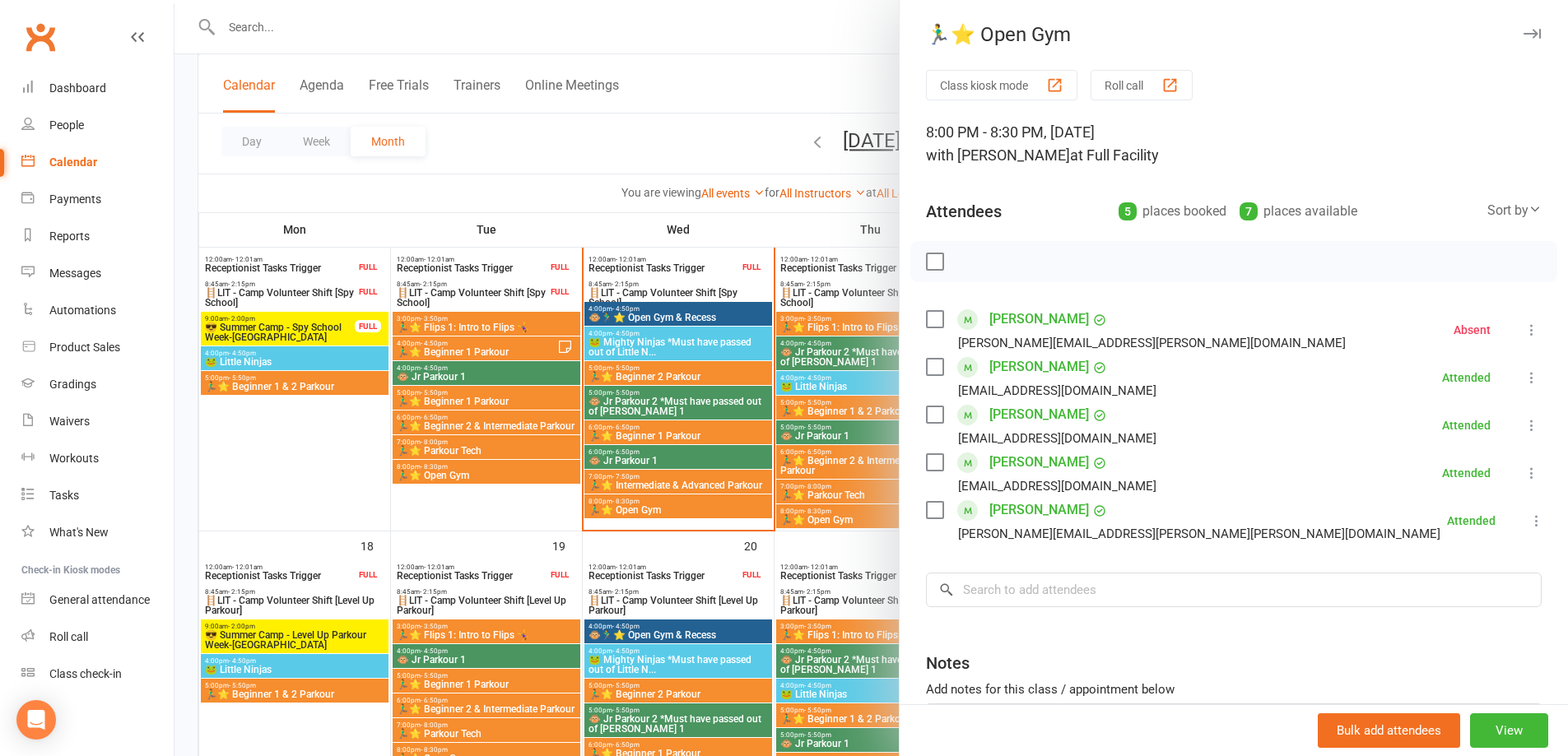
click at [827, 515] on div at bounding box center [871, 378] width 1394 height 756
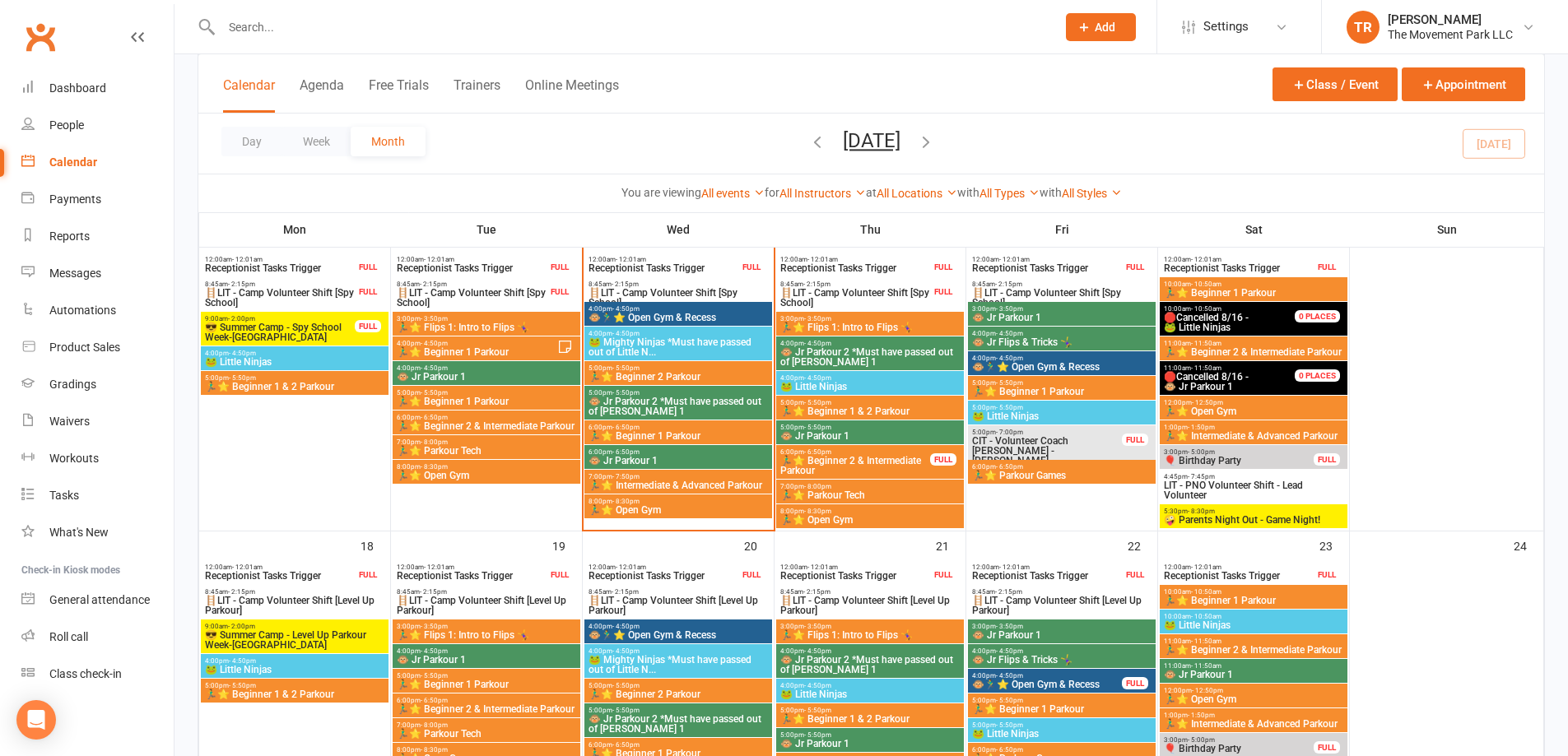
click at [827, 515] on span "🏃‍♂️⭐ Open Gym" at bounding box center [870, 521] width 181 height 10
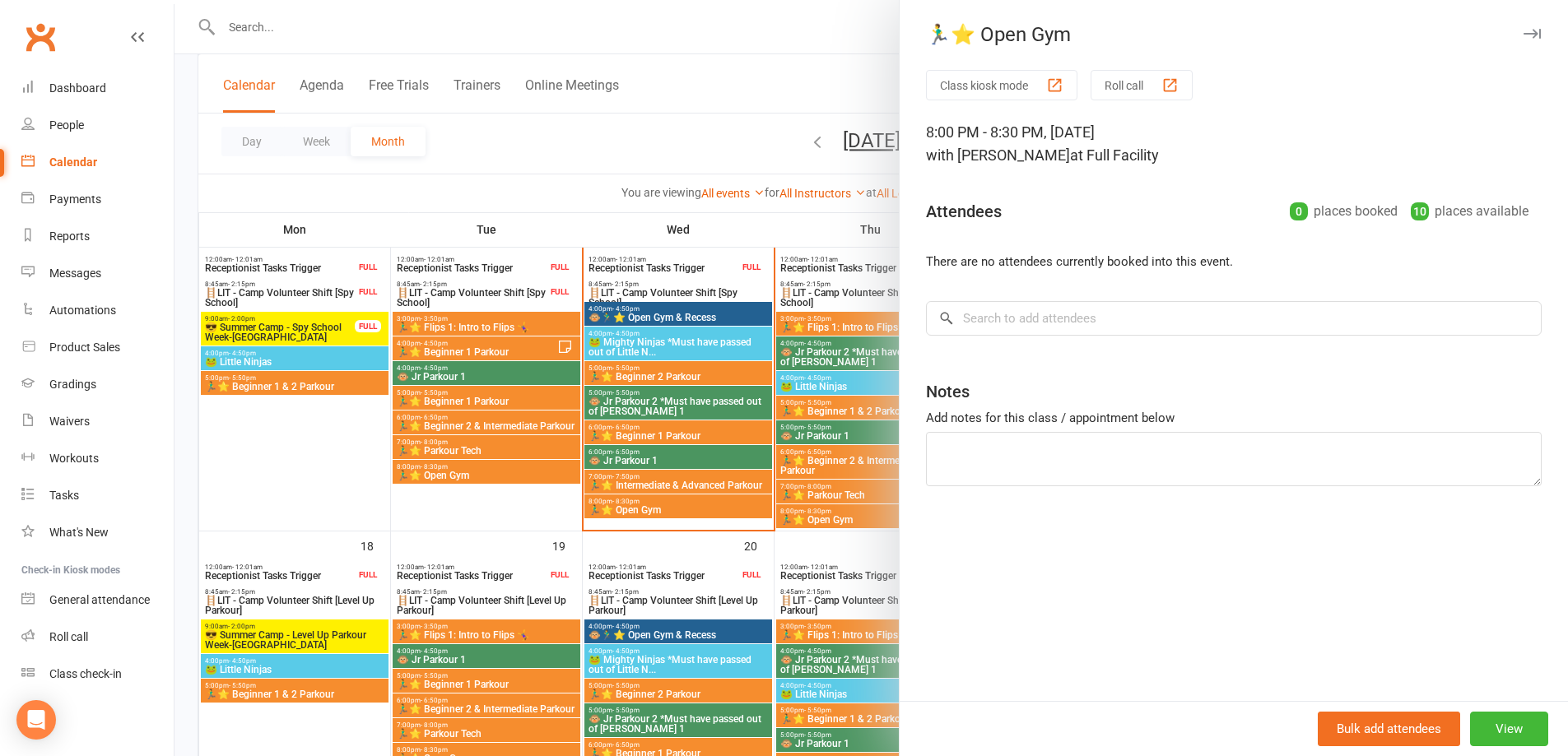
click at [837, 270] on div at bounding box center [871, 378] width 1394 height 756
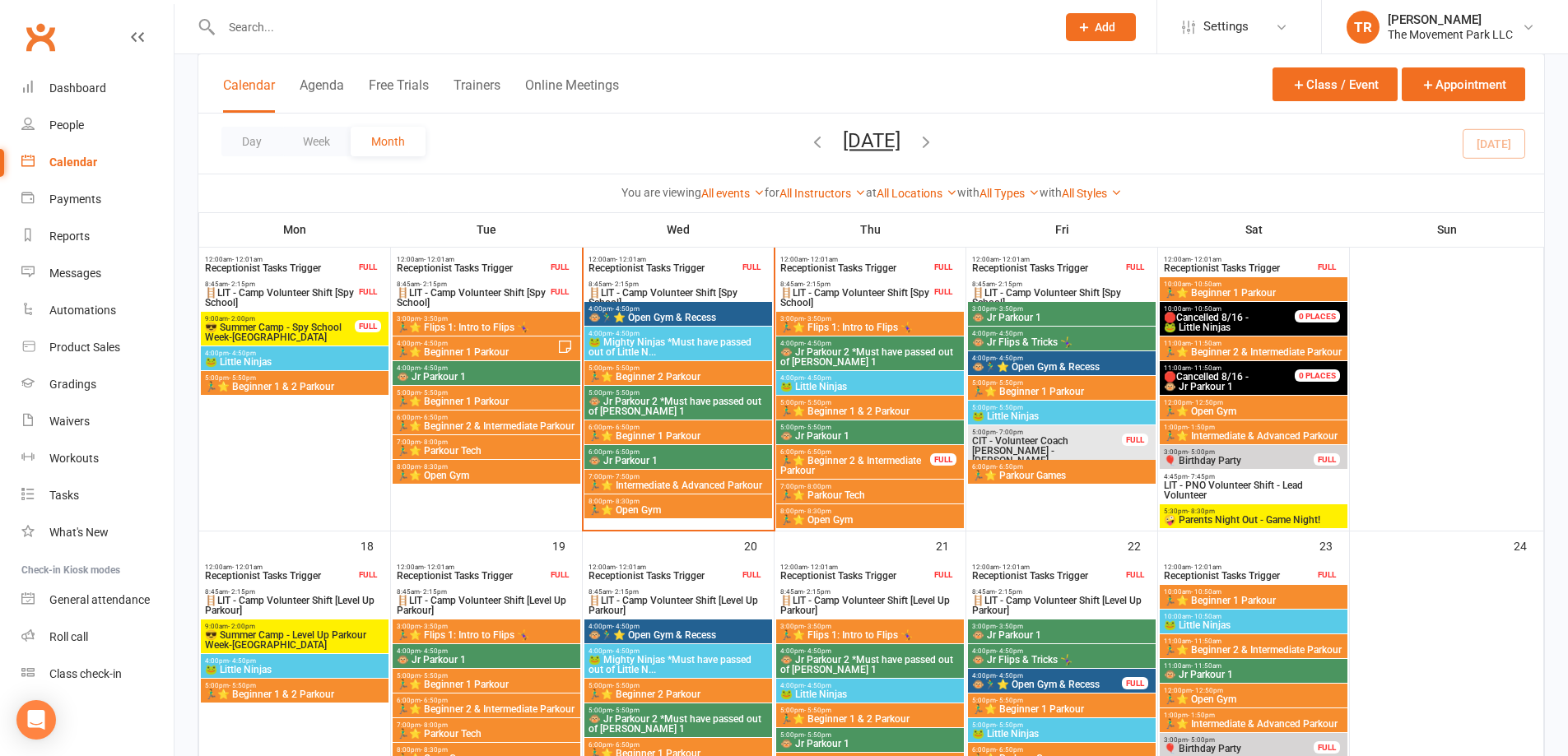
click at [837, 270] on span "Receptionist Tasks Trigger" at bounding box center [856, 268] width 151 height 10
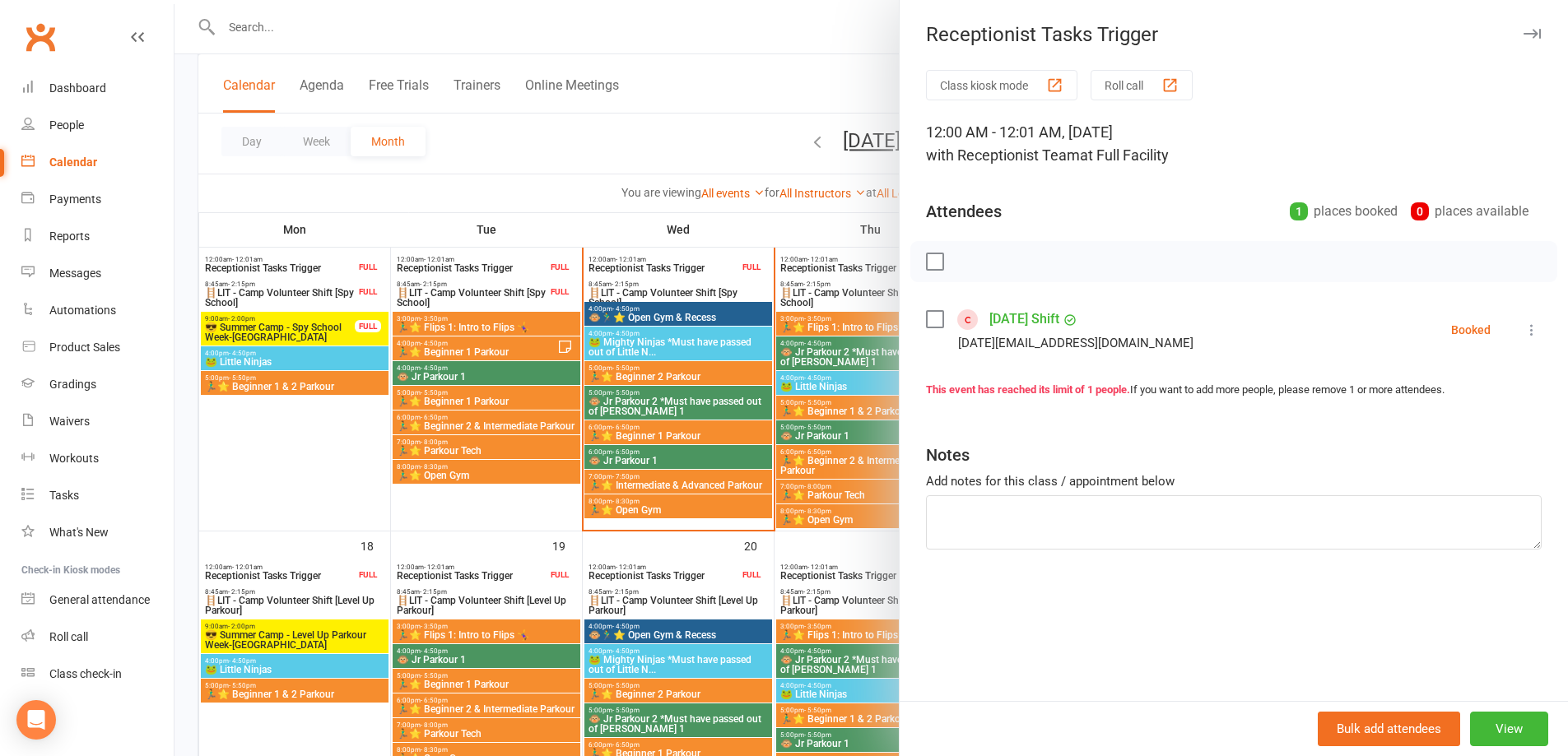
click at [757, 147] on div at bounding box center [871, 378] width 1394 height 756
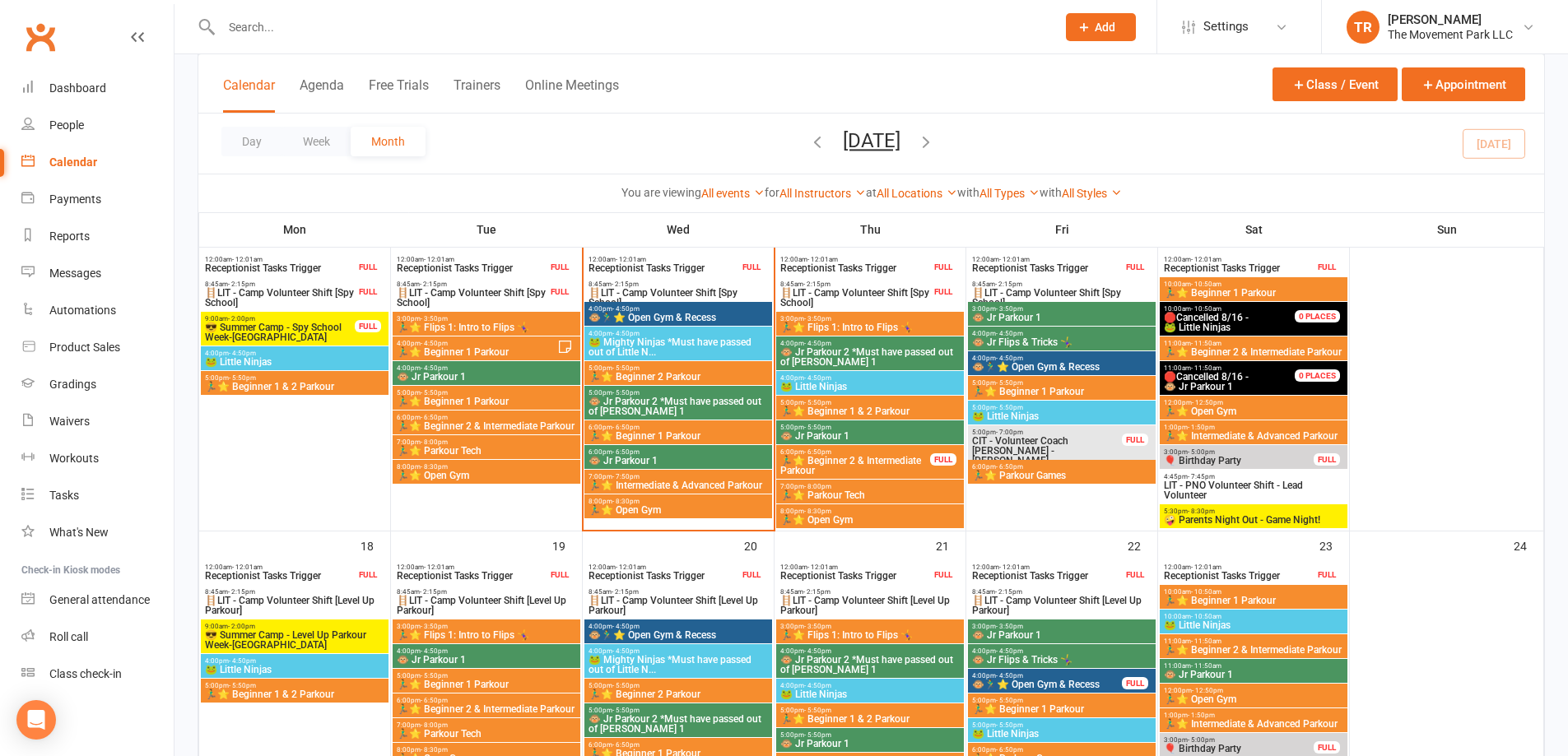
click at [895, 289] on span "🪜LIT - Camp Volunteer Shift [Spy School]" at bounding box center [856, 298] width 151 height 19
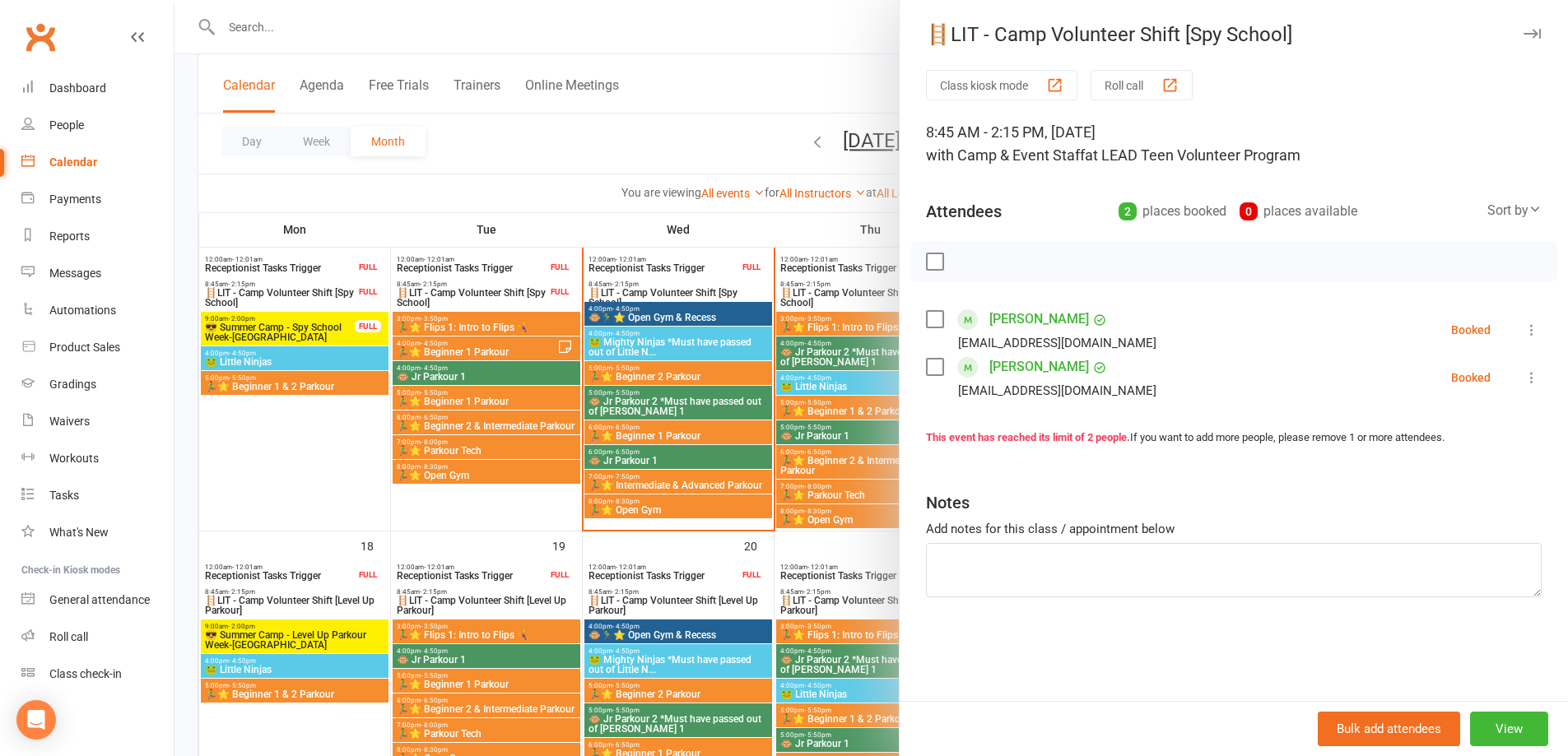
click at [766, 92] on div at bounding box center [871, 378] width 1394 height 756
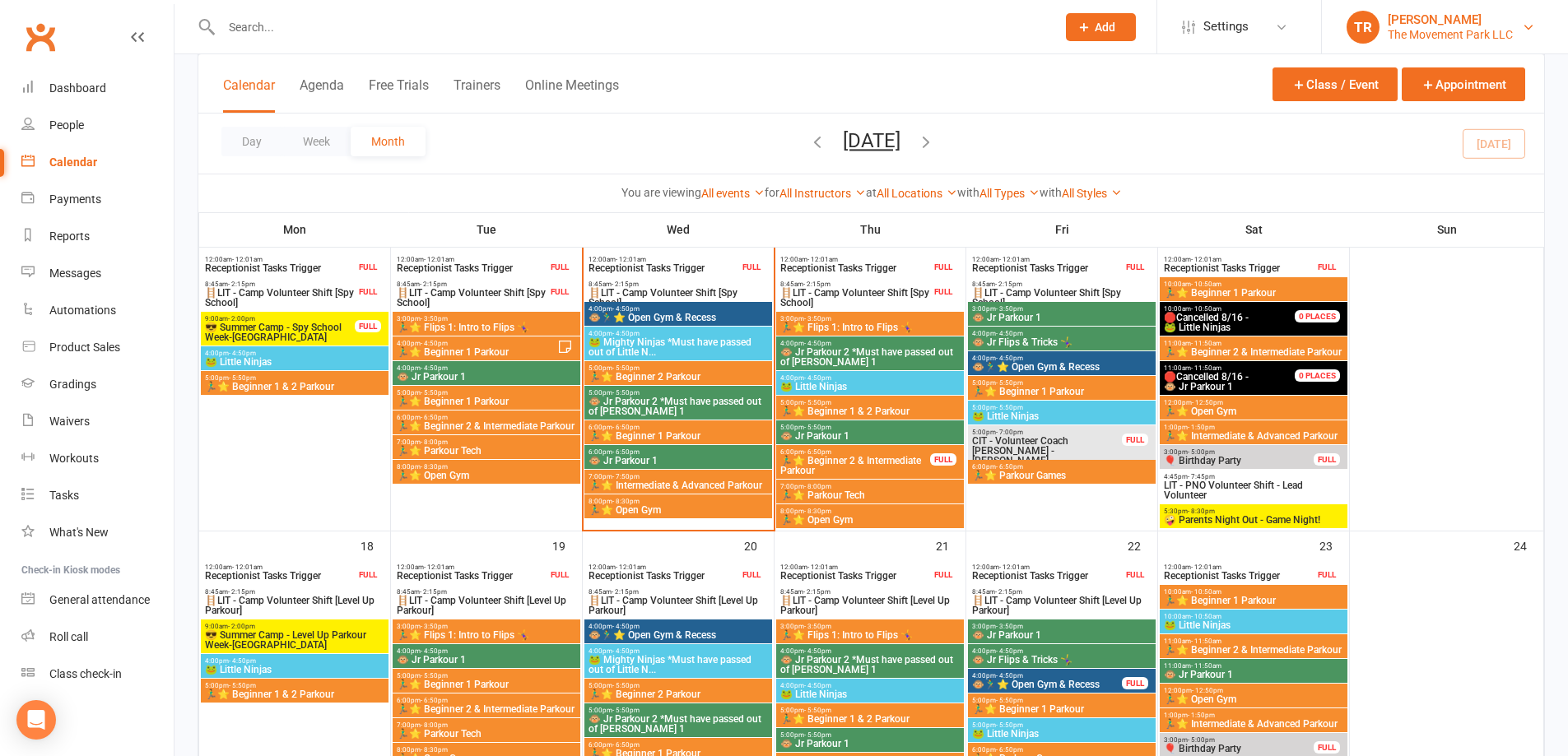
click at [1445, 30] on div "The Movement Park LLC" at bounding box center [1450, 34] width 125 height 15
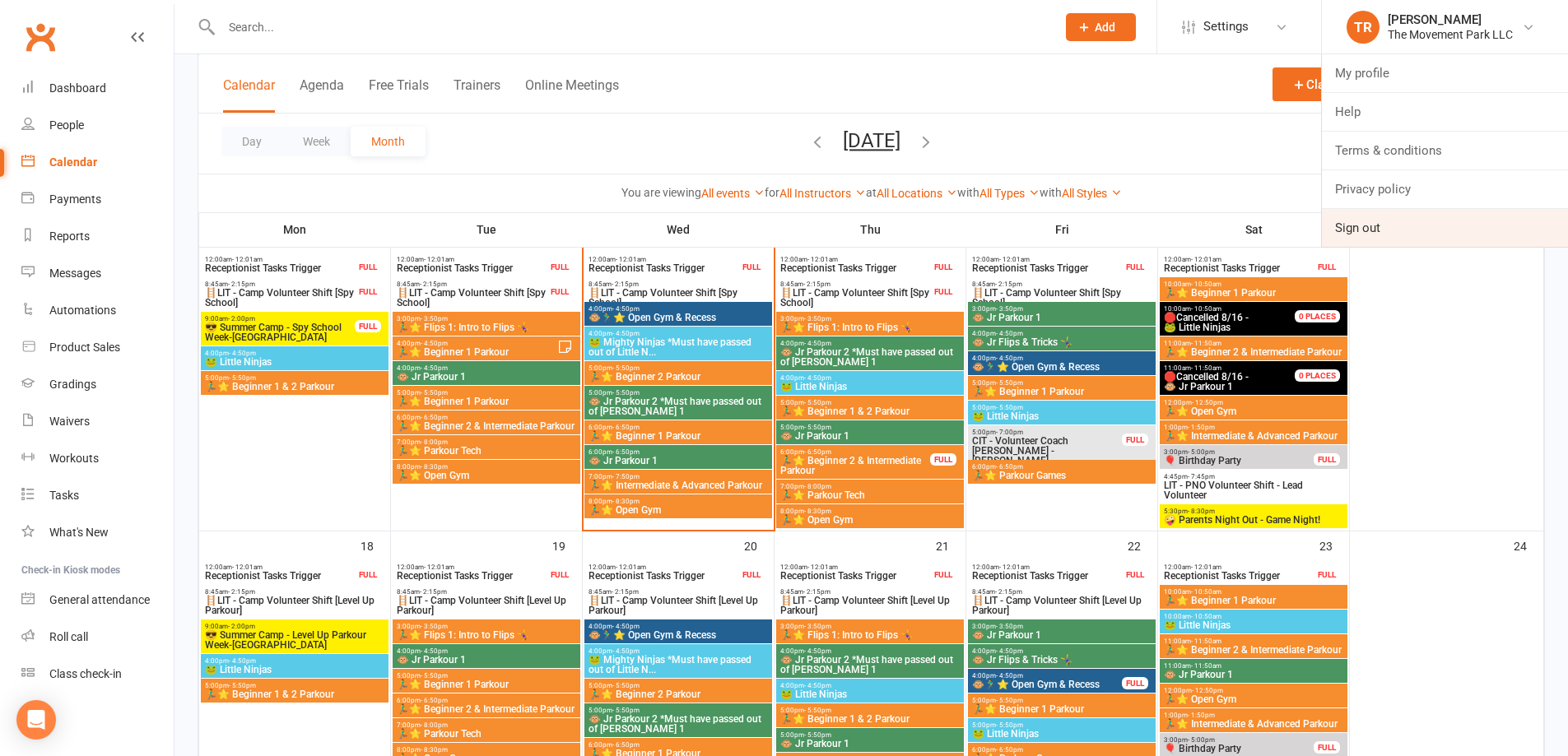
click at [1467, 220] on link "Sign out" at bounding box center [1445, 228] width 246 height 38
